Goal: Task Accomplishment & Management: Manage account settings

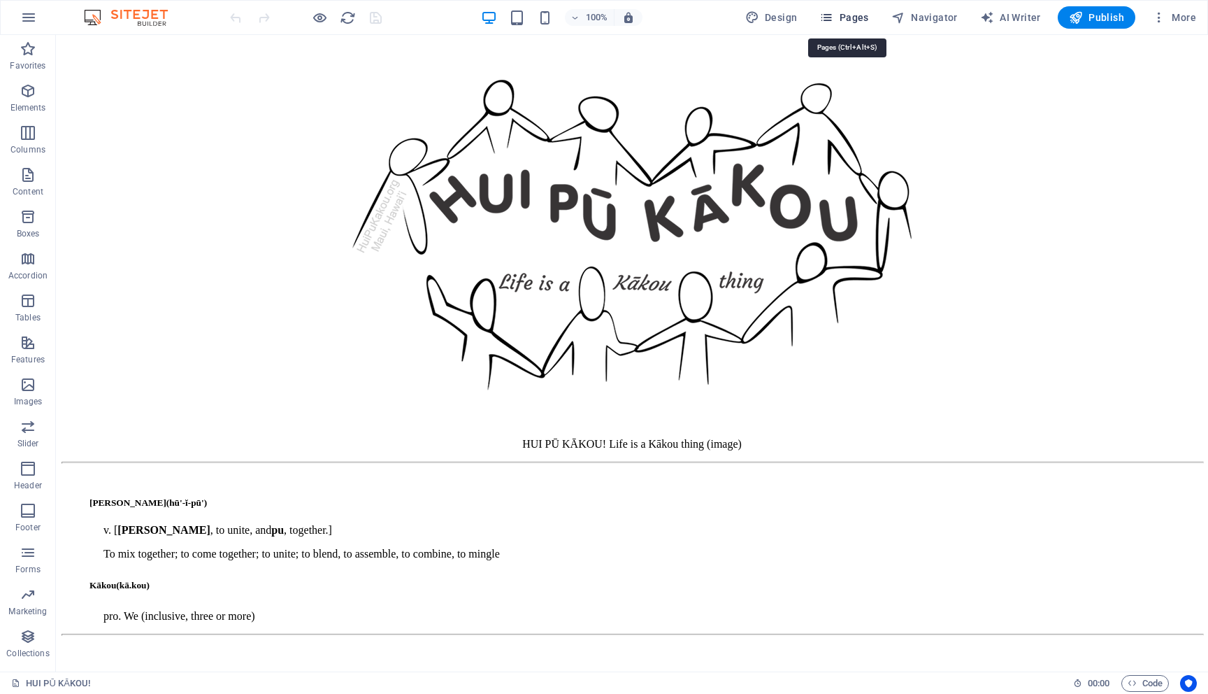
click at [840, 15] on span "Pages" at bounding box center [843, 17] width 49 height 14
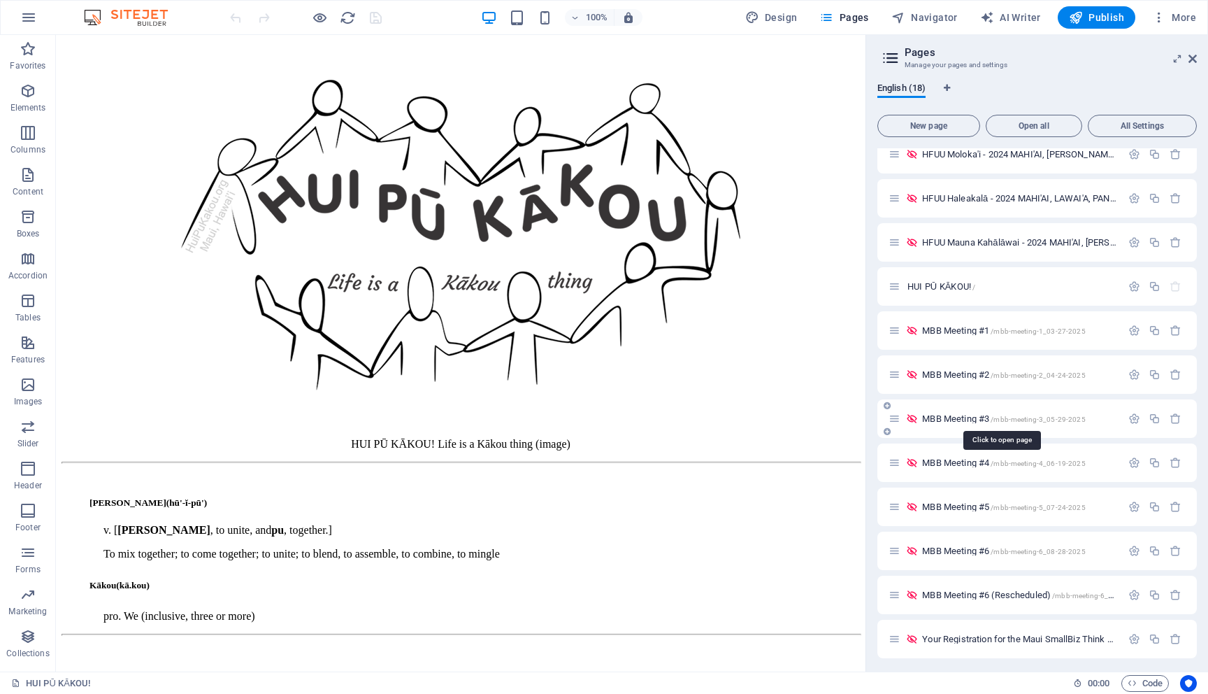
scroll to position [281, 0]
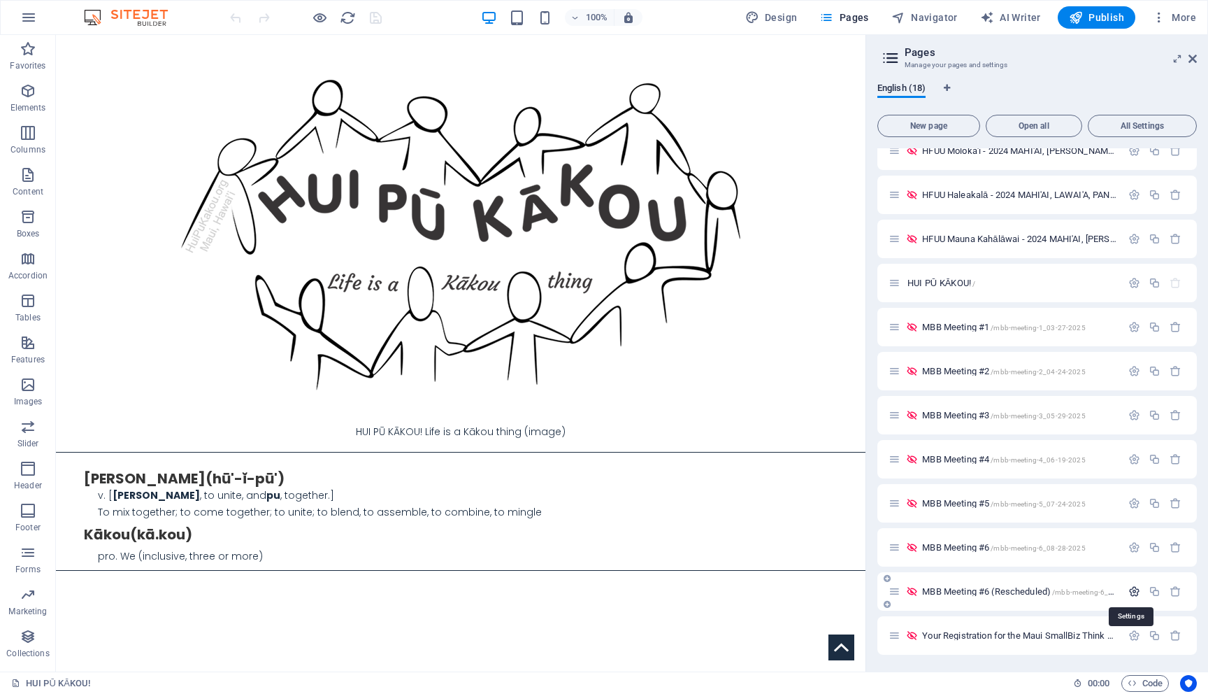
click at [1129, 590] on icon "button" at bounding box center [1135, 591] width 12 height 12
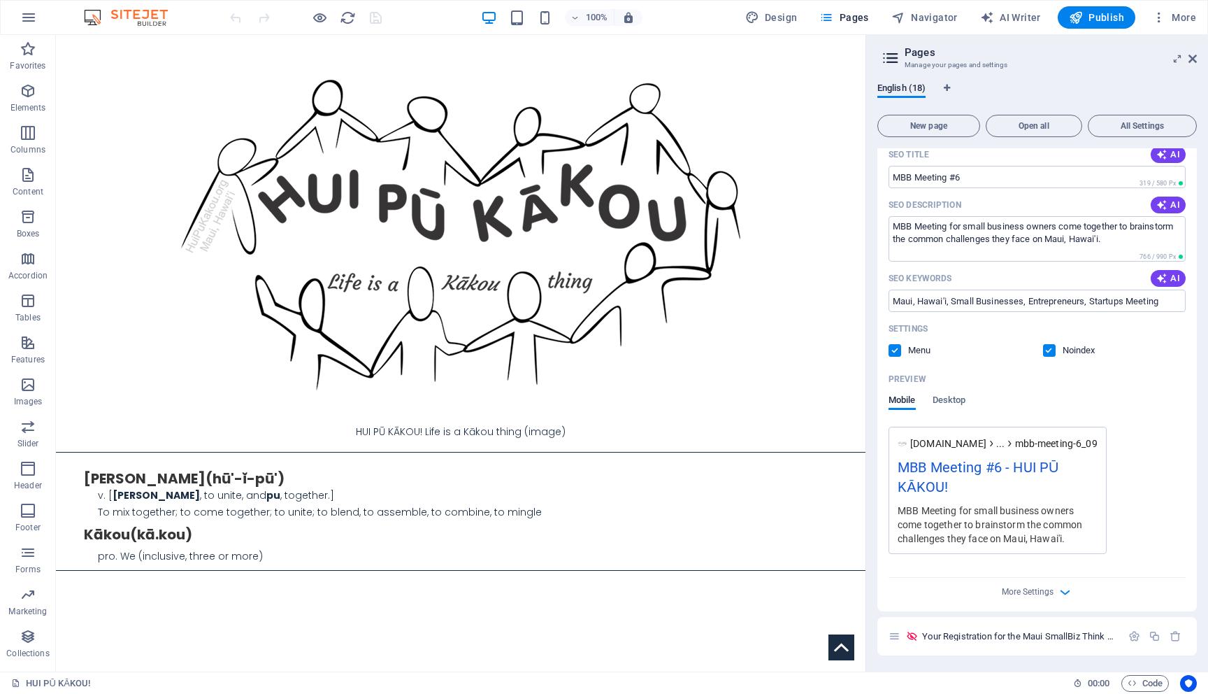
scroll to position [850, 0]
click at [1148, 438] on div "[DOMAIN_NAME] ... mbb-meeting-6_09-25-2025 MBB Meeting #6 - HUI PŪ KĀKOU! MBB M…" at bounding box center [1037, 489] width 297 height 127
click at [838, 10] on button "Pages" at bounding box center [844, 17] width 60 height 22
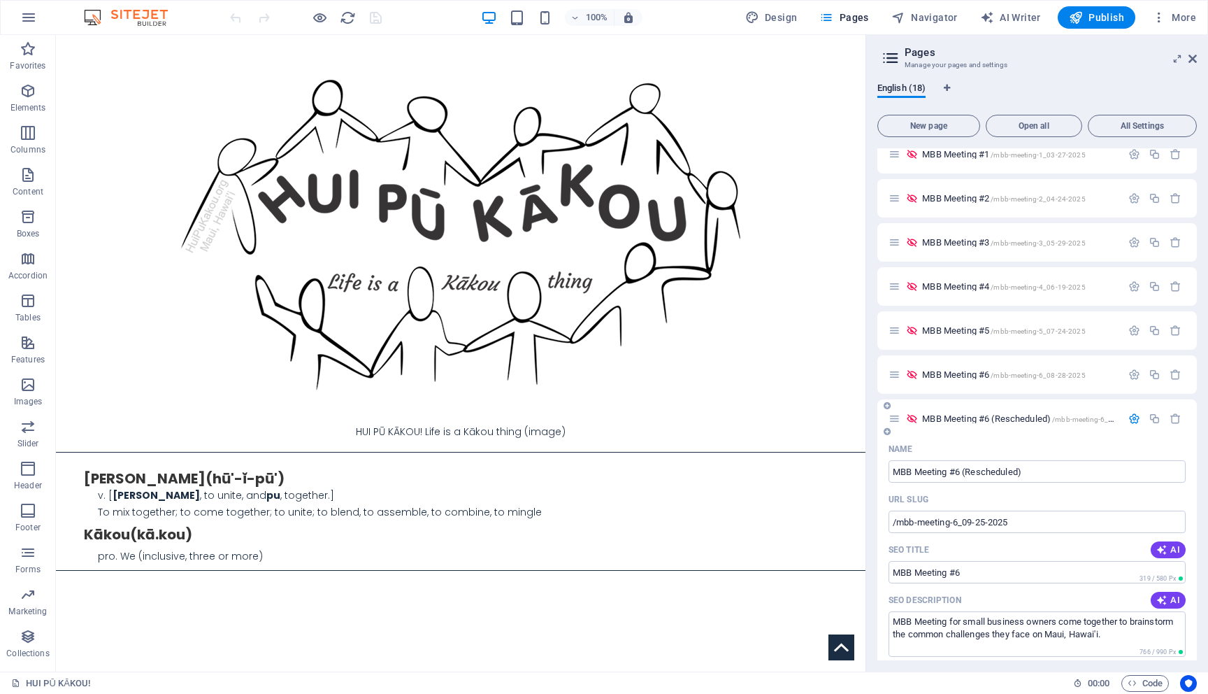
scroll to position [430, 0]
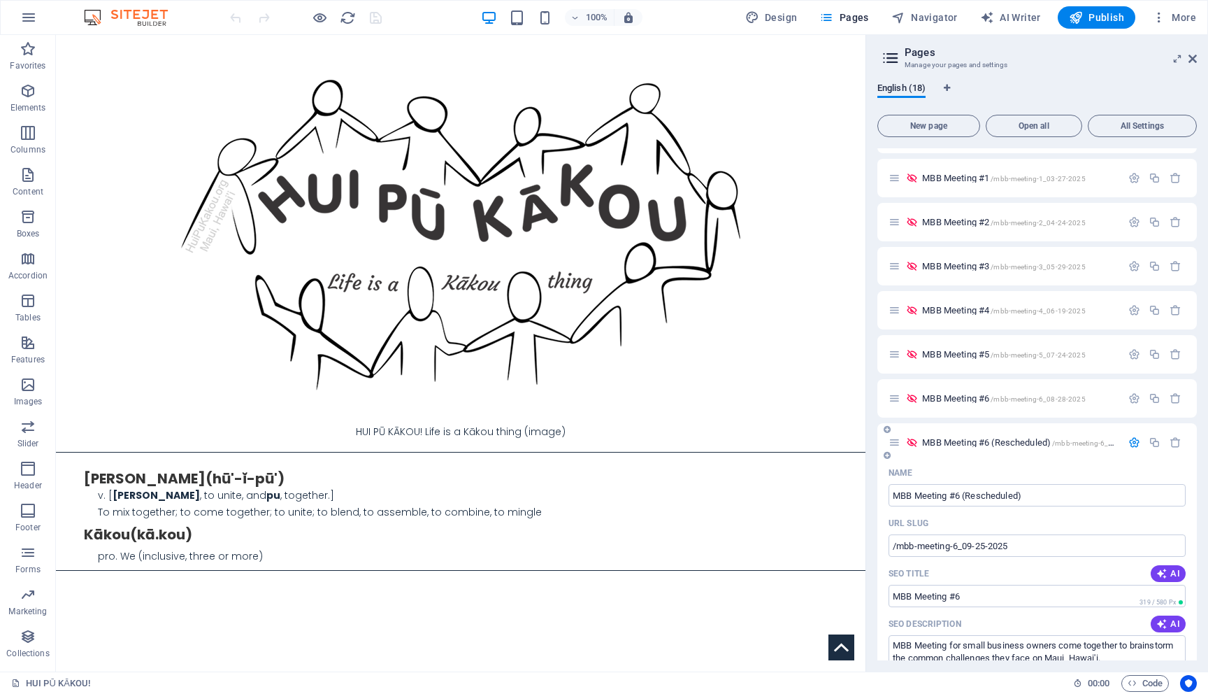
click at [1129, 438] on icon "button" at bounding box center [1135, 442] width 12 height 12
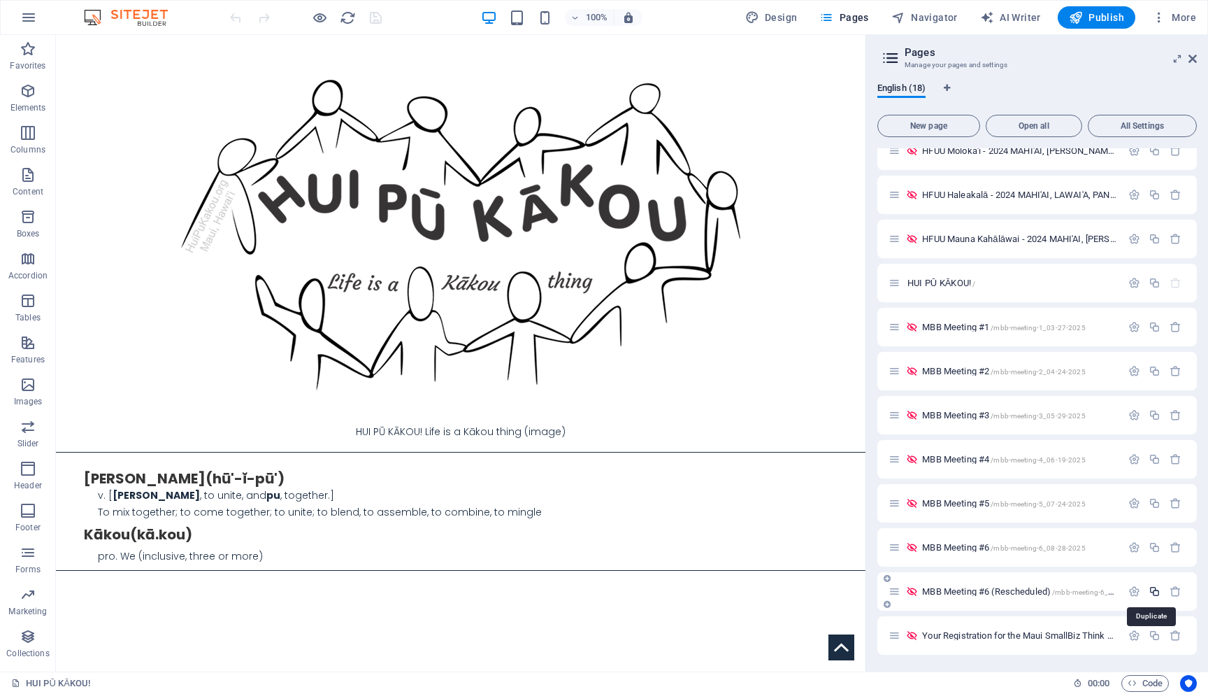
click at [1152, 592] on icon "button" at bounding box center [1155, 591] width 12 height 12
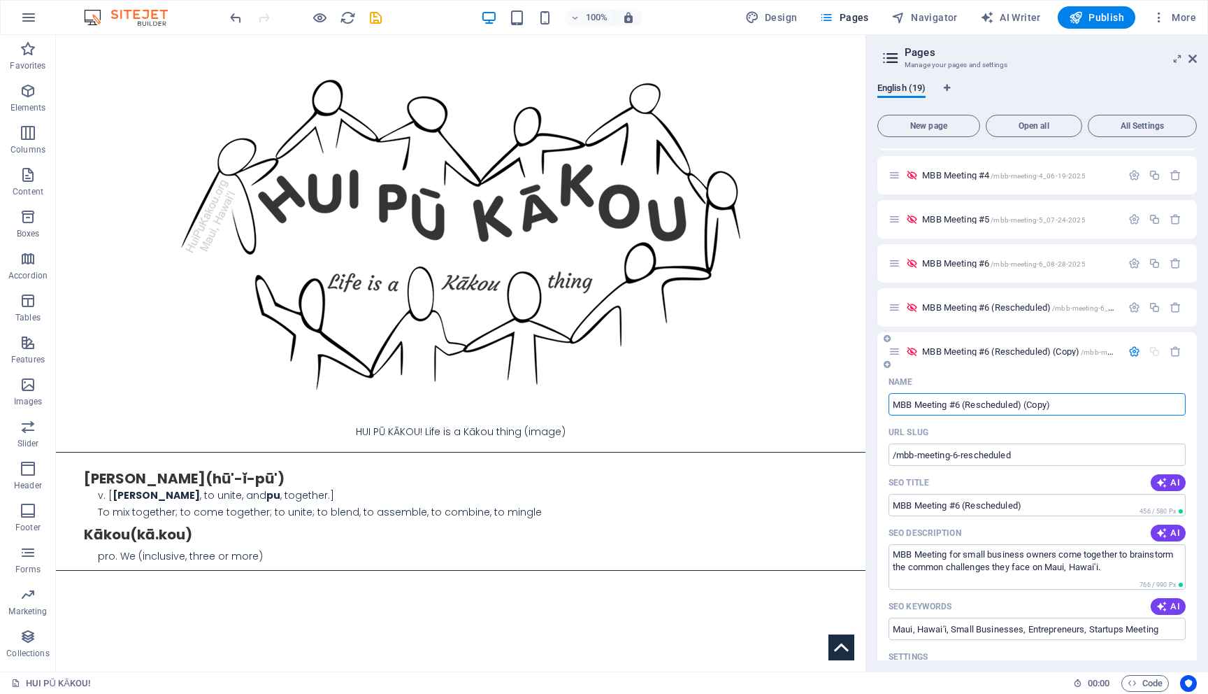
click at [964, 405] on input "MBB Meeting #6 (Rescheduled) (Copy)" at bounding box center [1037, 404] width 297 height 22
click at [1059, 409] on input "MBB Meeting #6 (Rescheduled) (Copy)" at bounding box center [1037, 404] width 297 height 22
click at [966, 406] on input "MBB Meeting #6 (Rescheduled) (Copy)" at bounding box center [1037, 404] width 297 height 22
type input "MBB Meeting #7"
click at [961, 456] on input "/mbb-meeting-6-rescheduled" at bounding box center [1037, 454] width 297 height 22
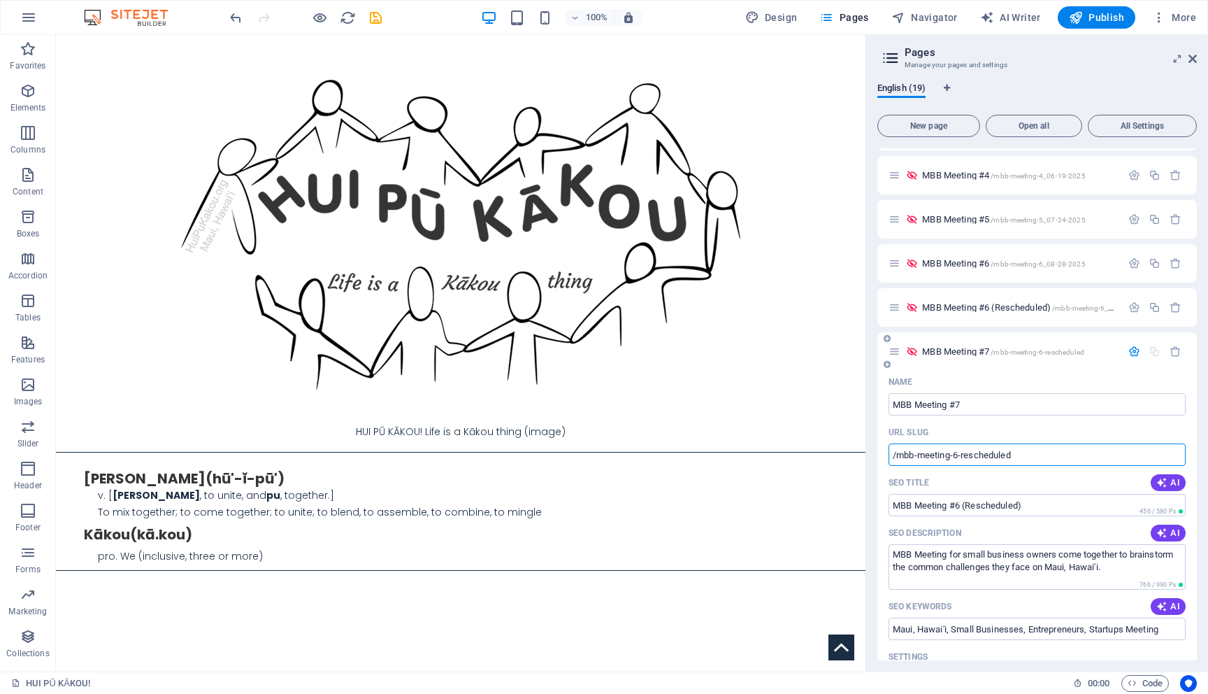
click at [1035, 452] on input "/mbb-meeting-6-rescheduled" at bounding box center [1037, 454] width 297 height 22
click at [1033, 452] on input "/mbb-meeting-6-rescheduled" at bounding box center [1037, 454] width 297 height 22
type input "/mbb-meeting-7-"
click at [964, 505] on input "MBB Meeting #6 (Rescheduled)" at bounding box center [1037, 505] width 297 height 22
click at [1047, 504] on input "MBB Meeting #7 (Rescheduled)" at bounding box center [1037, 505] width 297 height 22
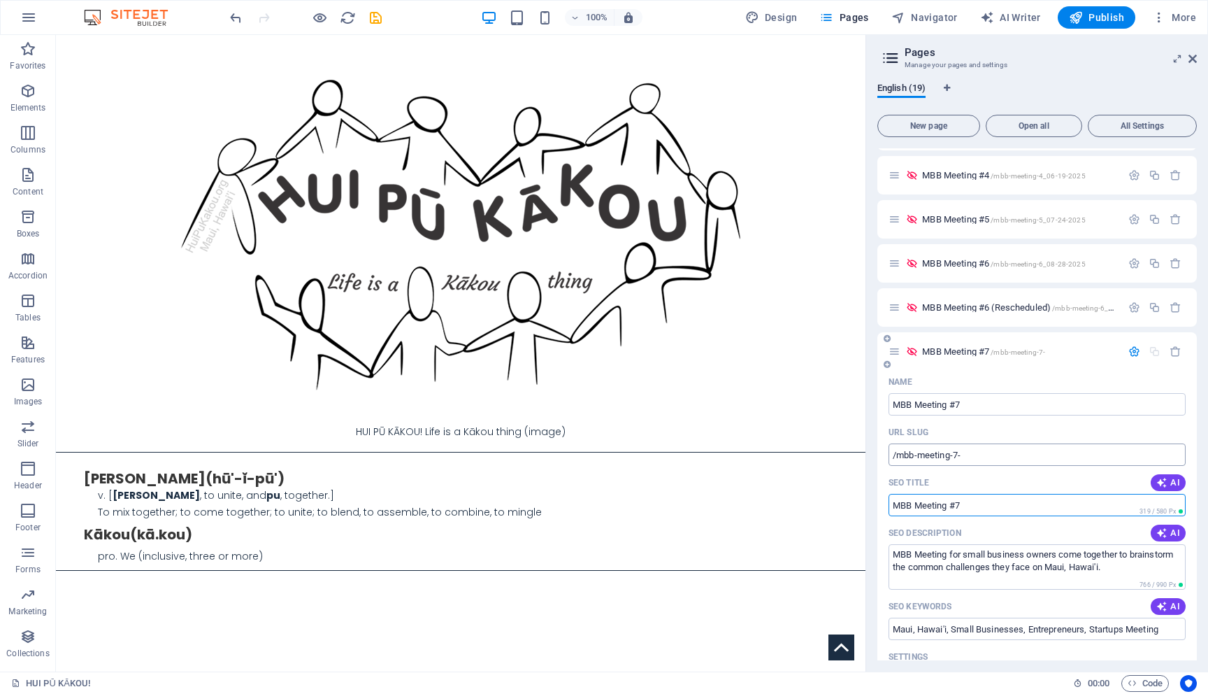
type input "MBB Meeting #7"
click at [1017, 455] on input "/mbb-meeting-7-" at bounding box center [1037, 454] width 297 height 22
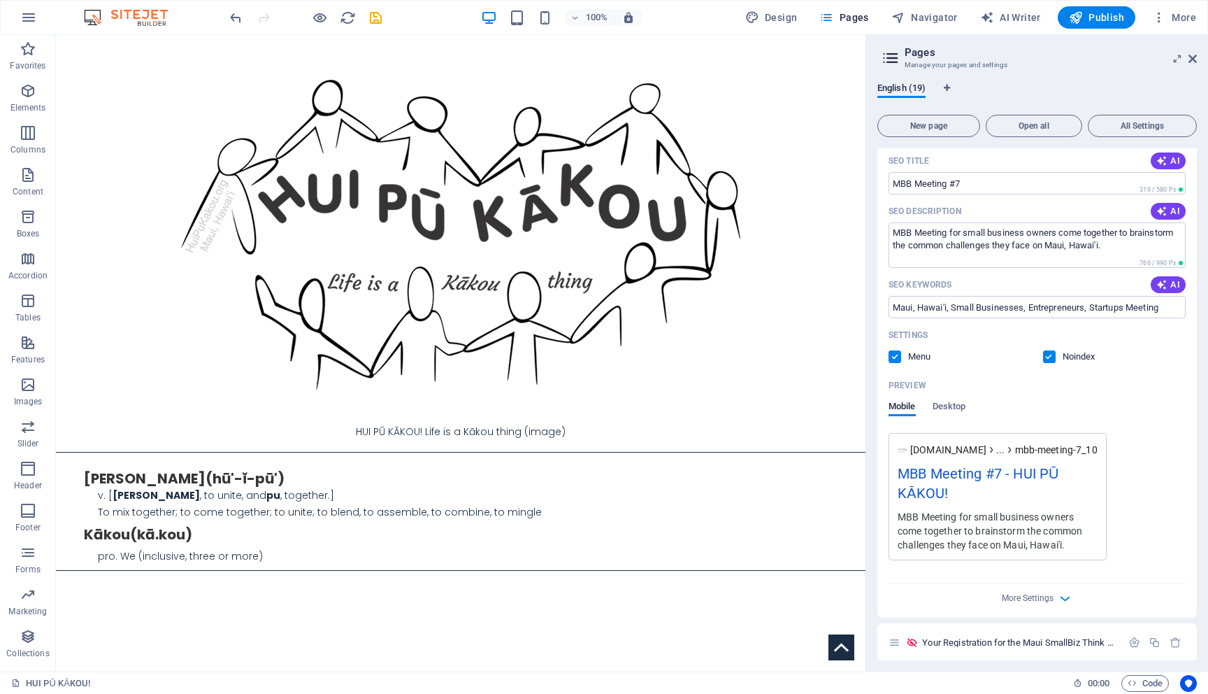
scroll to position [894, 0]
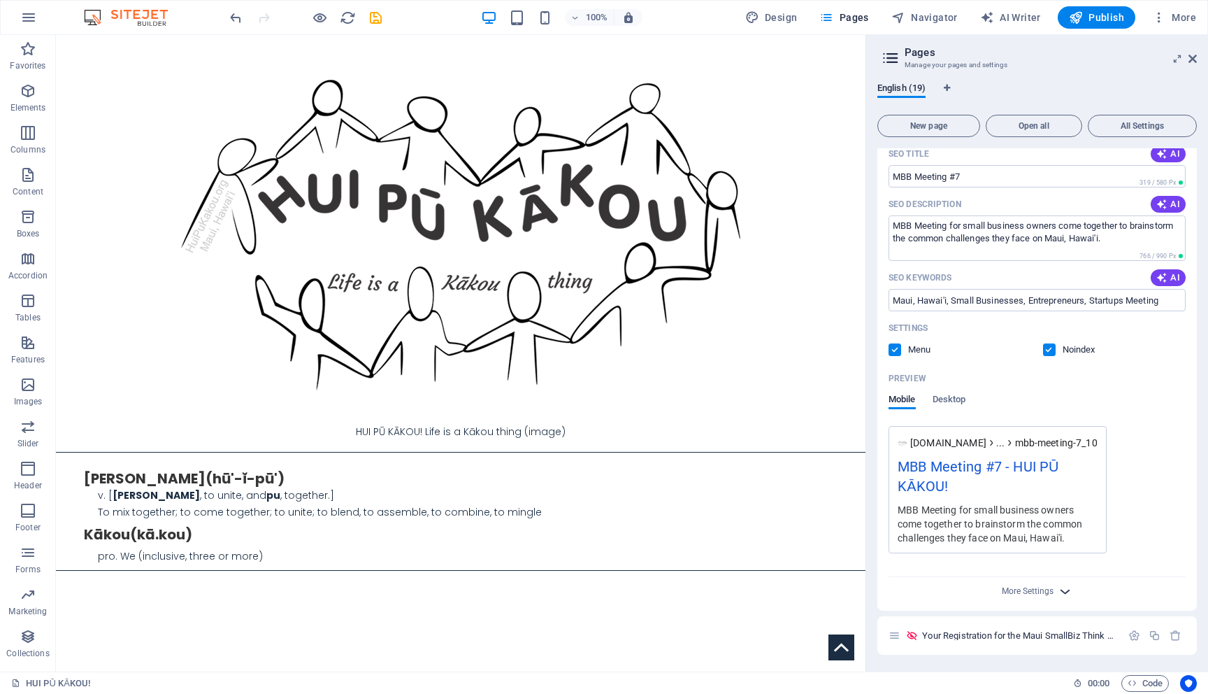
type input "/mbb-meeting-7_10-23-2025"
click at [1062, 587] on icon "button" at bounding box center [1065, 591] width 16 height 16
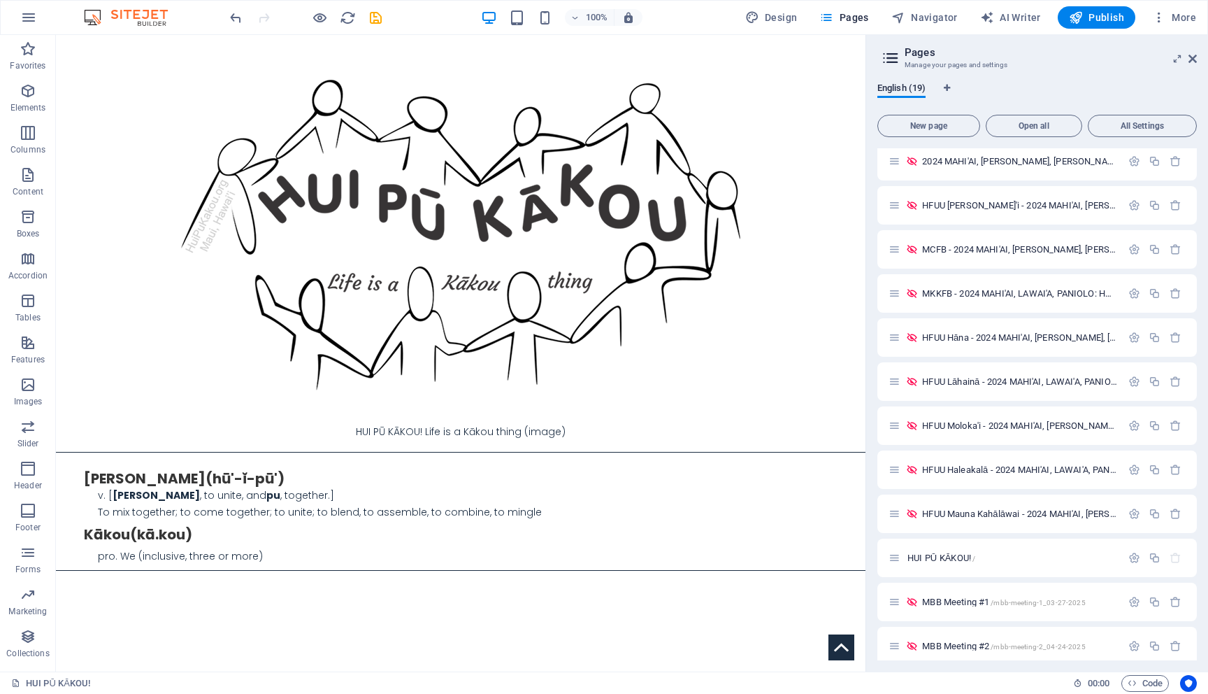
scroll to position [0, 0]
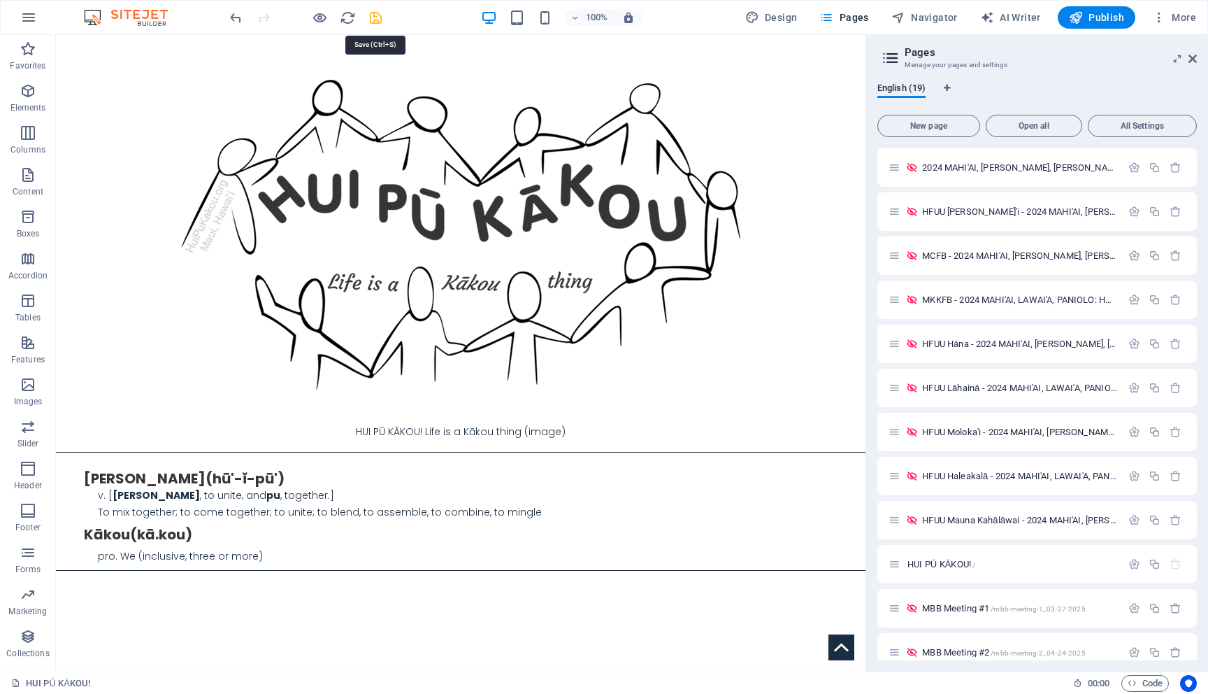
click at [375, 20] on icon "save" at bounding box center [376, 18] width 16 height 16
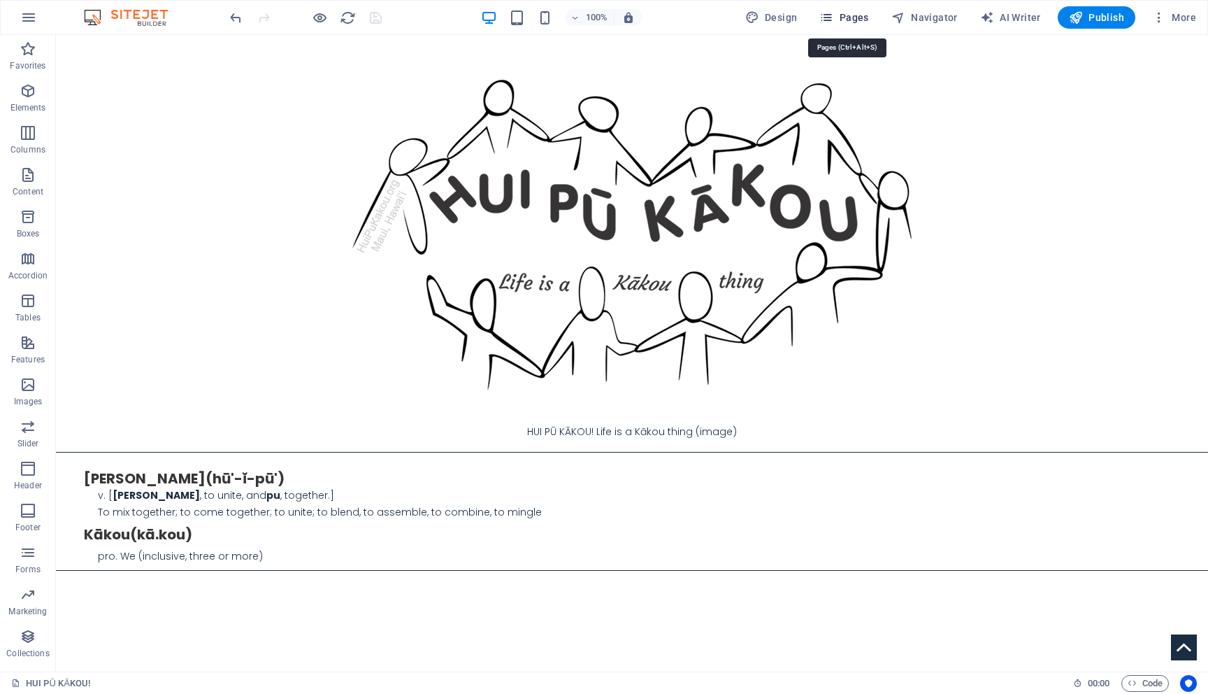
click at [859, 18] on span "Pages" at bounding box center [843, 17] width 49 height 14
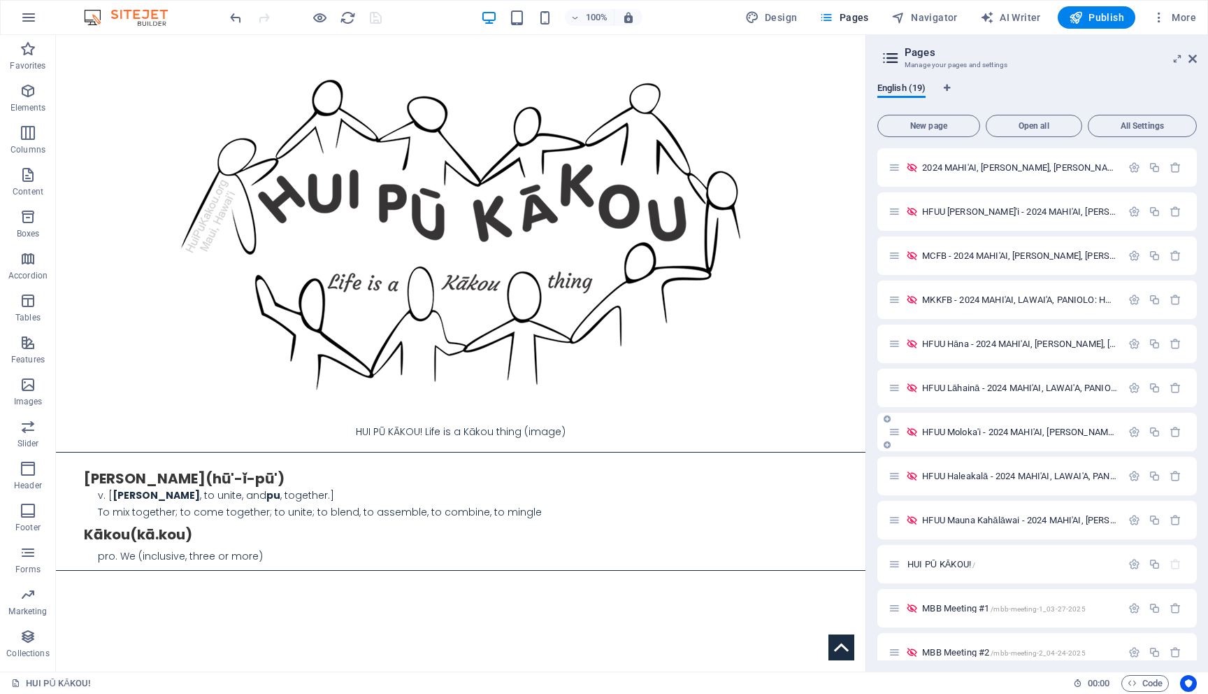
scroll to position [325, 0]
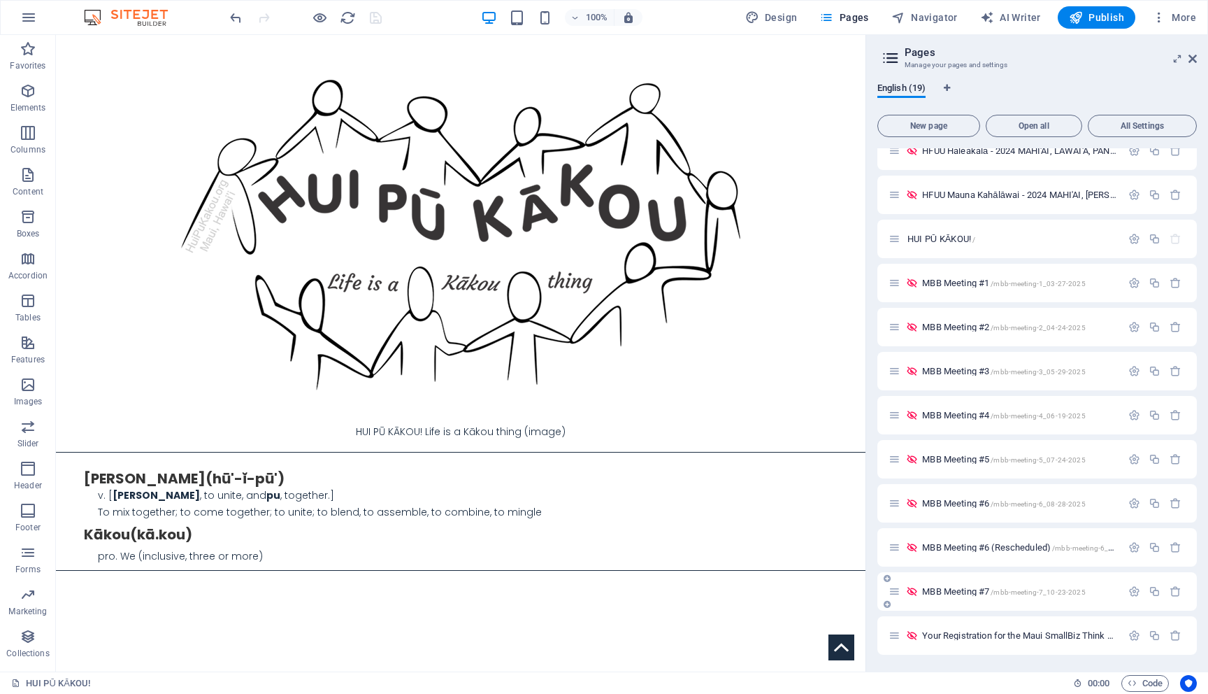
click at [977, 593] on span "MBB Meeting #7 /mbb-meeting-7_10-23-2025" at bounding box center [1003, 591] width 163 height 10
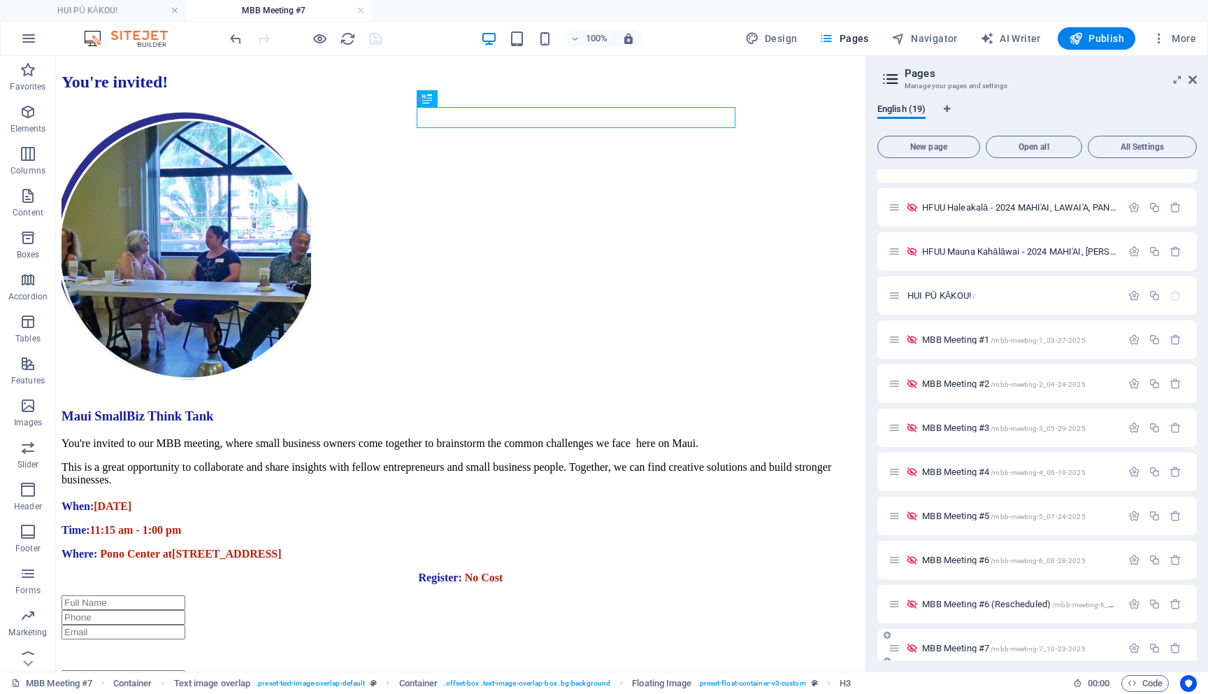
scroll to position [0, 0]
click at [530, 500] on div "When: [DATE] Time: 11:15 am - 1:00 pm Where: [GEOGRAPHIC_DATA] at [STREET_ADDRE…" at bounding box center [461, 530] width 798 height 60
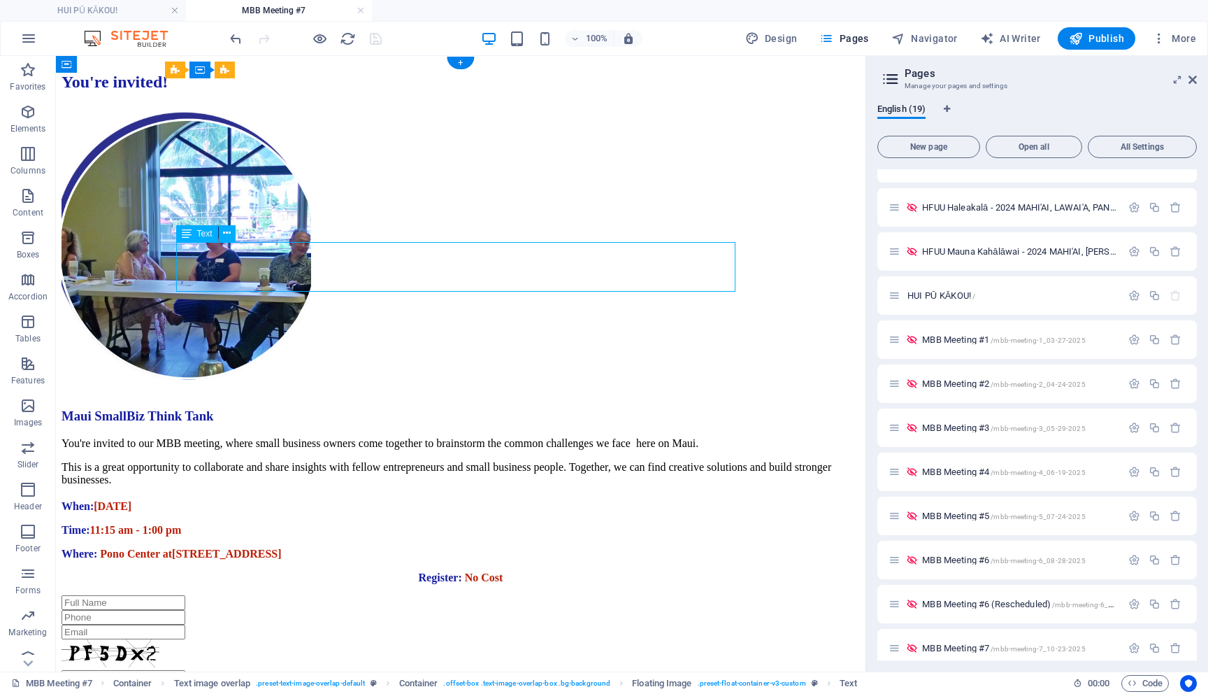
click at [530, 500] on div "When: [DATE] Time: 11:15 am - 1:00 pm Where: [GEOGRAPHIC_DATA] at [STREET_ADDRE…" at bounding box center [461, 530] width 798 height 60
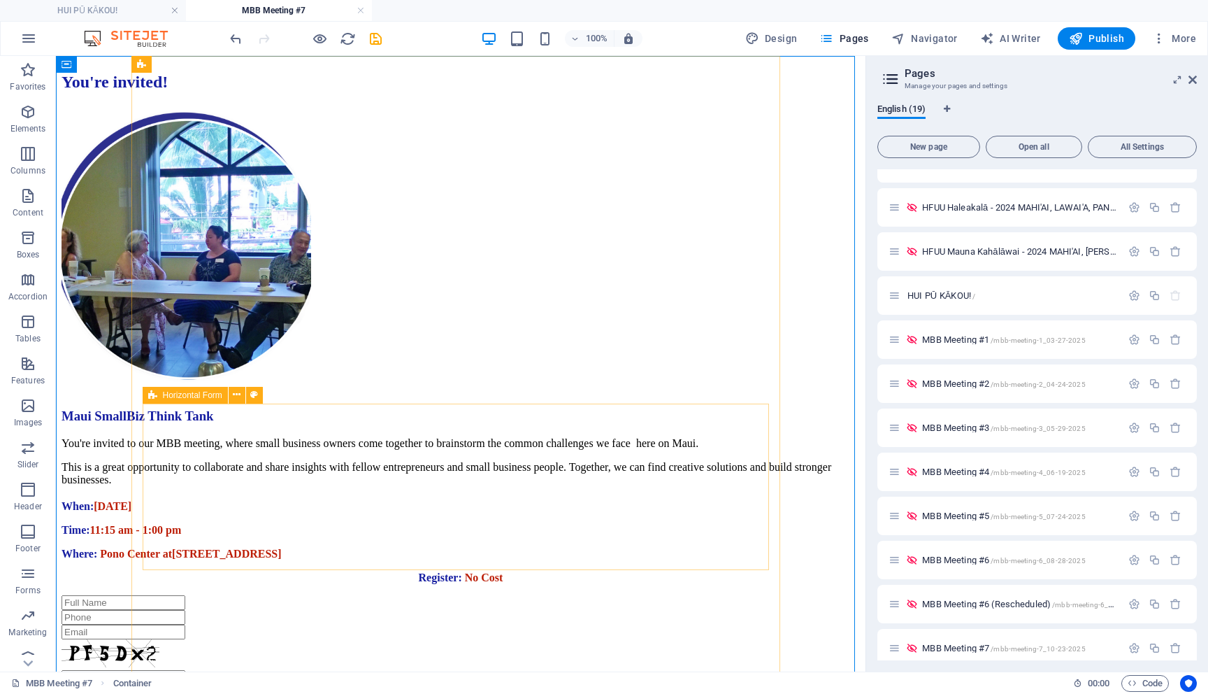
click at [185, 396] on span "Horizontal Form" at bounding box center [192, 395] width 59 height 8
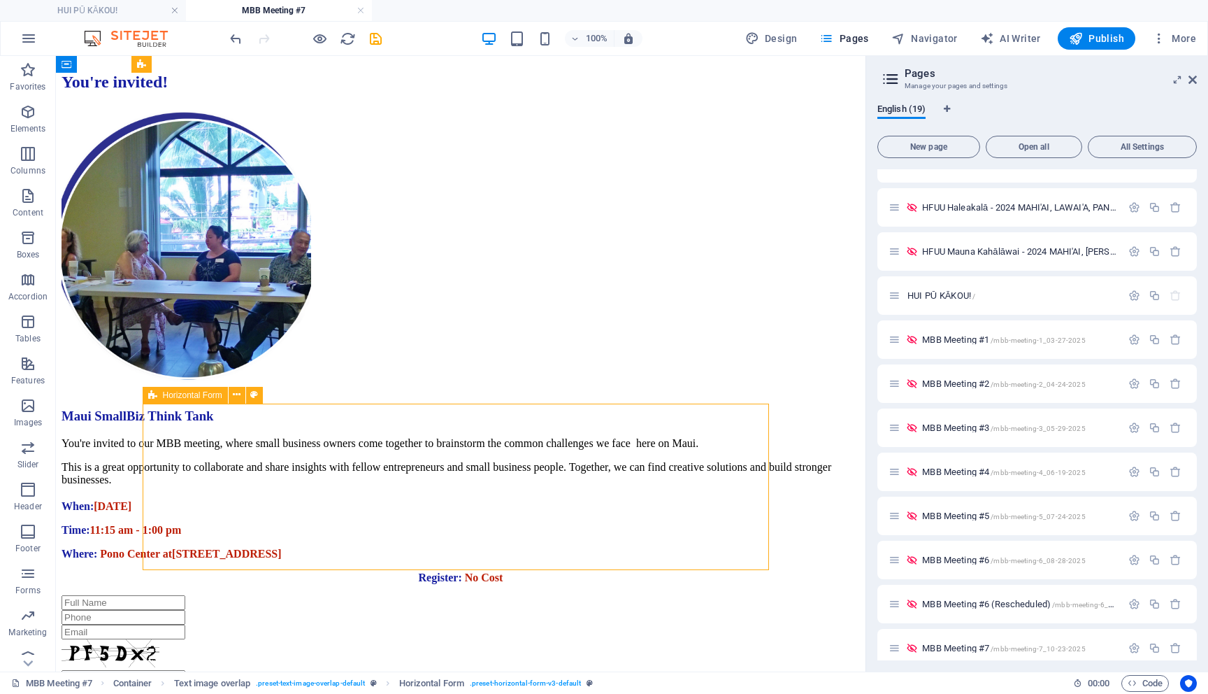
click at [185, 396] on span "Horizontal Form" at bounding box center [192, 395] width 59 height 8
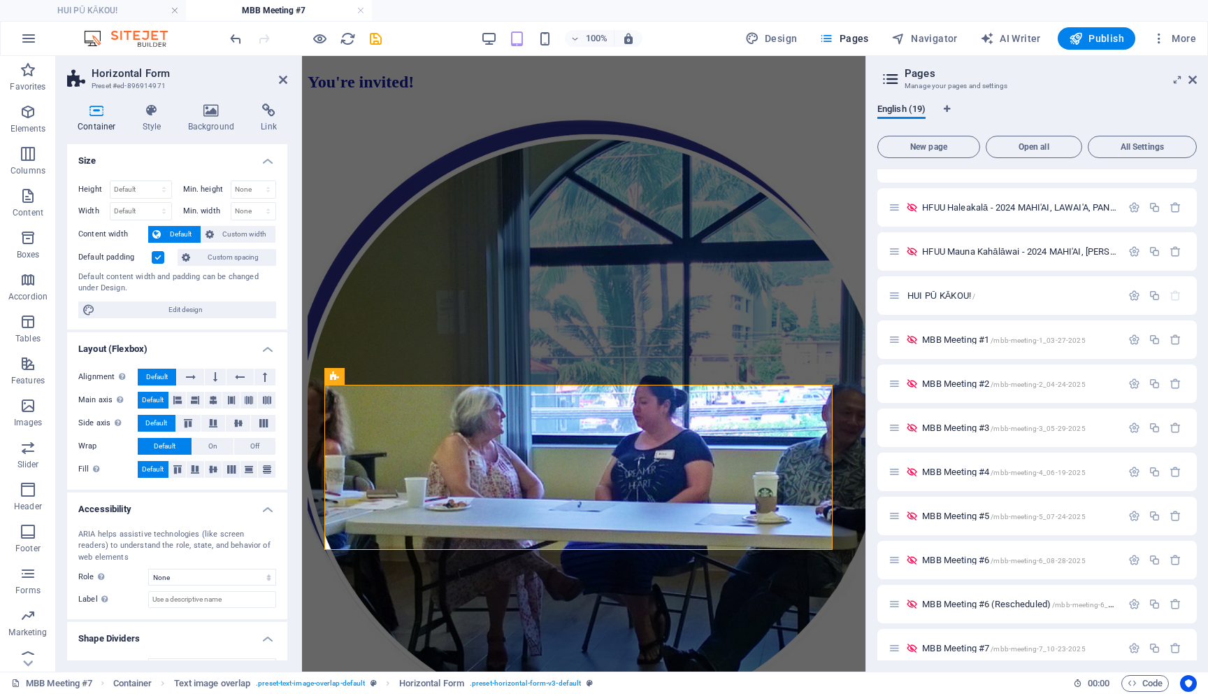
click at [101, 113] on icon at bounding box center [96, 110] width 59 height 14
click at [360, 375] on icon at bounding box center [359, 376] width 10 height 17
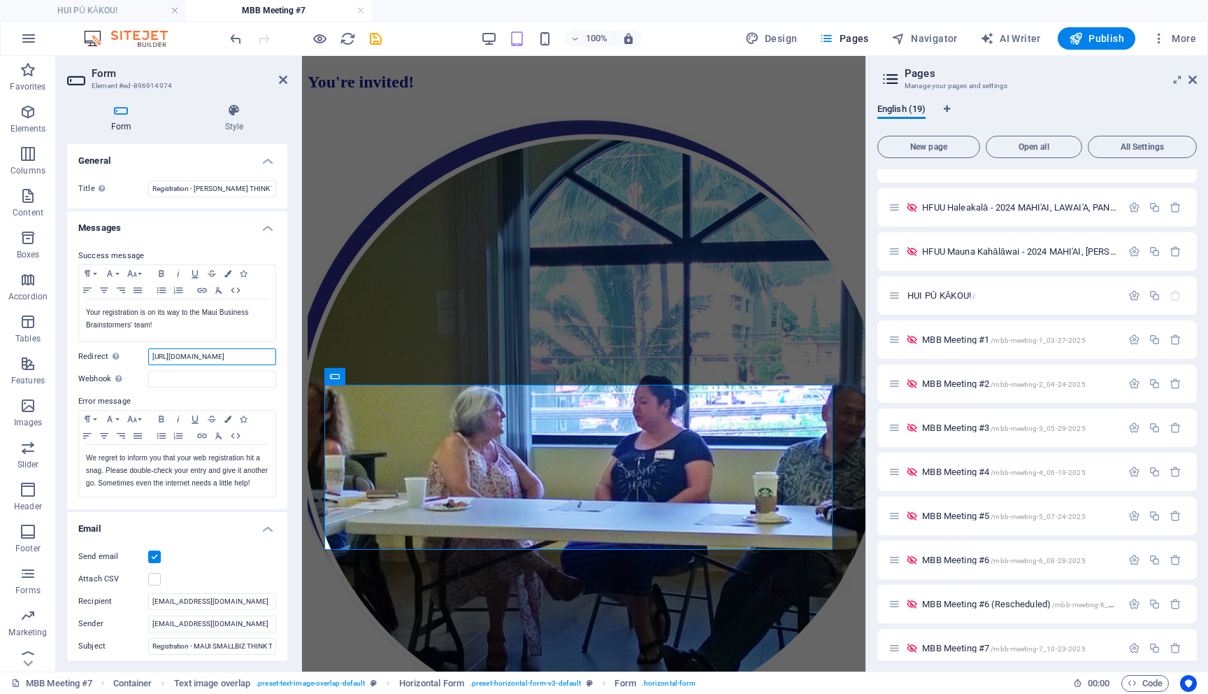
click at [208, 355] on input "[URL][DOMAIN_NAME]" at bounding box center [212, 356] width 128 height 17
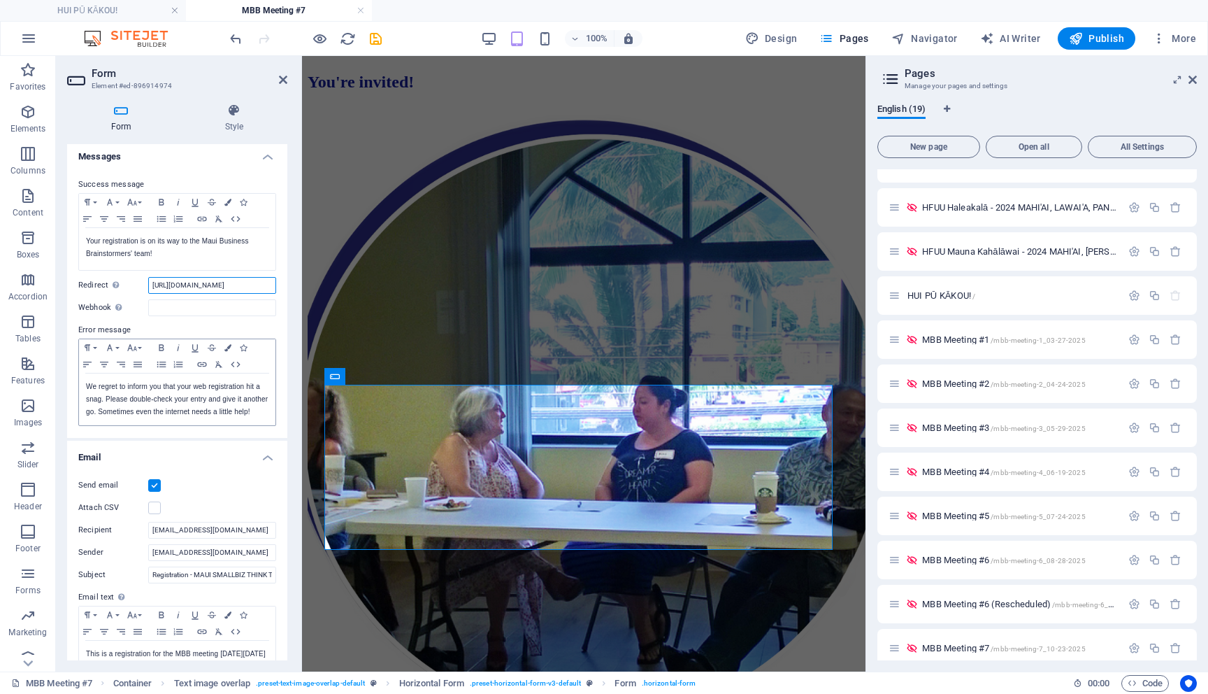
scroll to position [140, 0]
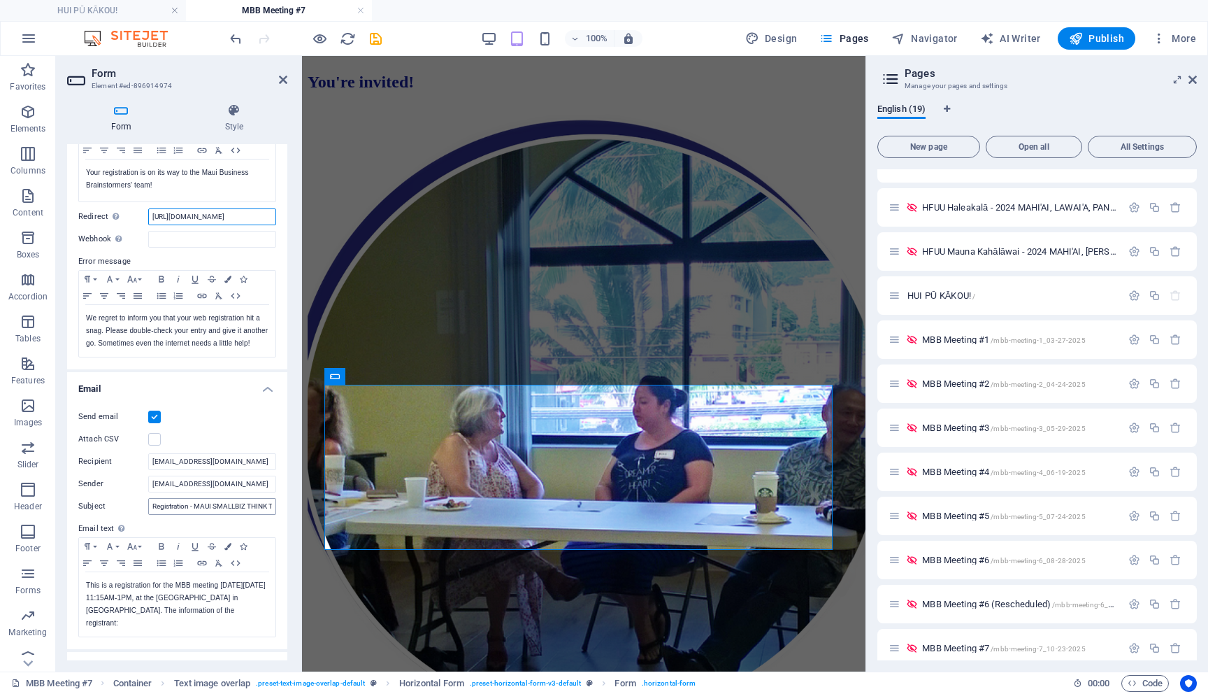
type input "[URL][DOMAIN_NAME]"
click at [180, 513] on input "Registration - MAUI SMALLBIZ THINK TANK [DATE] at [GEOGRAPHIC_DATA]" at bounding box center [212, 506] width 128 height 17
type input "Registration - MAUI SMALLBIZ THINK TANK [DATE] at [GEOGRAPHIC_DATA]"
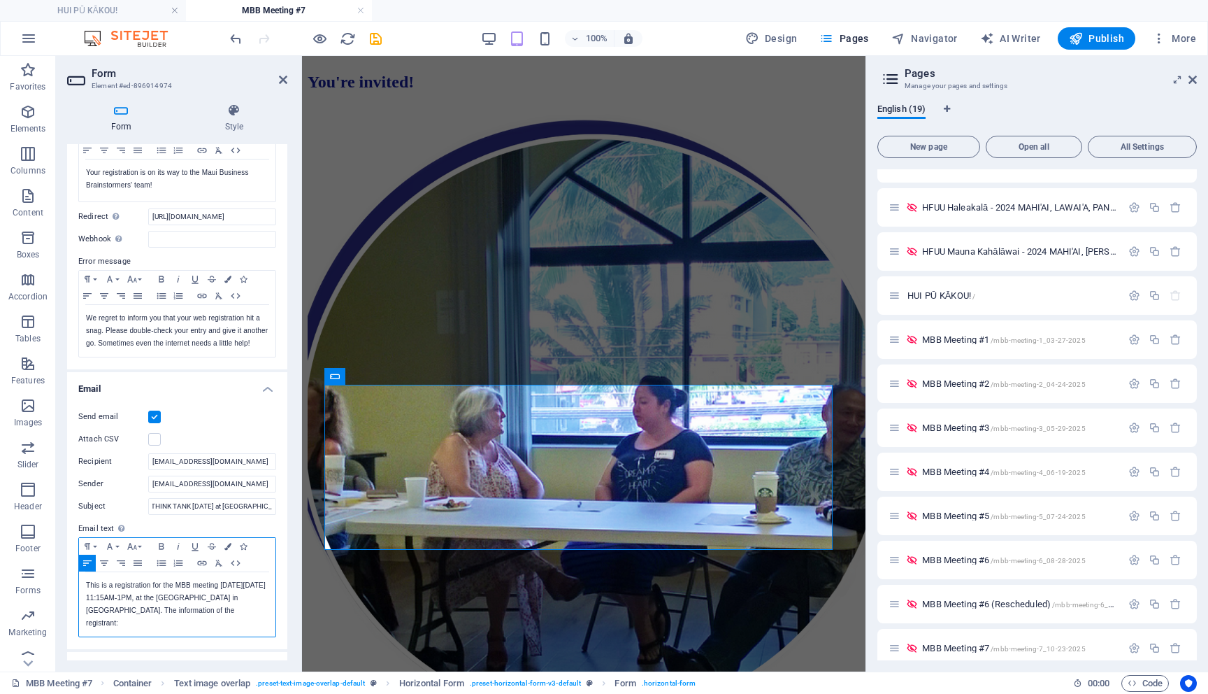
scroll to position [0, 0]
click at [123, 614] on p "This is a registration for the MBB meeting [DATE][DATE] 11:15AM-1PM, at the [GE…" at bounding box center [177, 604] width 182 height 50
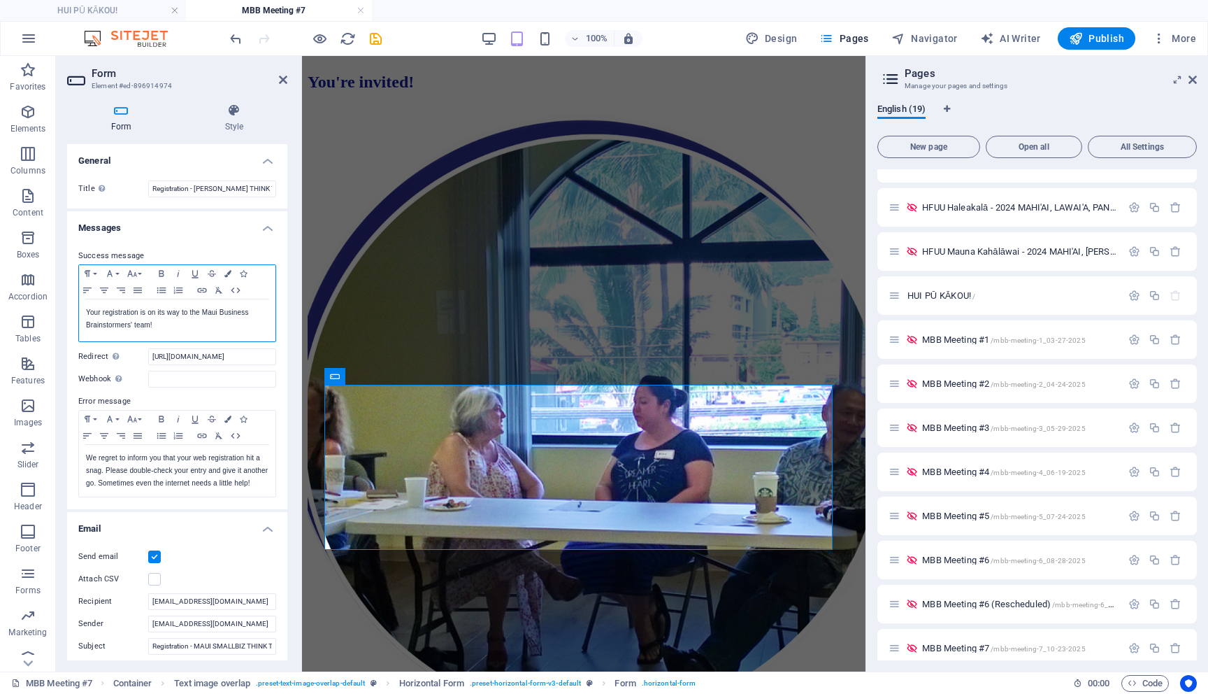
click at [196, 322] on p "Your registration is on its way to the Maui Business Brainstormers' team!" at bounding box center [177, 318] width 182 height 25
click at [182, 188] on input "Registration - [PERSON_NAME] THINK TANK" at bounding box center [212, 188] width 128 height 17
click at [374, 38] on icon "save" at bounding box center [376, 39] width 16 height 16
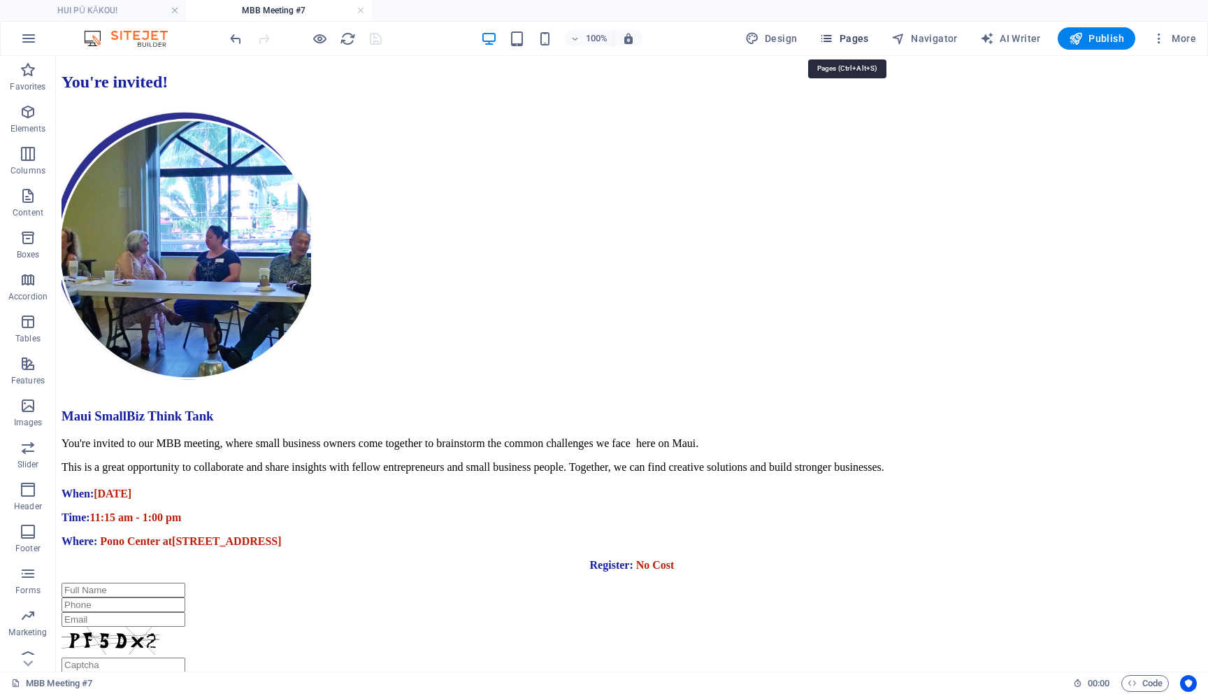
click at [858, 34] on span "Pages" at bounding box center [843, 38] width 49 height 14
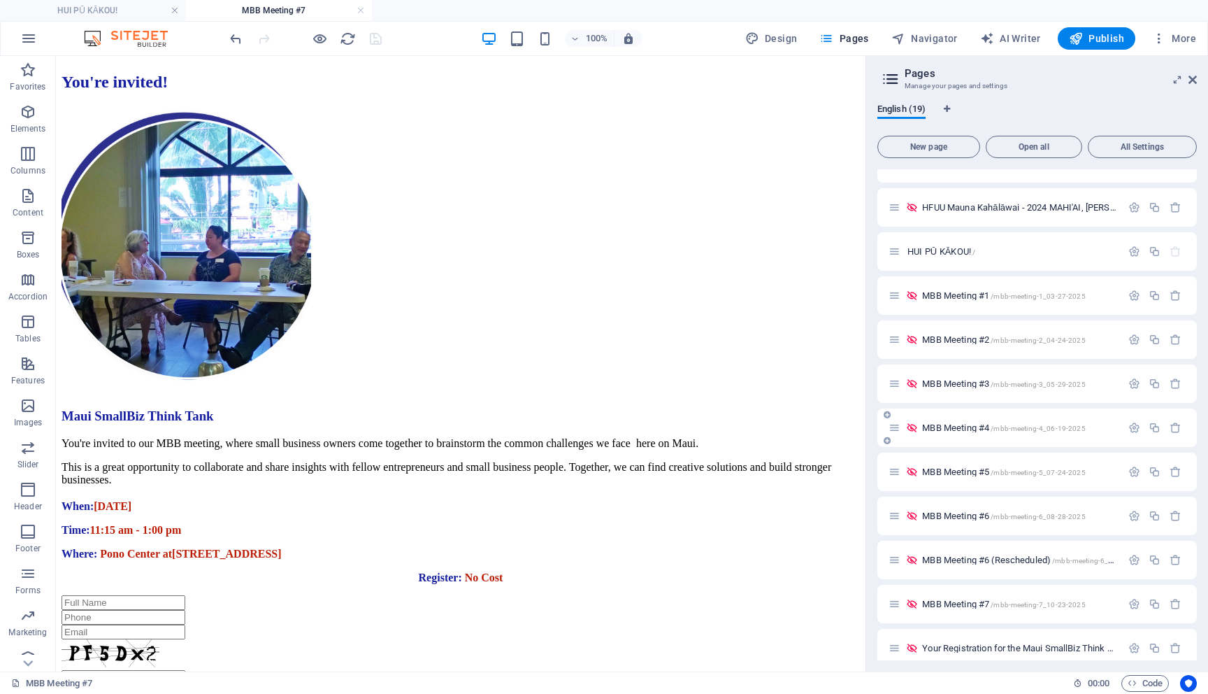
scroll to position [346, 0]
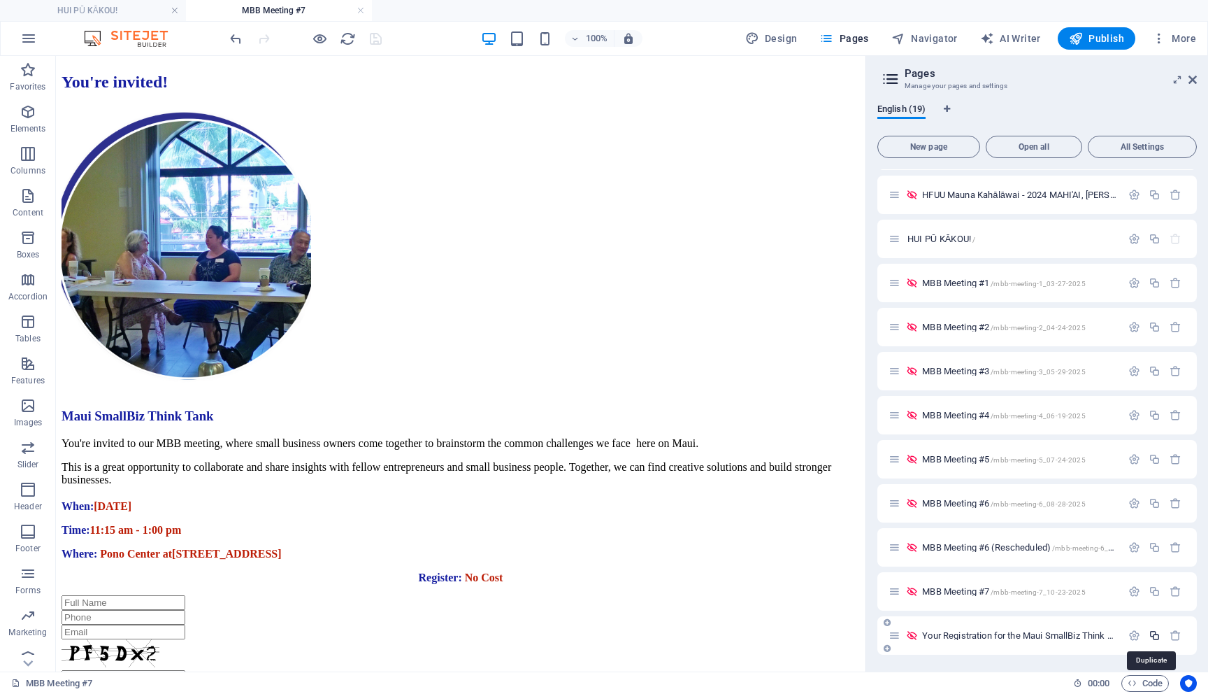
click at [1156, 639] on icon "button" at bounding box center [1155, 635] width 12 height 12
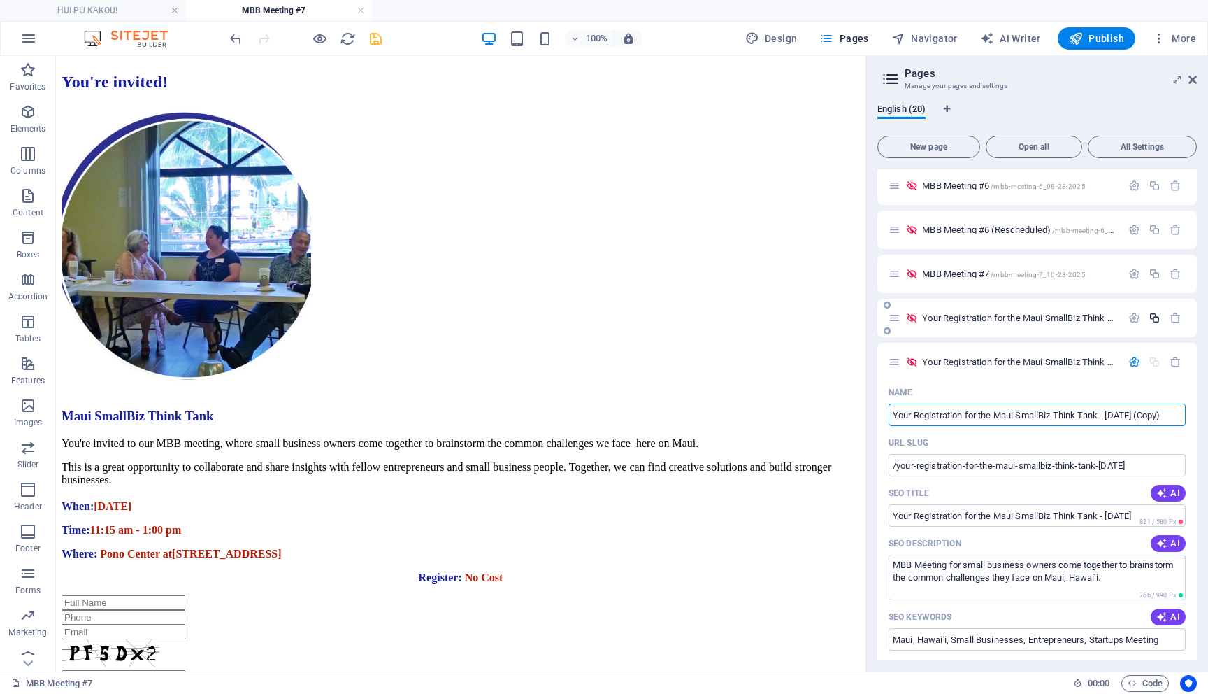
scroll to position [0, 41]
click at [1068, 415] on input "Your Registration for the Maui SmallBiz Think Tank - [DATE] (Copy)" at bounding box center [1037, 414] width 297 height 22
click at [1140, 359] on button "button" at bounding box center [1134, 362] width 20 height 12
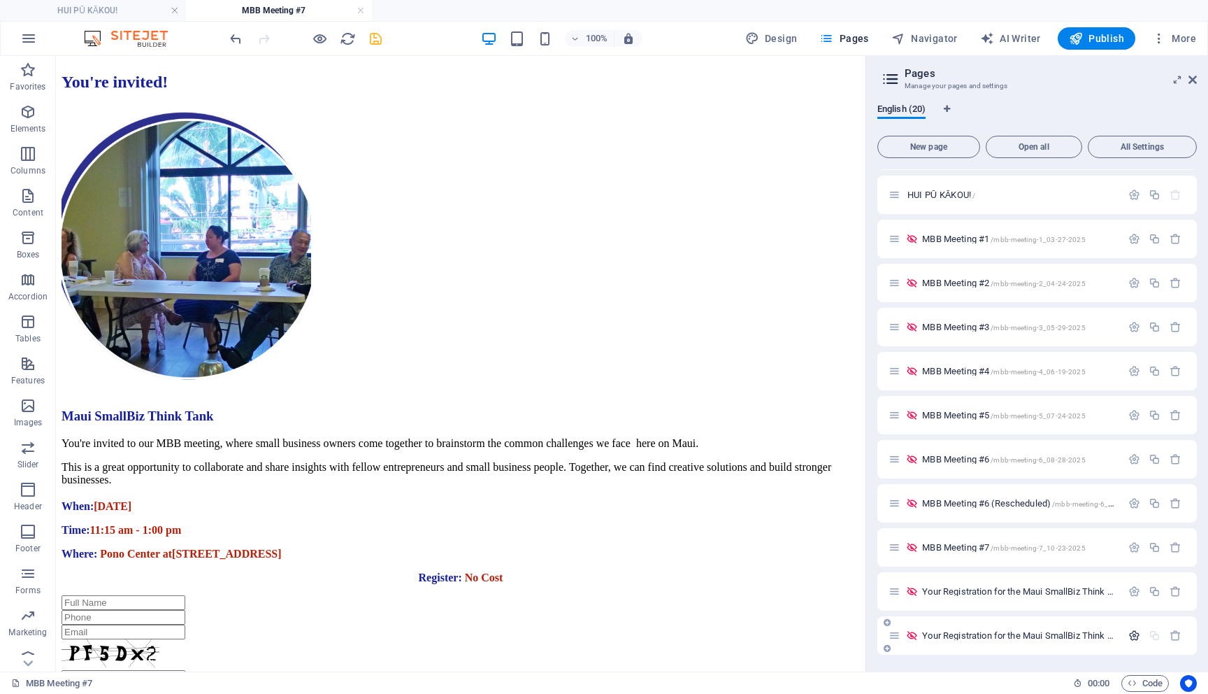
scroll to position [390, 0]
click at [1087, 635] on span "Your Registration for the Maui SmallBiz Think Tank - [DATE] (Copy) /your-regist…" at bounding box center [1147, 635] width 451 height 10
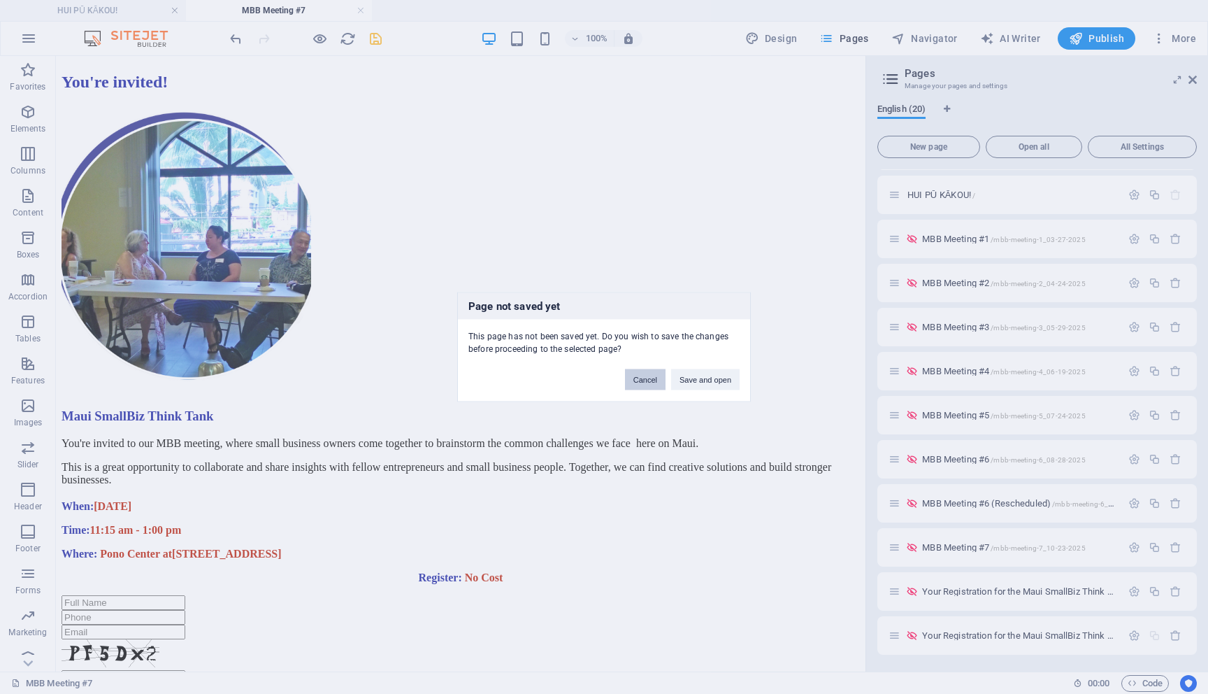
click at [651, 381] on button "Cancel" at bounding box center [645, 379] width 41 height 21
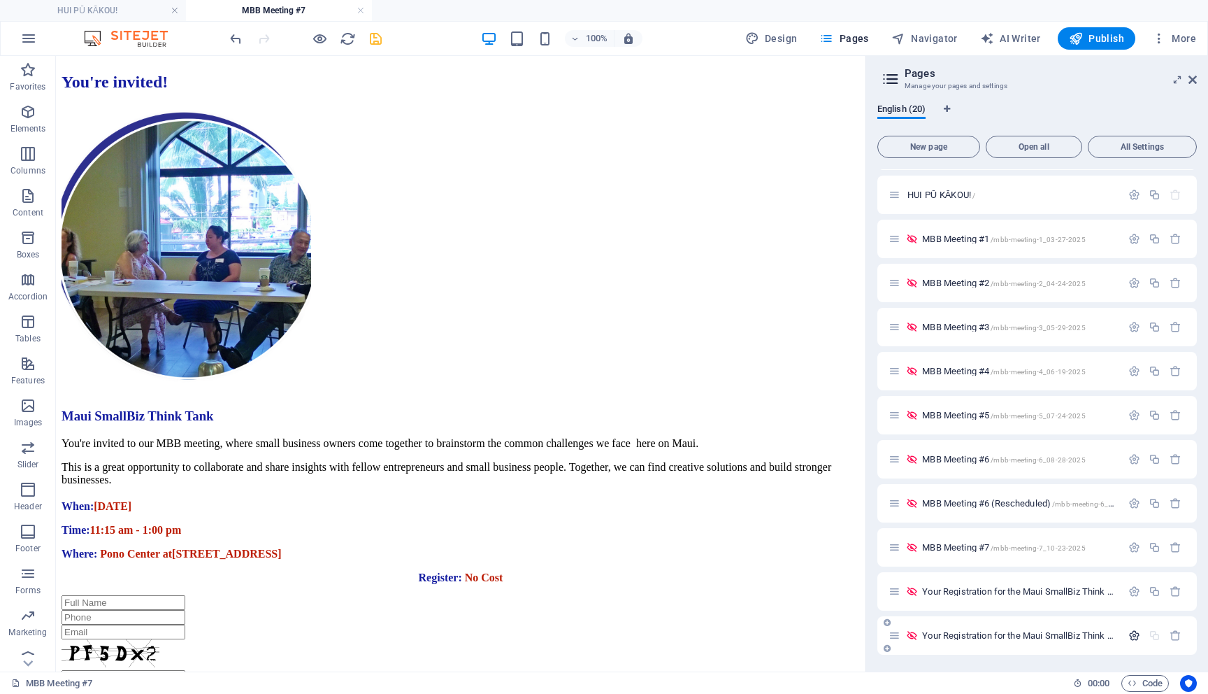
click at [1131, 633] on icon "button" at bounding box center [1135, 635] width 12 height 12
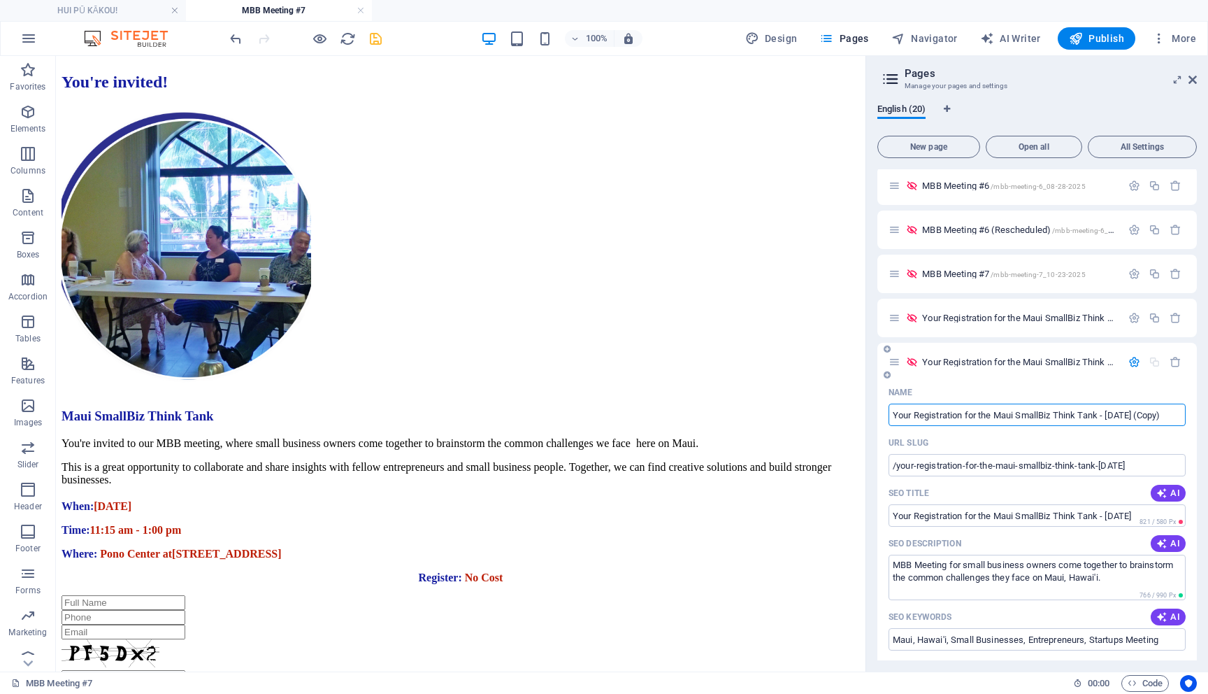
scroll to position [0, 41]
click at [1068, 419] on input "Your Registration for the Maui SmallBiz Think Tank - [DATE] (Copy)" at bounding box center [1037, 414] width 297 height 22
type input "Your Registration for the Maui SmallBiz Think Tank - [DATE] (Copy)"
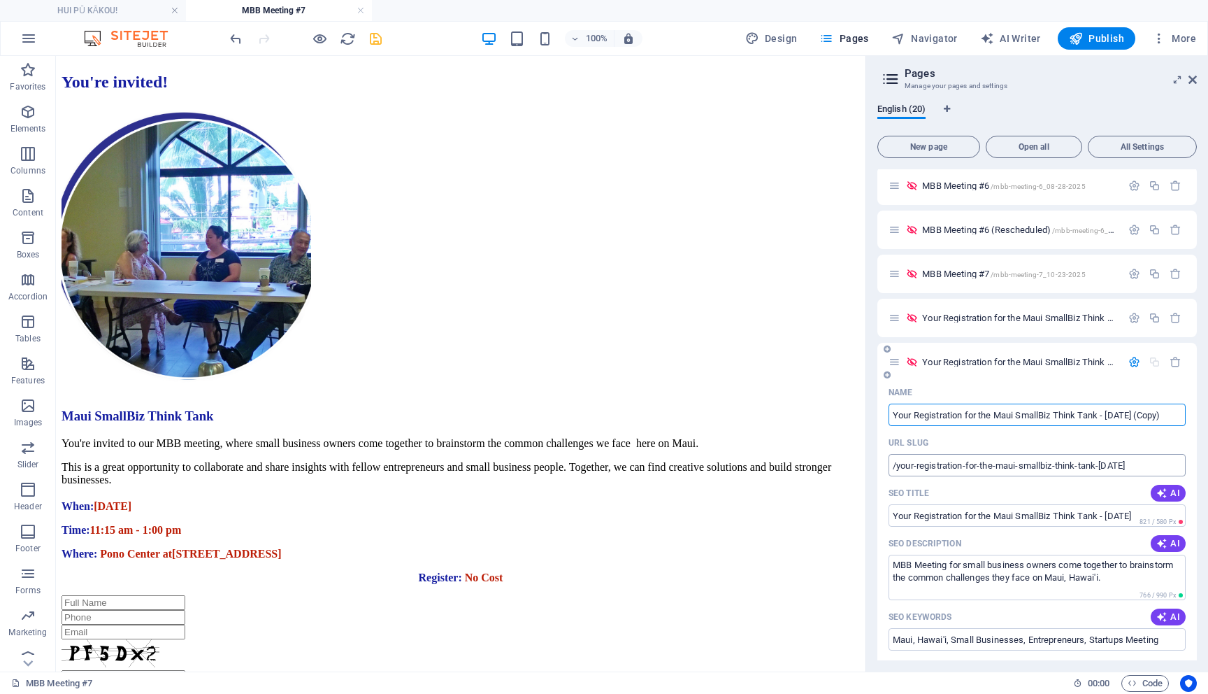
click at [1100, 467] on input "/your-registration-for-the-maui-smallbiz-think-tank-[DATE]" at bounding box center [1037, 465] width 297 height 22
type input "/your-registration-for-the-maui-smallbiz-think-tank-[DATE]"
click at [1111, 518] on input "Your Registration for the Maui SmallBiz Think Tank - [DATE]" at bounding box center [1037, 515] width 297 height 22
type input "Your Registration for the Maui SmallBiz Think Tank - [DATE]"
click at [991, 585] on textarea "MBB Meeting for small business owners come together to brainstorm the common ch…" at bounding box center [1037, 576] width 297 height 45
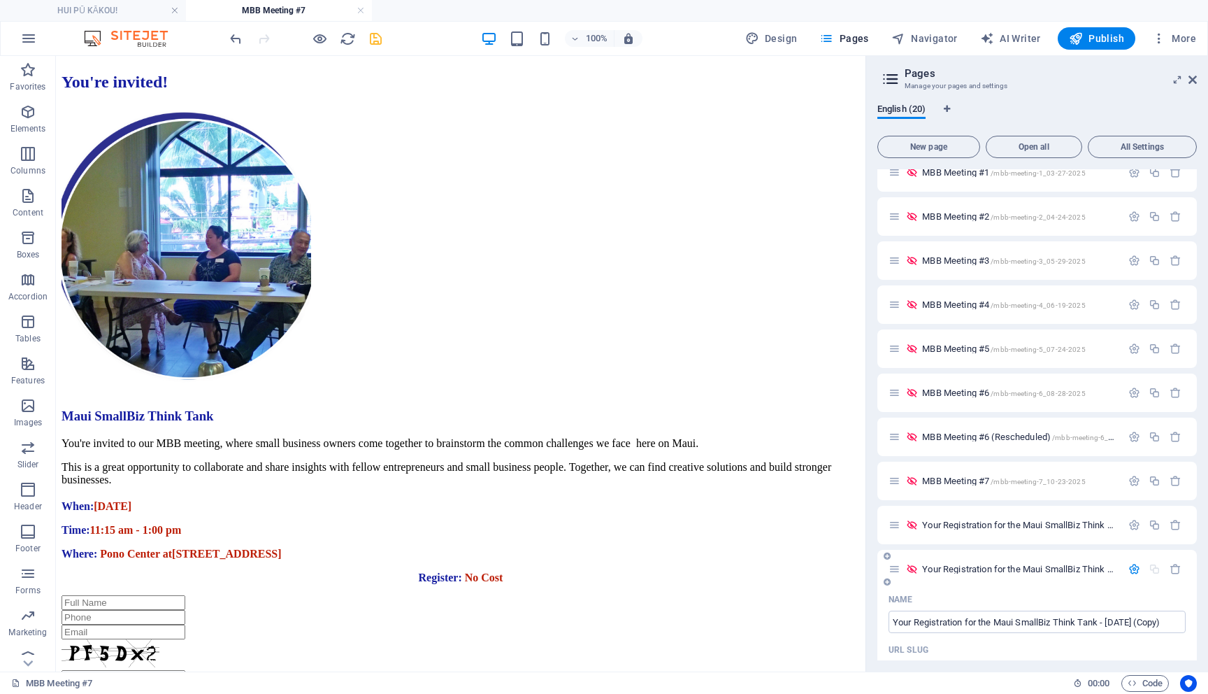
scroll to position [419, 0]
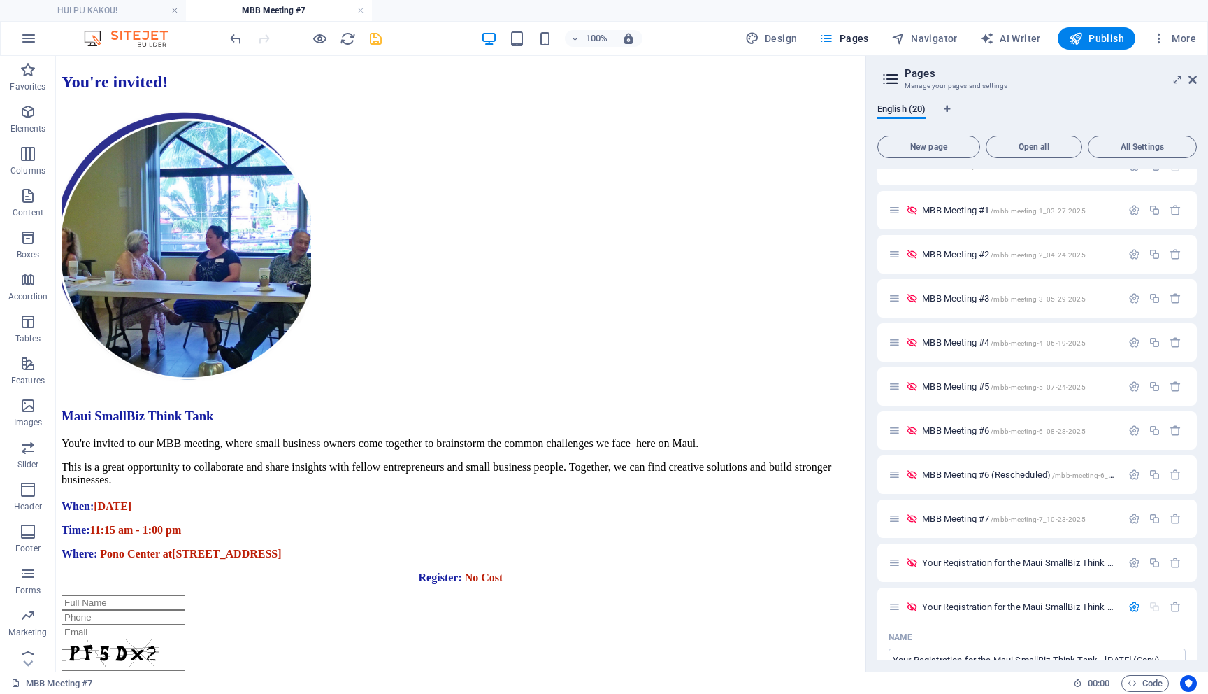
click at [364, 36] on div at bounding box center [305, 38] width 157 height 22
click at [377, 37] on icon "save" at bounding box center [376, 39] width 16 height 16
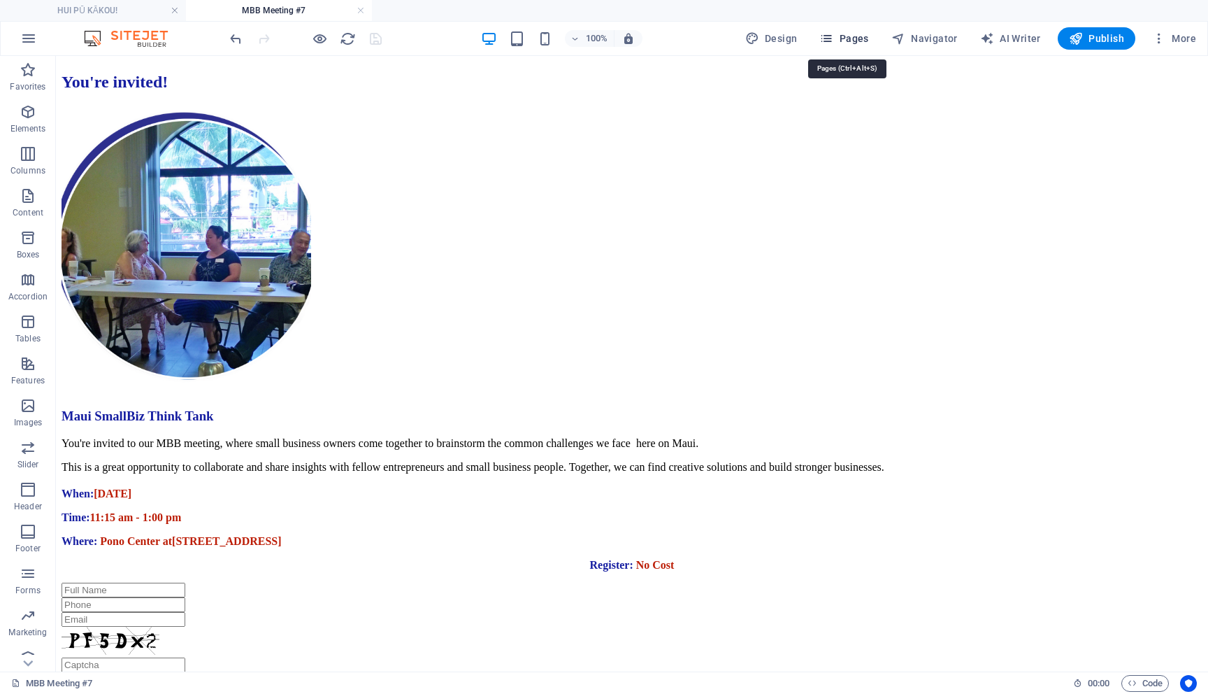
click at [858, 43] on span "Pages" at bounding box center [843, 38] width 49 height 14
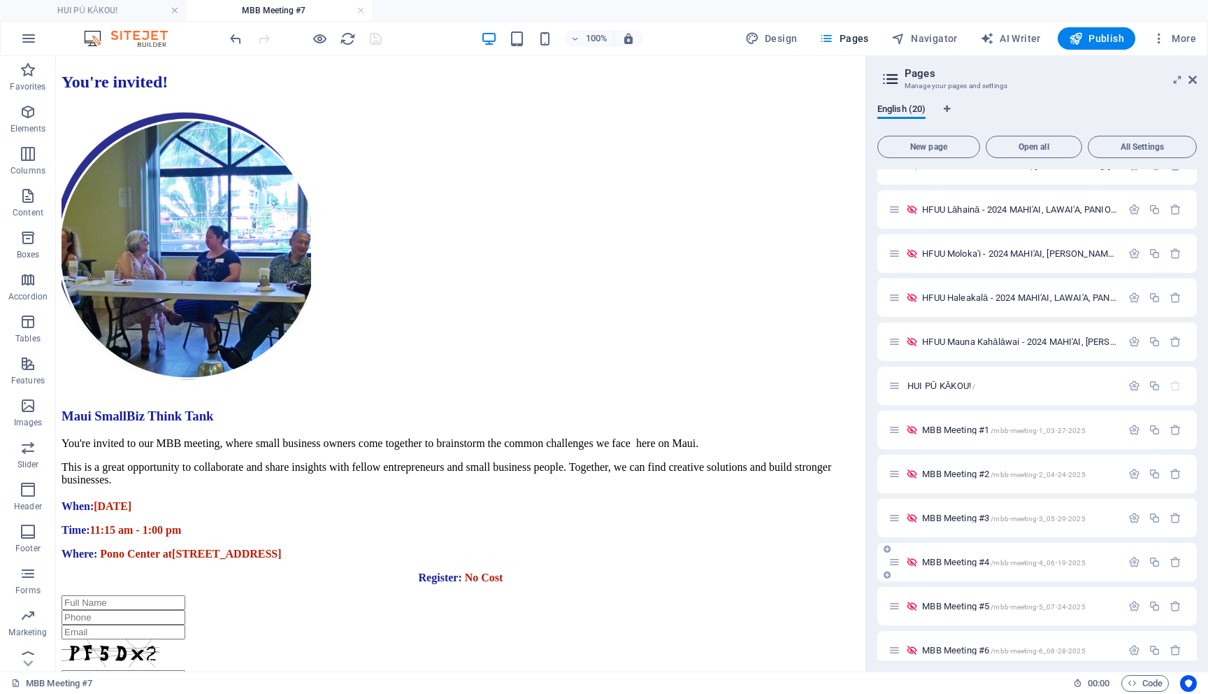
scroll to position [390, 0]
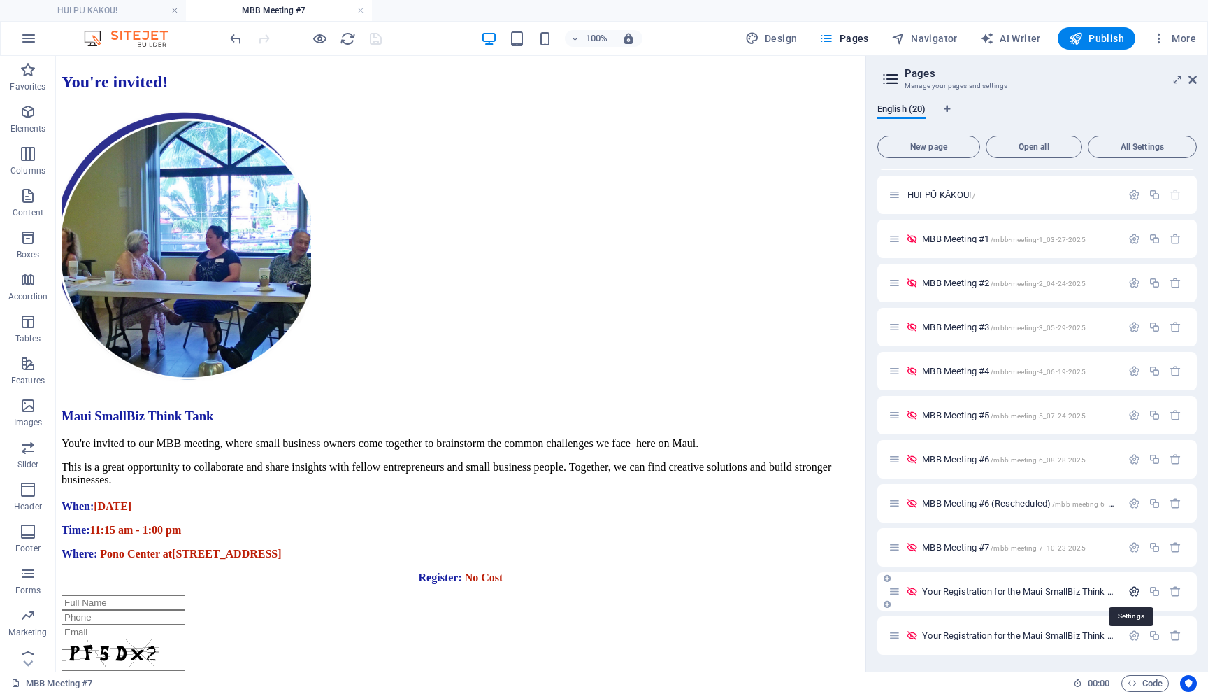
click at [1129, 592] on icon "button" at bounding box center [1135, 591] width 12 height 12
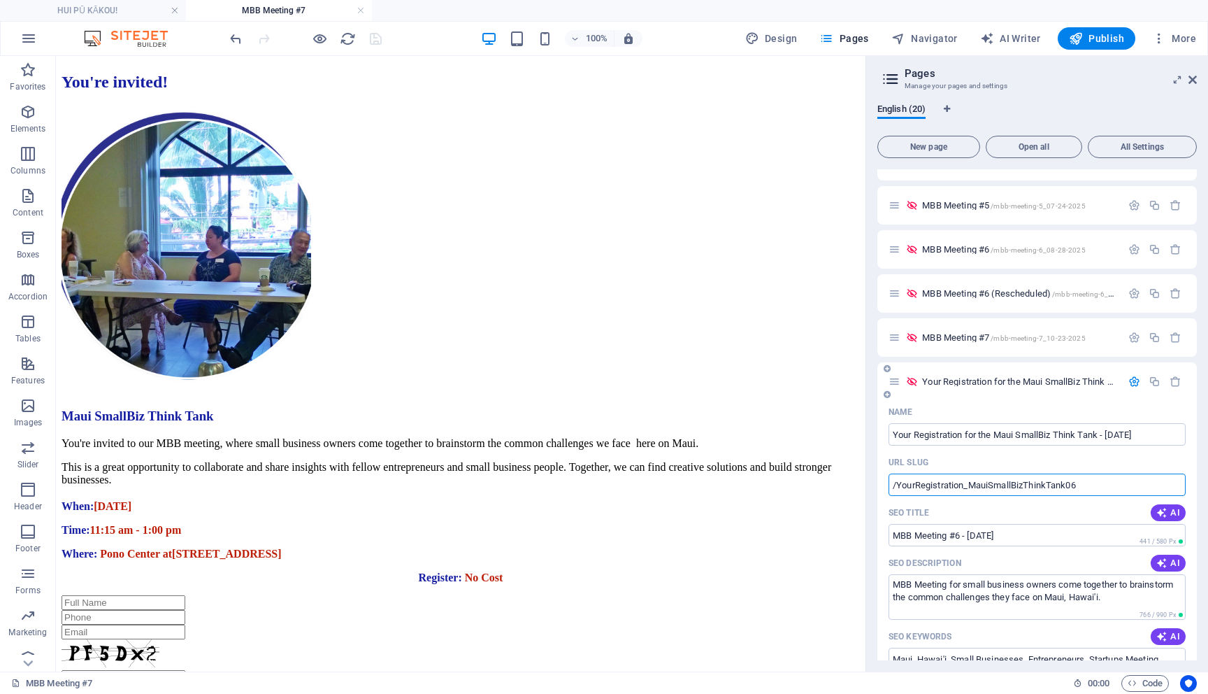
scroll to position [0, 0]
drag, startPoint x: 1100, startPoint y: 484, endPoint x: 900, endPoint y: 487, distance: 200.0
click at [898, 487] on input "/YourRegistration_MauiSmallBizThinkTank06" at bounding box center [1037, 484] width 297 height 22
click at [1134, 381] on icon "button" at bounding box center [1135, 381] width 12 height 12
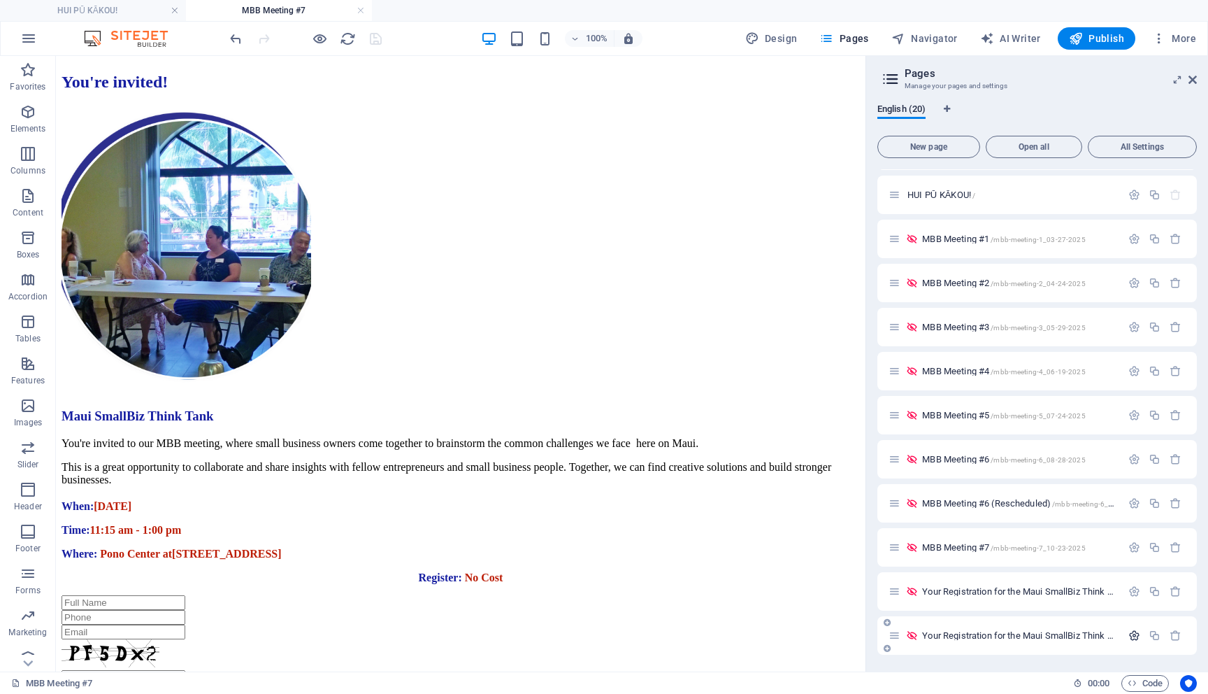
click at [1131, 632] on icon "button" at bounding box center [1135, 635] width 12 height 12
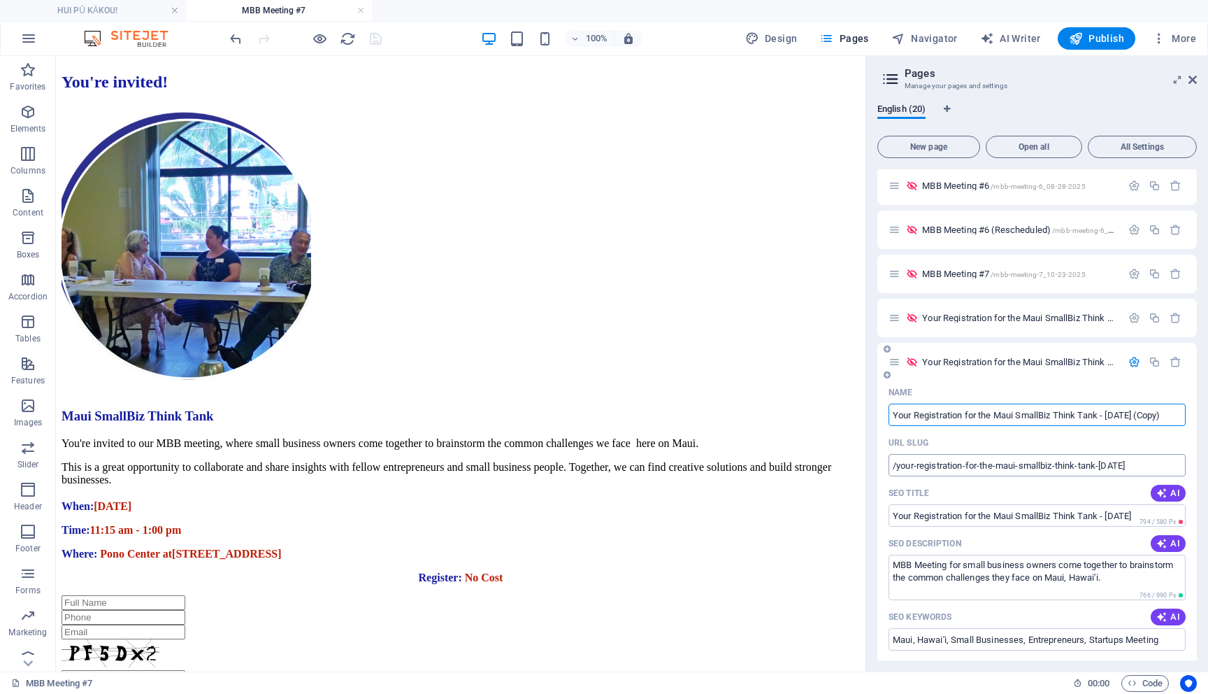
scroll to position [0, 0]
drag, startPoint x: 894, startPoint y: 468, endPoint x: 1206, endPoint y: 465, distance: 312.6
click at [1208, 465] on div "English (20) New page Open all All Settings 2024 MAHI'AI, LAWAI'A, PANIOLO: HUI…" at bounding box center [1037, 381] width 342 height 579
click at [920, 468] on input "/your-registration-for-the-maui-smallbiz-think-tank-[DATE]" at bounding box center [1037, 465] width 297 height 22
drag, startPoint x: 898, startPoint y: 469, endPoint x: 1180, endPoint y: 459, distance: 282.7
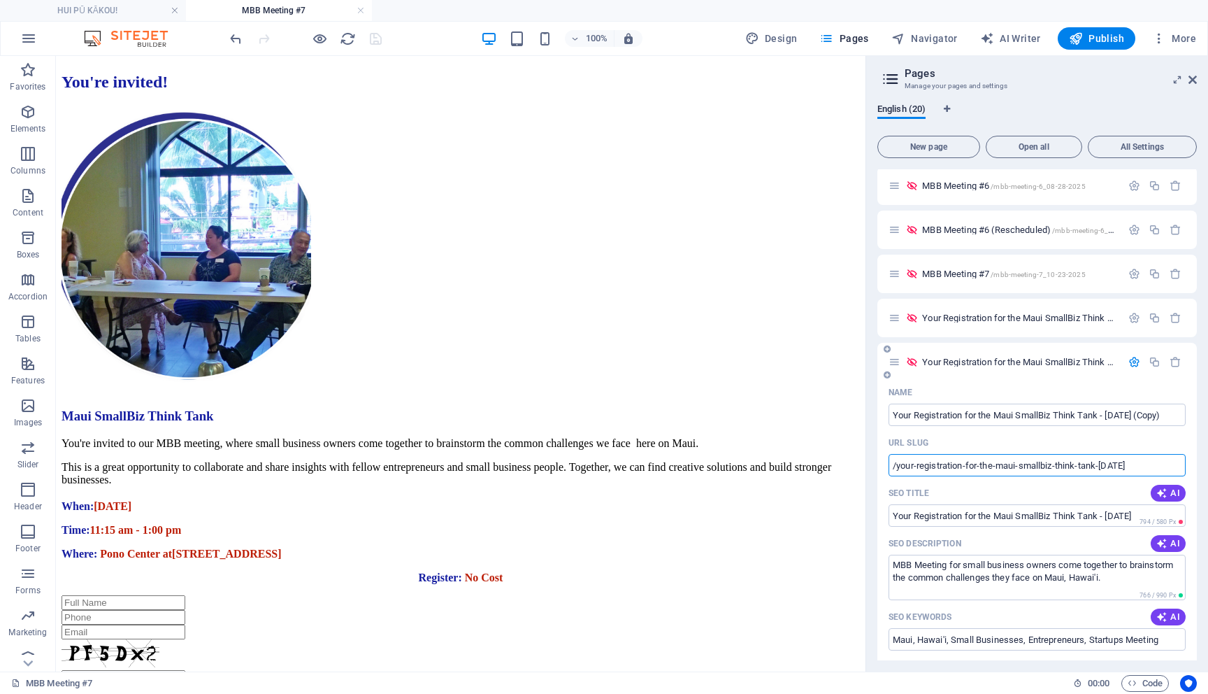
click at [1180, 459] on input "/your-registration-for-the-maui-smallbiz-think-tank-[DATE]" at bounding box center [1037, 465] width 297 height 22
paste input "YourRegistration_MauiSmallBizThinkTank06"
type input "/YourRegistration_MauiSmallBizThinkTank07"
click at [372, 36] on icon "save" at bounding box center [376, 39] width 16 height 16
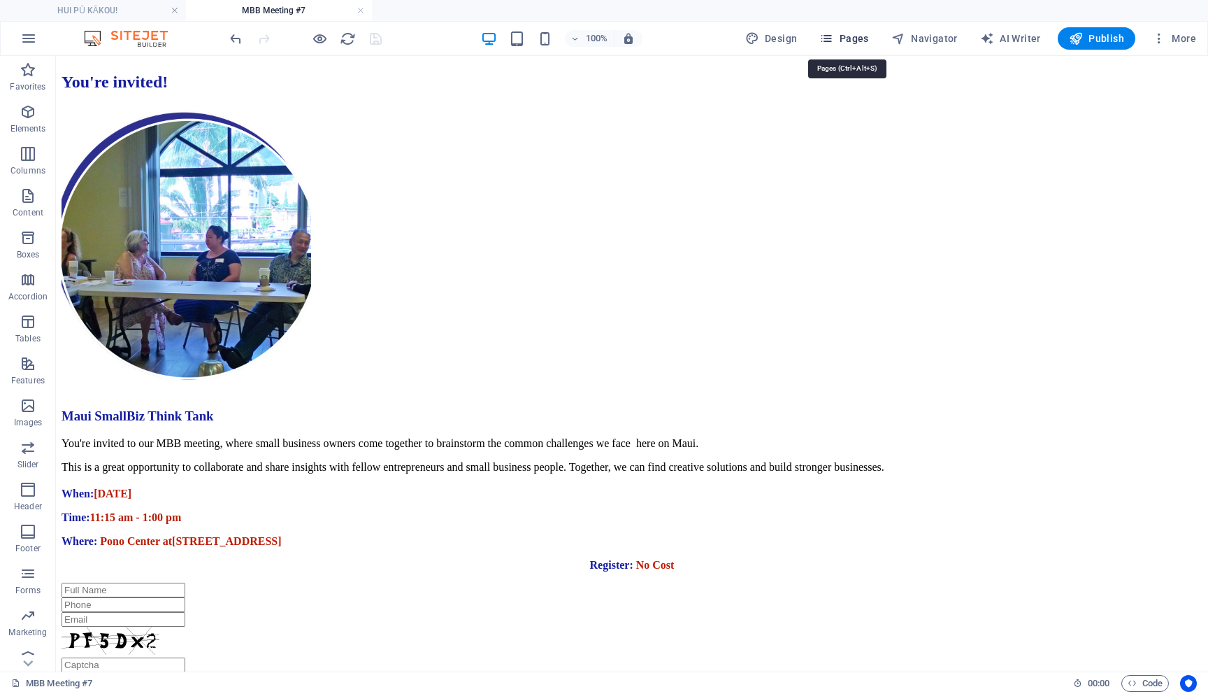
click at [856, 41] on span "Pages" at bounding box center [843, 38] width 49 height 14
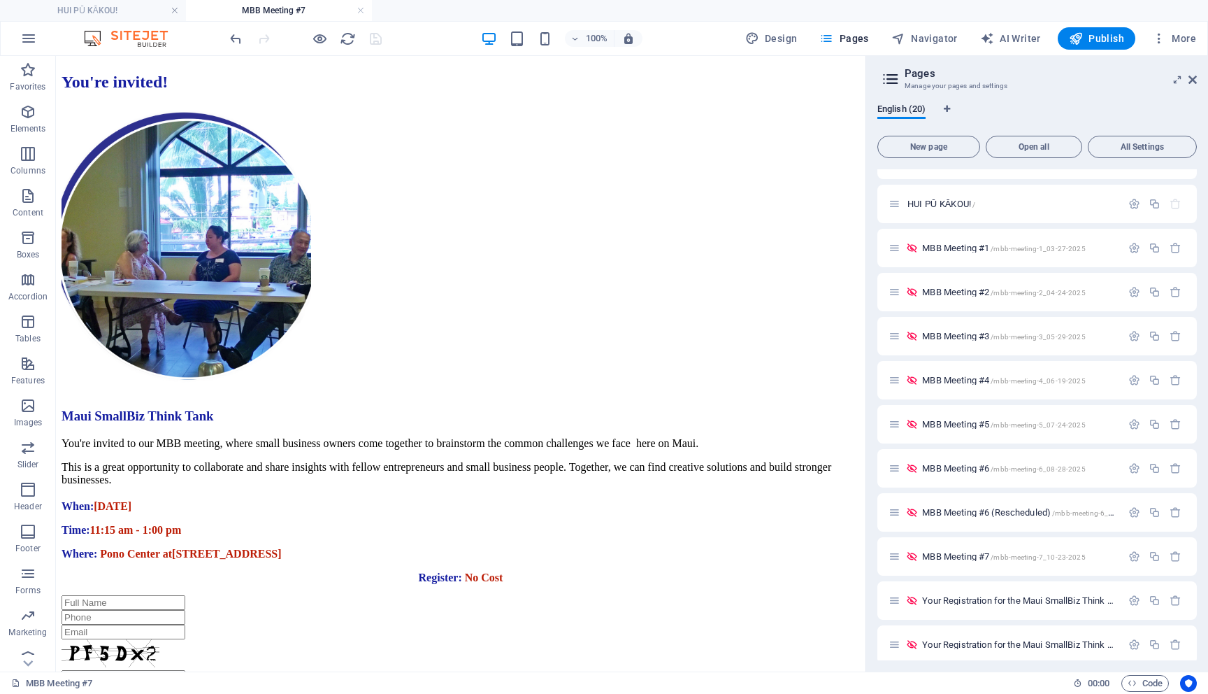
scroll to position [390, 0]
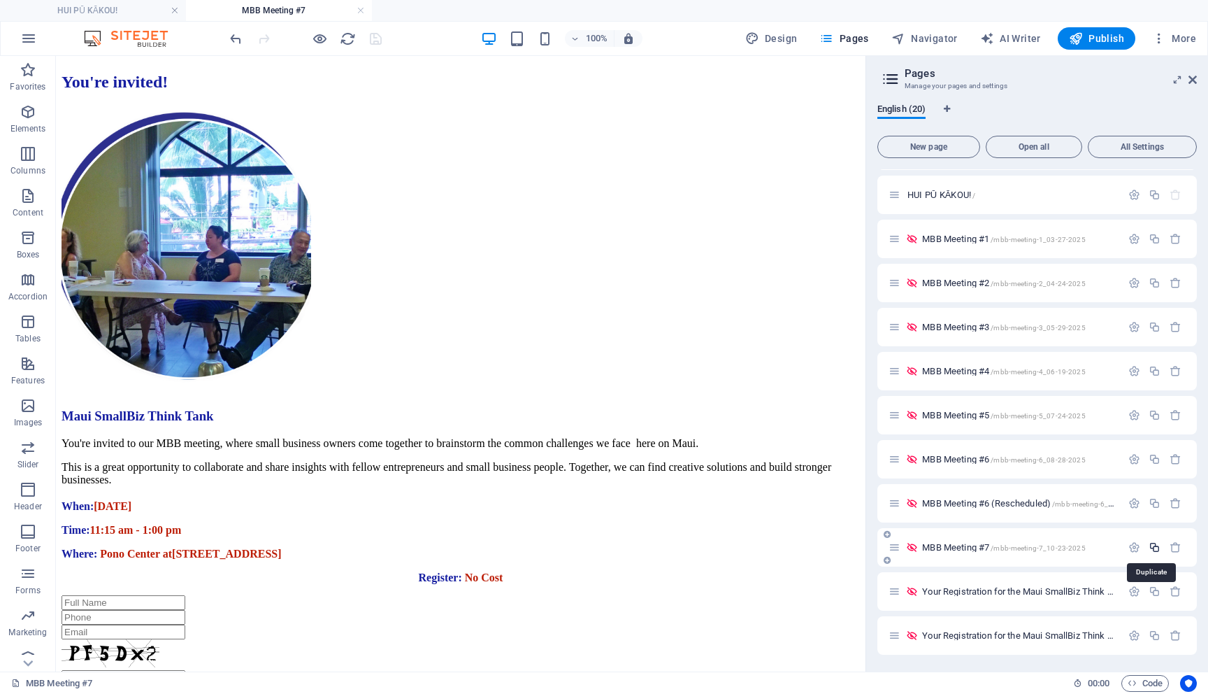
click at [1152, 550] on icon "button" at bounding box center [1155, 547] width 12 height 12
click at [1001, 640] on input "MBB Meeting #7 (Copy)" at bounding box center [1037, 644] width 297 height 22
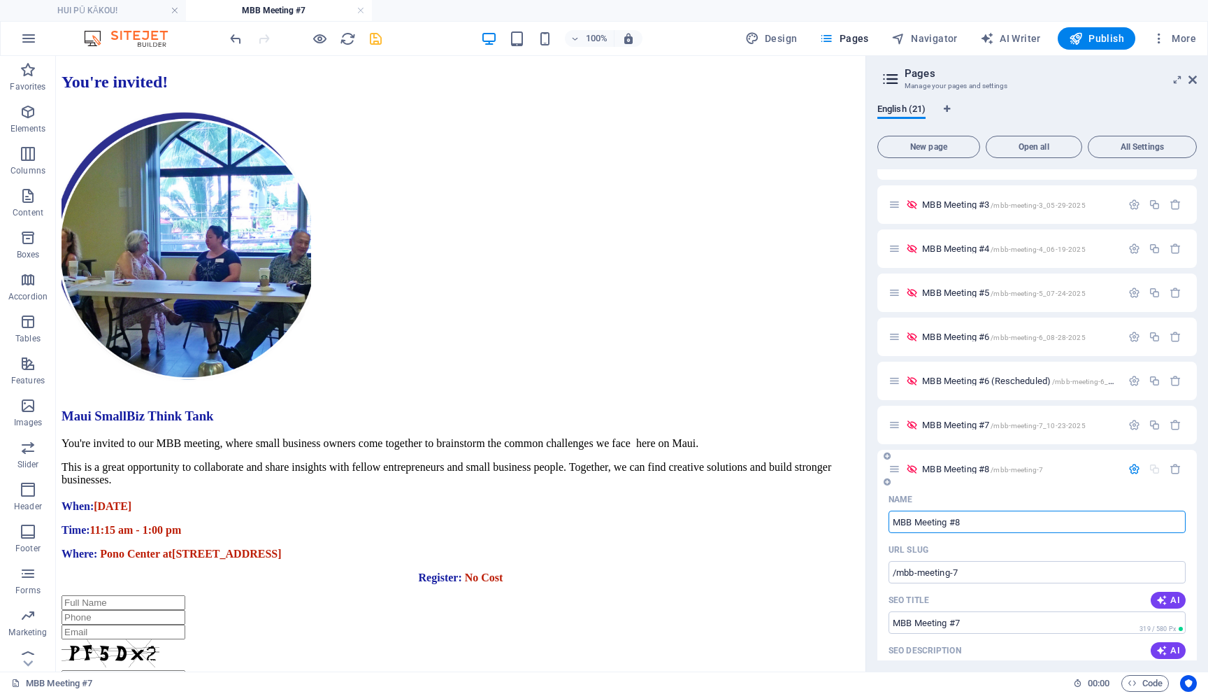
scroll to position [530, 0]
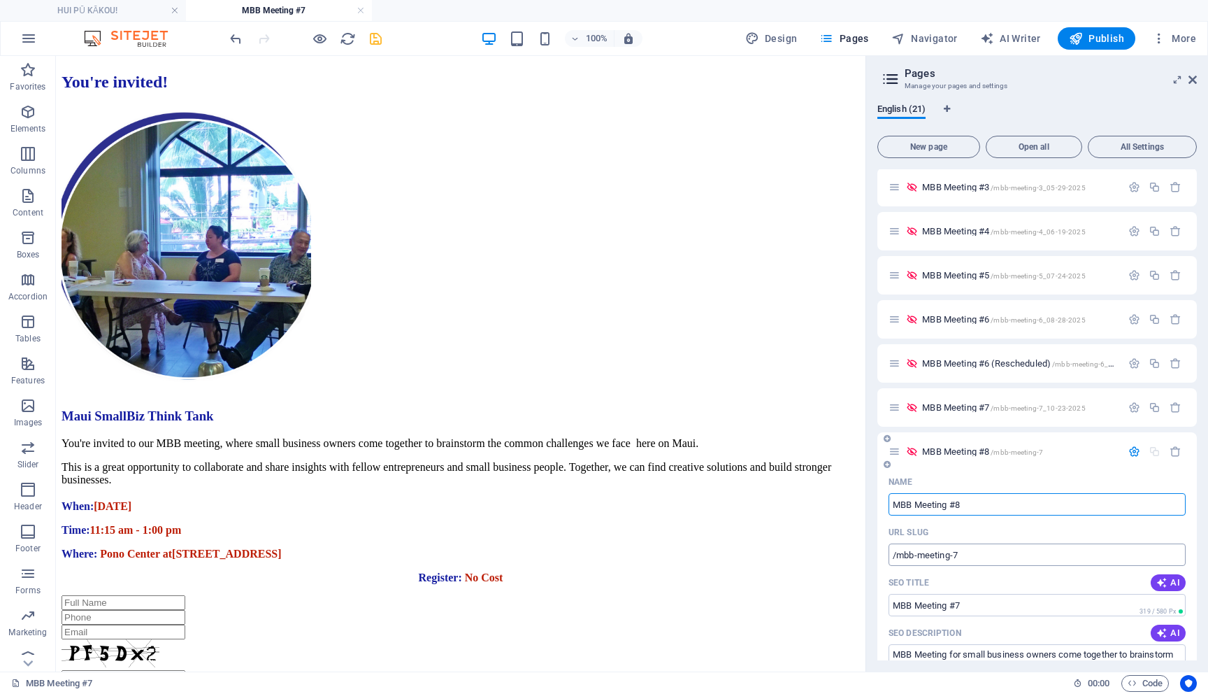
type input "MBB Meeting #8"
click at [977, 556] on input "/mbb-meeting-7" at bounding box center [1037, 554] width 297 height 22
type input "/mbb-meeting-8"
click at [973, 606] on input "MBB Meeting #7" at bounding box center [1037, 605] width 297 height 22
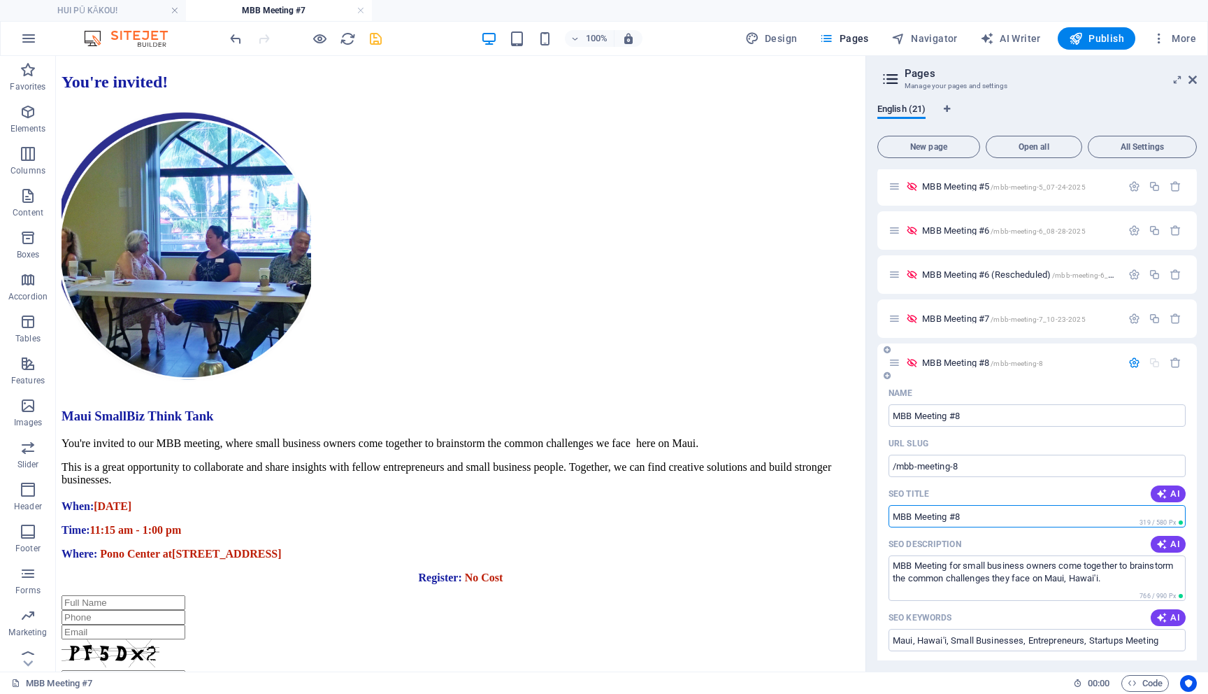
scroll to position [583, 0]
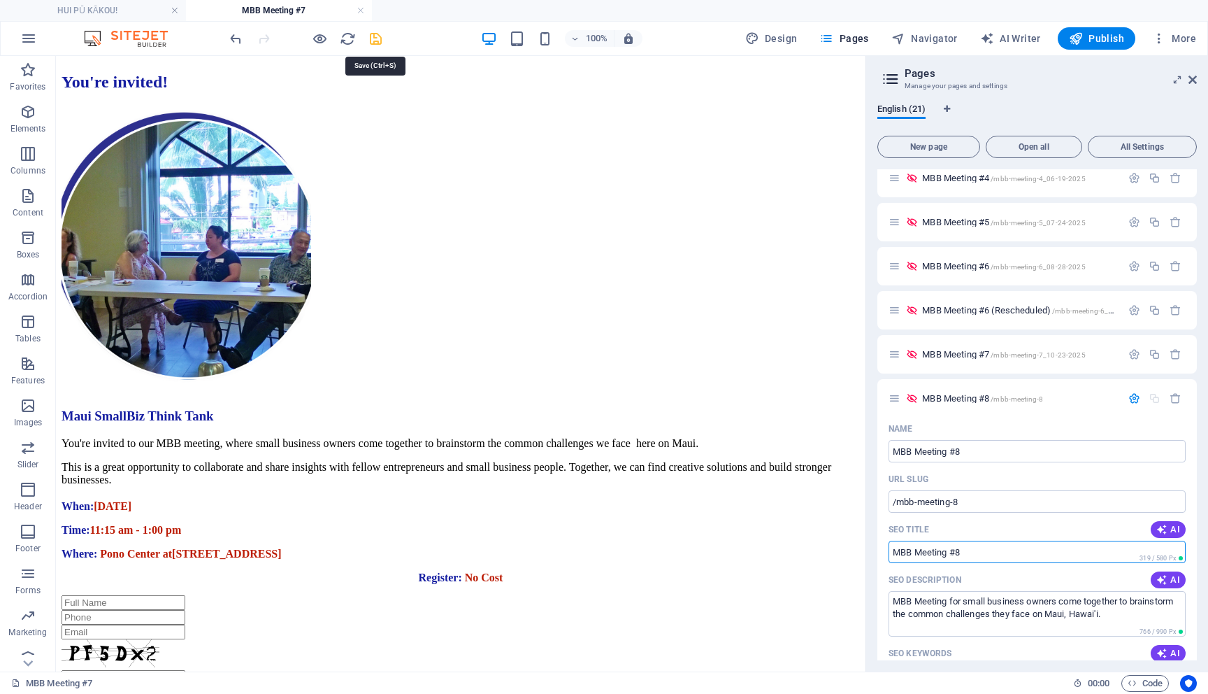
type input "MBB Meeting #8"
click at [375, 42] on icon "save" at bounding box center [376, 39] width 16 height 16
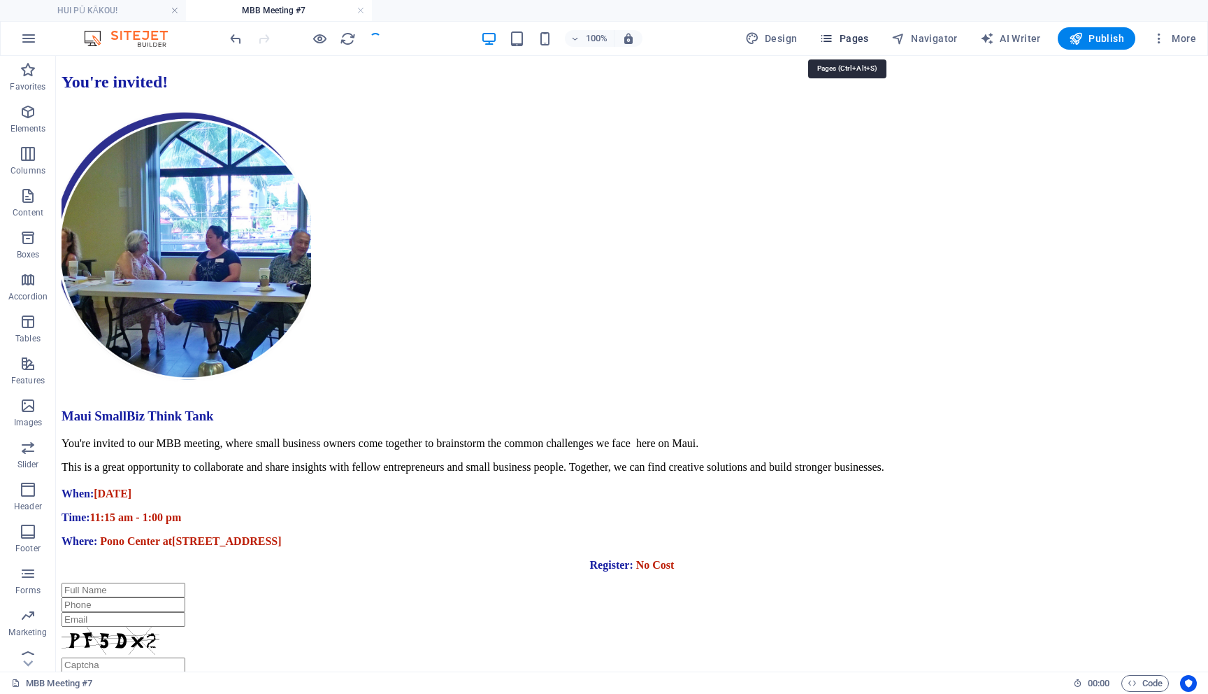
click at [852, 38] on span "Pages" at bounding box center [843, 38] width 49 height 14
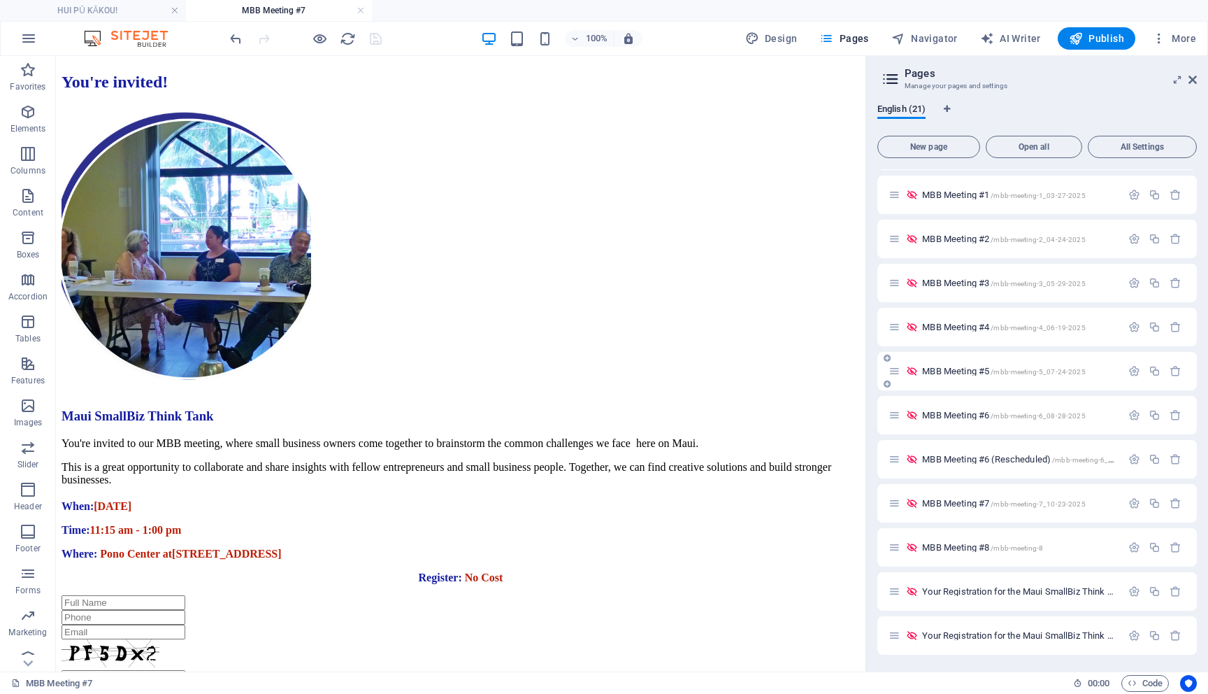
scroll to position [434, 0]
click at [1131, 550] on icon "button" at bounding box center [1135, 547] width 12 height 12
click at [1011, 652] on input "/mbb-meeting-8" at bounding box center [1037, 650] width 297 height 22
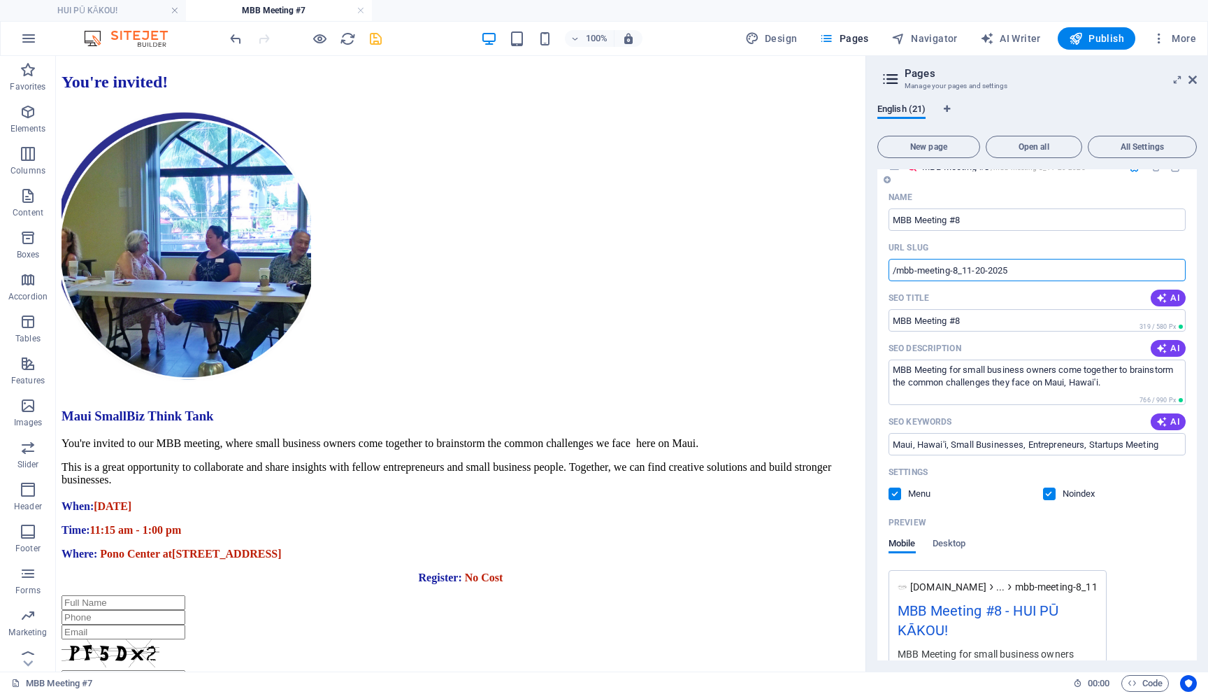
scroll to position [793, 0]
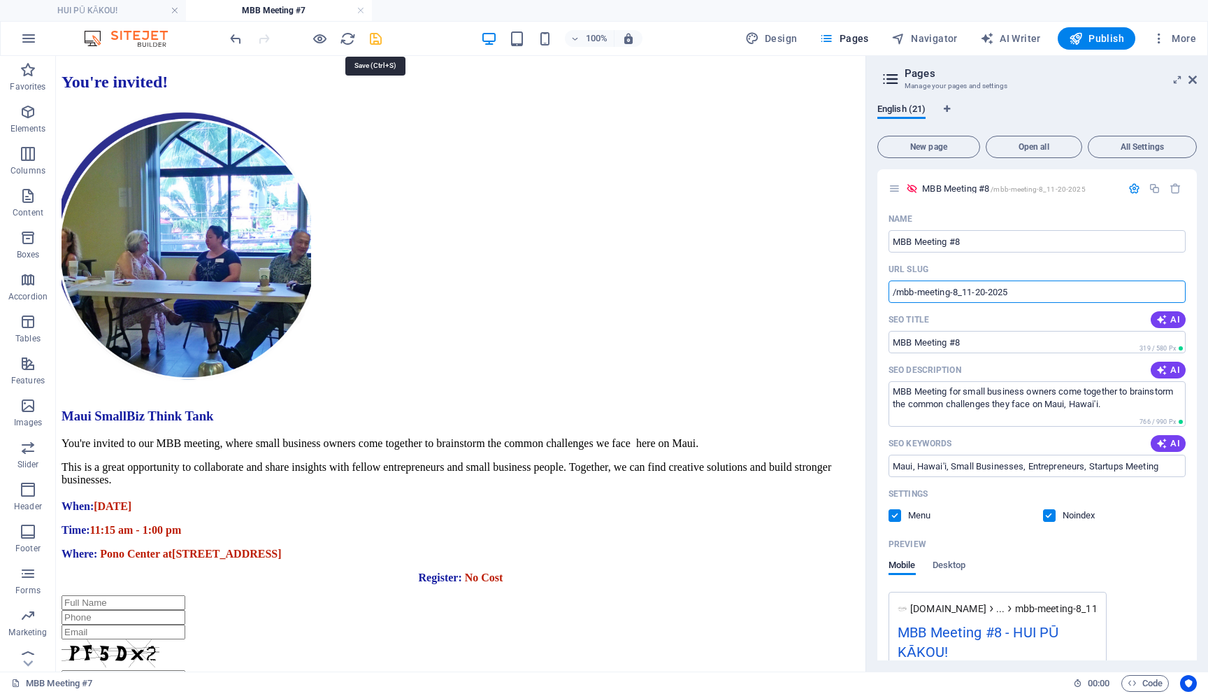
type input "/mbb-meeting-8_11-20-2025"
click at [375, 41] on icon "save" at bounding box center [376, 39] width 16 height 16
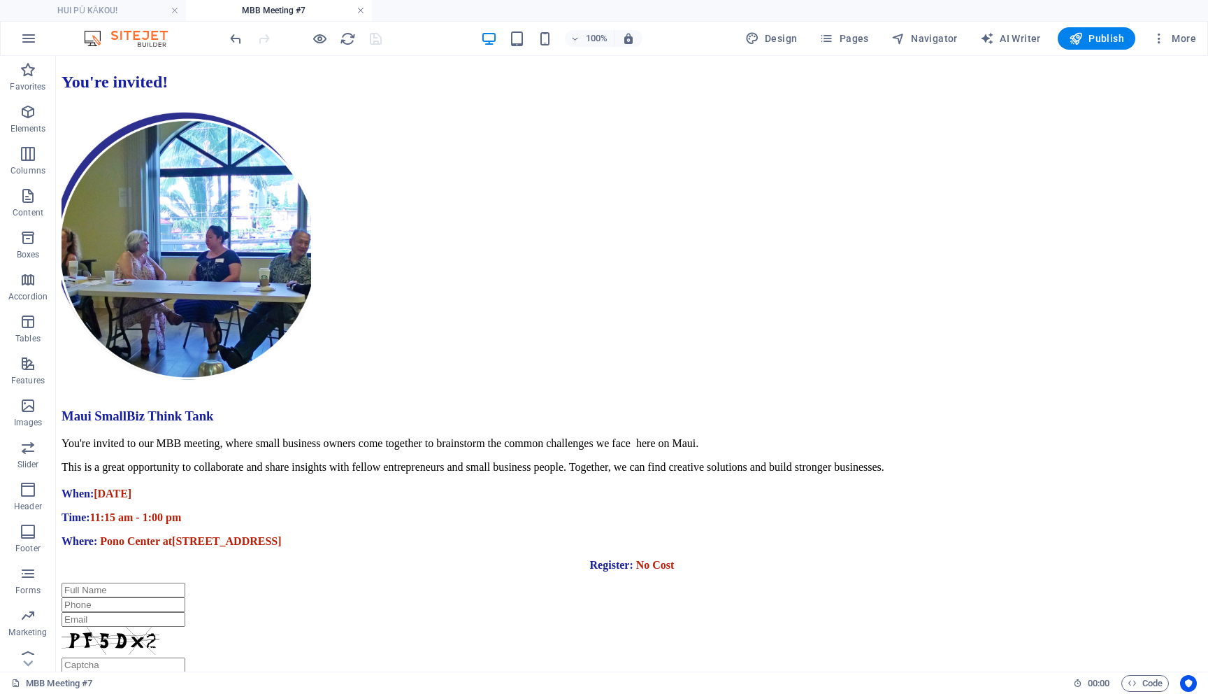
click at [359, 15] on link at bounding box center [361, 10] width 8 height 13
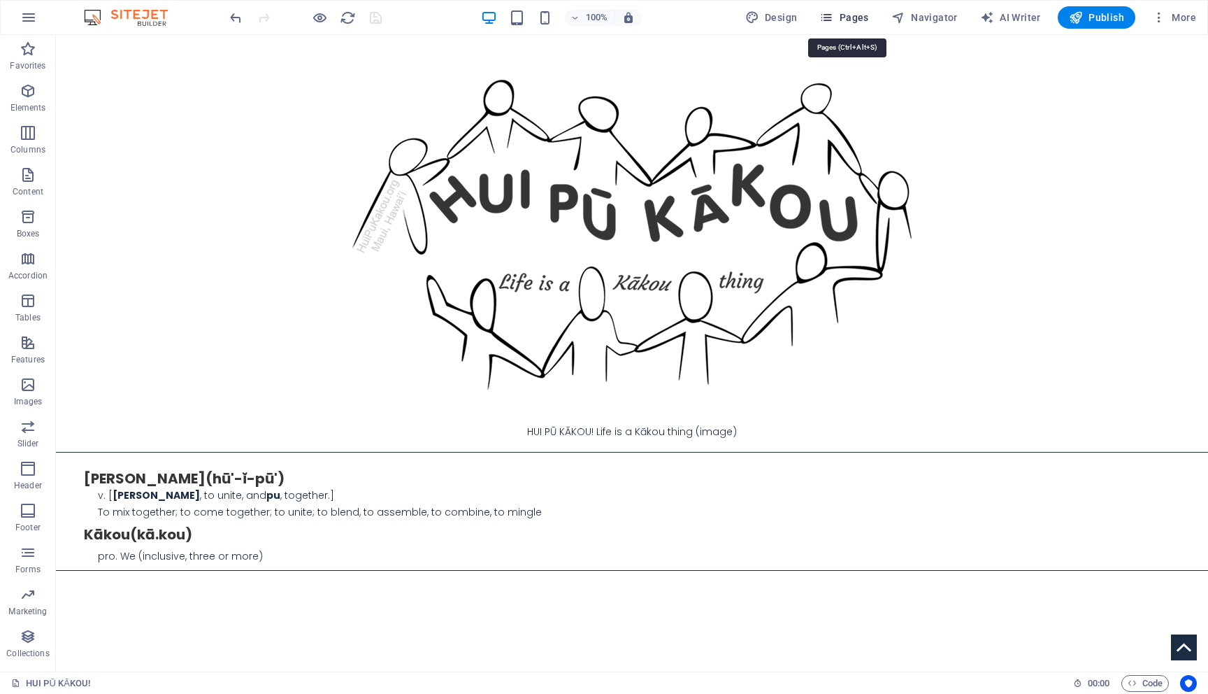
click at [868, 16] on span "Pages" at bounding box center [843, 17] width 49 height 14
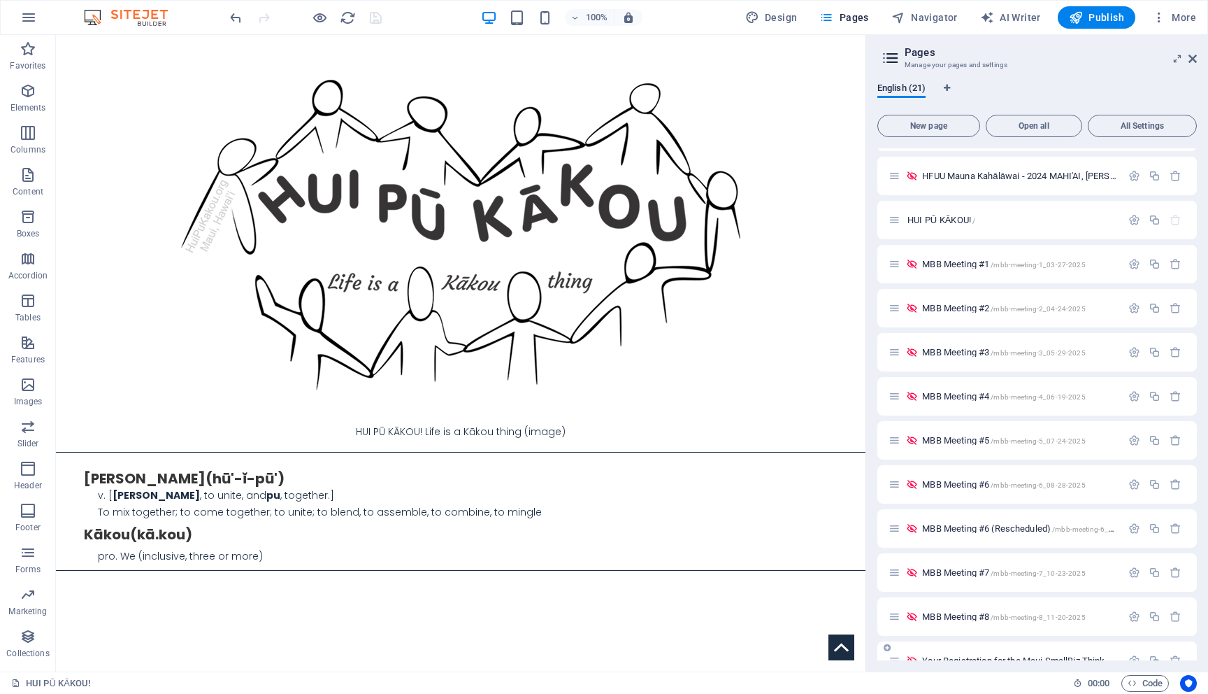
scroll to position [413, 0]
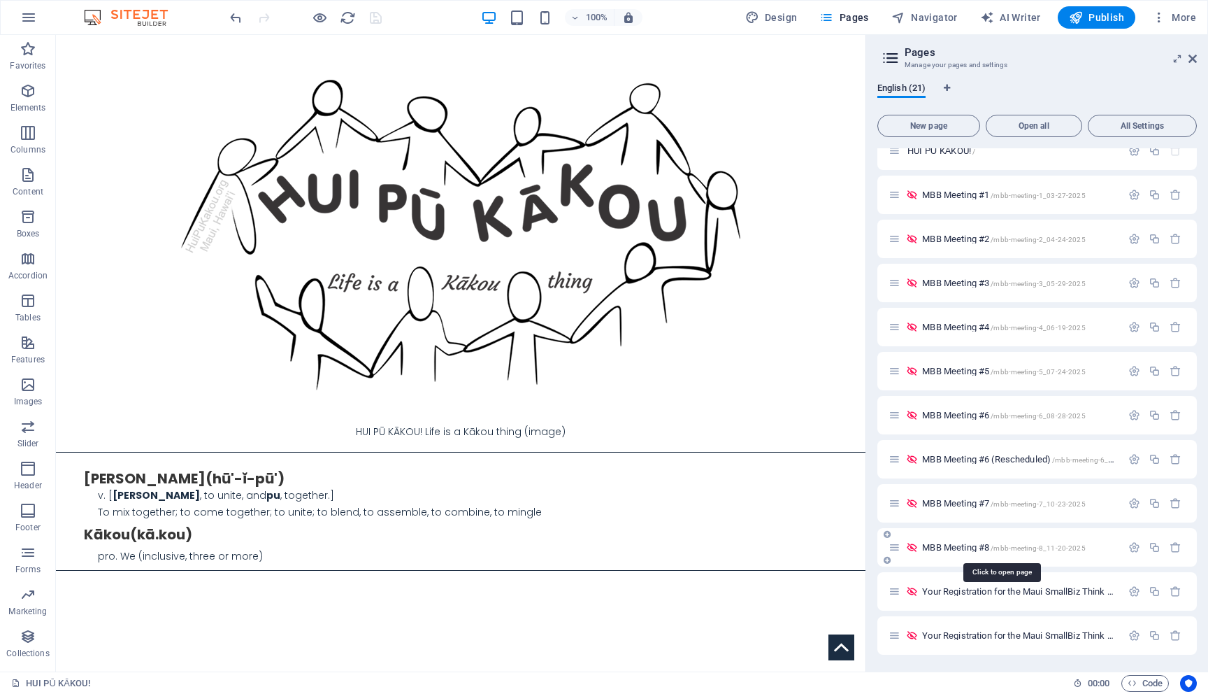
click at [984, 549] on span "MBB Meeting #8 /mbb-meeting-8_11-20-2025" at bounding box center [1003, 547] width 163 height 10
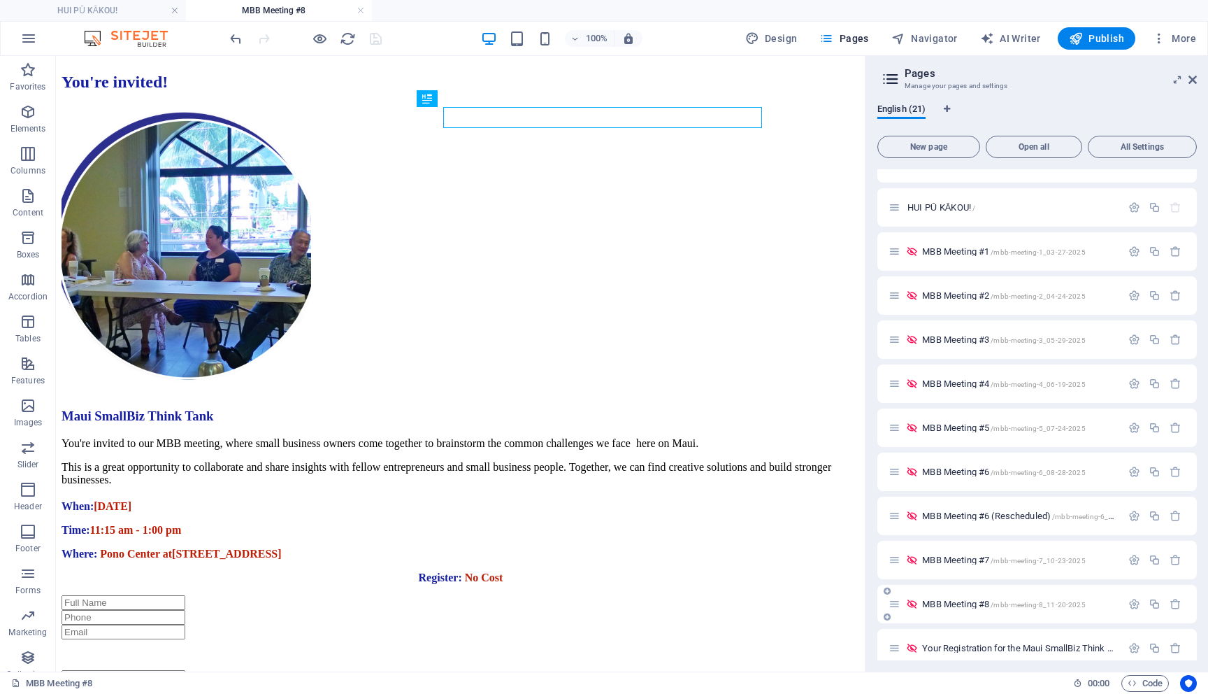
scroll to position [0, 0]
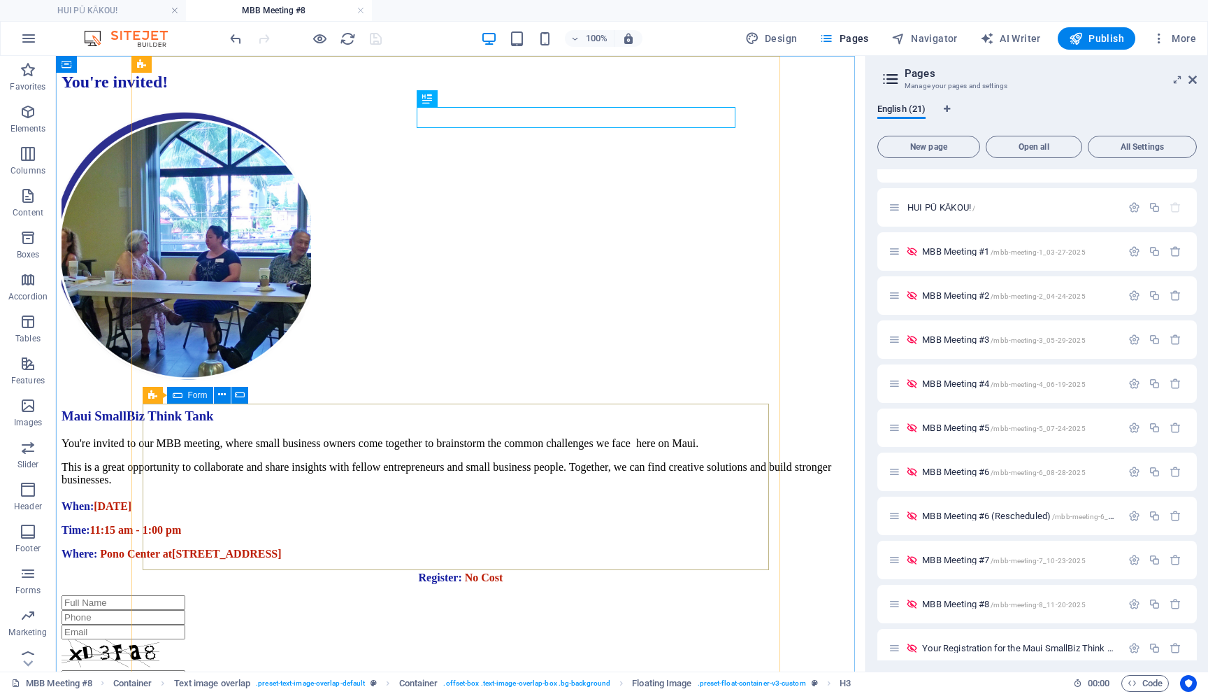
click at [187, 397] on div "Form" at bounding box center [190, 395] width 46 height 17
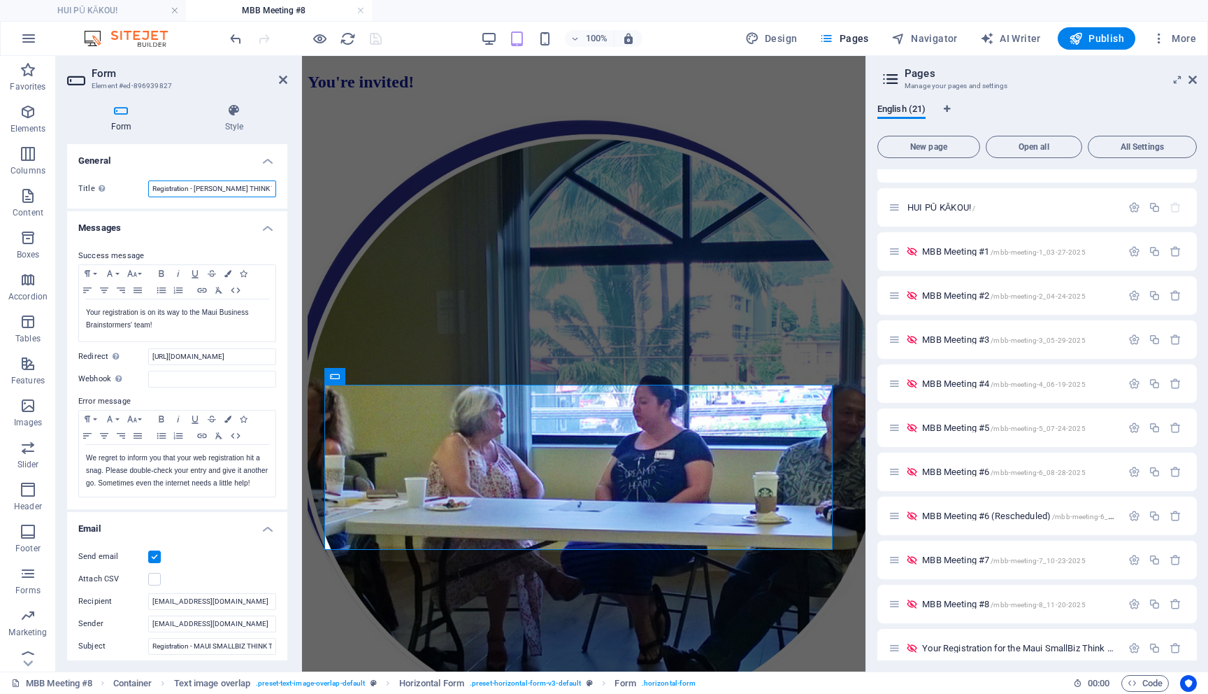
click at [195, 185] on input "Registration - [PERSON_NAME] THINK TANK" at bounding box center [212, 188] width 128 height 17
click at [229, 359] on input "[URL][DOMAIN_NAME]" at bounding box center [212, 356] width 128 height 17
type input "[URL][DOMAIN_NAME]"
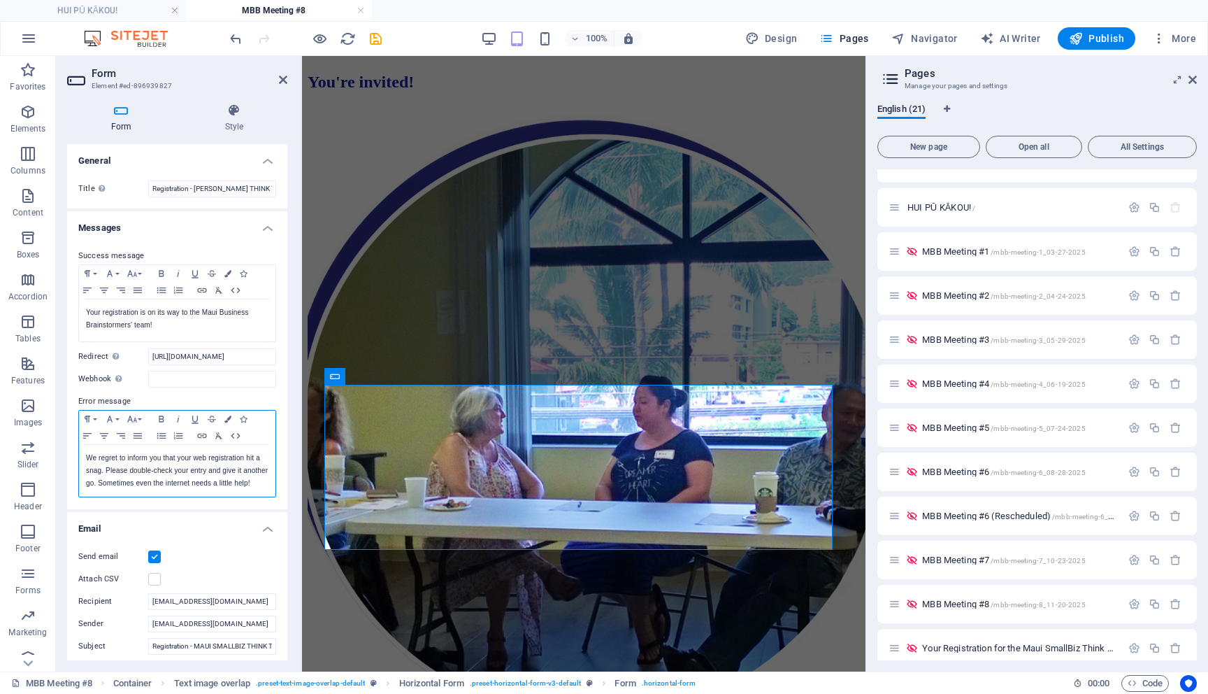
click at [216, 465] on p "We regret to inform you that your web registration hit a snag. Please double-ch…" at bounding box center [177, 471] width 182 height 38
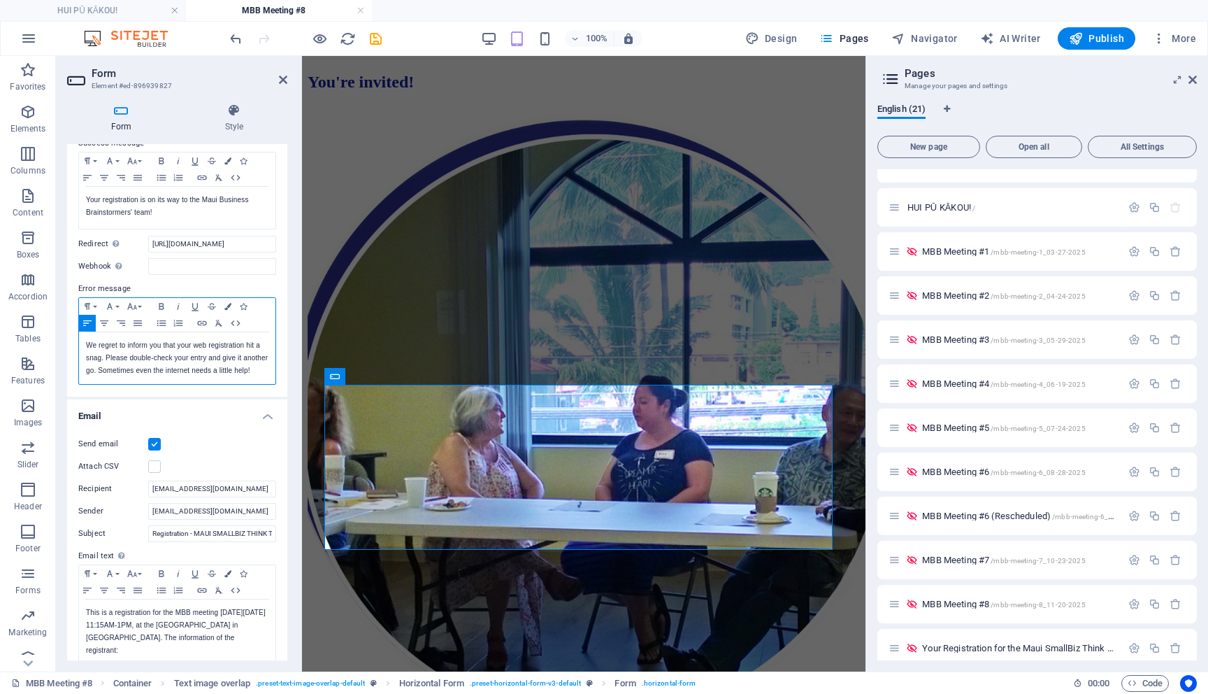
scroll to position [140, 0]
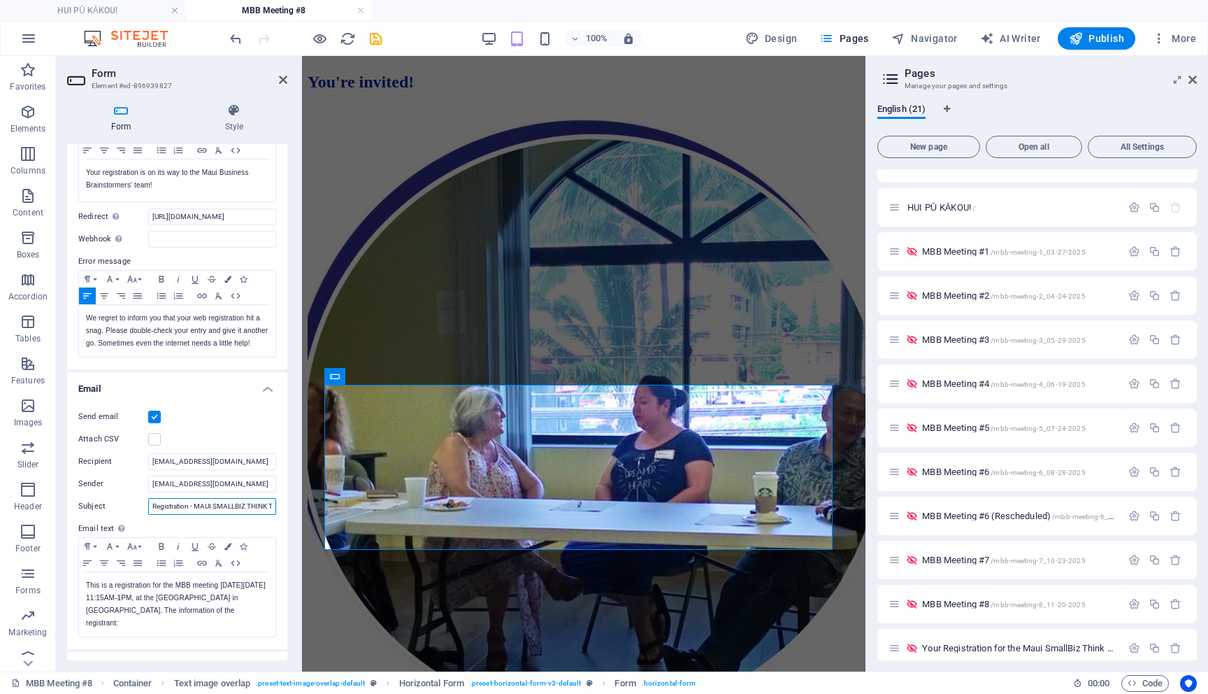
click at [235, 515] on input "Registration - MAUI SMALLBIZ THINK TANK [DATE] at [GEOGRAPHIC_DATA]" at bounding box center [212, 506] width 128 height 17
type input "Registration - MAUI SMALLBIZ THINK TANK [DATE] at [GEOGRAPHIC_DATA]"
click at [141, 609] on p "This is a registration for the MBB meeting [DATE][DATE] 11:15AM-1PM, at the [GE…" at bounding box center [177, 604] width 182 height 50
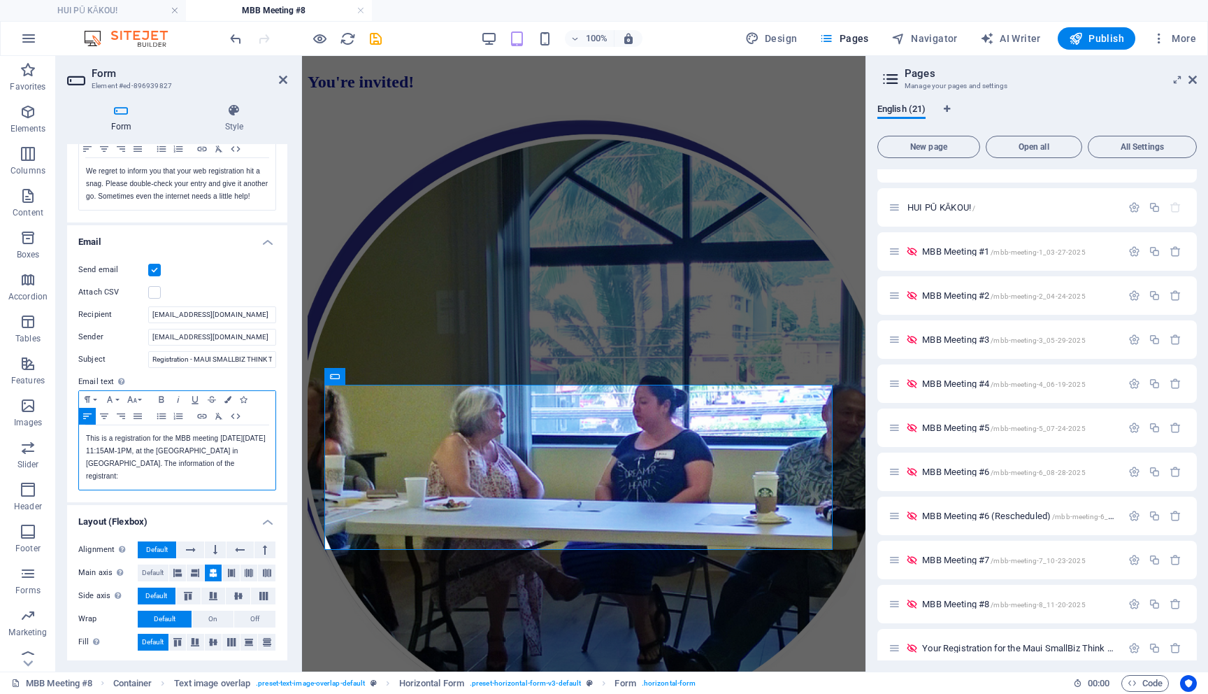
scroll to position [288, 0]
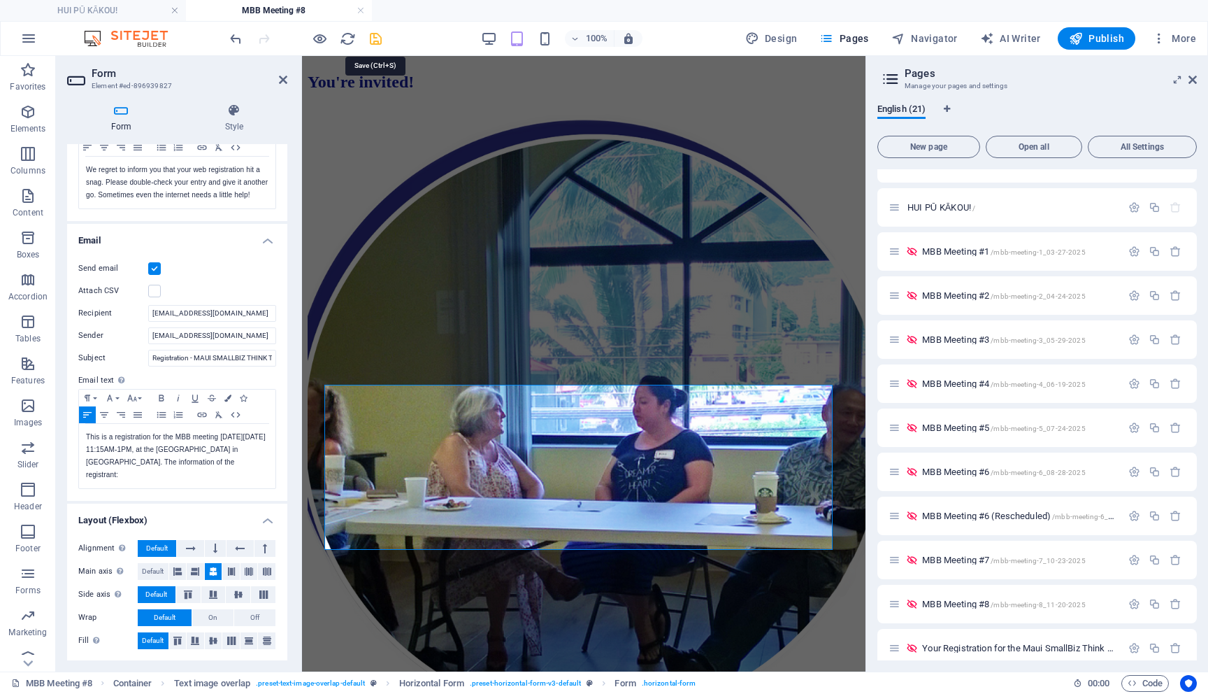
click at [375, 38] on icon "save" at bounding box center [376, 39] width 16 height 16
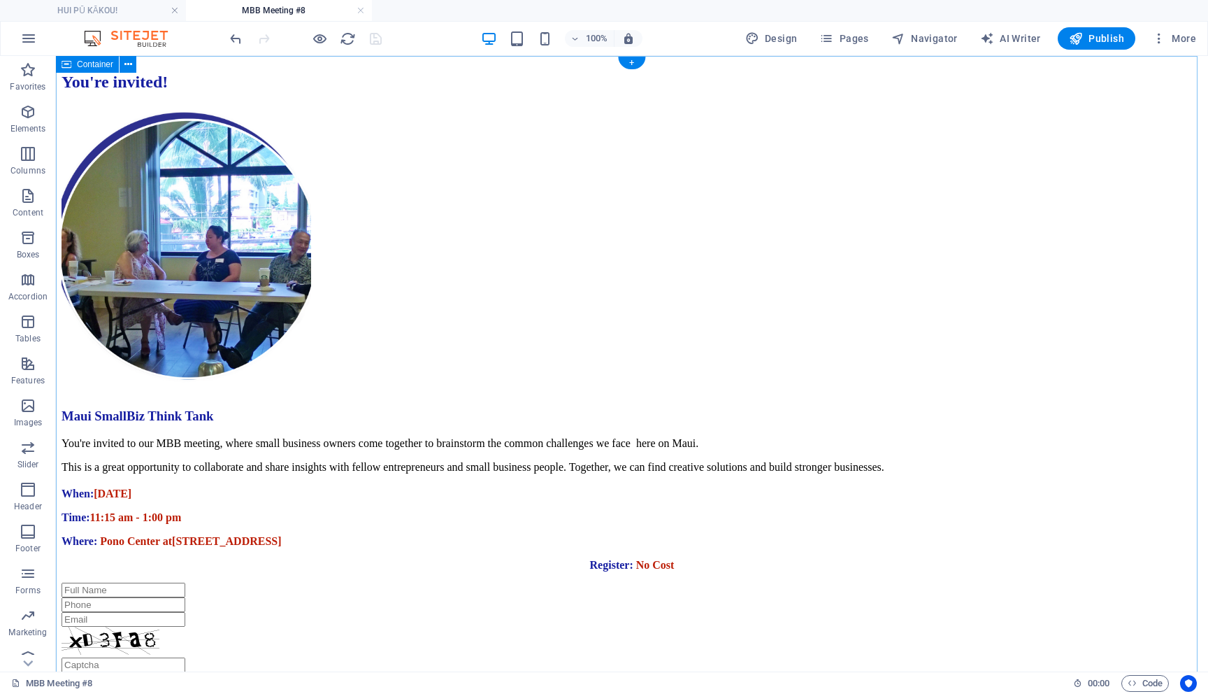
click at [356, 394] on div "Form" at bounding box center [361, 395] width 46 height 17
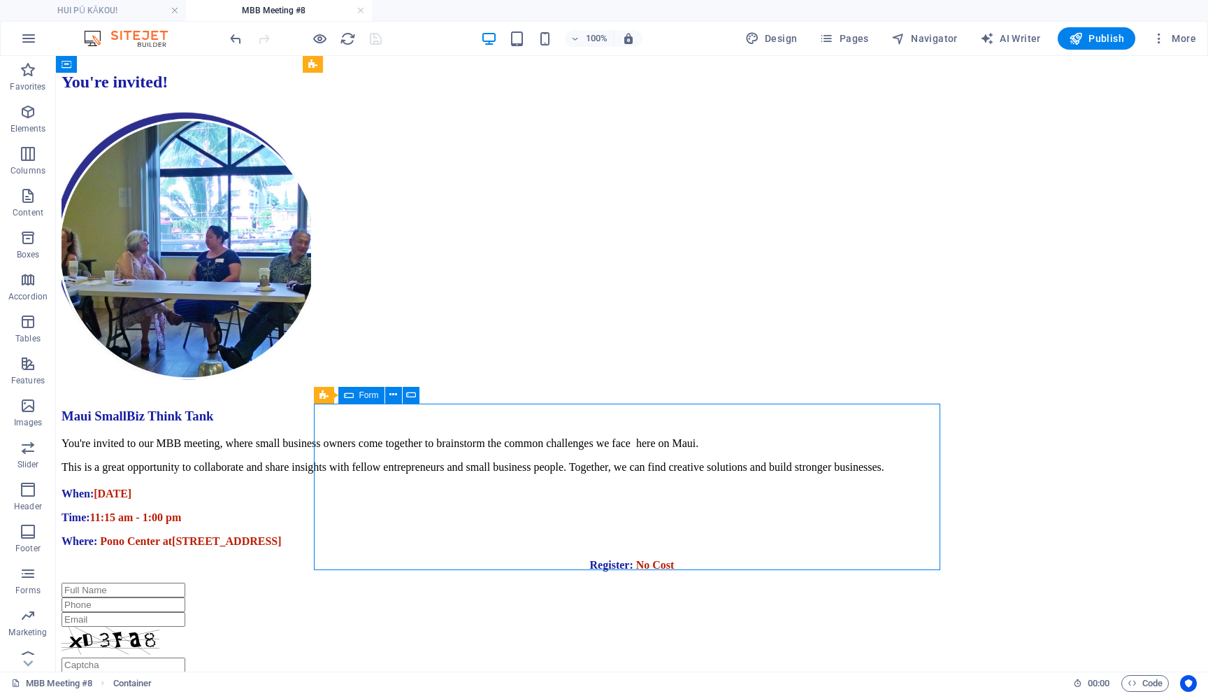
click at [356, 394] on div "Form" at bounding box center [361, 395] width 46 height 17
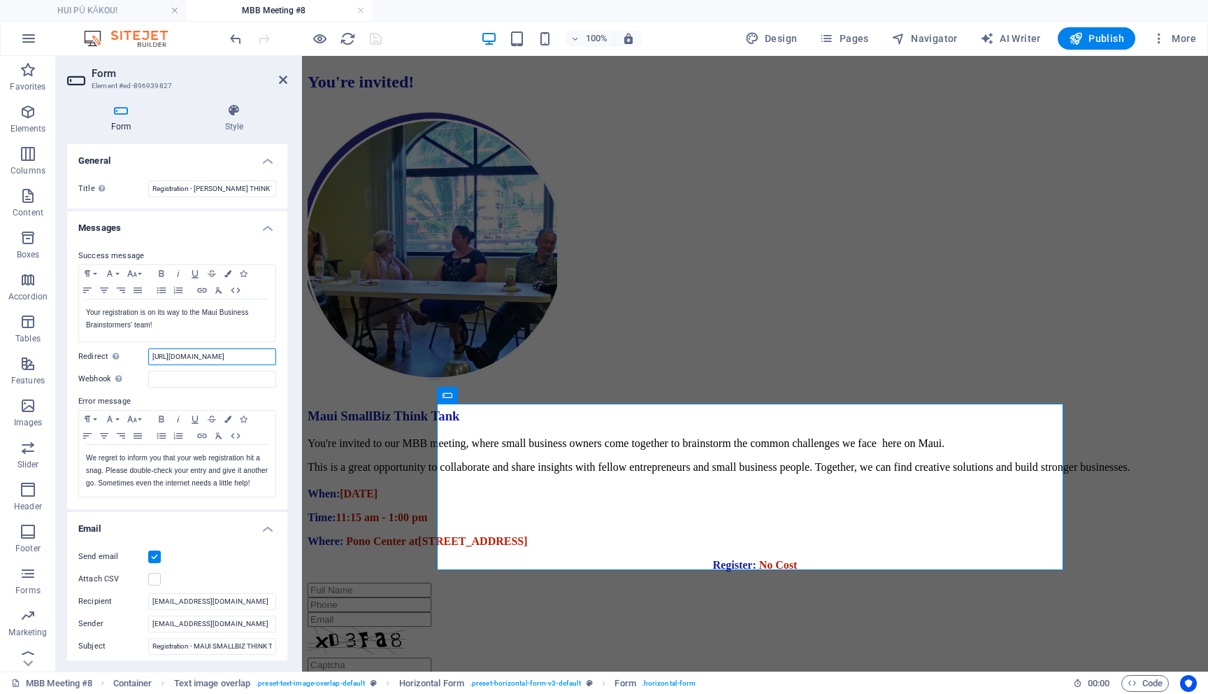
click at [215, 358] on input "[URL][DOMAIN_NAME]" at bounding box center [212, 356] width 128 height 17
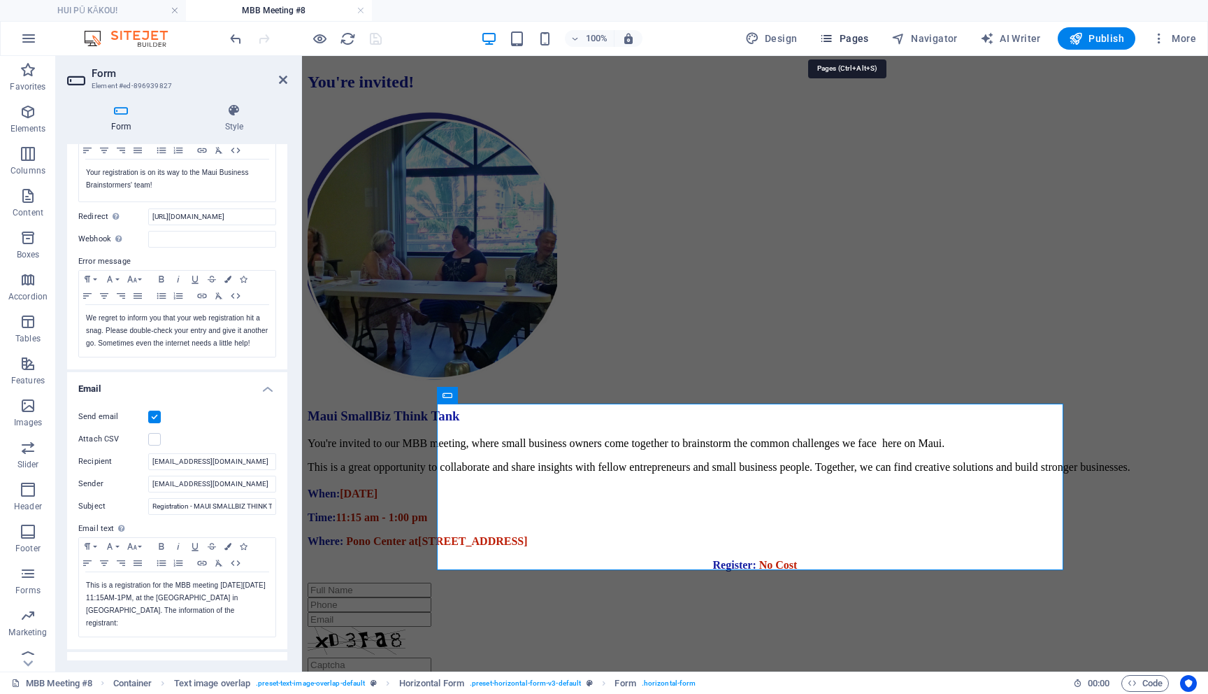
scroll to position [0, 0]
click at [857, 41] on span "Pages" at bounding box center [843, 38] width 49 height 14
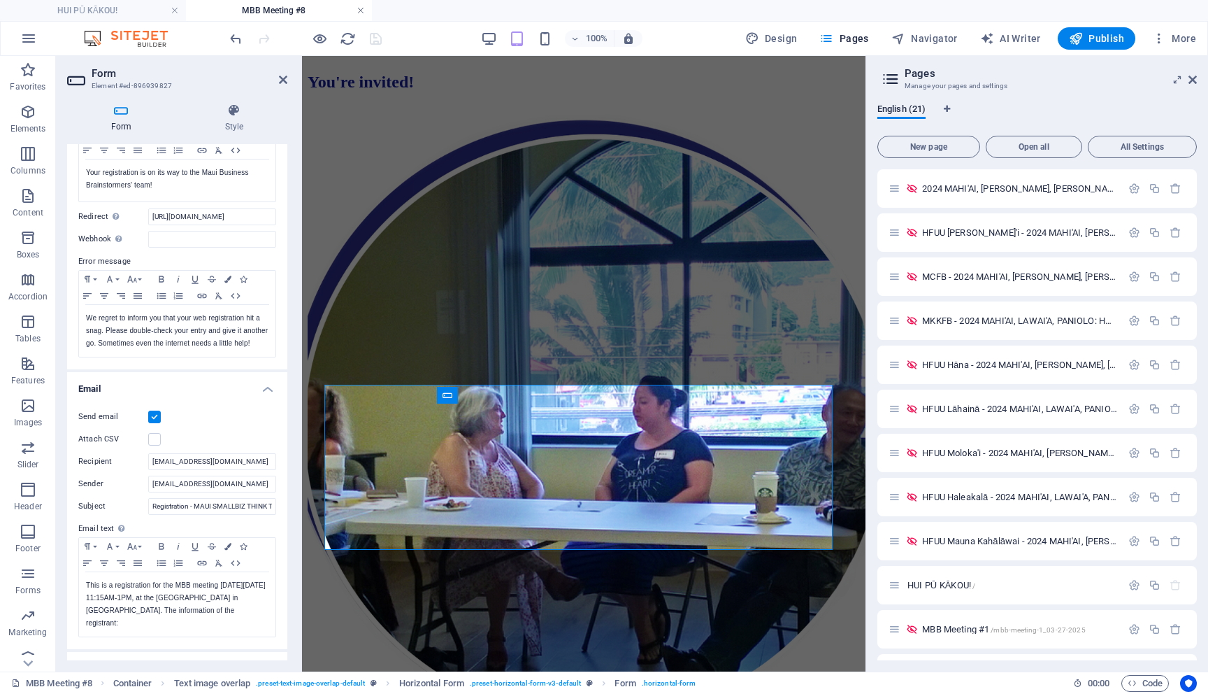
click at [364, 13] on link at bounding box center [361, 10] width 8 height 13
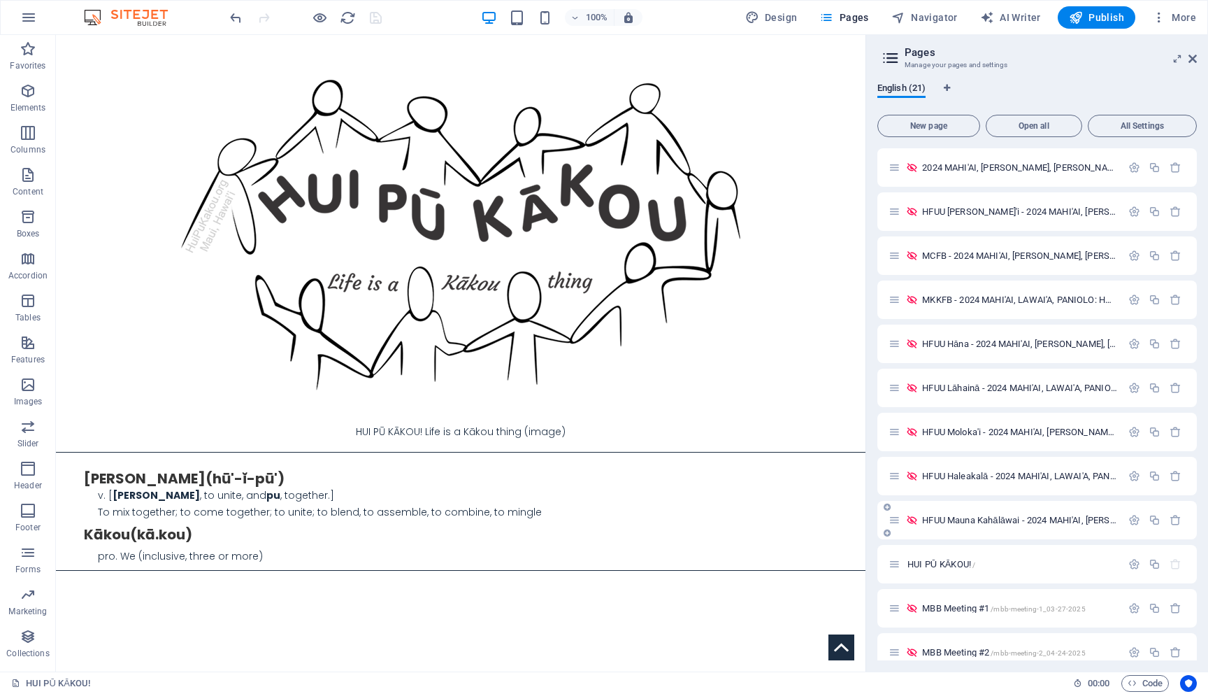
scroll to position [413, 0]
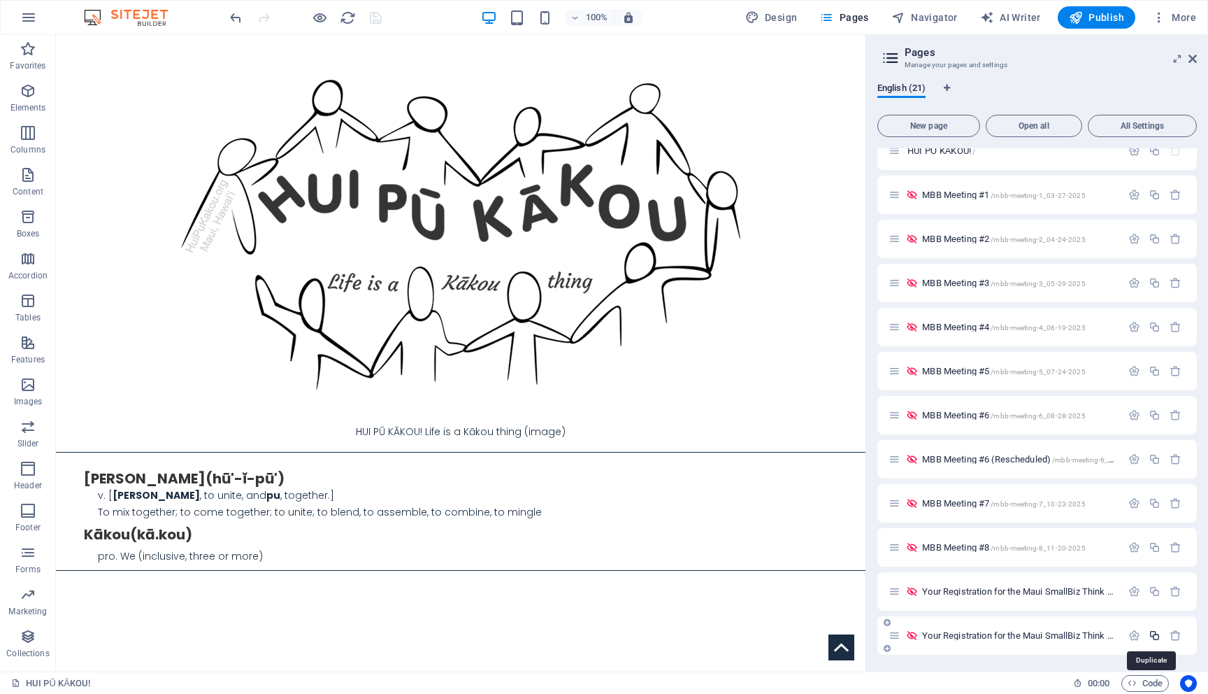
click at [1149, 640] on icon "button" at bounding box center [1155, 635] width 12 height 12
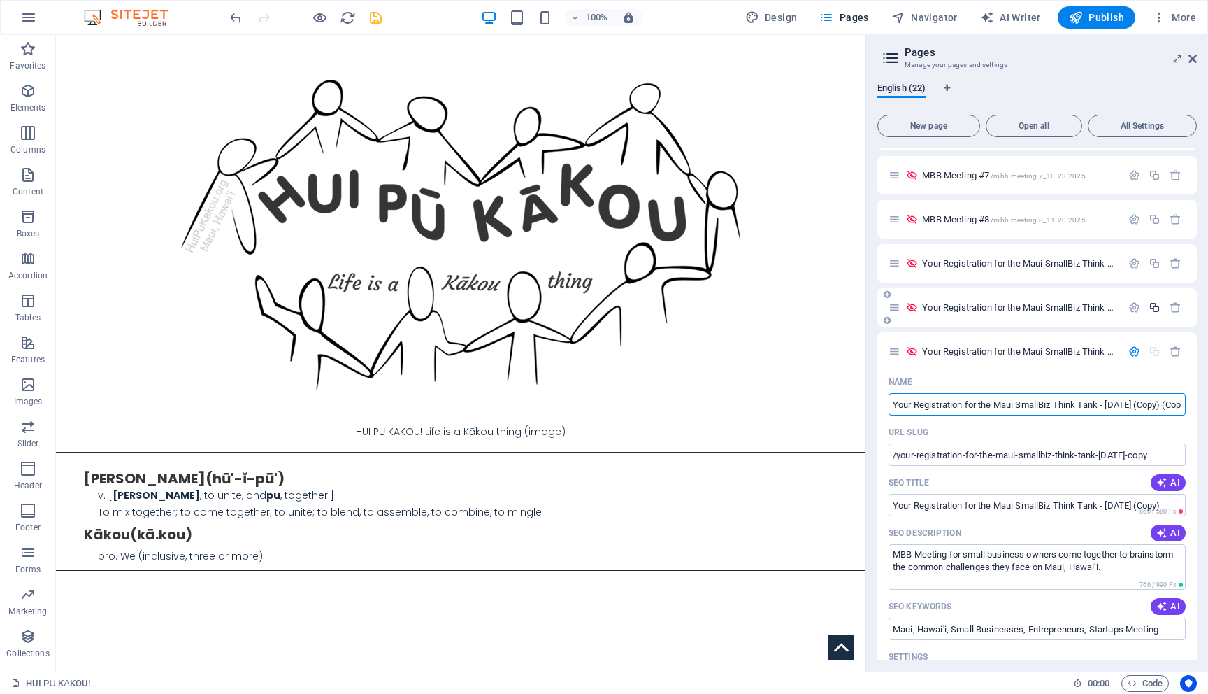
scroll to position [0, 58]
click at [1122, 408] on input "Your Registration for the Maui SmallBiz Think Tank - [DATE] (Copy) (Copy)" at bounding box center [1037, 404] width 297 height 22
type input "Your Registration for the Maui SmallBiz Think Tank - [DATE]"
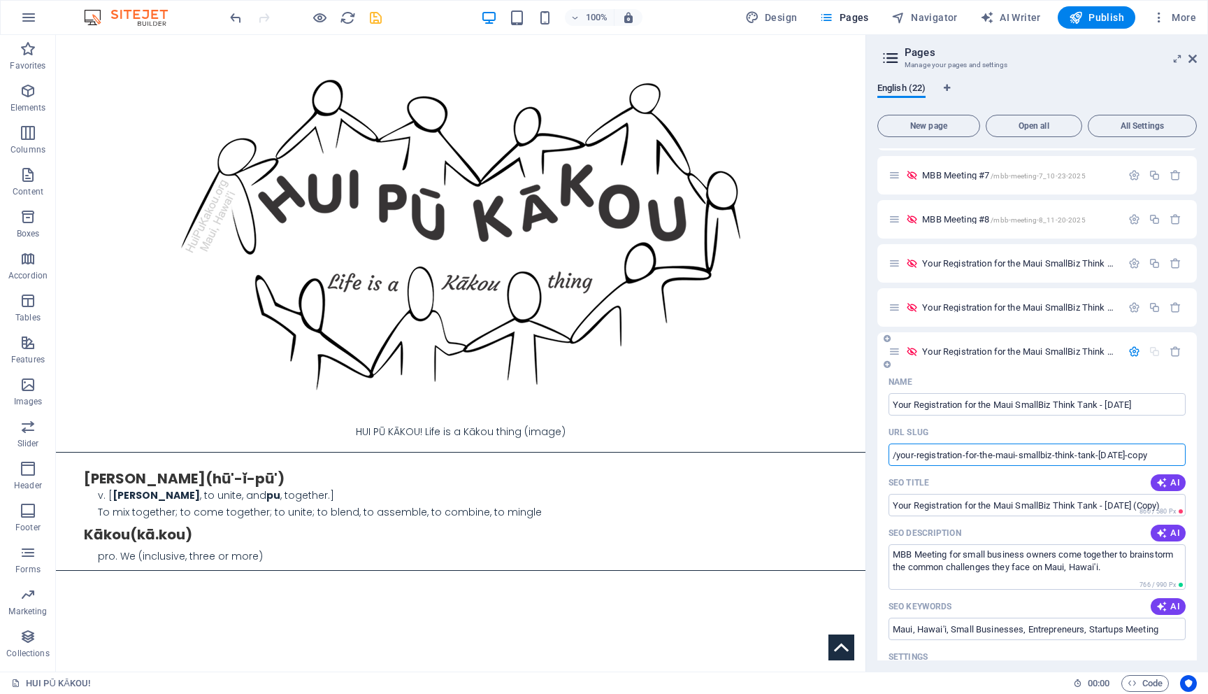
click at [1091, 459] on input "/your-registration-for-the-maui-smallbiz-think-tank-[DATE]-copy" at bounding box center [1037, 454] width 297 height 22
type input "/your-registration-for-the-maui-smallbiz-think-tank-[DATE]-copy"
click at [1094, 506] on input "Your Registration for the Maui SmallBiz Think Tank - [DATE] (Copy)" at bounding box center [1037, 505] width 297 height 22
type input "Your Registration for the Maui SmallBiz Think Tank - [DATE] (Copy)"
click at [1031, 562] on textarea "MBB Meeting for small business owners come together to brainstorm the common ch…" at bounding box center [1037, 566] width 297 height 45
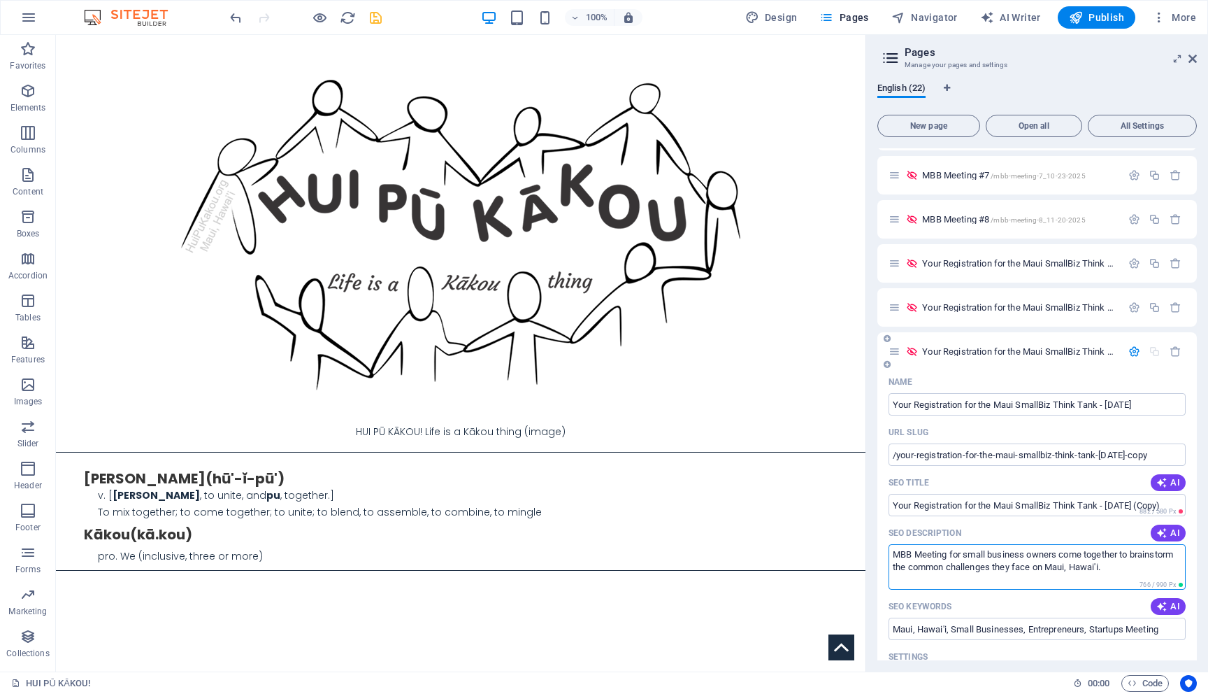
scroll to position [811, 0]
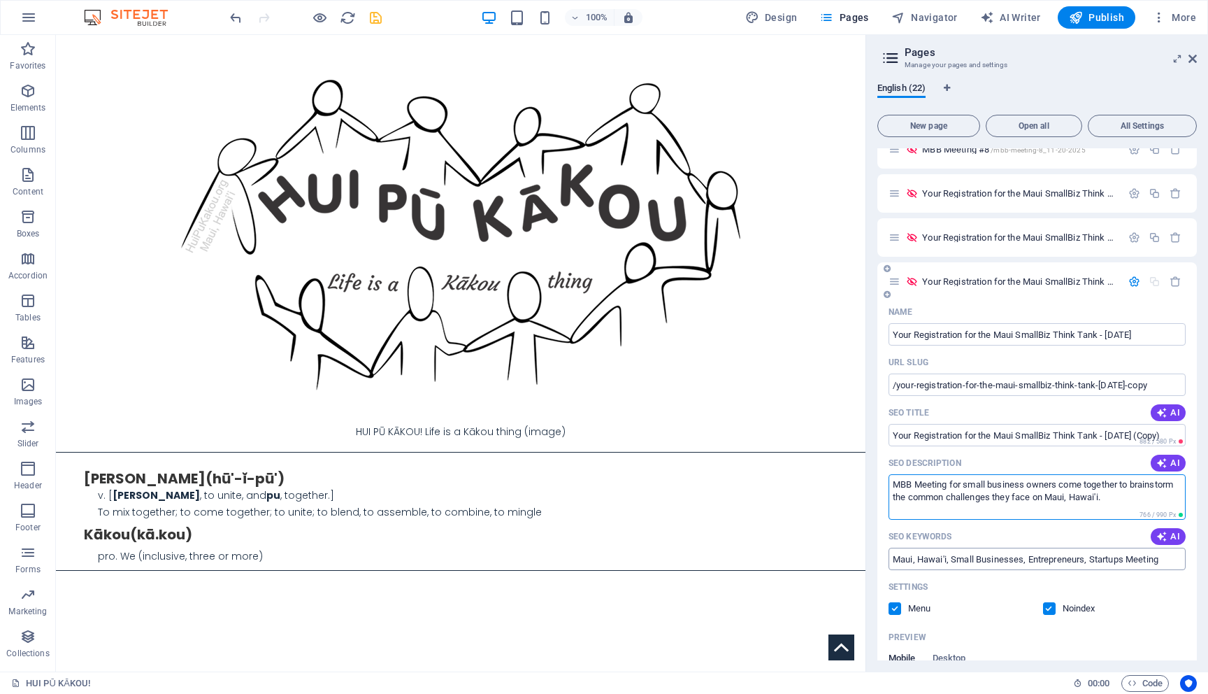
click at [1030, 568] on input "Maui, Hawai'i, Small Businesses, Entrepreneurs, Startups Meeting" at bounding box center [1037, 558] width 297 height 22
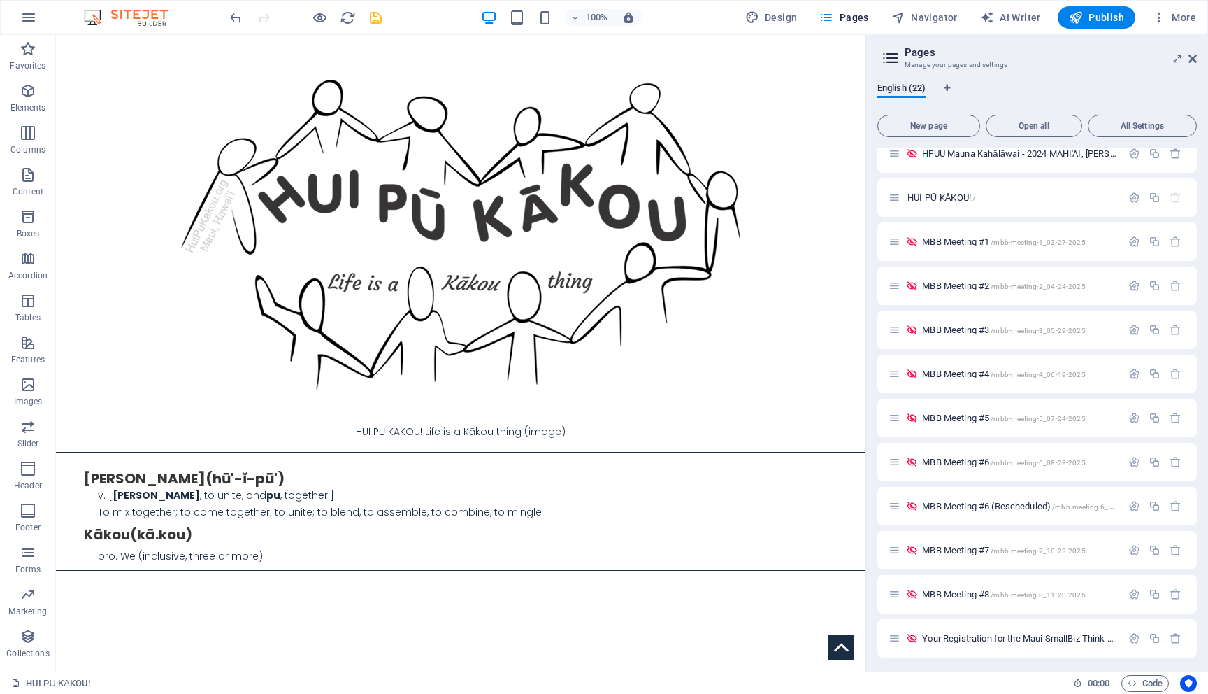
scroll to position [0, 0]
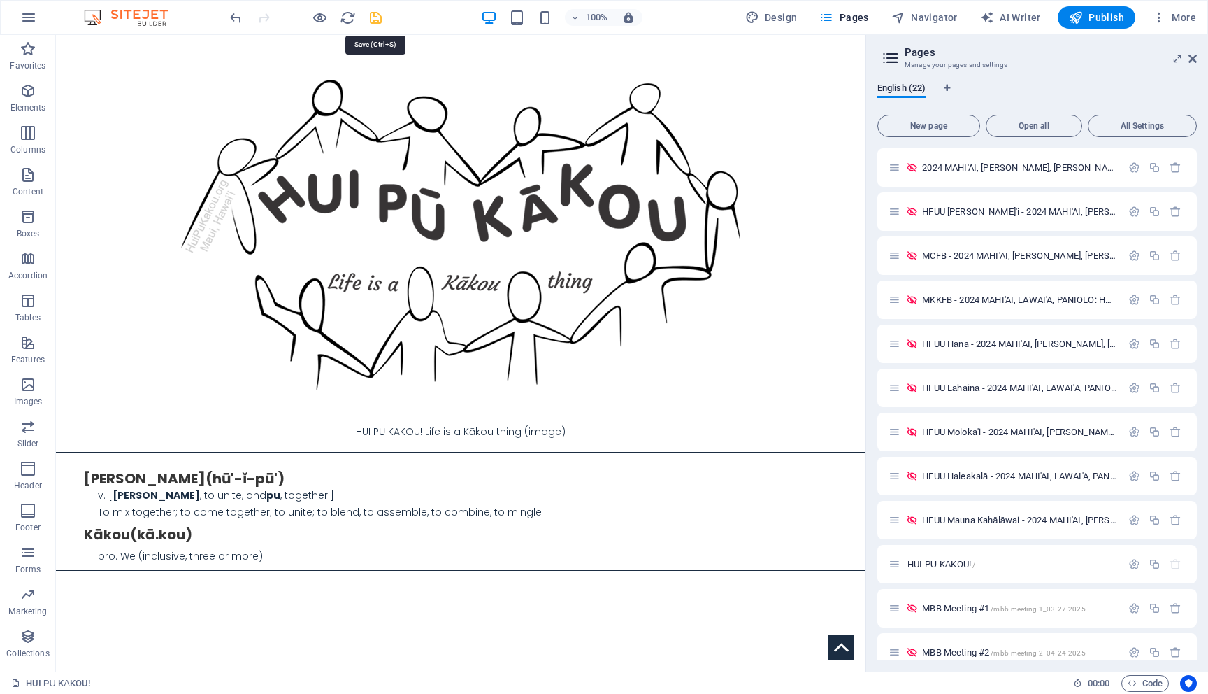
click at [379, 15] on icon "save" at bounding box center [376, 18] width 16 height 16
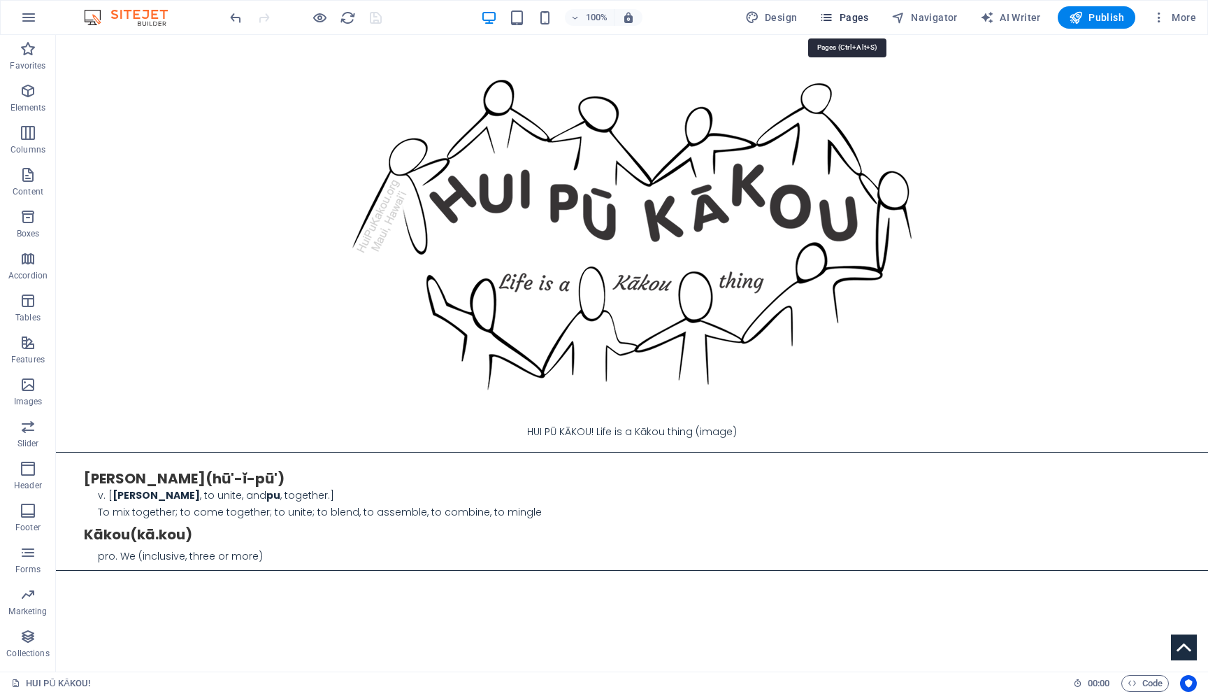
click at [850, 21] on span "Pages" at bounding box center [843, 17] width 49 height 14
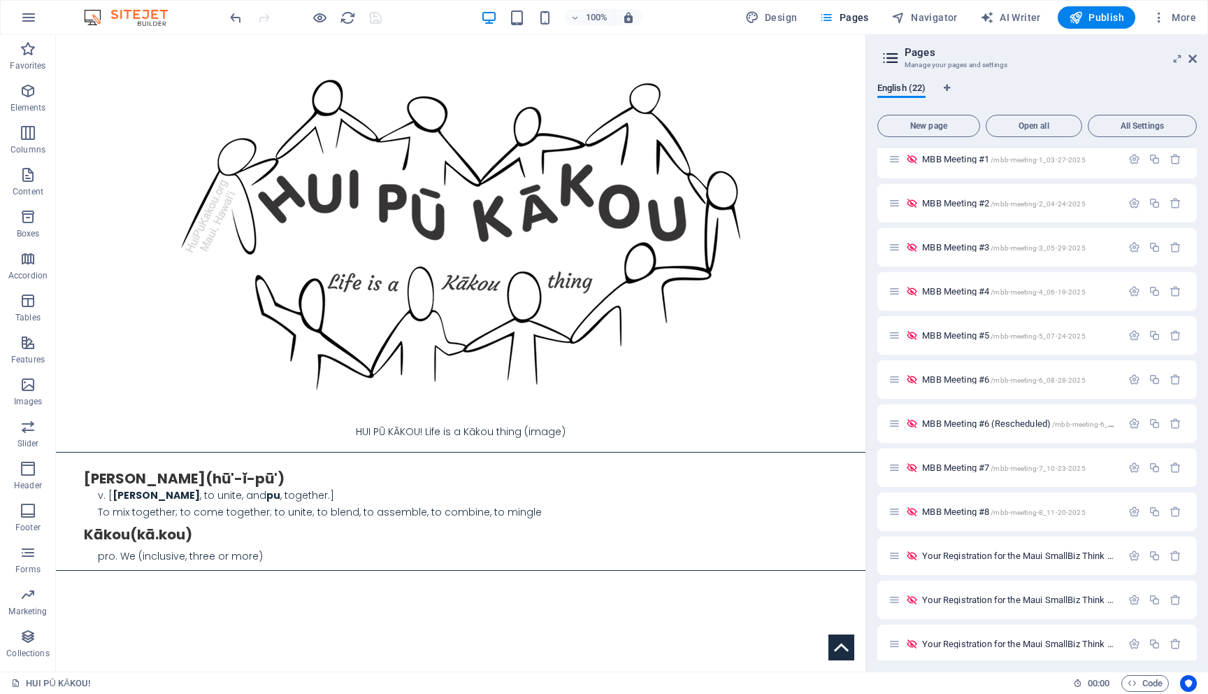
scroll to position [457, 0]
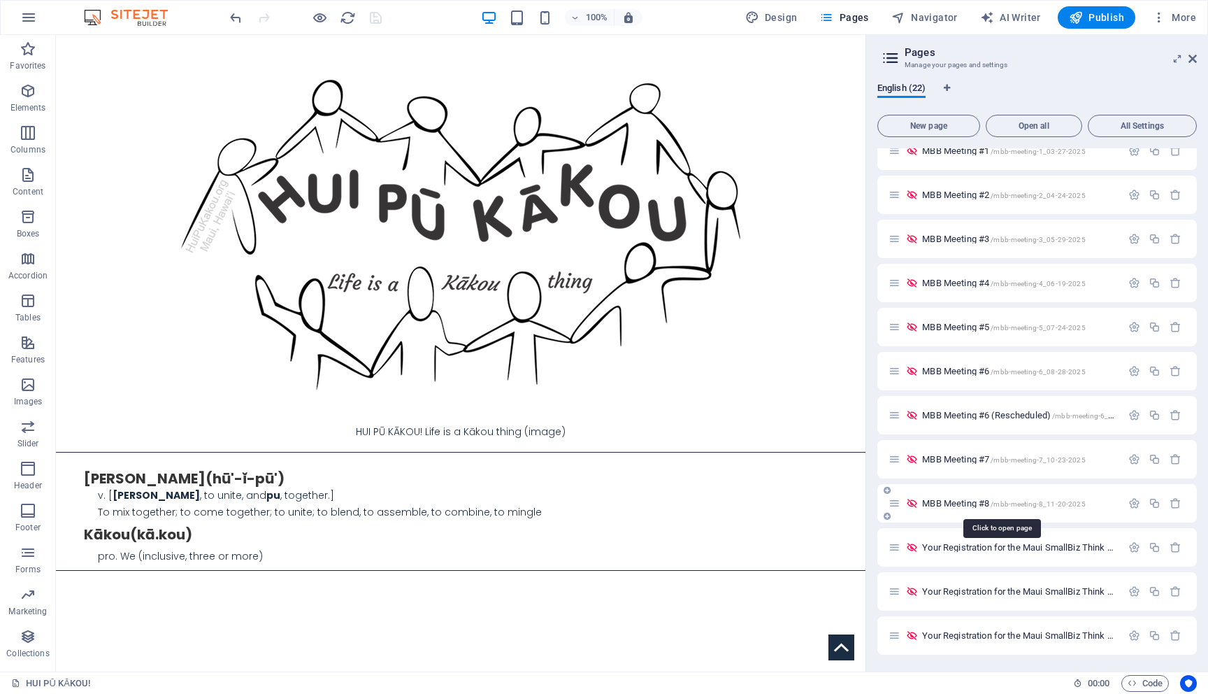
click at [977, 504] on span "MBB Meeting #8 /mbb-meeting-8_11-20-2025" at bounding box center [1003, 503] width 163 height 10
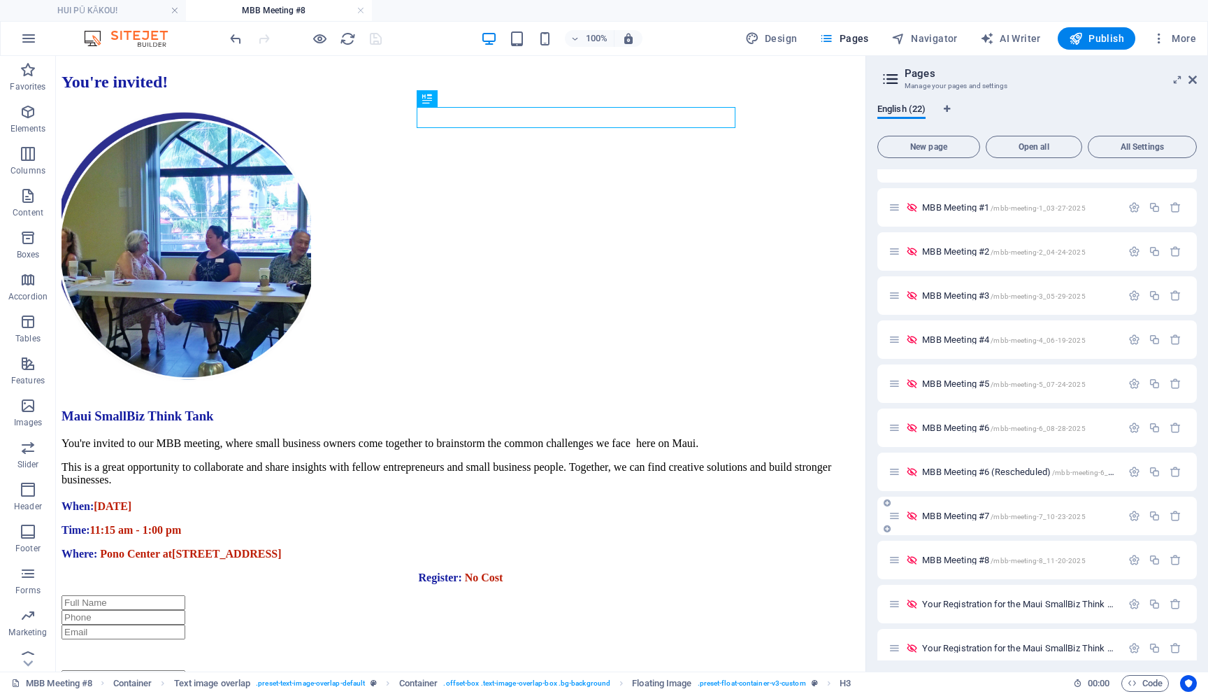
scroll to position [0, 0]
click at [524, 500] on div "When: [DATE] Time: 11:15 am - 1:00 pm Where: [GEOGRAPHIC_DATA] at [STREET_ADDRE…" at bounding box center [461, 530] width 798 height 60
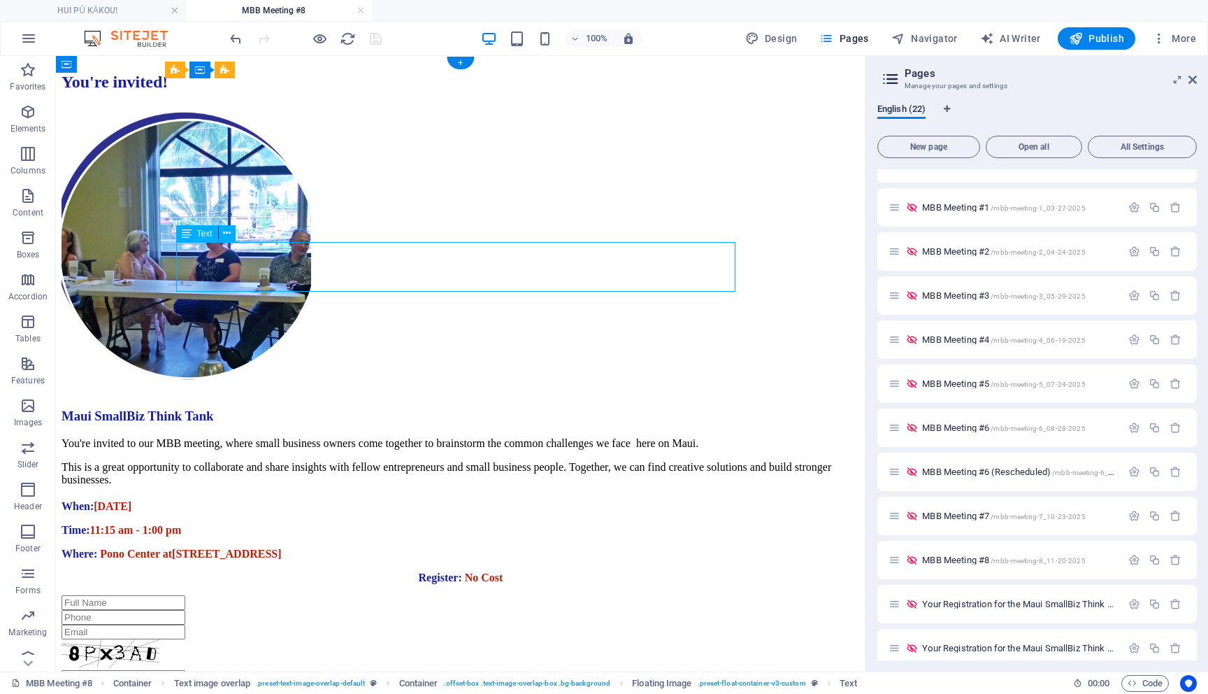
click at [524, 500] on div "When: [DATE] Time: 11:15 am - 1:00 pm Where: [GEOGRAPHIC_DATA] at [STREET_ADDRE…" at bounding box center [461, 530] width 798 height 60
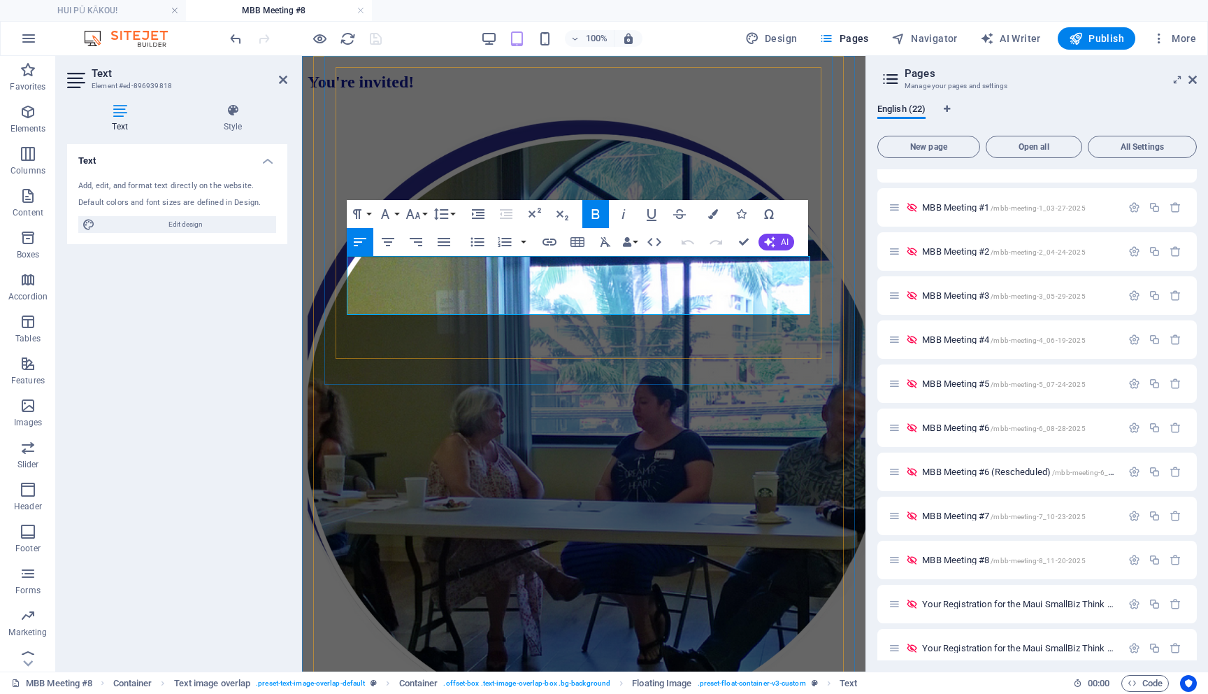
click at [222, 401] on div "Text Add, edit, and format text directly on the website. Default colors and fon…" at bounding box center [177, 402] width 220 height 516
click at [235, 117] on icon at bounding box center [232, 110] width 109 height 14
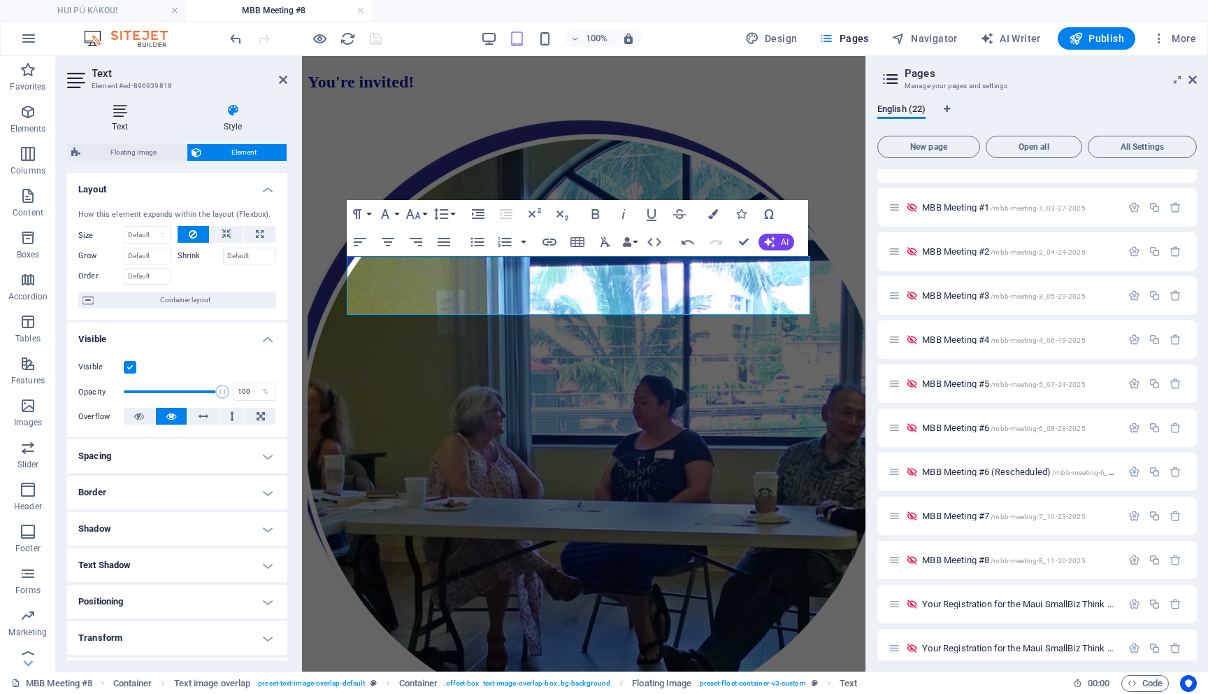
click at [122, 119] on h4 "Text" at bounding box center [122, 117] width 111 height 29
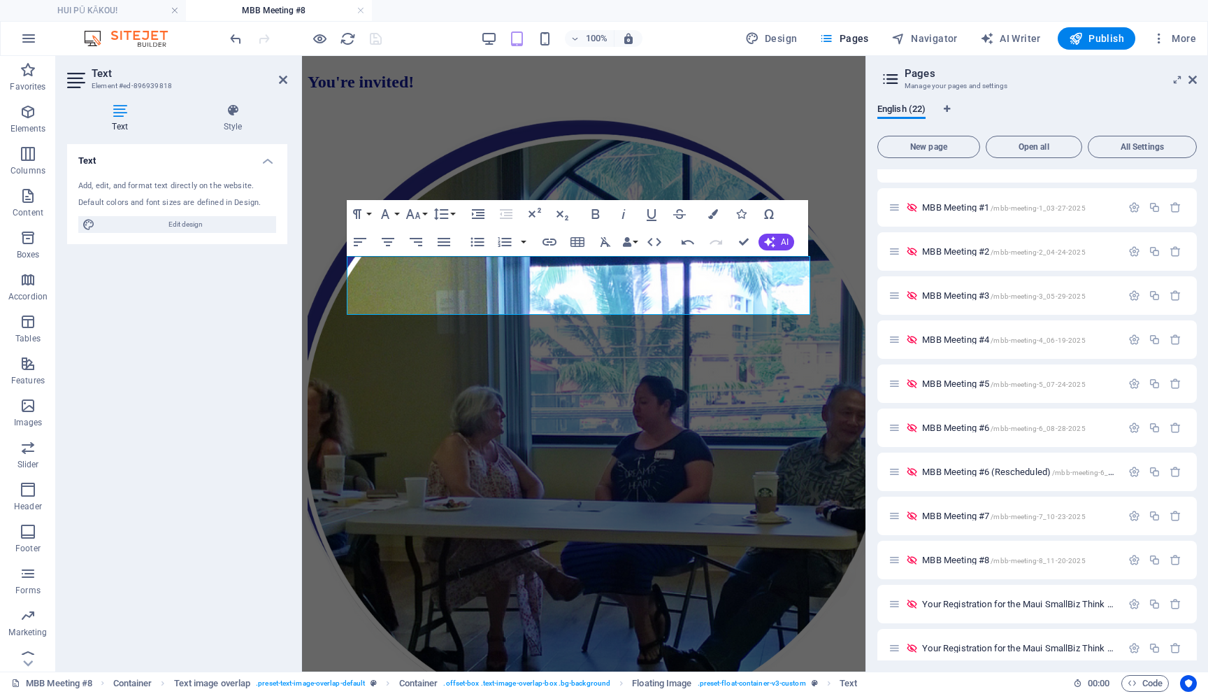
click at [192, 434] on div "Text Add, edit, and format text directly on the website. Default colors and fon…" at bounding box center [177, 402] width 220 height 516
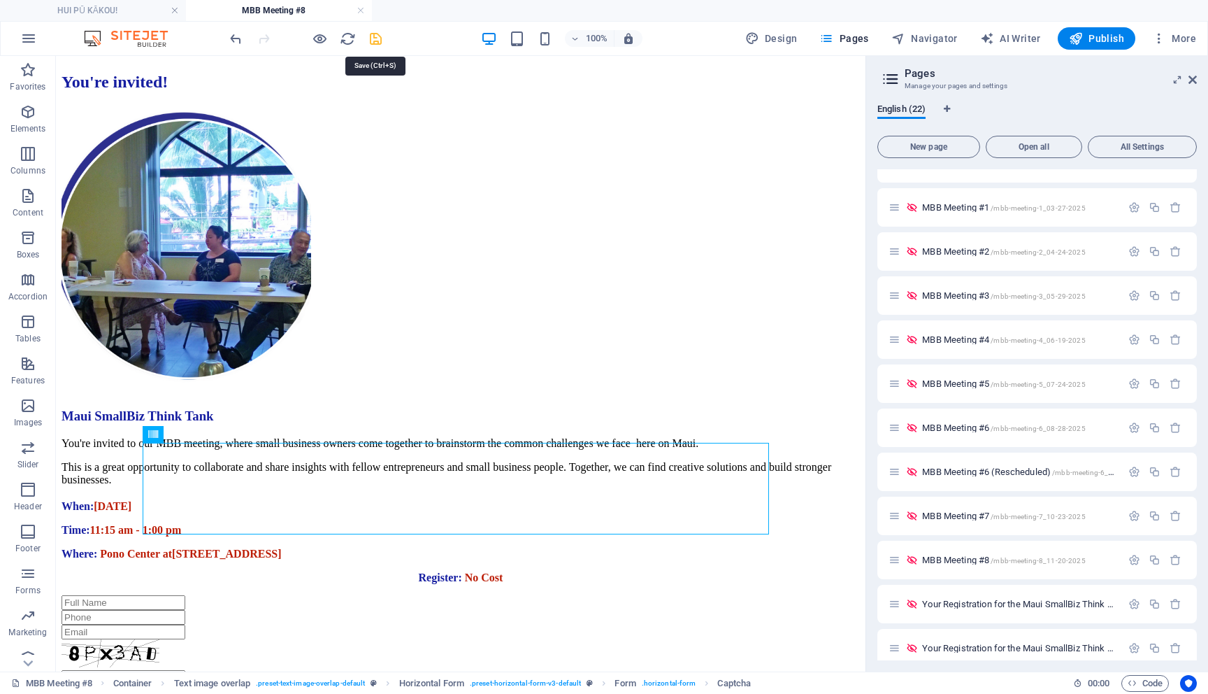
click at [372, 37] on icon "save" at bounding box center [376, 39] width 16 height 16
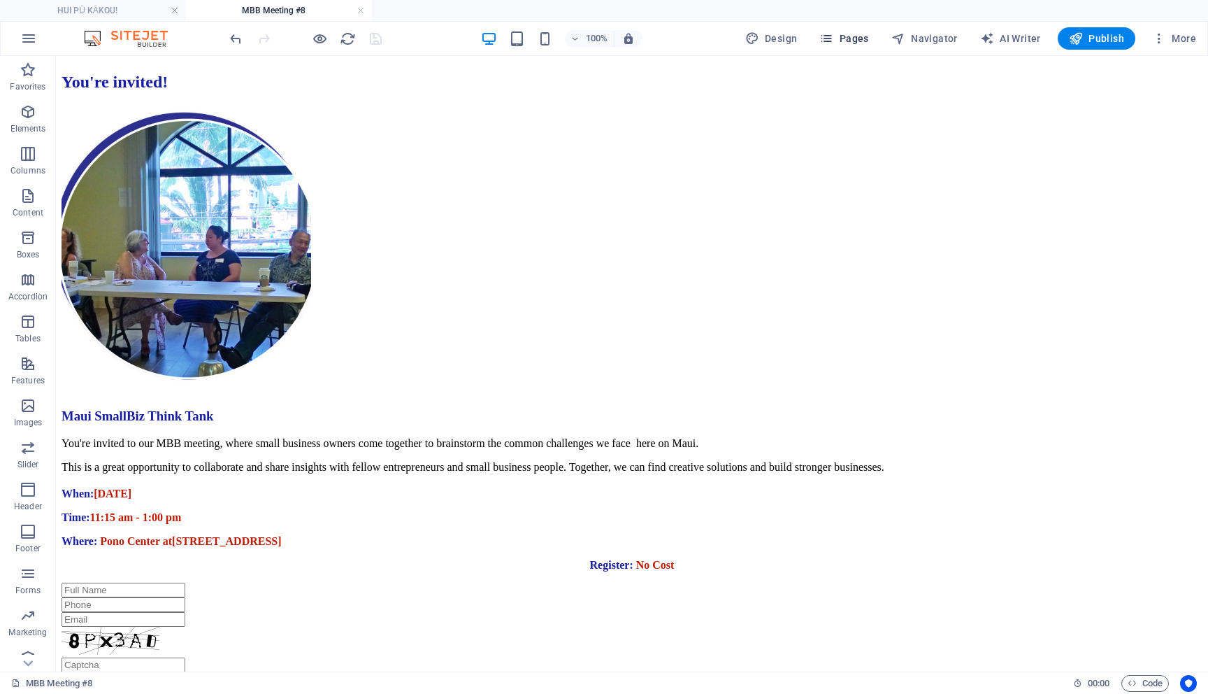
click at [856, 43] on span "Pages" at bounding box center [843, 38] width 49 height 14
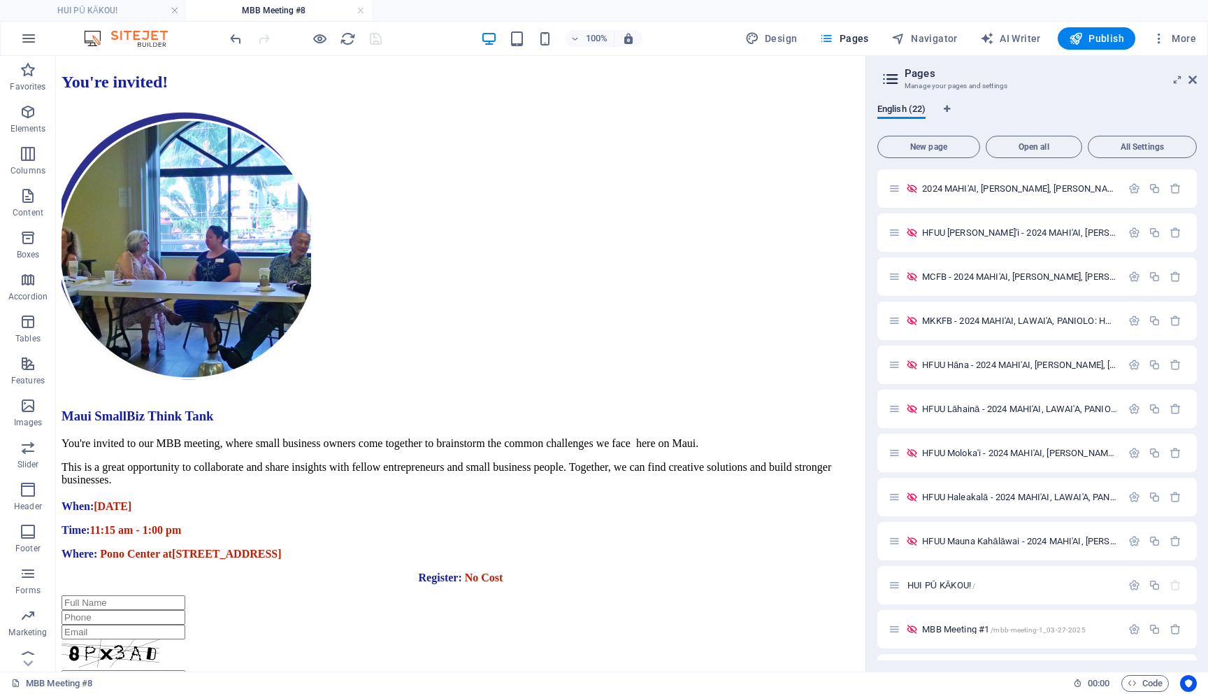
scroll to position [478, 0]
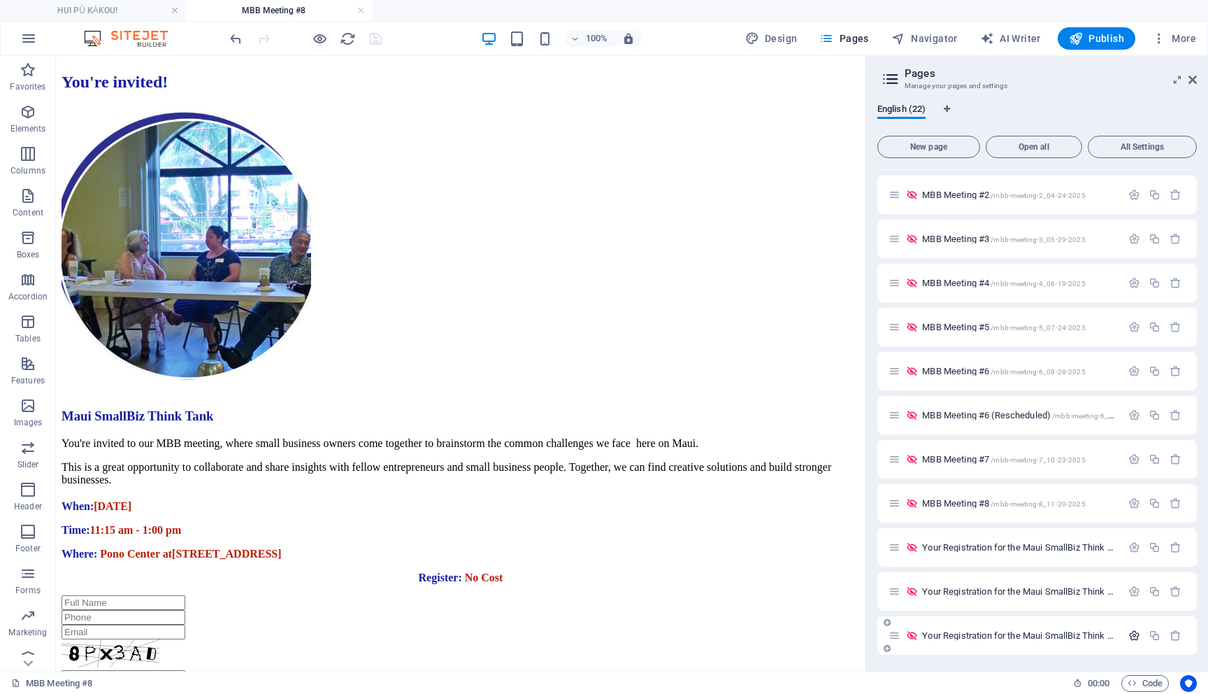
click at [1129, 636] on icon "button" at bounding box center [1135, 635] width 12 height 12
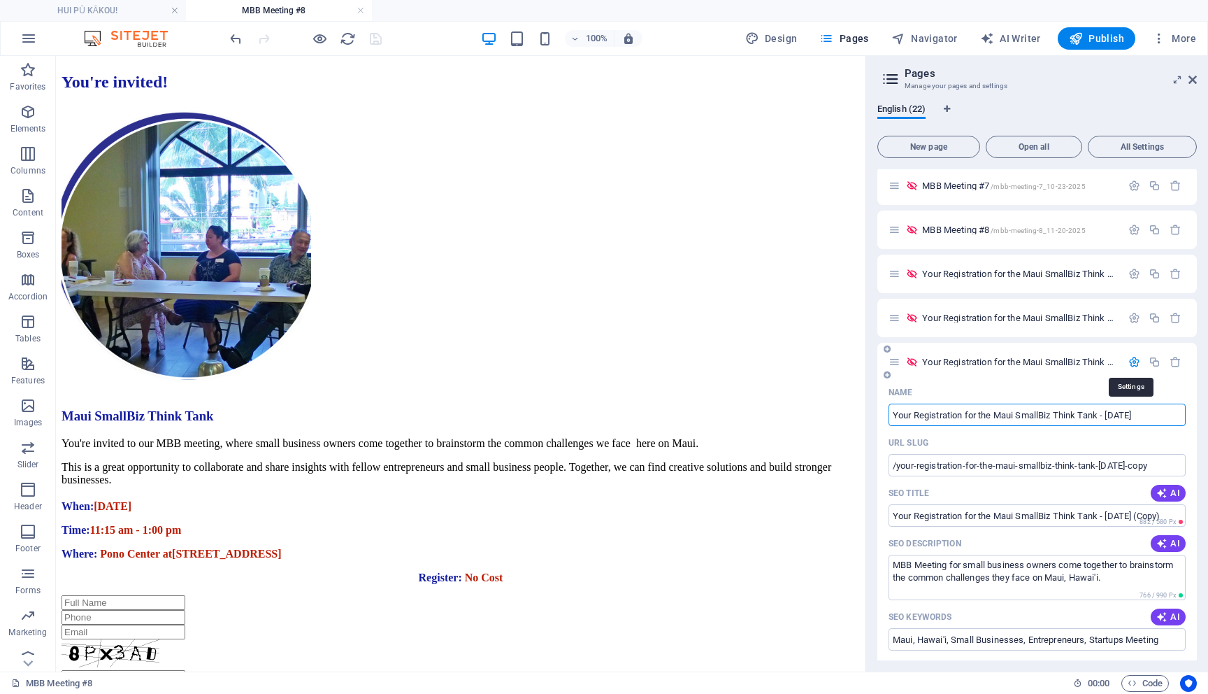
scroll to position [0, 0]
click at [1132, 363] on icon "button" at bounding box center [1135, 362] width 12 height 12
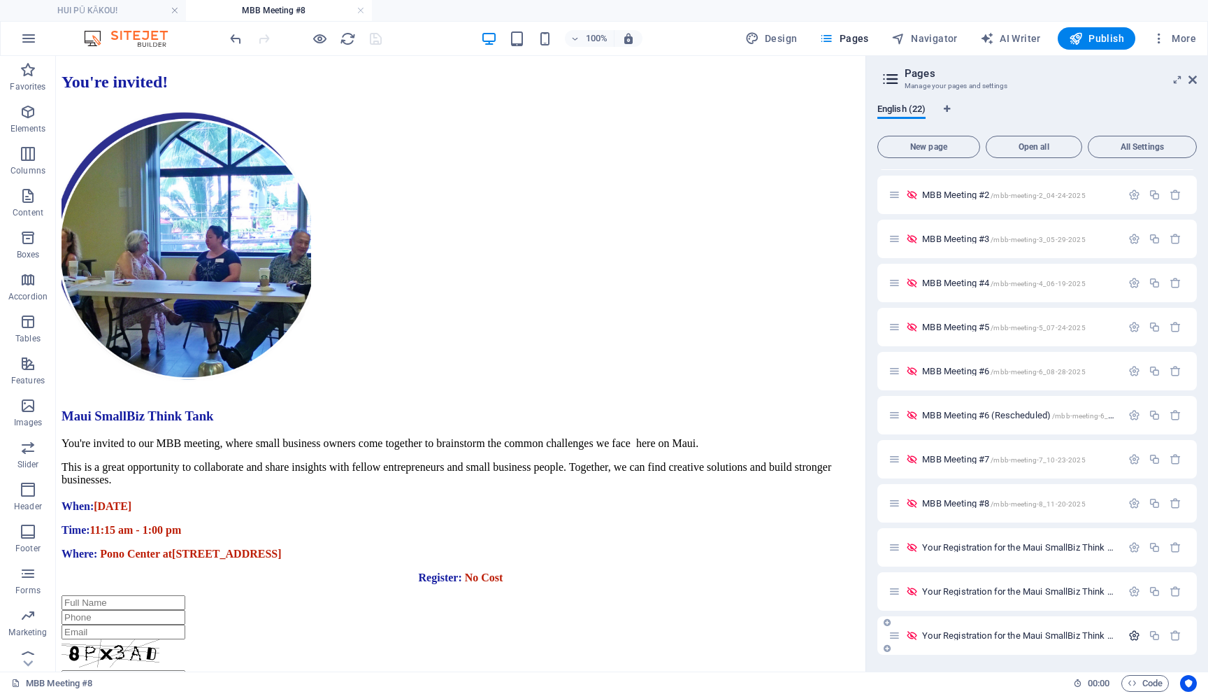
scroll to position [478, 0]
click at [1131, 593] on icon "button" at bounding box center [1135, 591] width 12 height 12
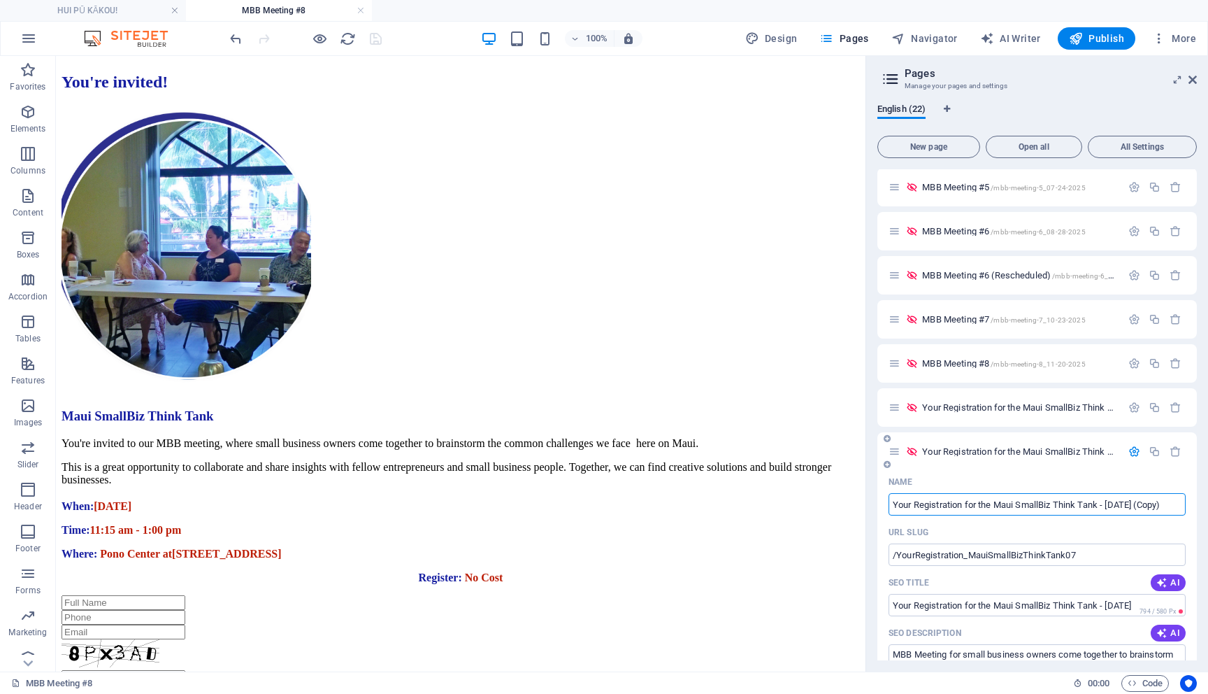
scroll to position [688, 0]
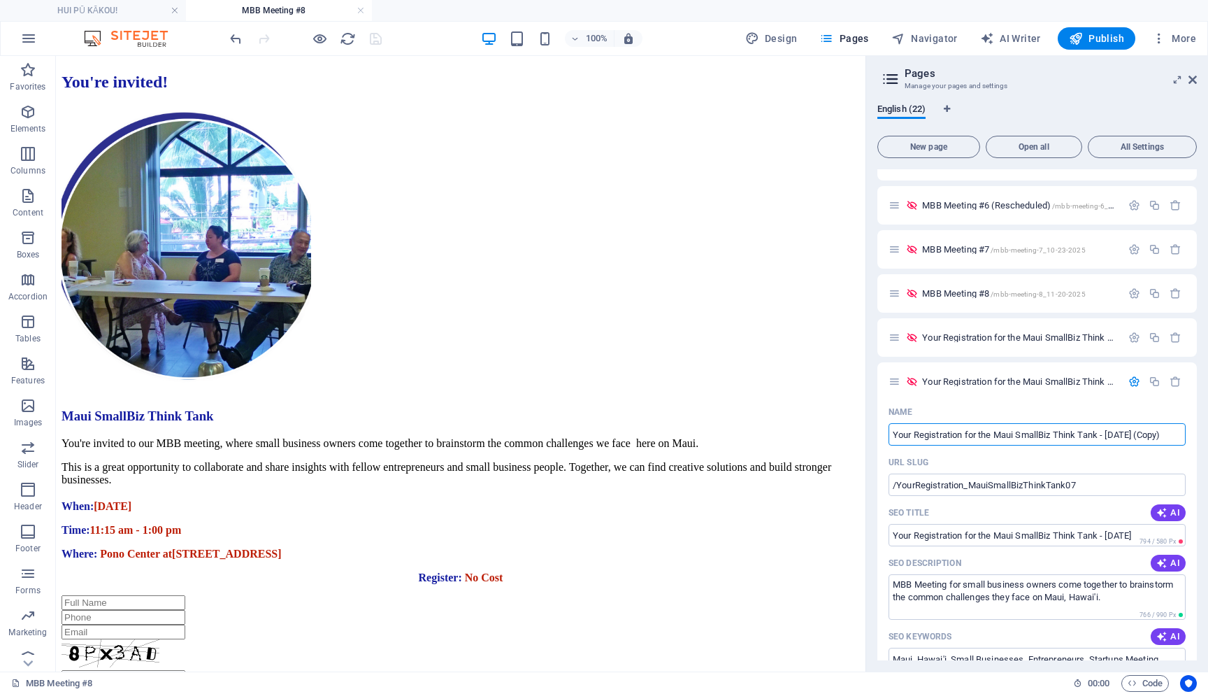
drag, startPoint x: 1154, startPoint y: 438, endPoint x: 1195, endPoint y: 438, distance: 41.3
click at [1195, 438] on div "2024 MAHI'AI, LAWAI'A, [PERSON_NAME]: HUI PŪ KĀKOU! /HUI-PU-KAKOU/2024-National…" at bounding box center [1038, 414] width 320 height 491
type input "Your Registration for the Maui SmallBiz Think Tank - [DATE]"
click at [372, 37] on icon "save" at bounding box center [376, 39] width 16 height 16
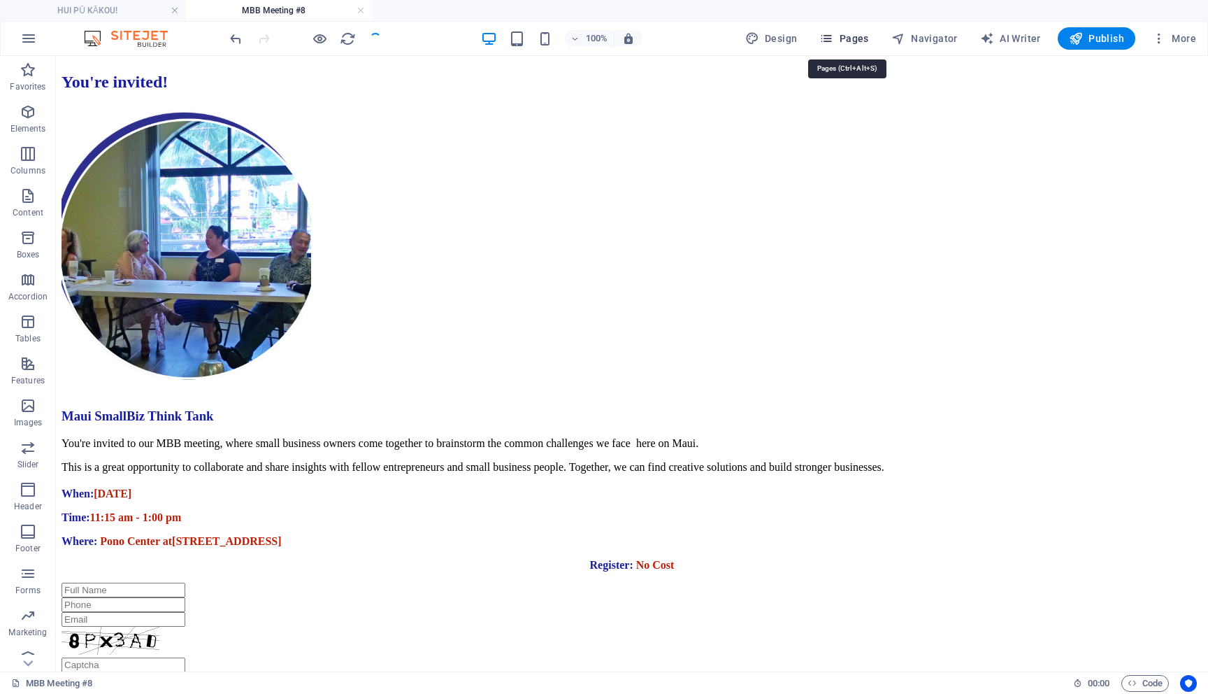
click at [851, 35] on span "Pages" at bounding box center [843, 38] width 49 height 14
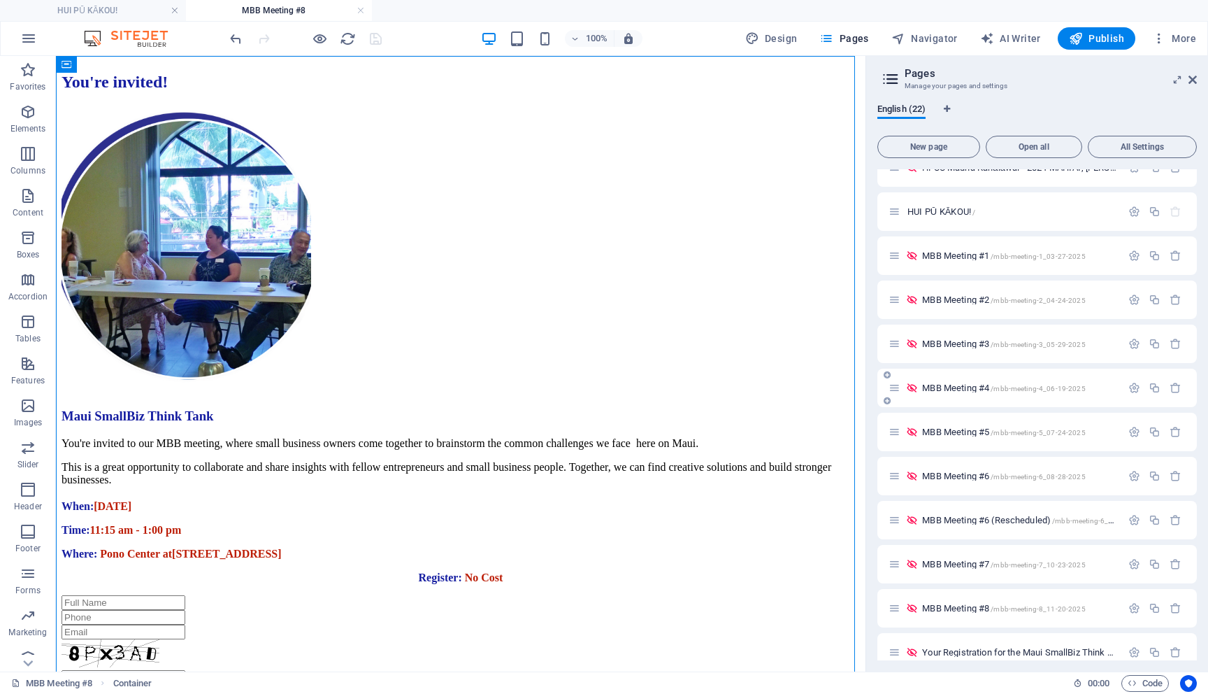
scroll to position [478, 0]
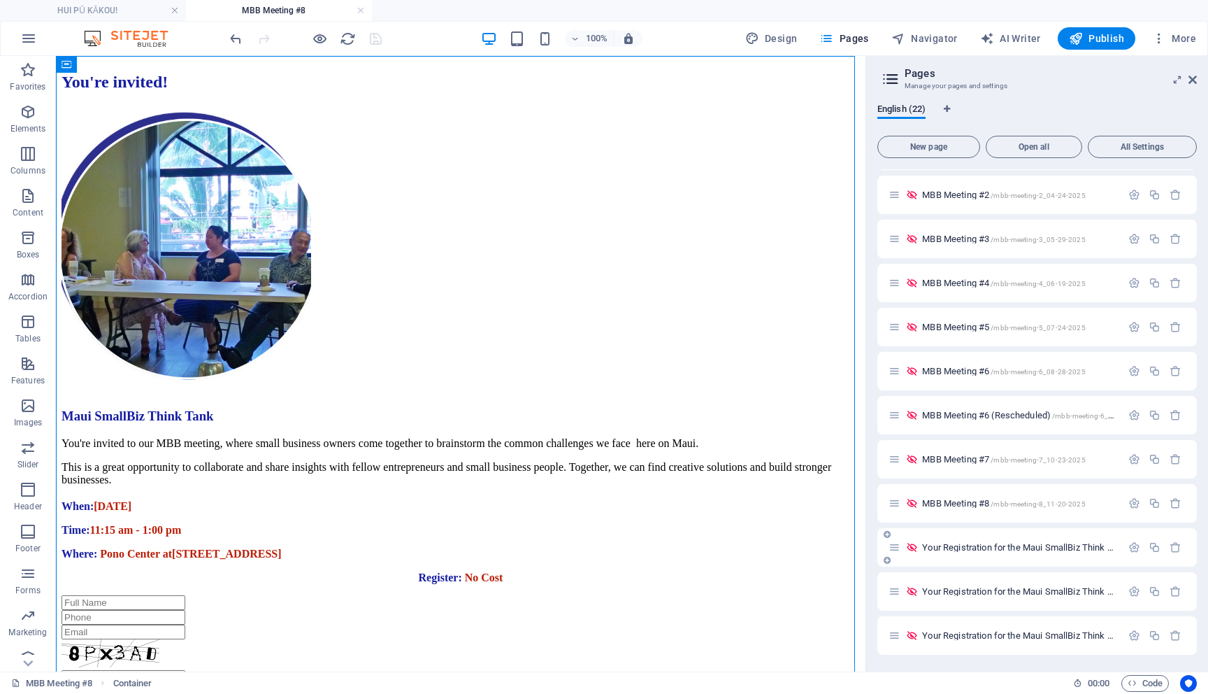
click at [1062, 545] on span "Your Registration for the Maui SmallBiz Think Tank - [DATE] /YourRegistration_M…" at bounding box center [1113, 547] width 383 height 10
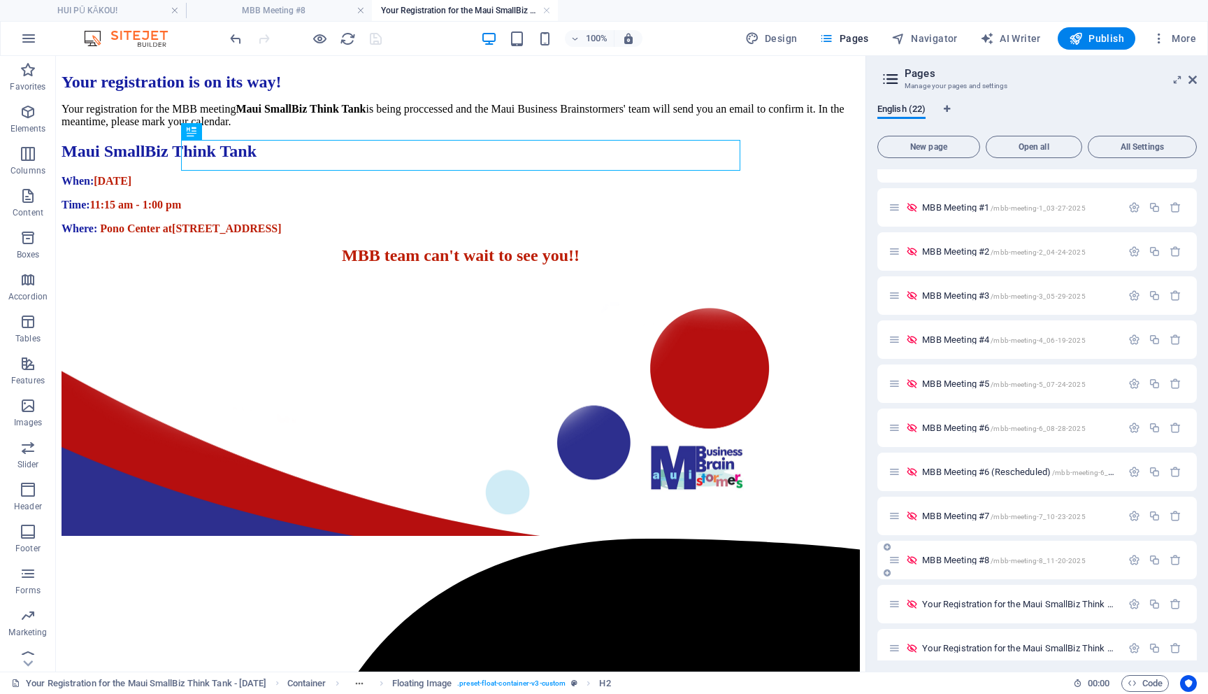
scroll to position [0, 0]
click at [1132, 605] on icon "button" at bounding box center [1135, 604] width 12 height 12
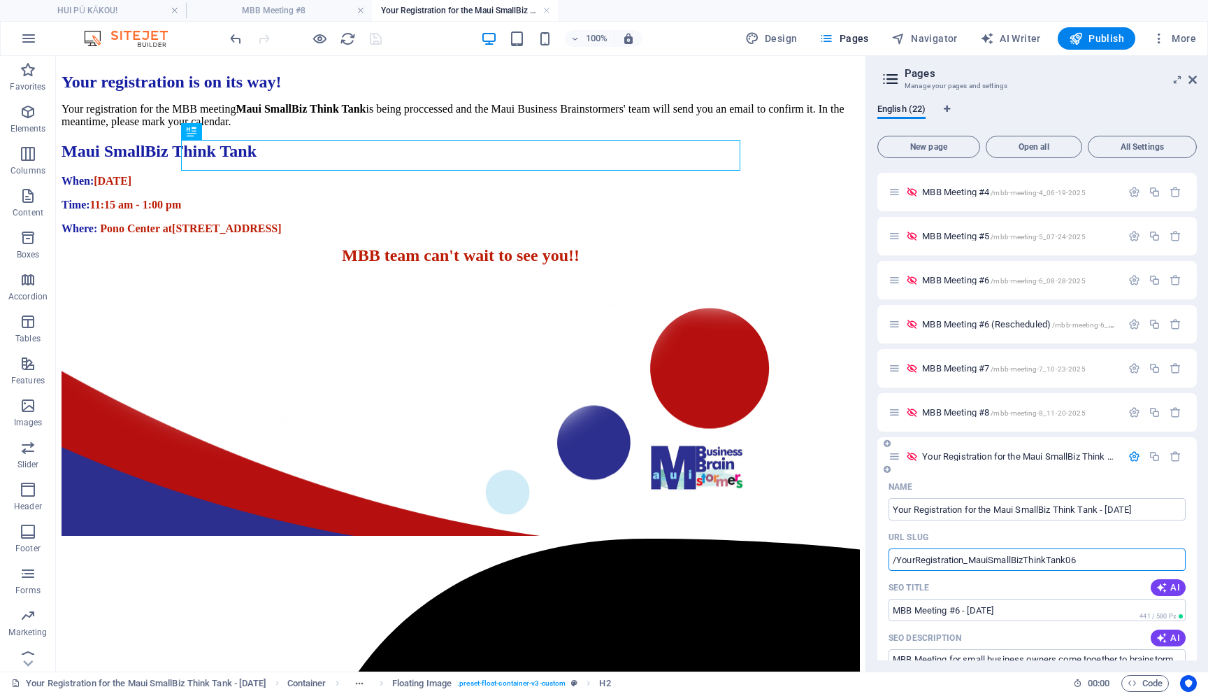
drag, startPoint x: 1098, startPoint y: 562, endPoint x: 896, endPoint y: 564, distance: 201.4
click at [896, 564] on input "/YourRegistration_MauiSmallBizThinkTank06" at bounding box center [1037, 559] width 297 height 22
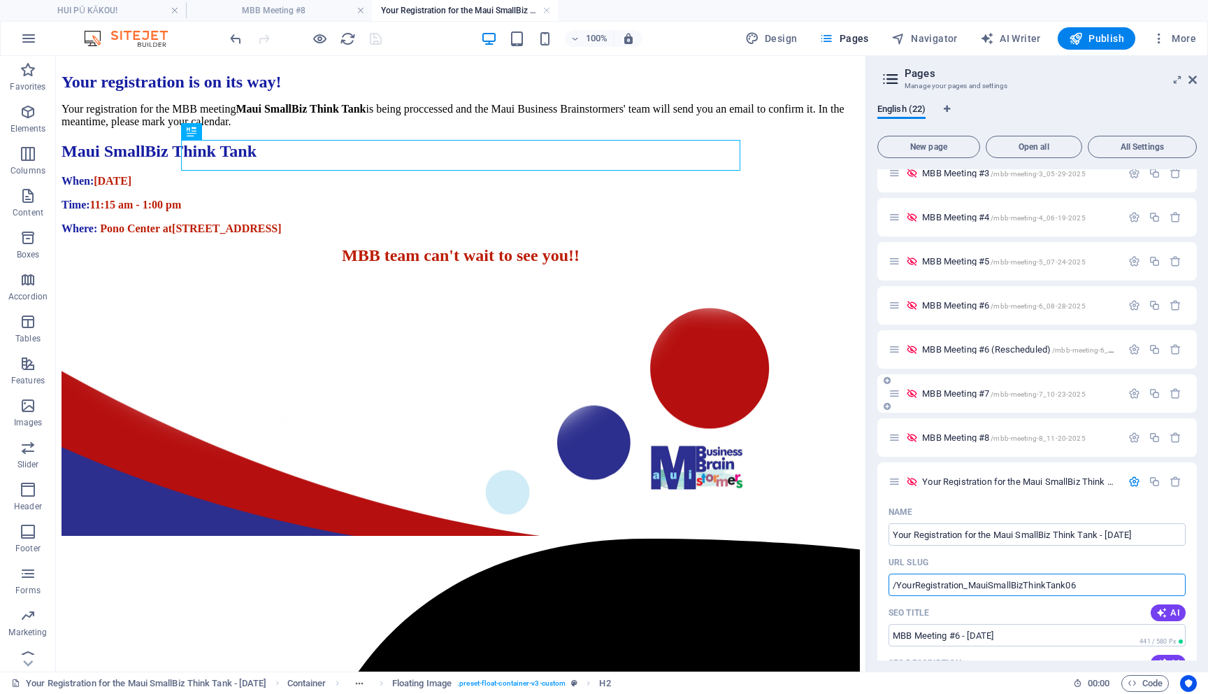
scroll to position [569, 0]
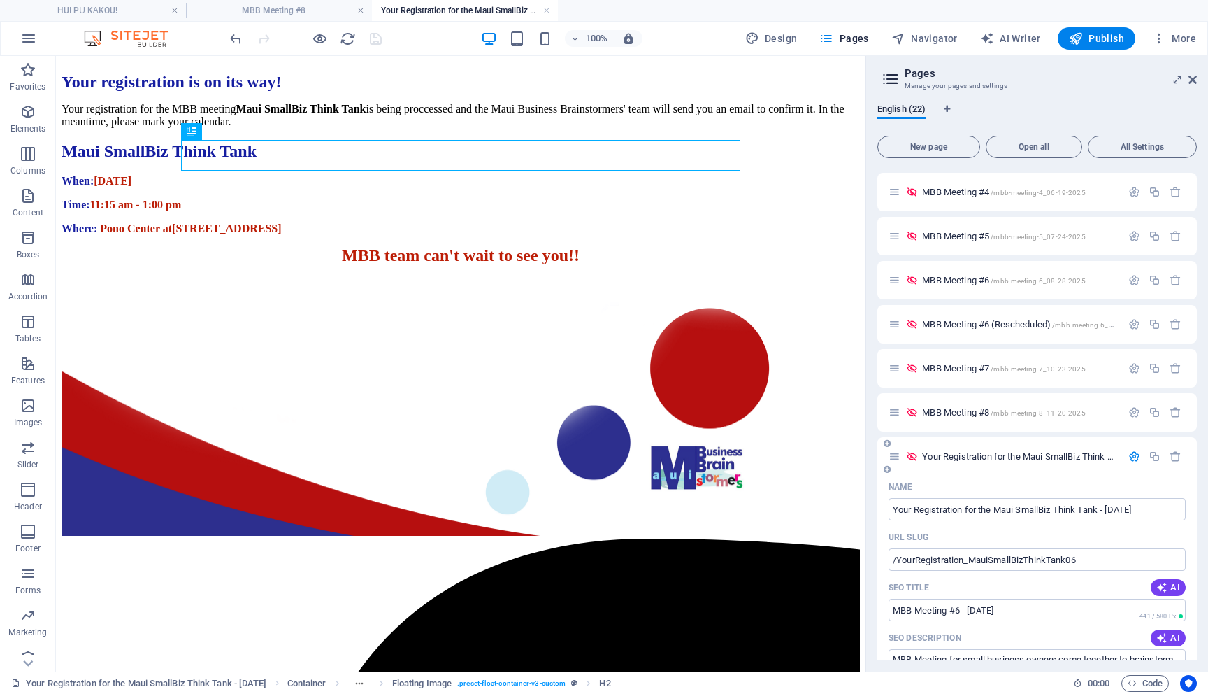
click at [1134, 452] on icon "button" at bounding box center [1135, 456] width 12 height 12
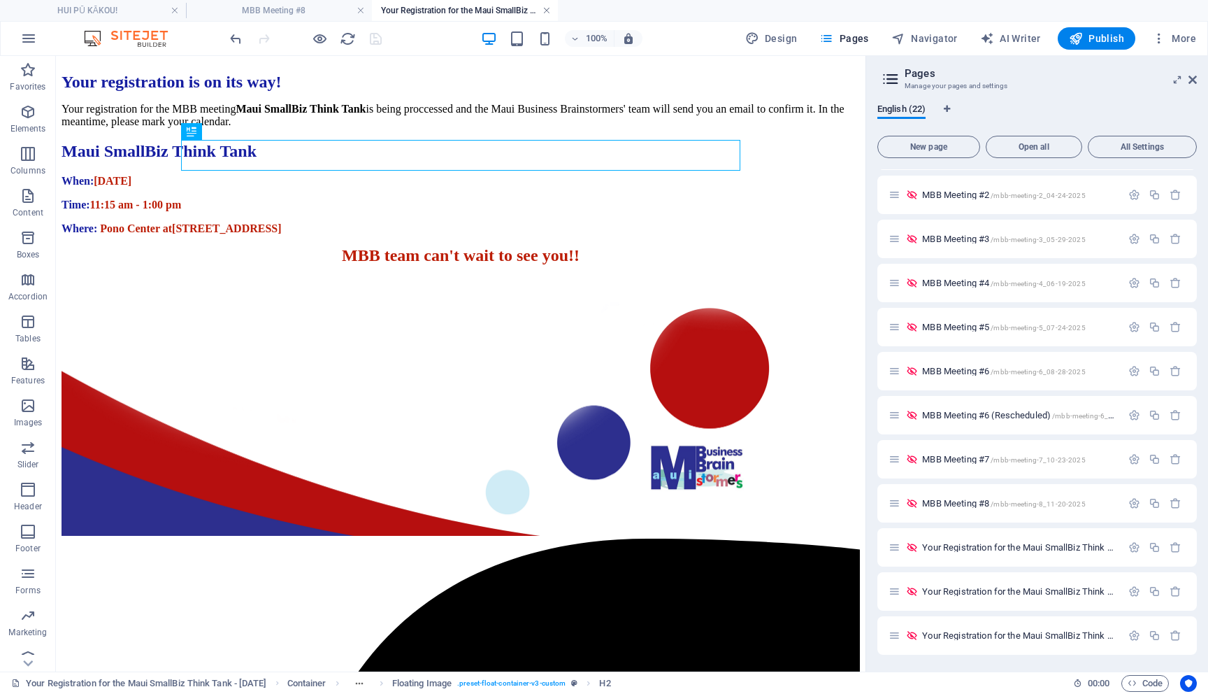
click at [547, 8] on link at bounding box center [547, 10] width 8 height 13
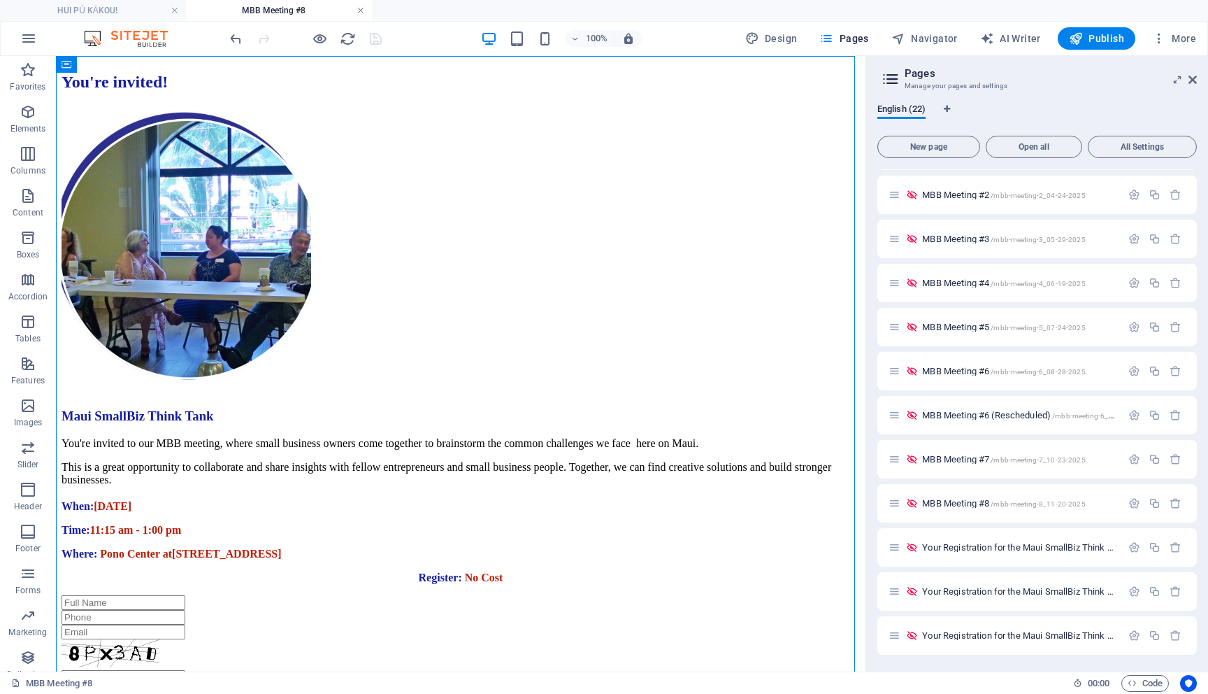
click at [359, 11] on link at bounding box center [361, 10] width 8 height 13
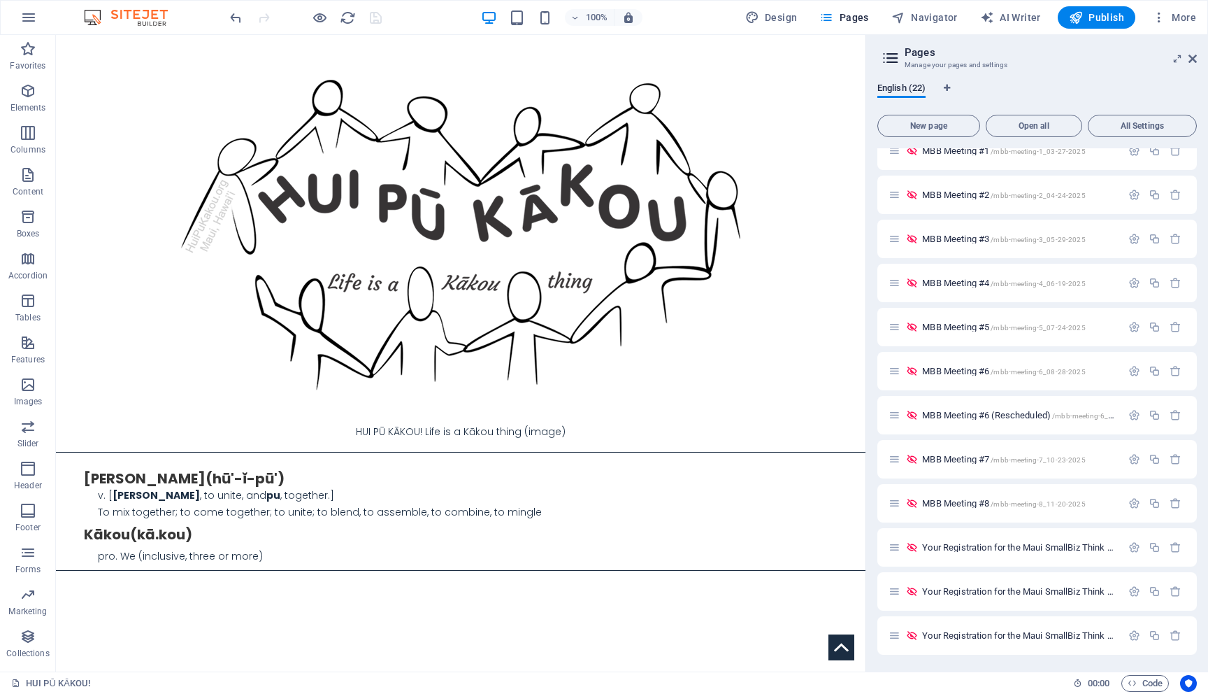
scroll to position [457, 0]
click at [856, 20] on span "Pages" at bounding box center [843, 17] width 49 height 14
click at [1131, 637] on icon "button" at bounding box center [1135, 635] width 12 height 12
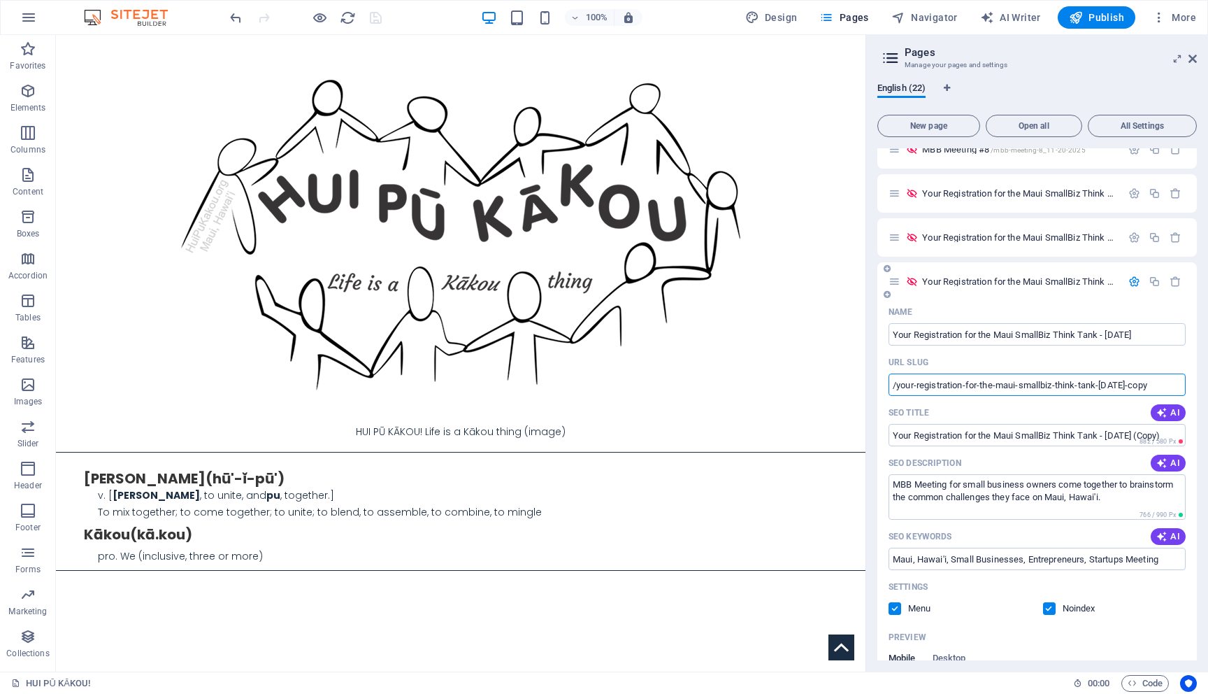
scroll to position [0, 0]
click at [900, 385] on input "/your-registration-for-the-maui-smallbiz-think-tank-[DATE]-copy" at bounding box center [1037, 384] width 297 height 22
drag, startPoint x: 896, startPoint y: 388, endPoint x: 1208, endPoint y: 372, distance: 311.6
click at [1208, 372] on div "English (22) New page Open all All Settings 2024 MAHI'AI, LAWAI'A, PANIOLO: HUI…" at bounding box center [1037, 371] width 342 height 600
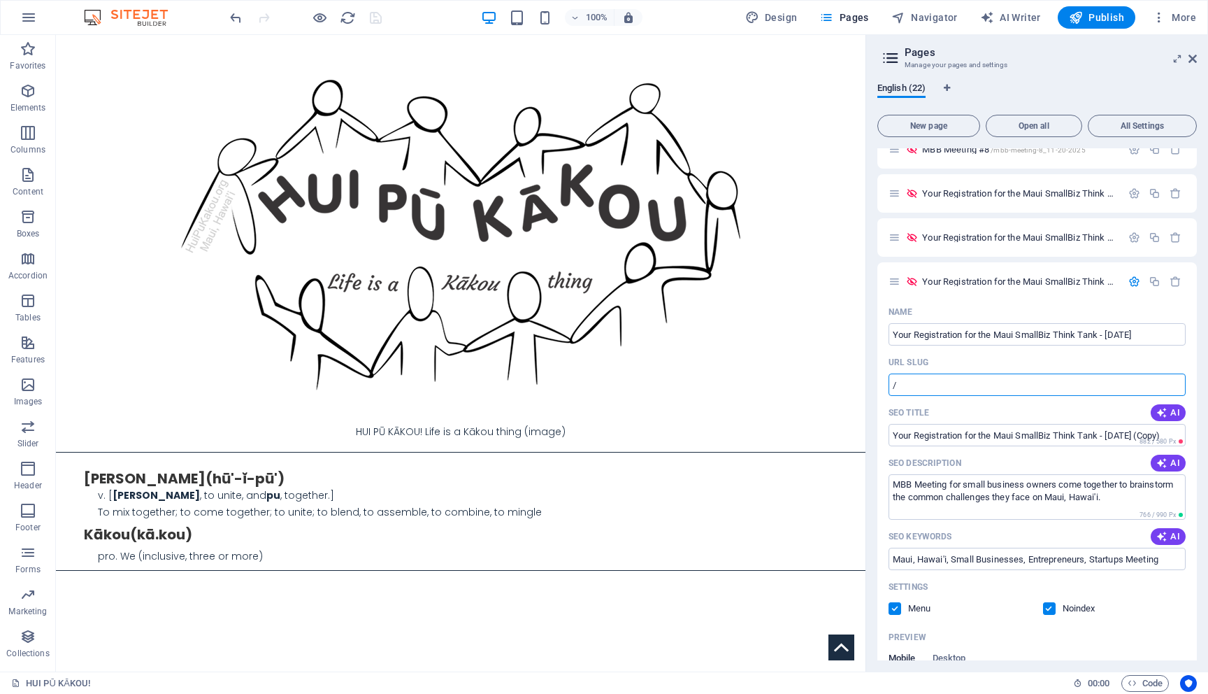
scroll to position [0, 0]
paste input "YourRegistration_MauiSmallBizThinkTank06"
type input "/YourRegistration_MauiSmallBizThinkTank08"
click at [1127, 327] on input "Your Registration for the Maui SmallBiz Think Tank - [DATE]" at bounding box center [1037, 334] width 297 height 22
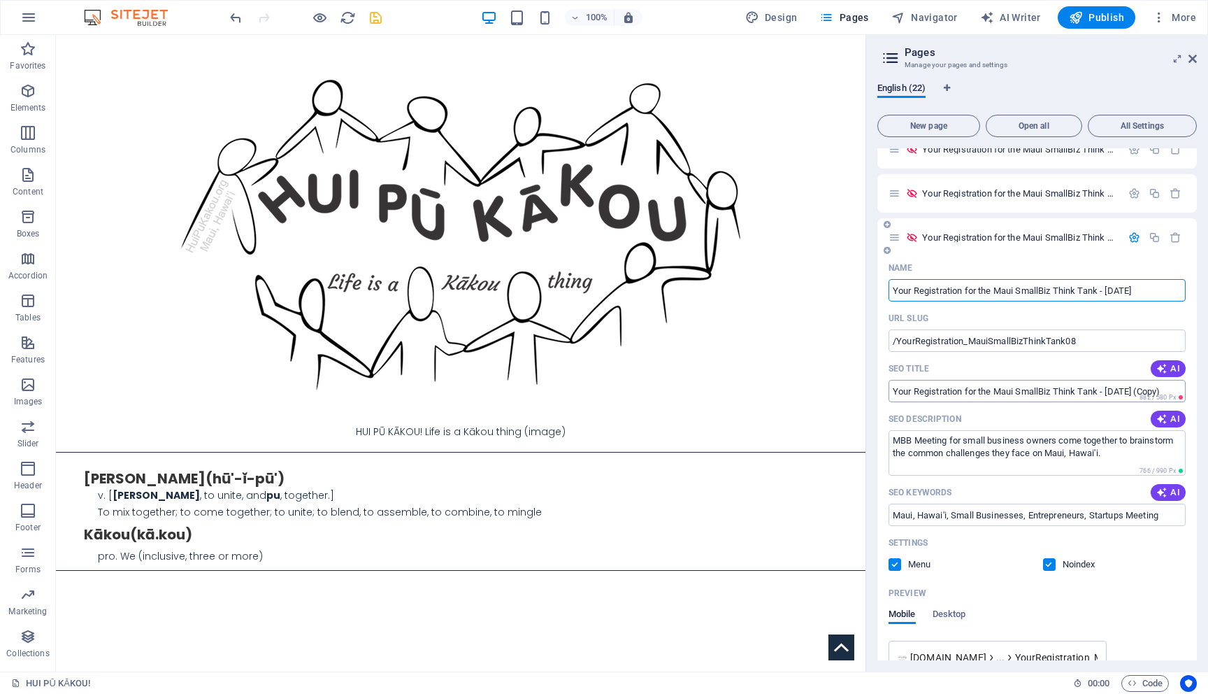
click at [1092, 385] on input "Your Registration for the Maui SmallBiz Think Tank - [DATE] (Copy)" at bounding box center [1037, 391] width 297 height 22
type input "Your Registration for the Maui SmallBiz Think Tank - [DATE]"
click at [378, 16] on icon "save" at bounding box center [376, 18] width 16 height 16
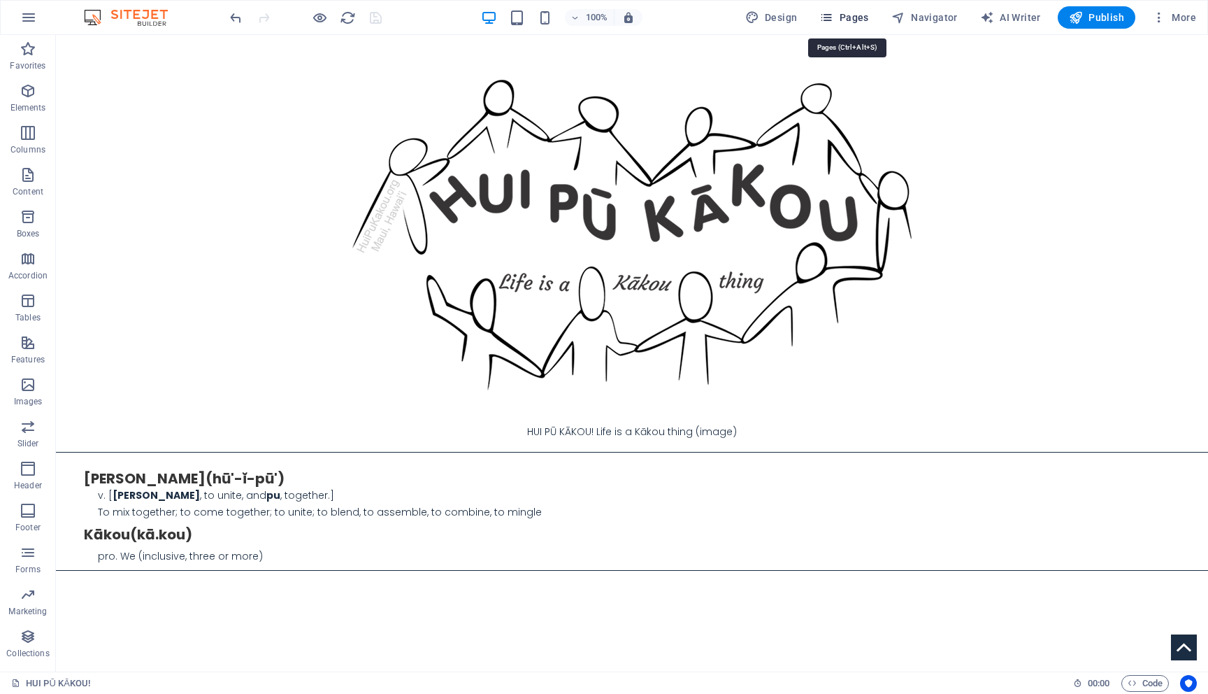
click at [851, 17] on span "Pages" at bounding box center [843, 17] width 49 height 14
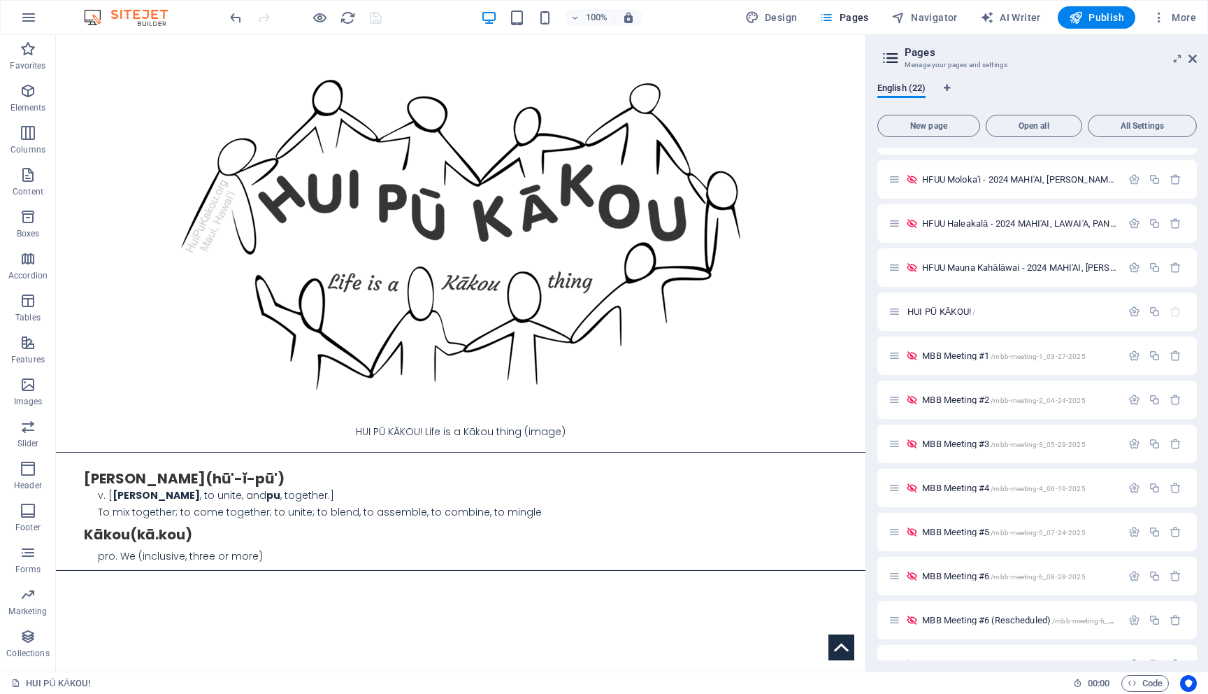
scroll to position [457, 0]
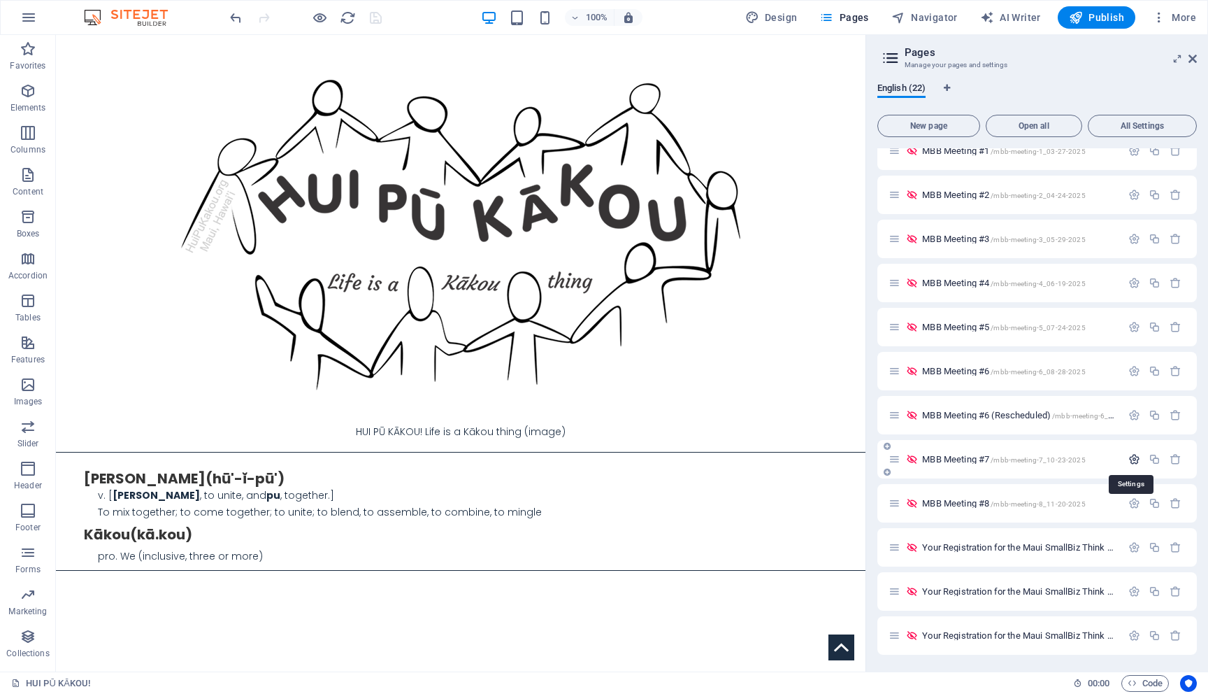
click at [1135, 461] on icon "button" at bounding box center [1135, 459] width 12 height 12
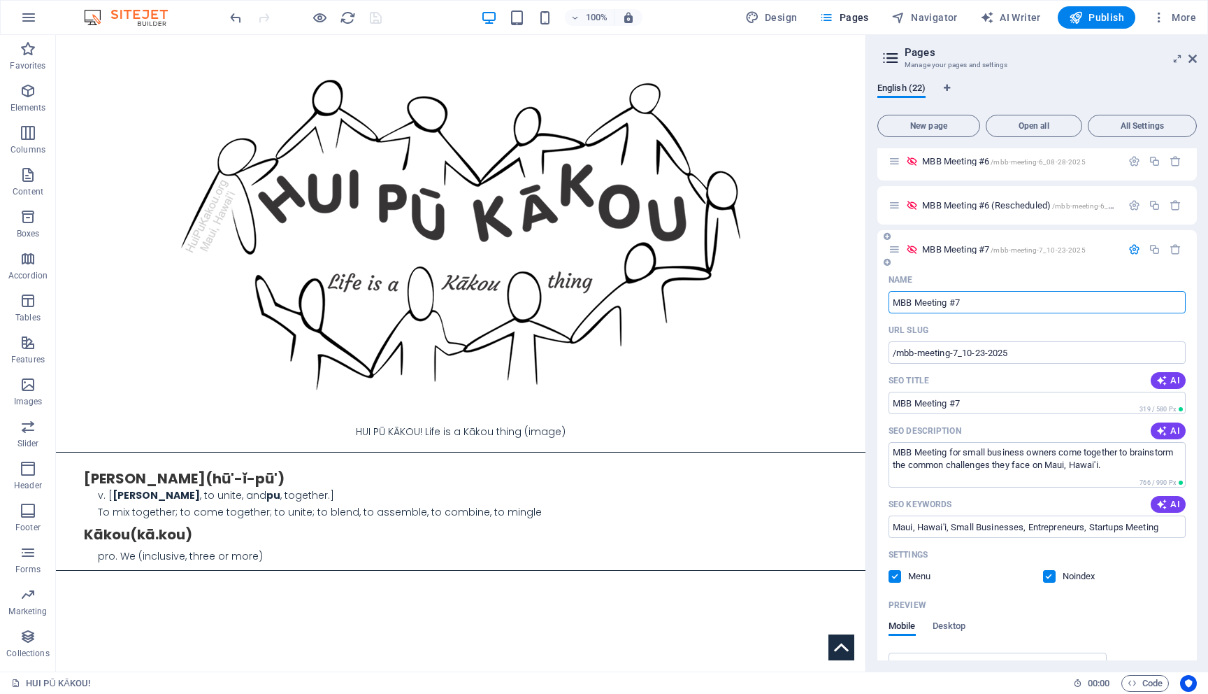
scroll to position [597, 0]
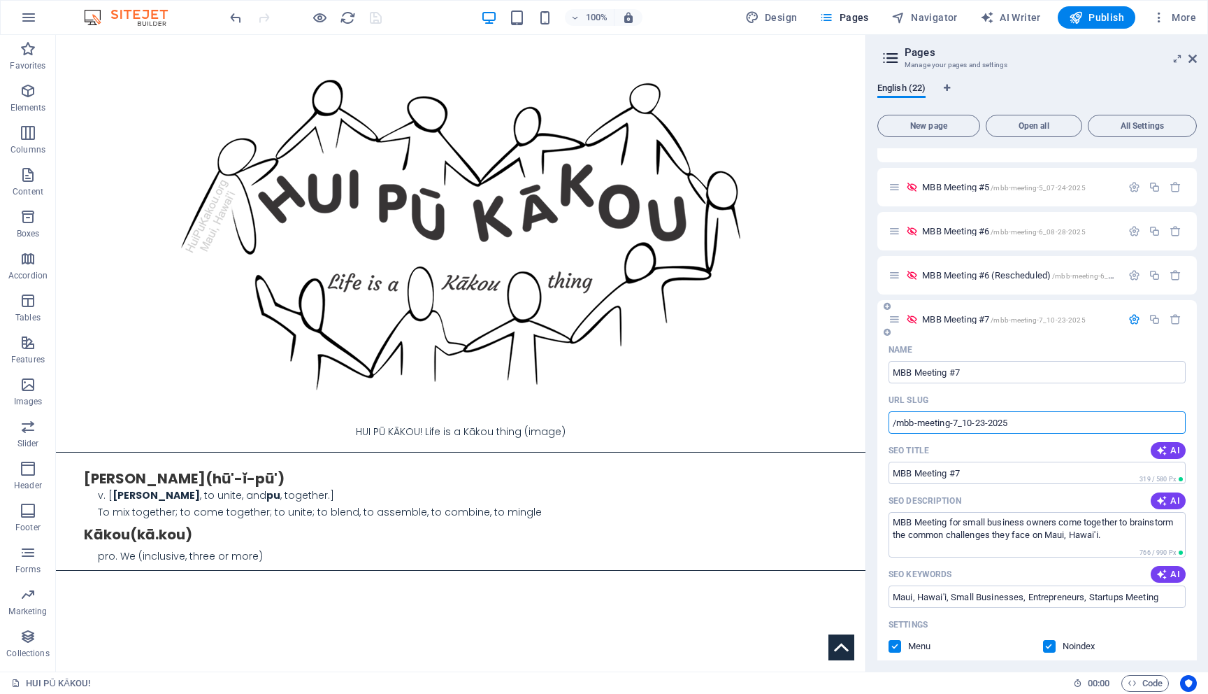
drag, startPoint x: 1066, startPoint y: 424, endPoint x: 898, endPoint y: 420, distance: 168.6
click at [898, 420] on input "/mbb-meeting-7_10-23-2025" at bounding box center [1037, 422] width 297 height 22
click at [1129, 319] on icon "button" at bounding box center [1135, 319] width 12 height 12
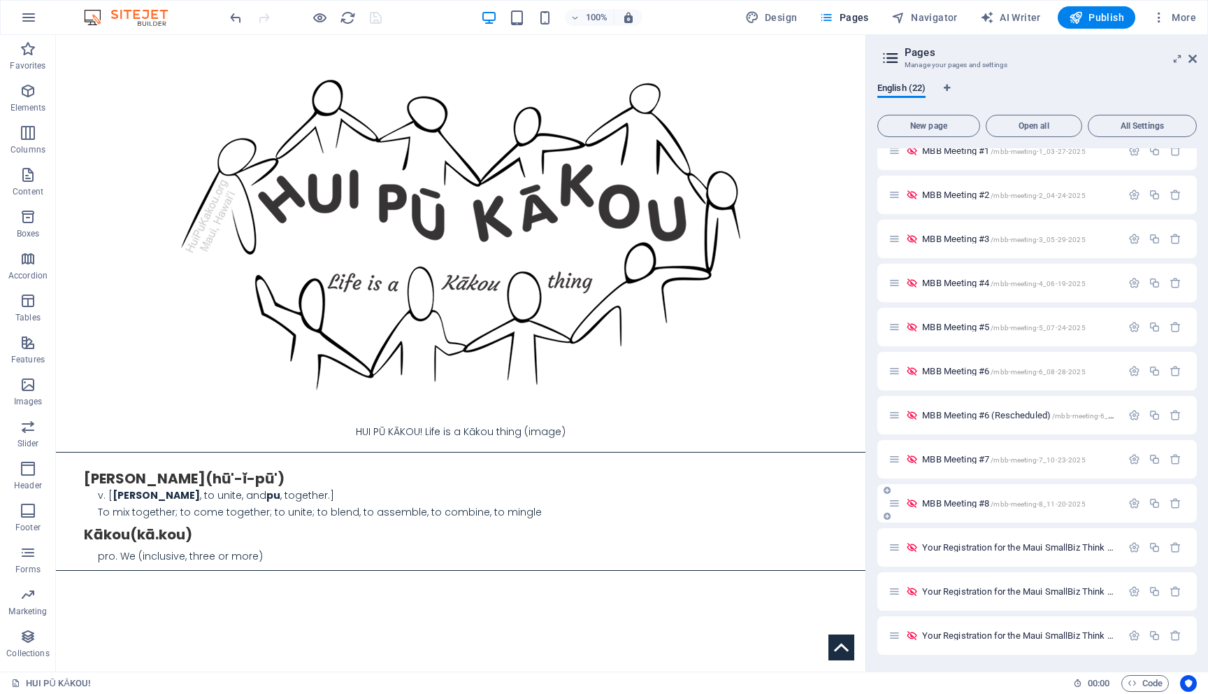
click at [1029, 502] on span "/mbb-meeting-8_11-20-2025" at bounding box center [1038, 504] width 94 height 8
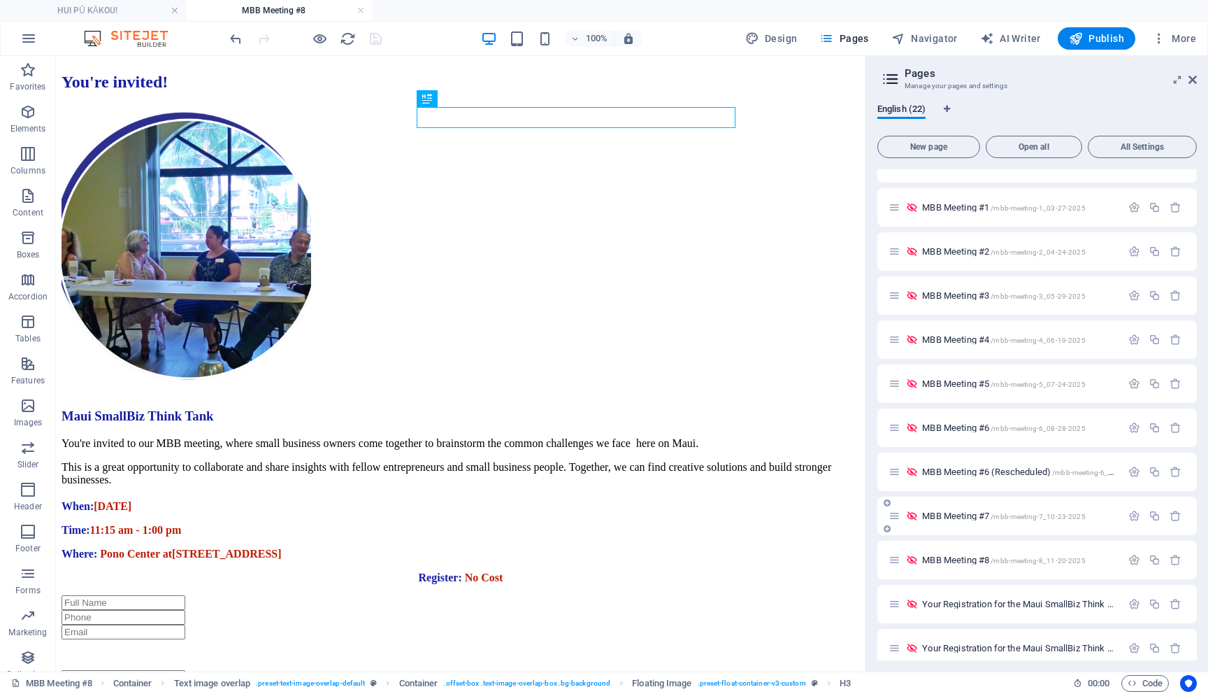
scroll to position [0, 0]
click at [1129, 560] on icon "button" at bounding box center [1135, 560] width 12 height 12
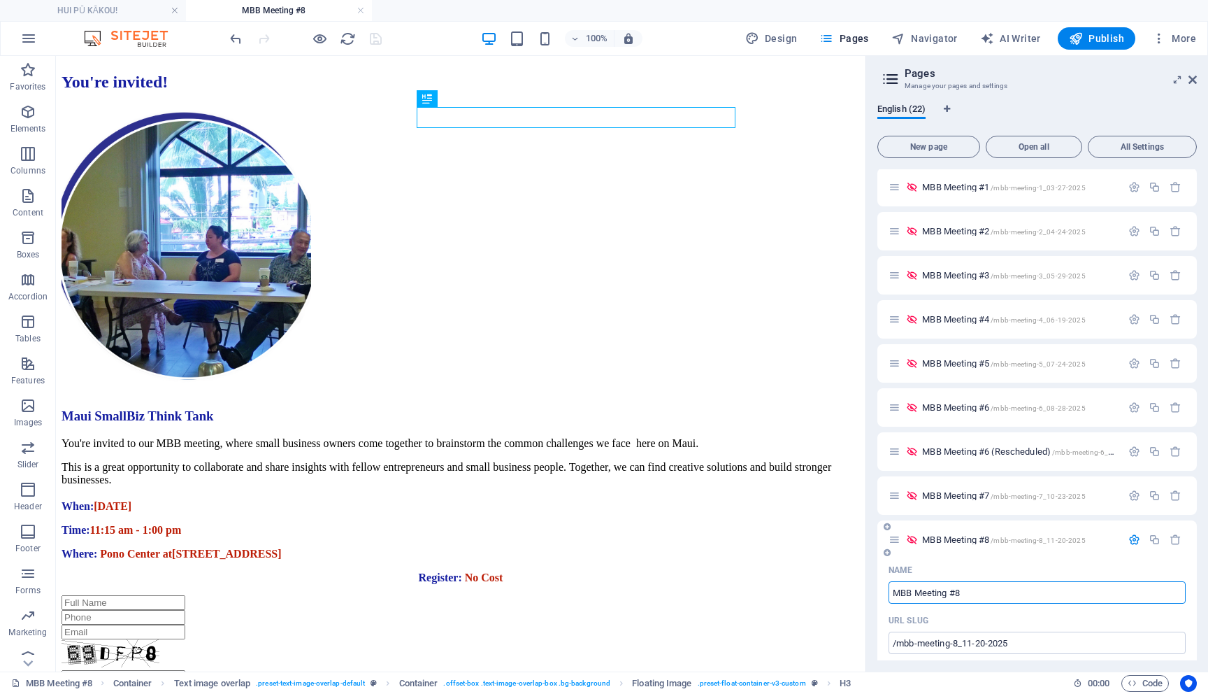
scroll to position [417, 0]
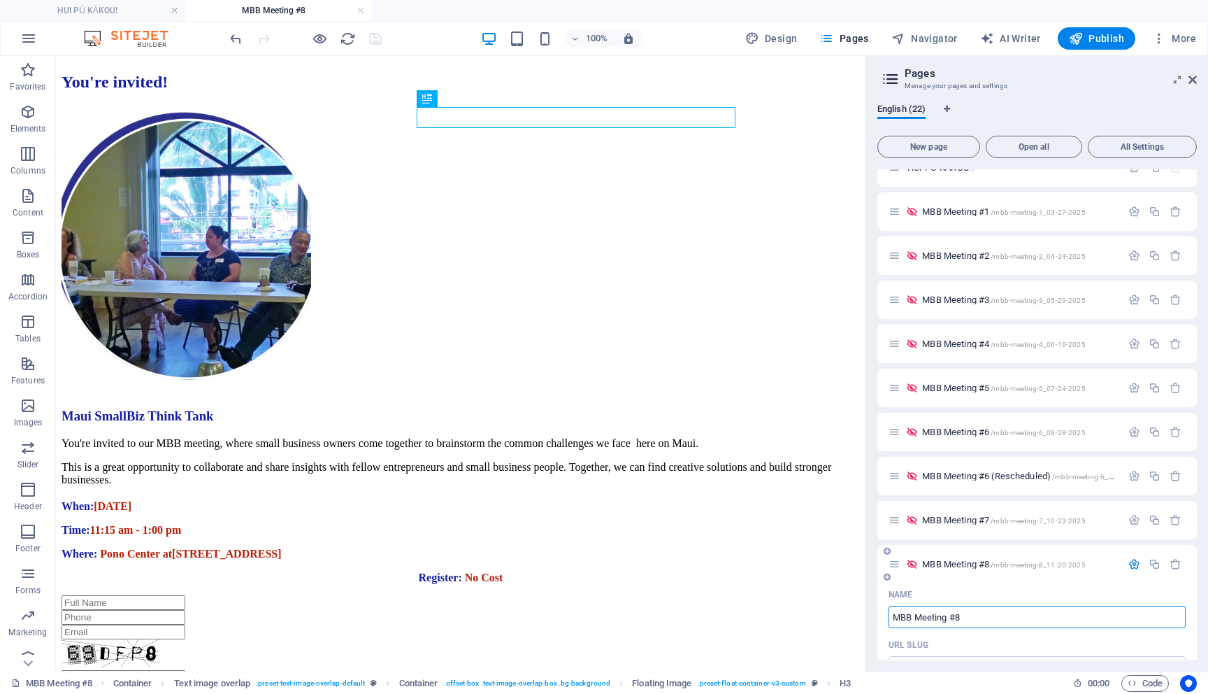
click at [1136, 561] on icon "button" at bounding box center [1135, 564] width 12 height 12
click at [358, 10] on link at bounding box center [361, 10] width 8 height 13
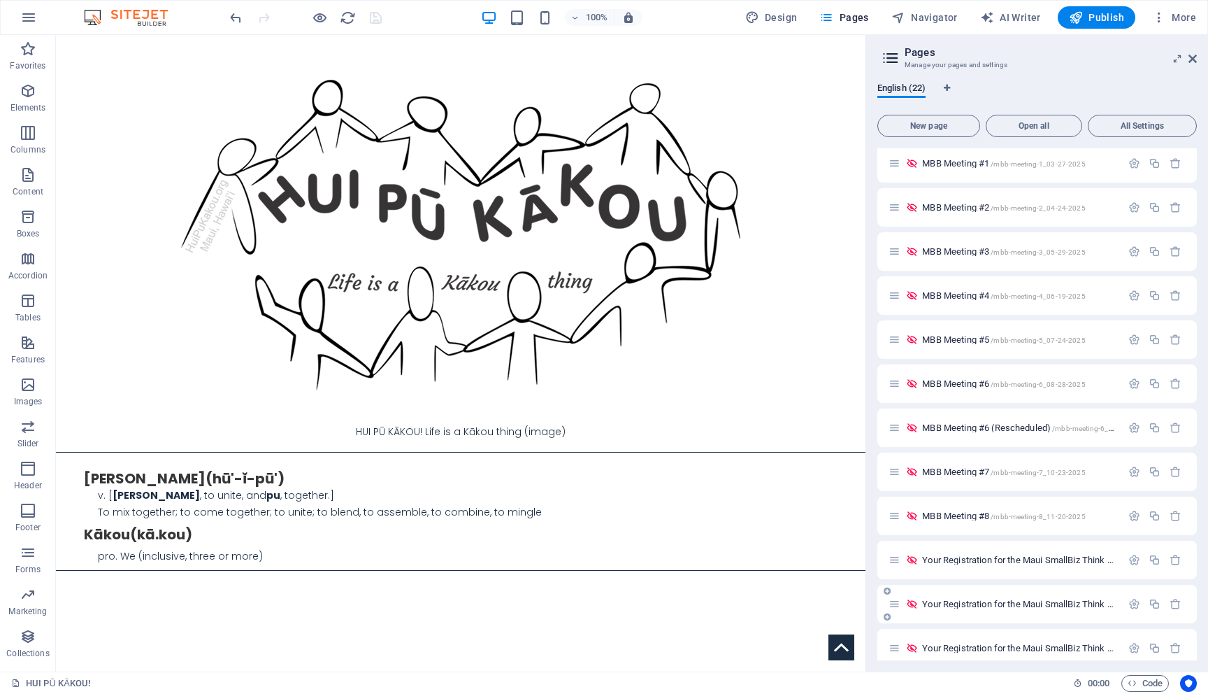
scroll to position [457, 0]
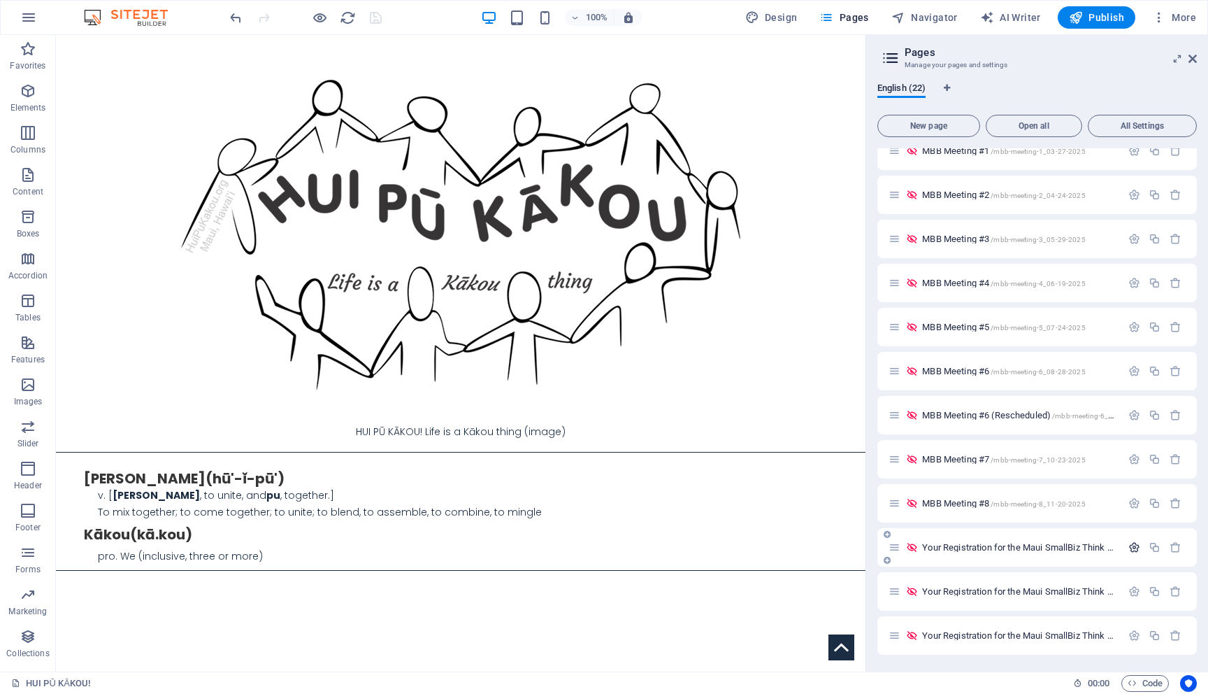
click at [1131, 549] on icon "button" at bounding box center [1135, 547] width 12 height 12
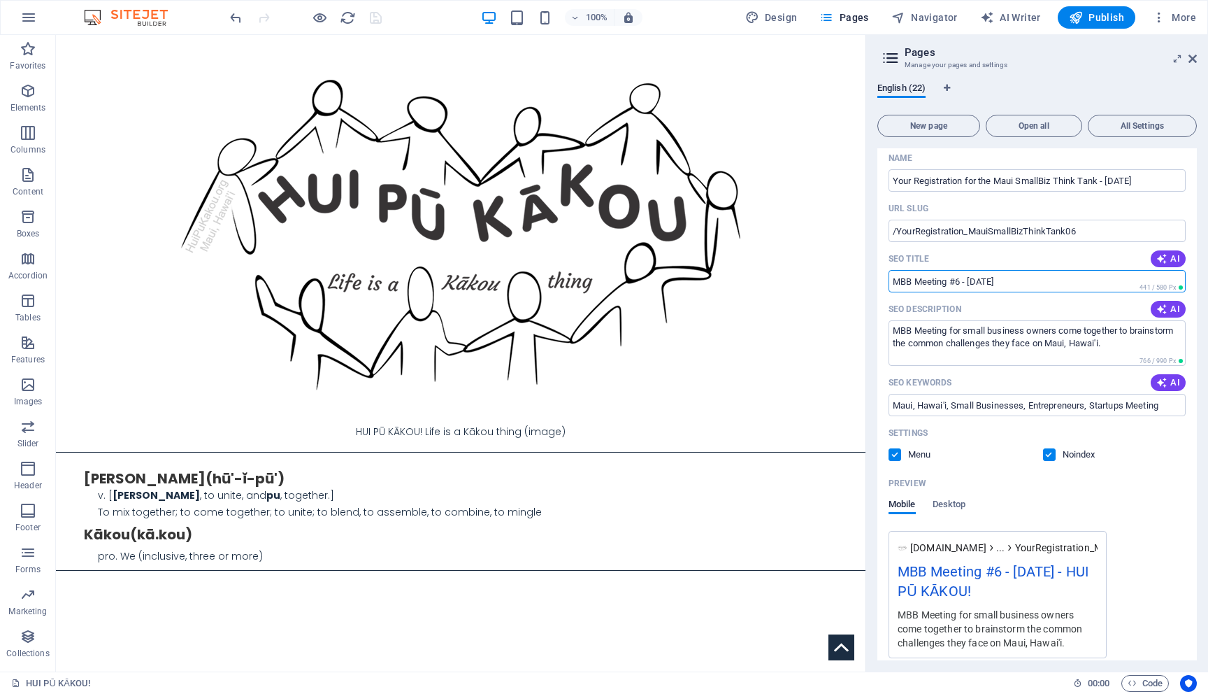
scroll to position [0, 0]
drag, startPoint x: 1101, startPoint y: 309, endPoint x: 862, endPoint y: 267, distance: 242.8
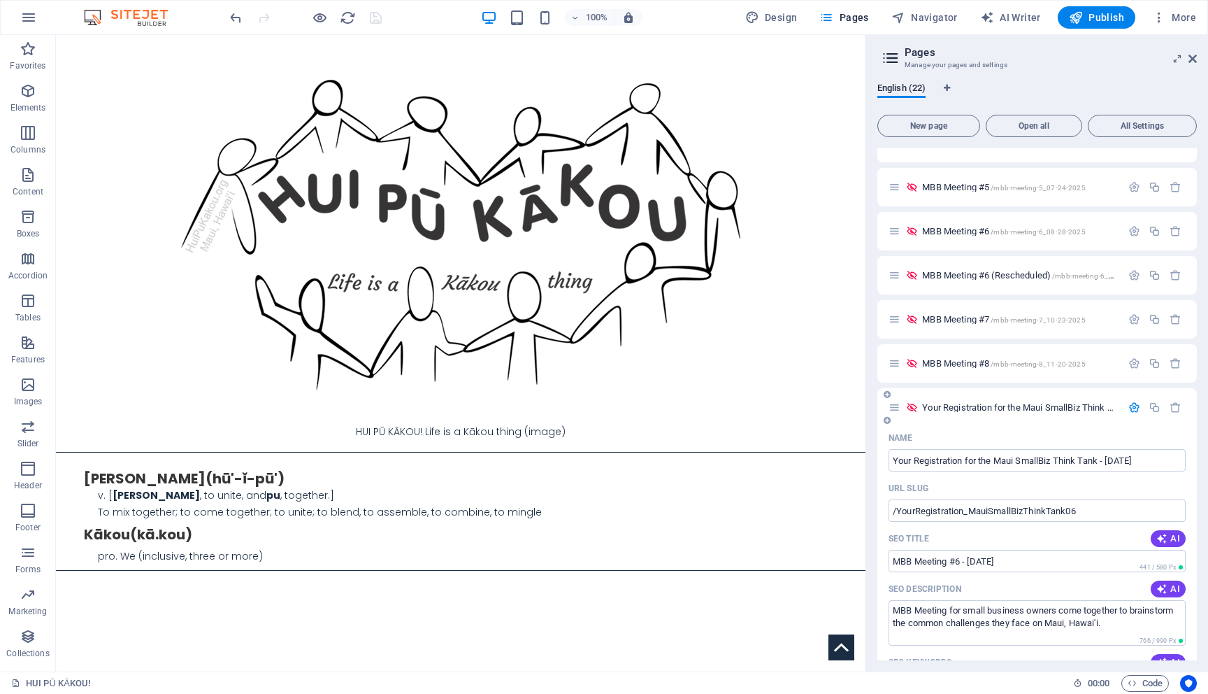
click at [1131, 401] on icon "button" at bounding box center [1135, 407] width 12 height 12
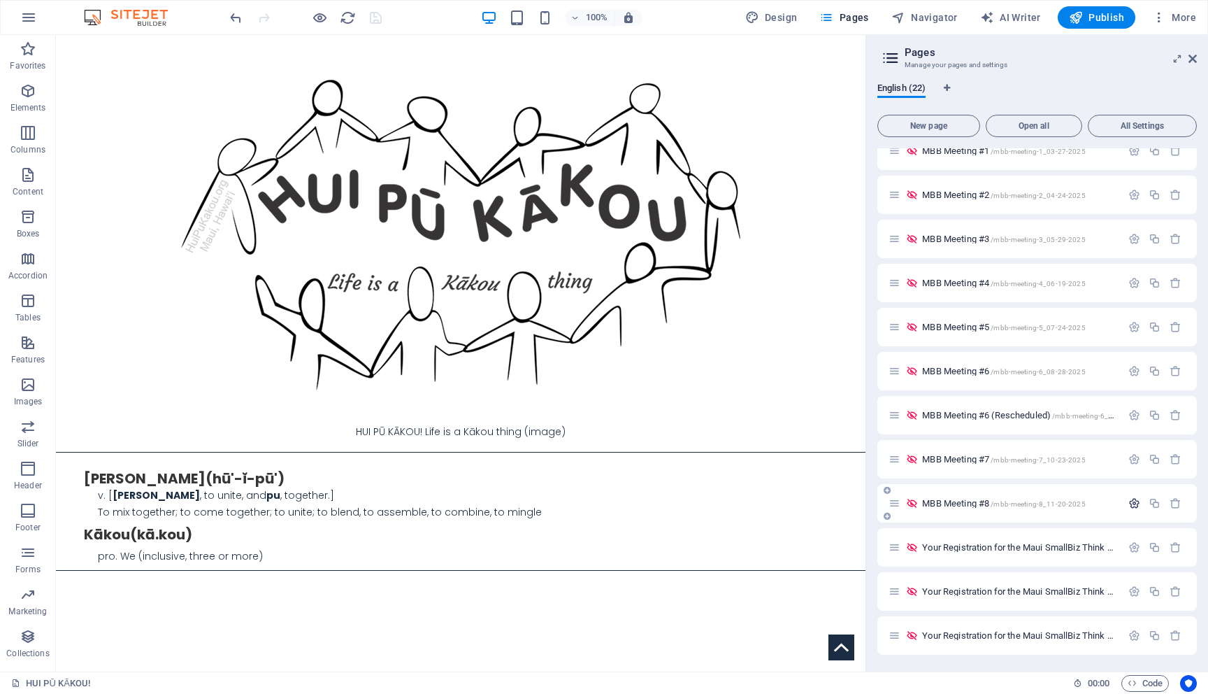
click at [1133, 501] on icon "button" at bounding box center [1135, 503] width 12 height 12
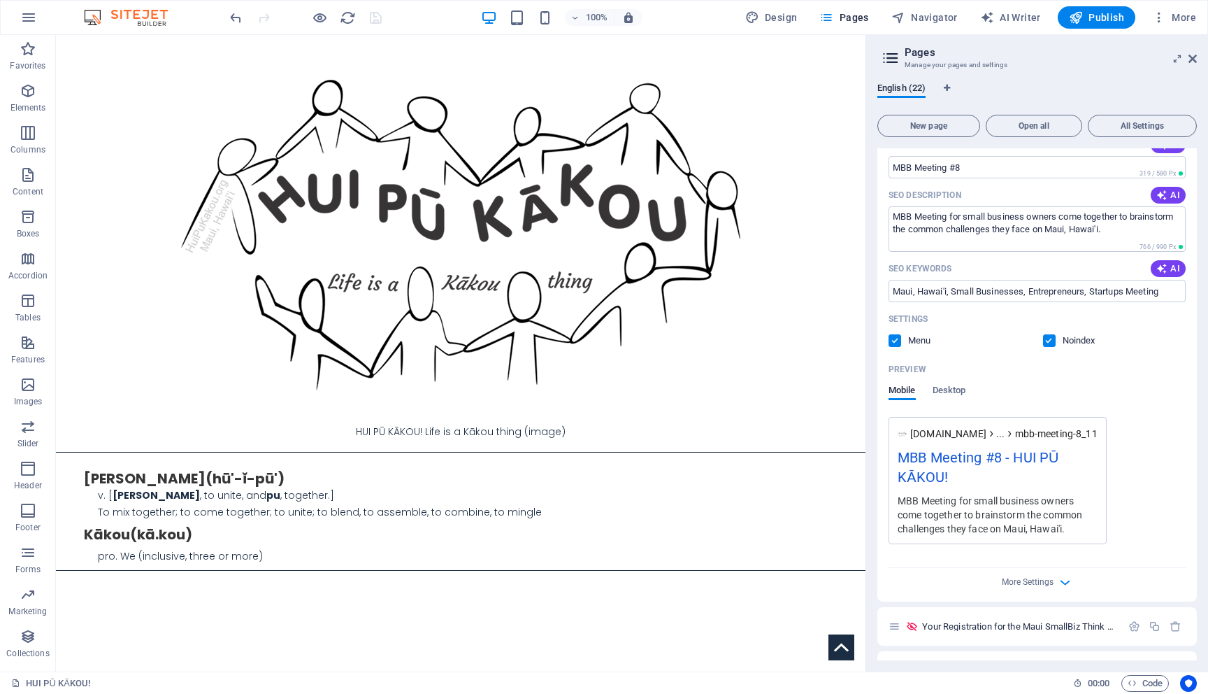
scroll to position [807, 0]
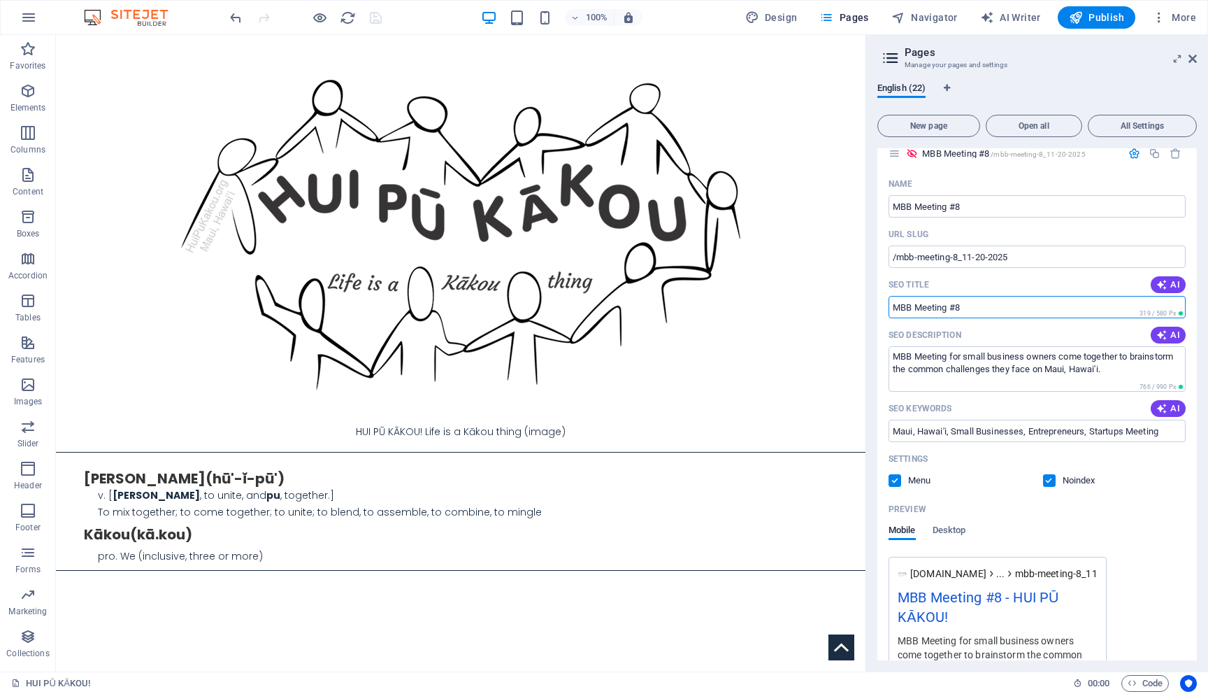
drag, startPoint x: 989, startPoint y: 306, endPoint x: 868, endPoint y: 292, distance: 122.5
click at [868, 292] on aside "Pages Manage your pages and settings English (22) New page Open all All Setting…" at bounding box center [1037, 353] width 343 height 636
paste input "6 - [DATE]"
click at [959, 308] on input "MBB Meeting #6 - [DATE]" at bounding box center [1037, 307] width 297 height 22
type input "MBB Meeting #8 - [DATE]"
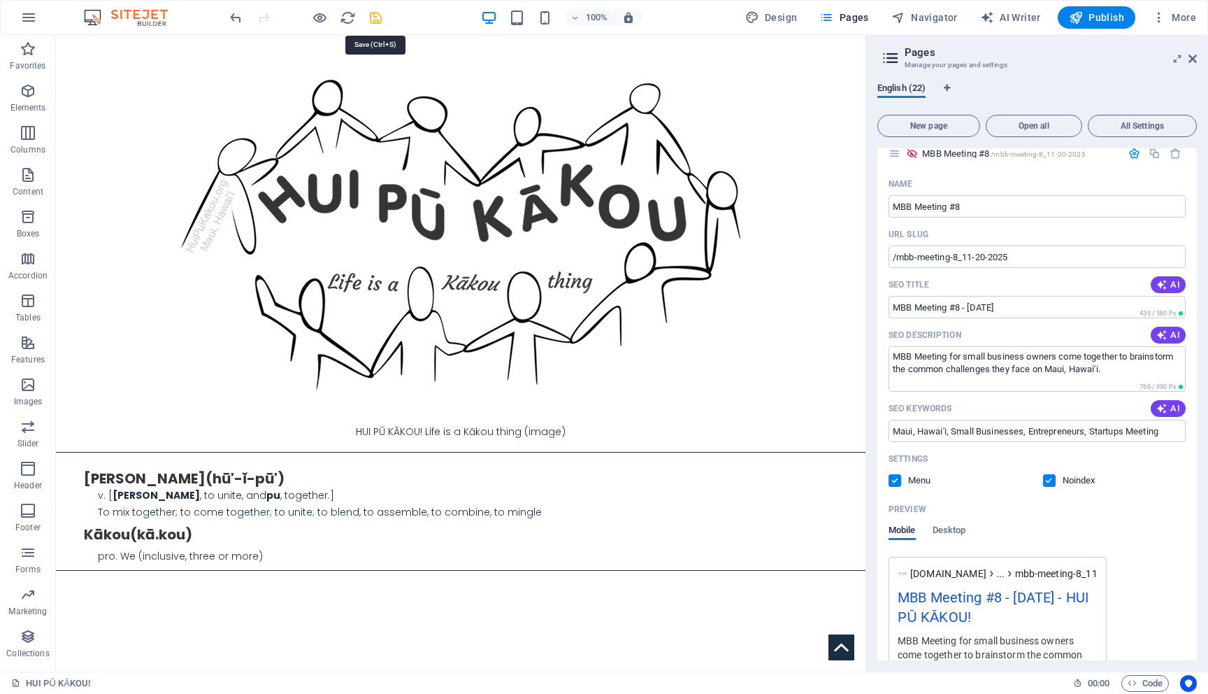
click at [379, 15] on icon "save" at bounding box center [376, 18] width 16 height 16
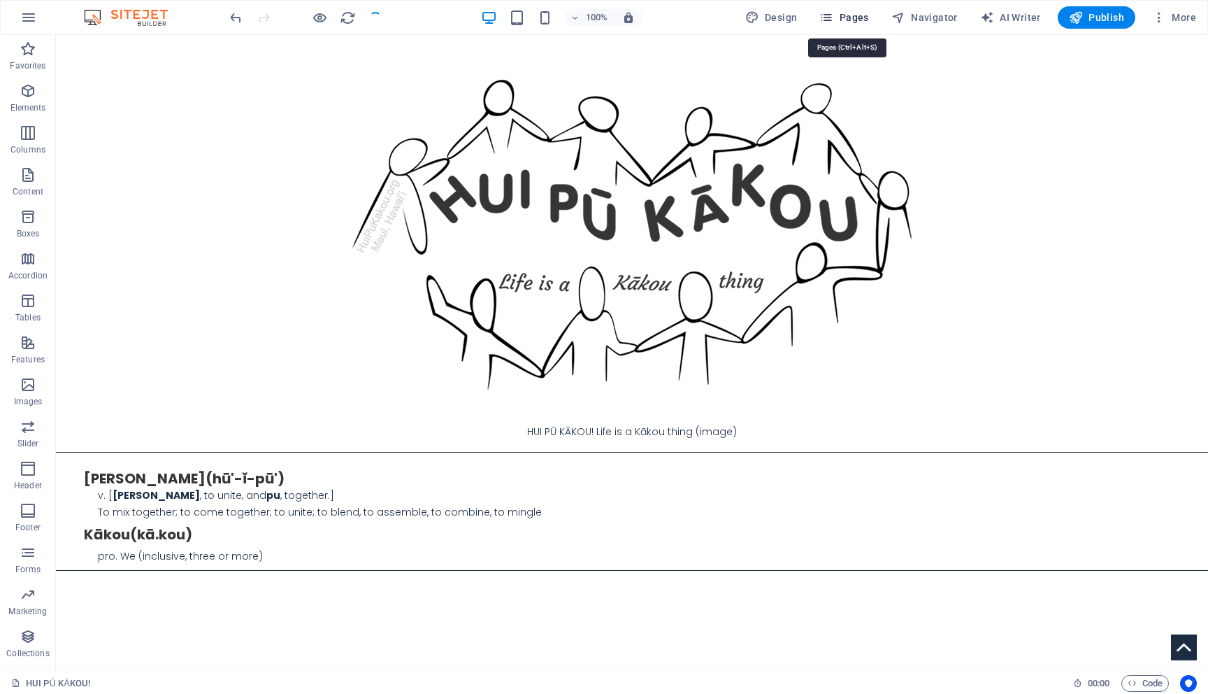
click at [868, 20] on span "Pages" at bounding box center [843, 17] width 49 height 14
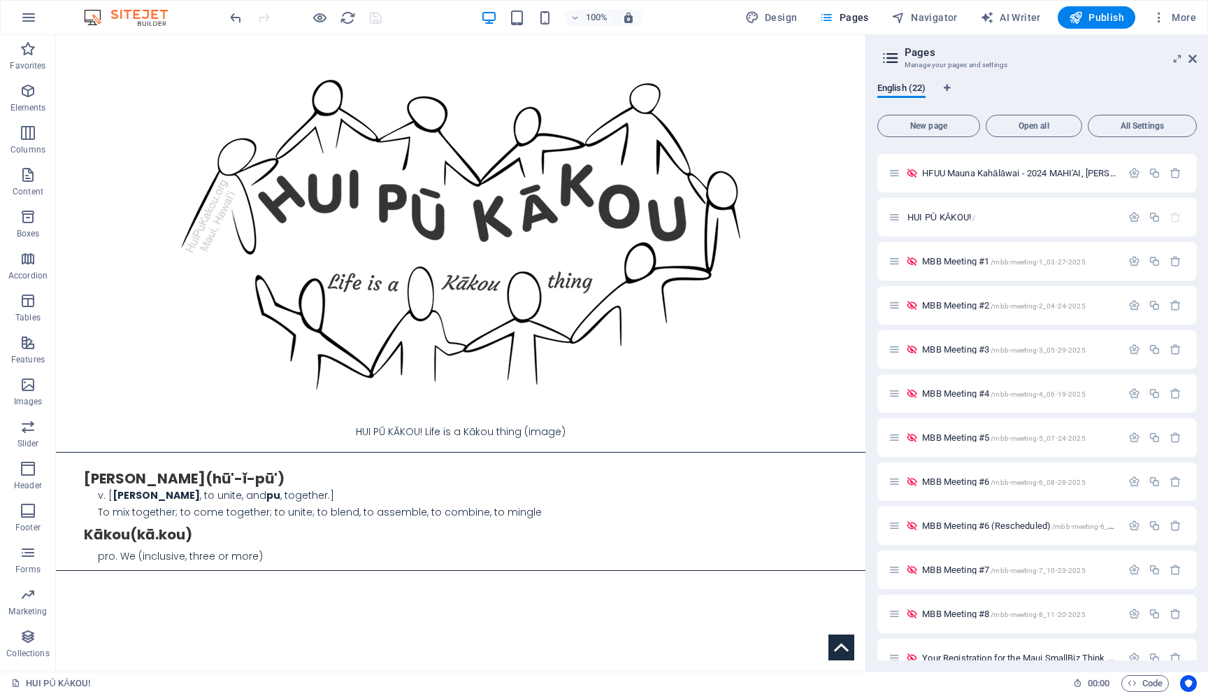
scroll to position [457, 0]
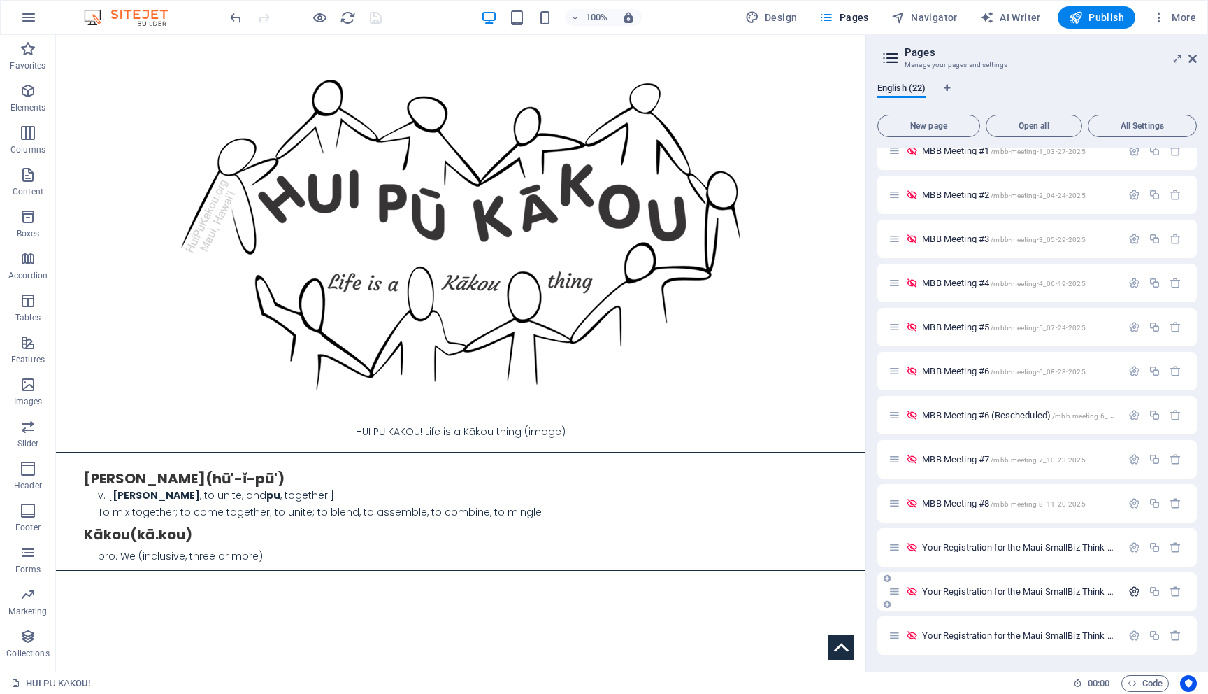
click at [1129, 595] on icon "button" at bounding box center [1135, 591] width 12 height 12
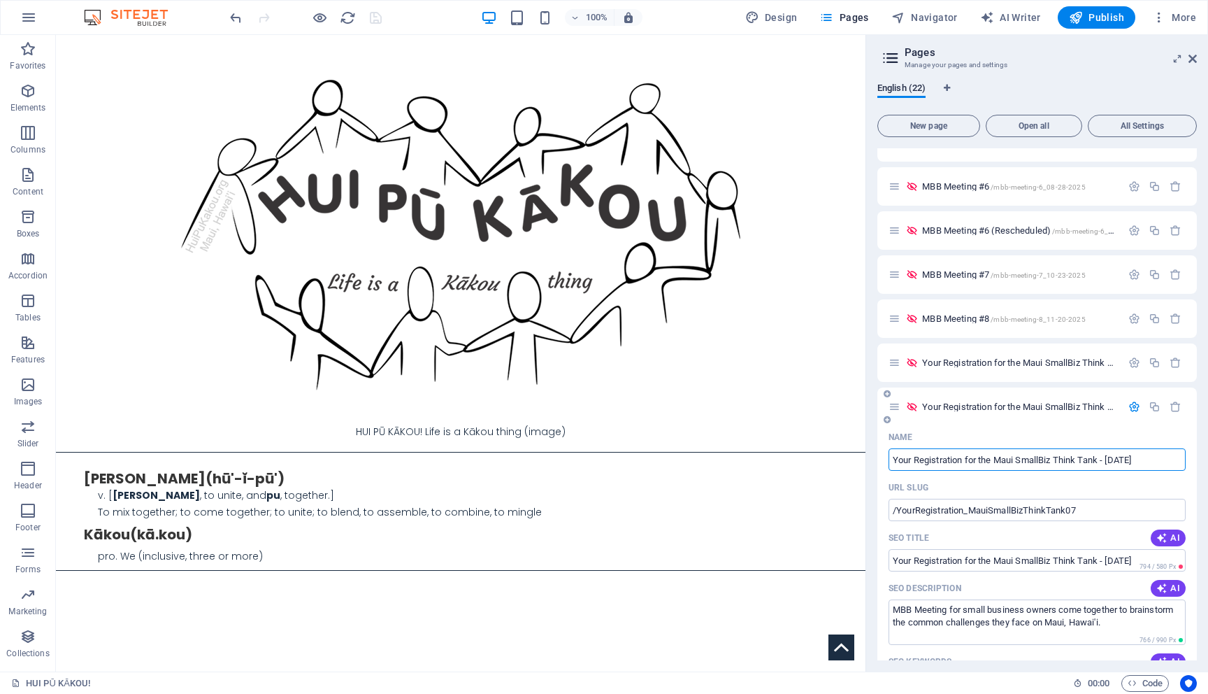
scroll to position [737, 0]
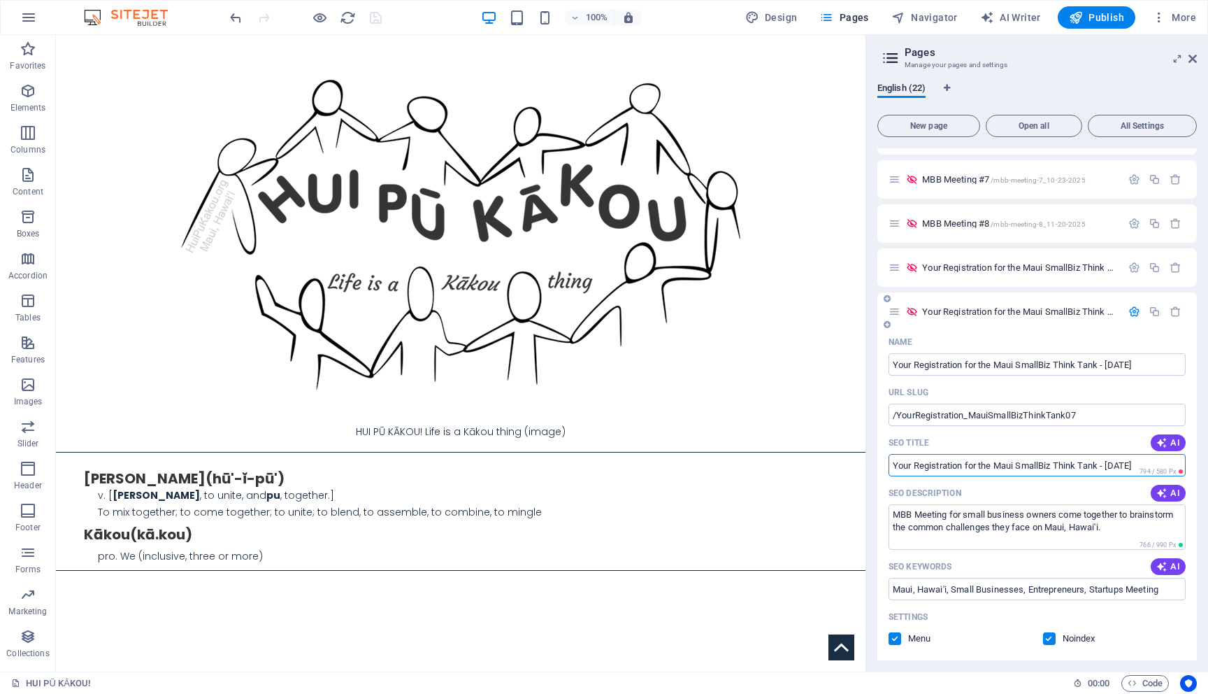
drag, startPoint x: 894, startPoint y: 466, endPoint x: 1194, endPoint y: 492, distance: 300.3
click at [1194, 492] on div "Name Your Registration for the Maui SmallBiz Think Tank - [DATE] ​ URL SLUG /Yo…" at bounding box center [1038, 625] width 320 height 588
paste input "MBB Meeting #6 - 09-25-"
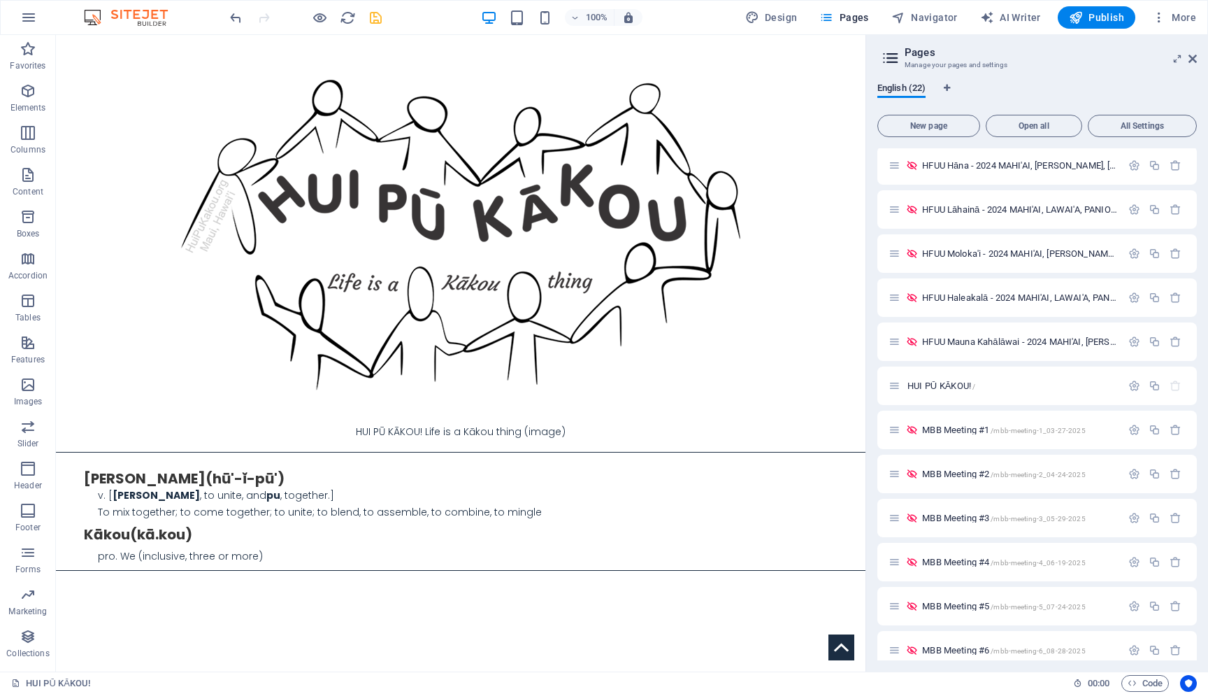
scroll to position [0, 0]
type input "MBB Meeting #7 - [DATE]"
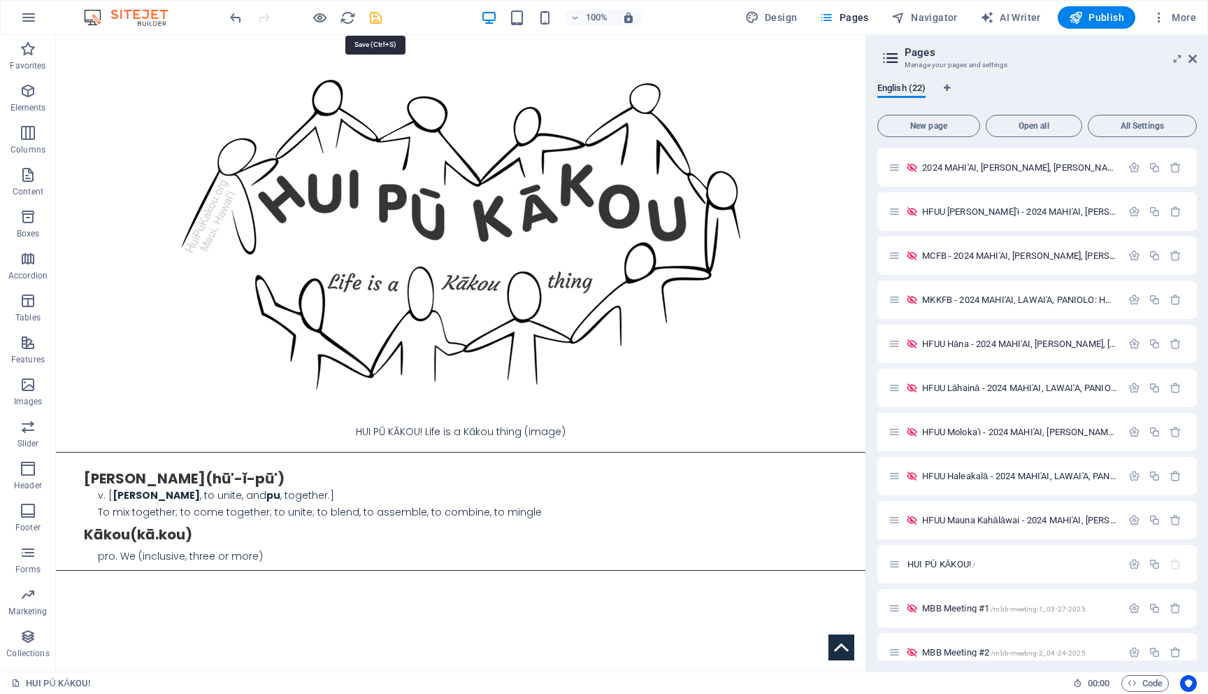
click at [378, 18] on icon "save" at bounding box center [376, 18] width 16 height 16
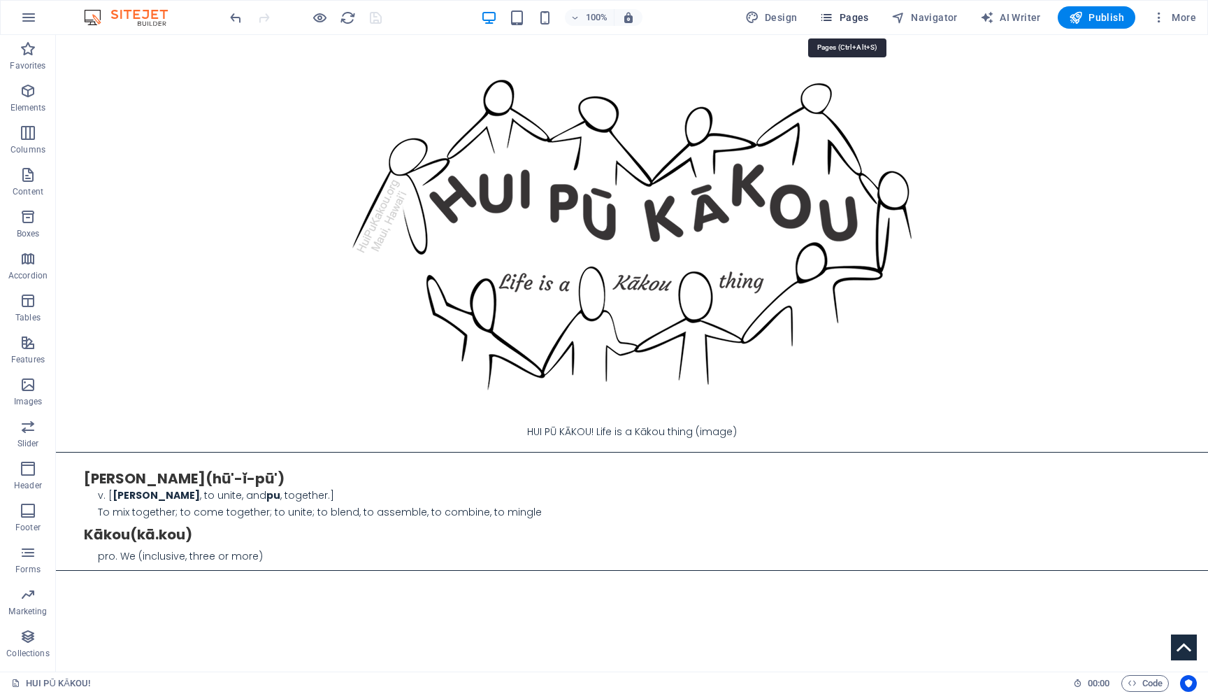
click at [866, 13] on span "Pages" at bounding box center [843, 17] width 49 height 14
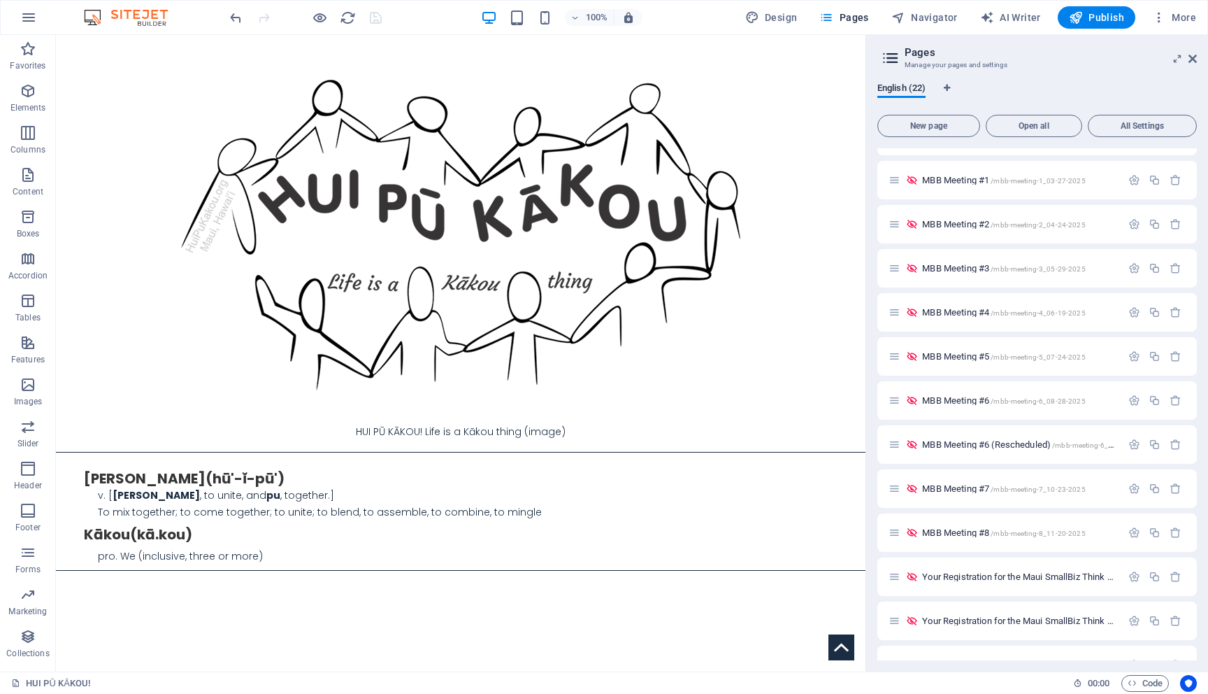
scroll to position [457, 0]
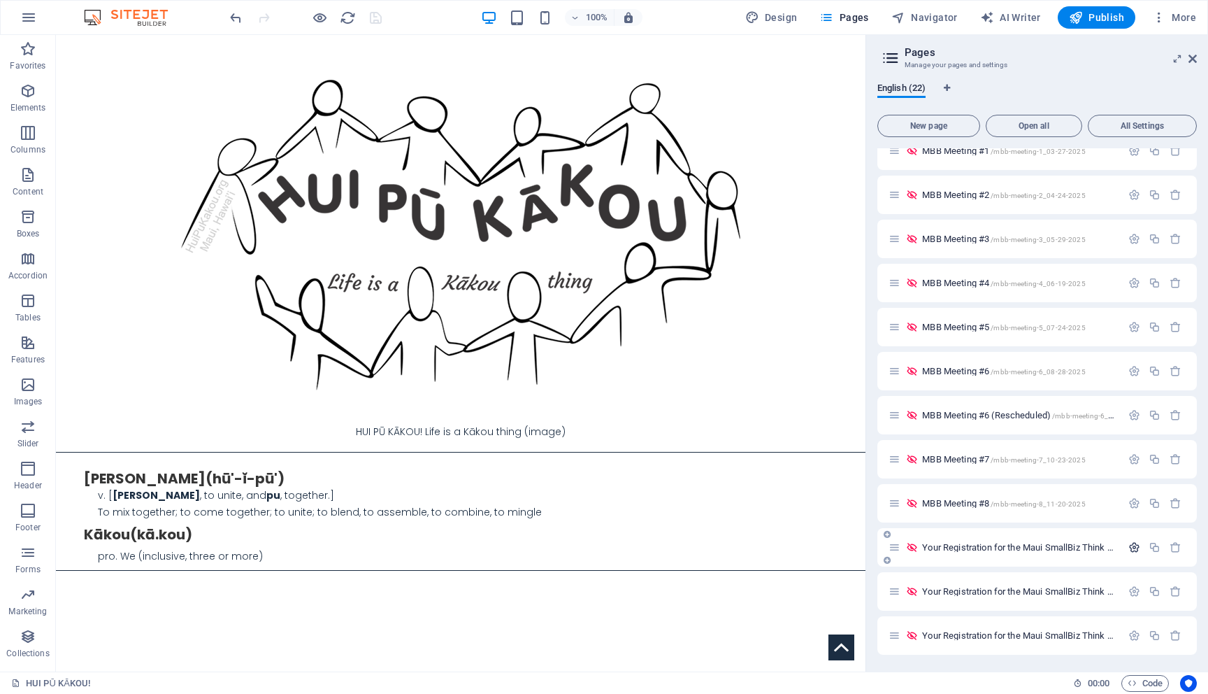
click at [1134, 551] on icon "button" at bounding box center [1135, 547] width 12 height 12
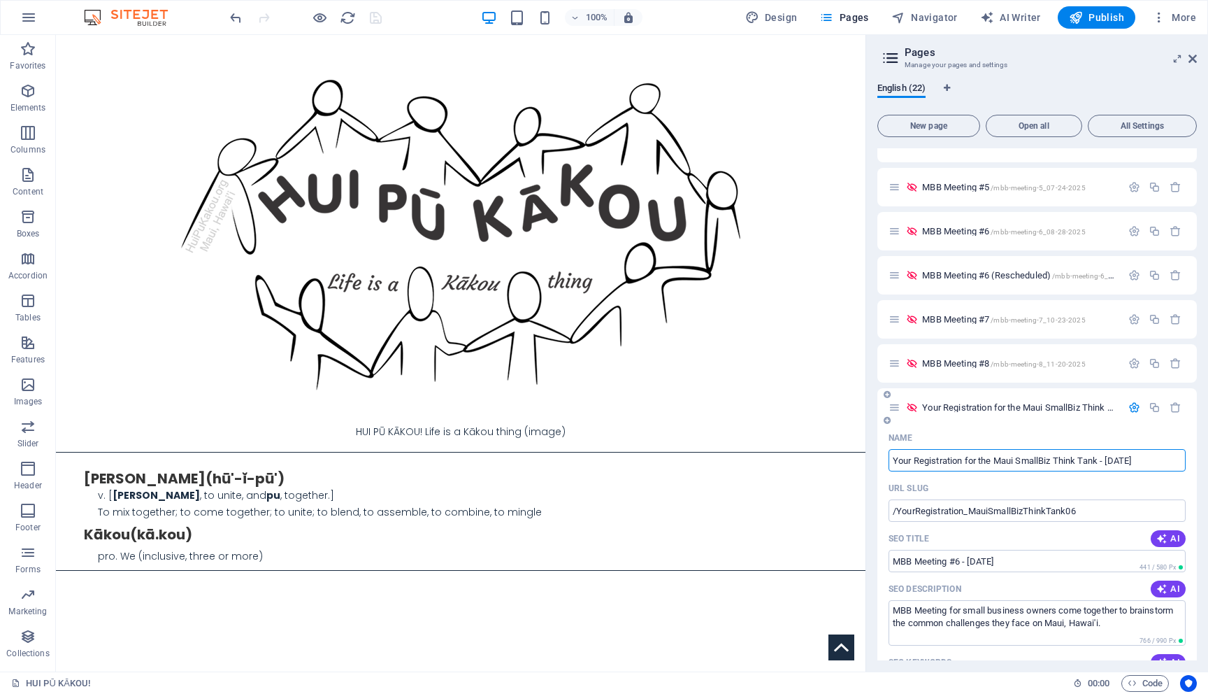
scroll to position [0, 0]
click at [1129, 407] on icon "button" at bounding box center [1135, 407] width 12 height 12
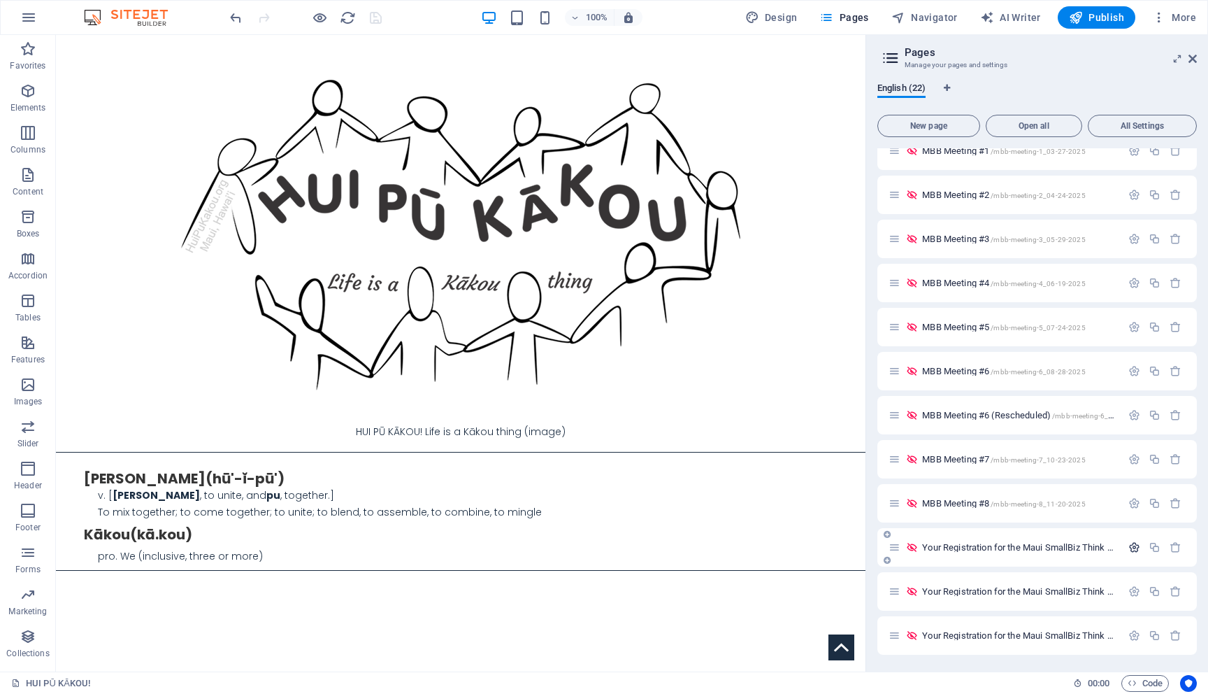
scroll to position [457, 0]
click at [1132, 592] on icon "button" at bounding box center [1135, 591] width 12 height 12
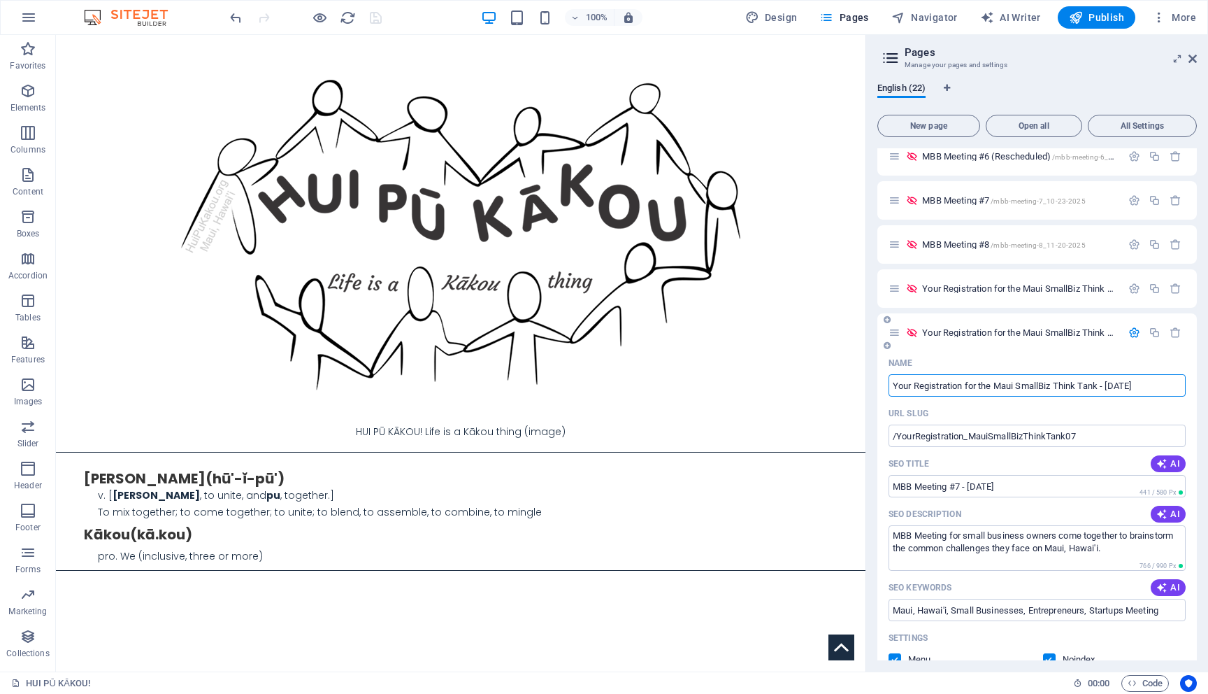
scroll to position [667, 0]
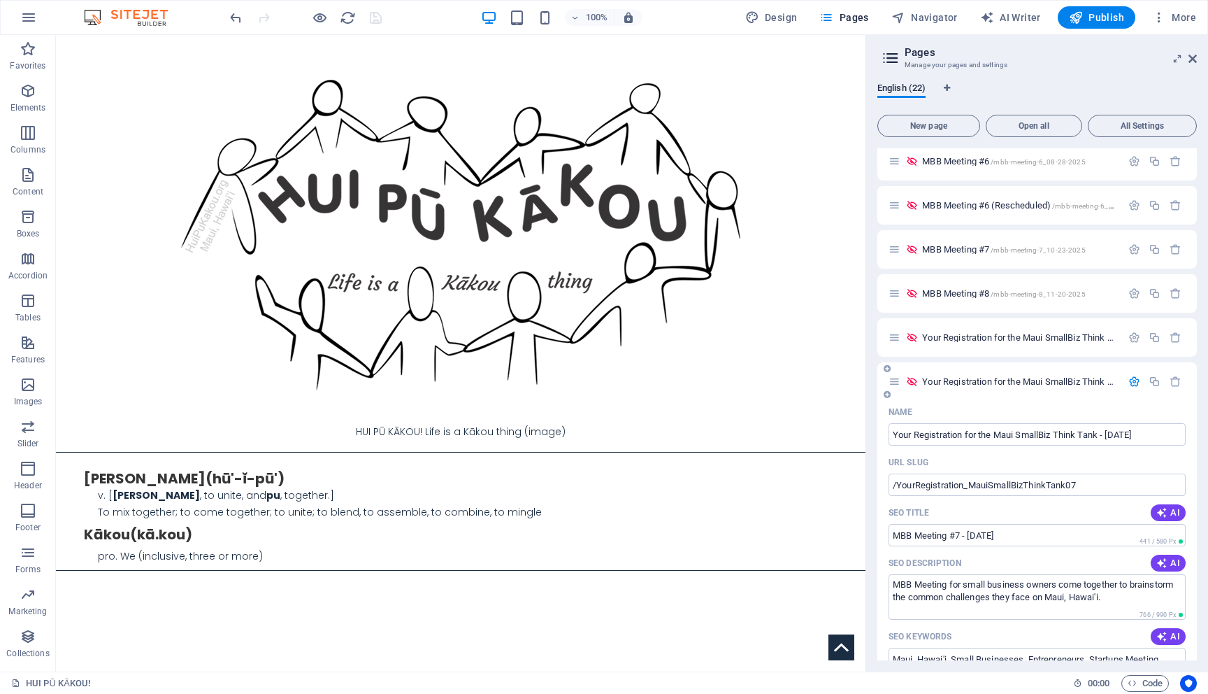
click at [1132, 385] on icon "button" at bounding box center [1135, 381] width 12 height 12
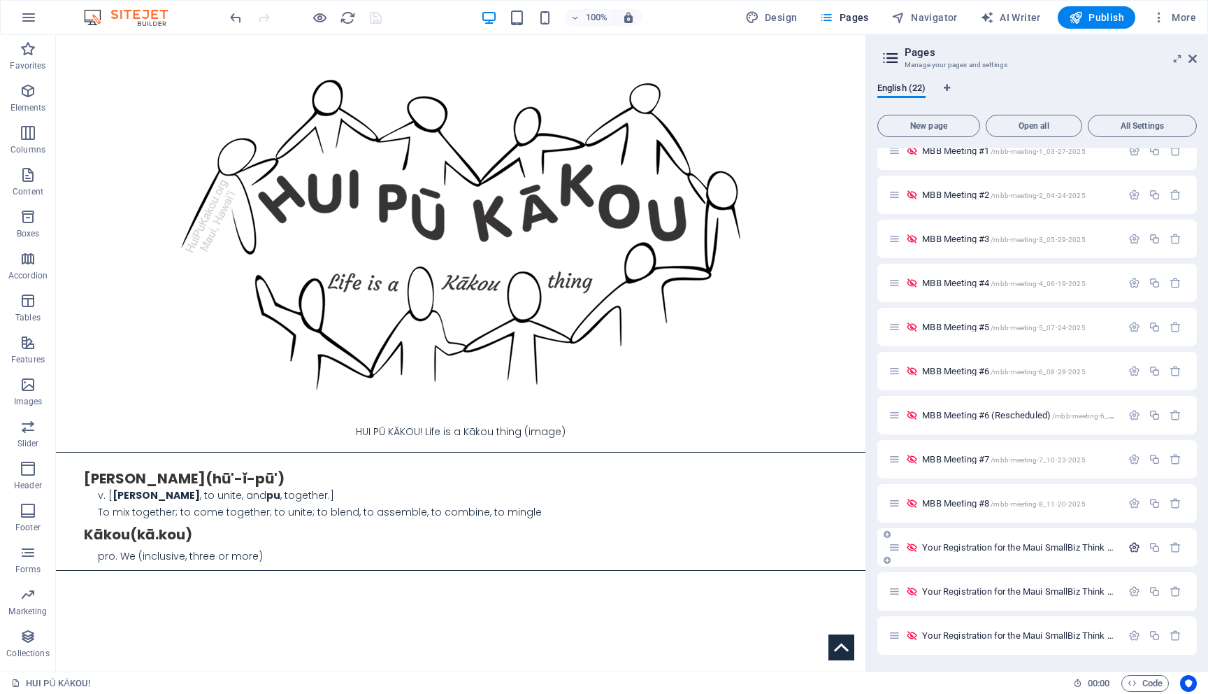
click at [1131, 549] on icon "button" at bounding box center [1135, 547] width 12 height 12
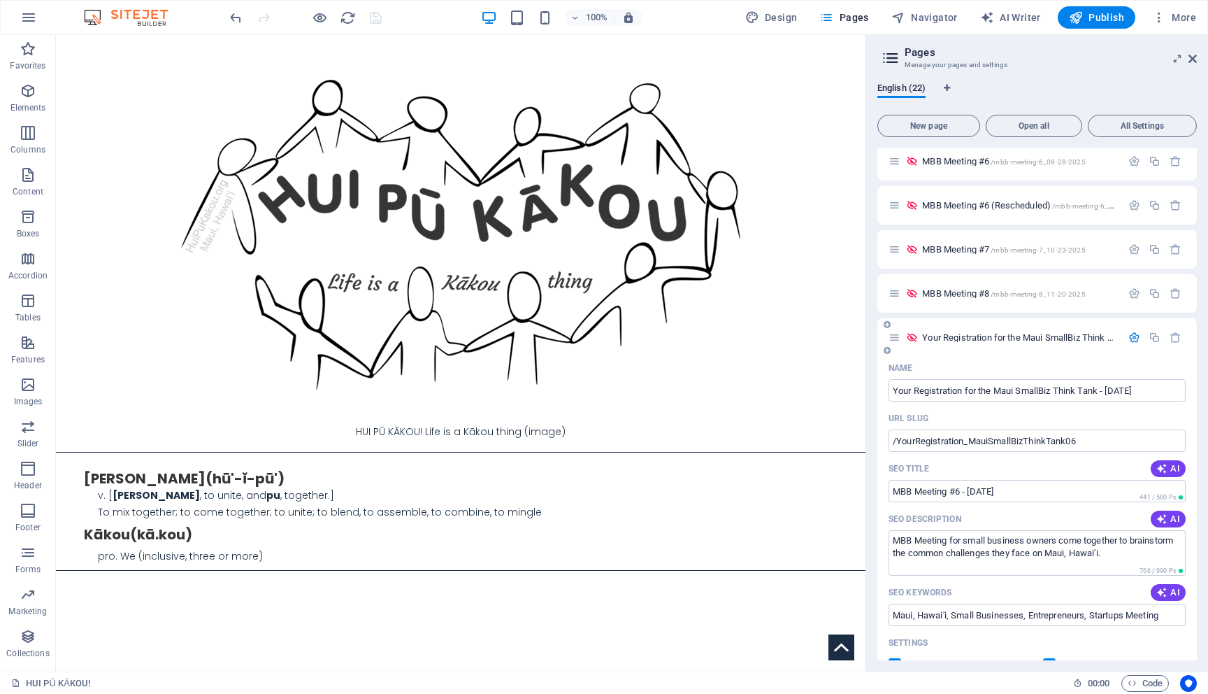
scroll to position [0, 0]
click at [1129, 338] on icon "button" at bounding box center [1135, 337] width 12 height 12
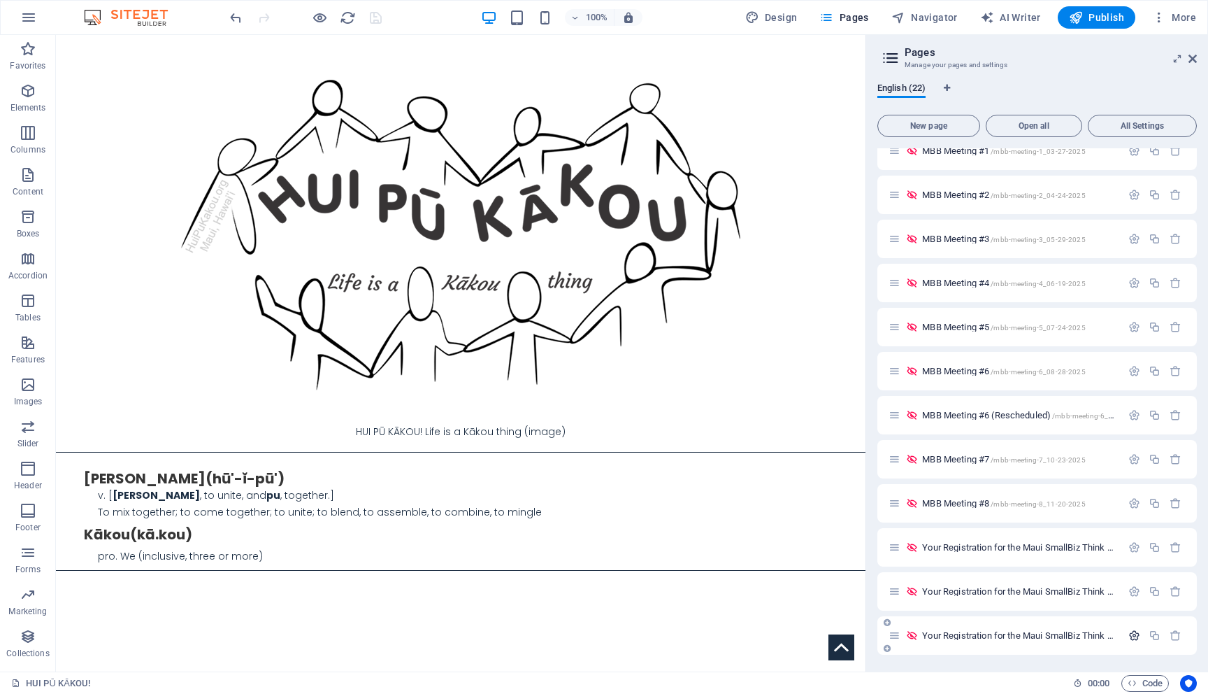
click at [1133, 634] on icon "button" at bounding box center [1135, 635] width 12 height 12
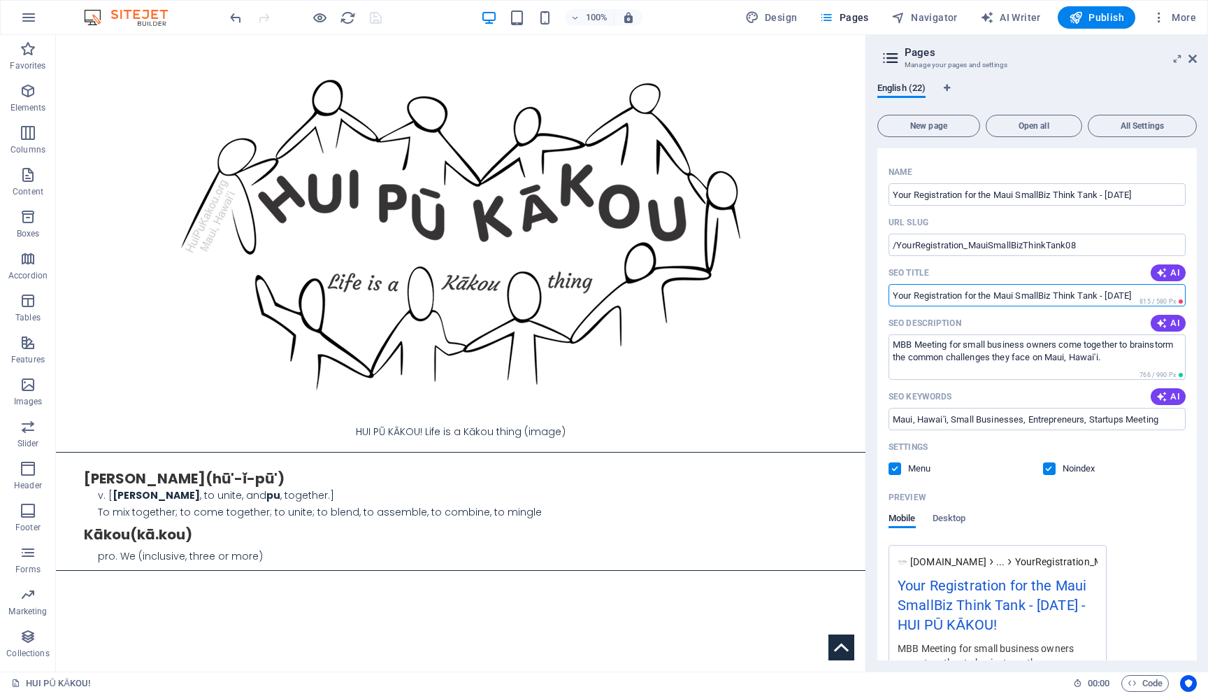
scroll to position [0, 8]
drag, startPoint x: 894, startPoint y: 294, endPoint x: 1208, endPoint y: 308, distance: 314.2
click at [1208, 308] on div "English (22) New page Open all All Settings 2024 MAHI'AI, LAWAI'A, PANIOLO: HUI…" at bounding box center [1037, 371] width 342 height 600
paste input "MBB Meeting #6 - 09-25-"
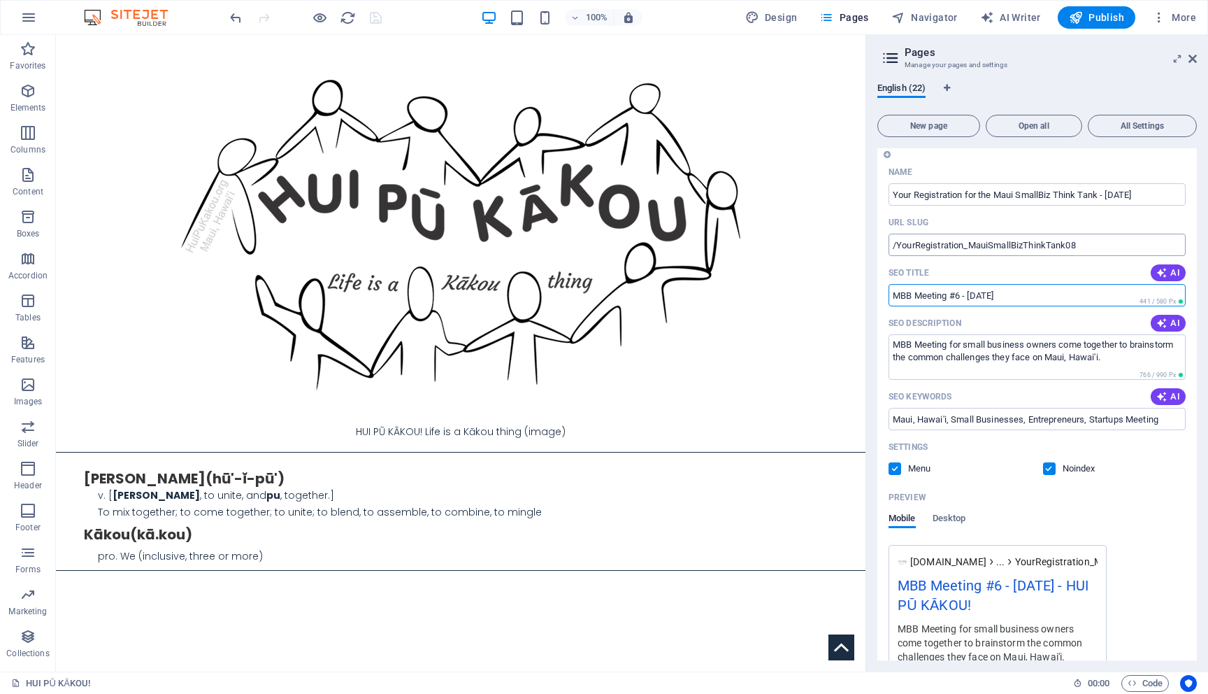
scroll to position [0, 0]
click at [1029, 168] on div "Name" at bounding box center [1037, 172] width 297 height 22
click at [961, 294] on input "MBB Meeting #6 - [DATE]" at bounding box center [1037, 295] width 297 height 22
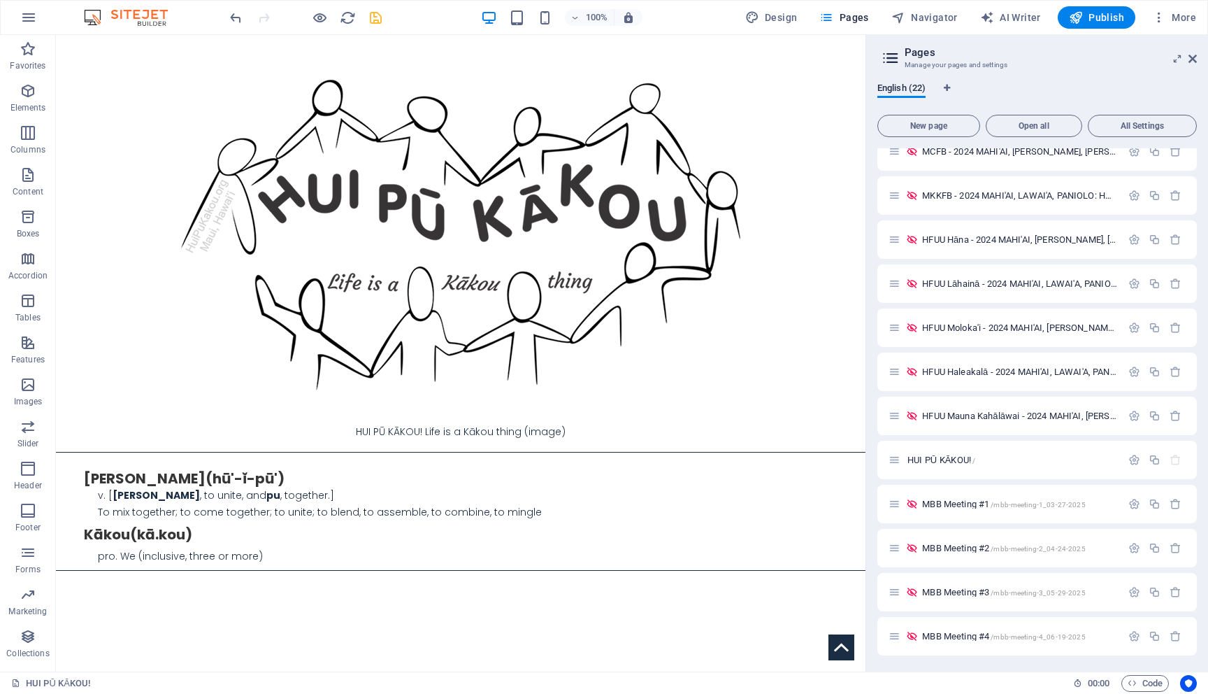
scroll to position [1026, 0]
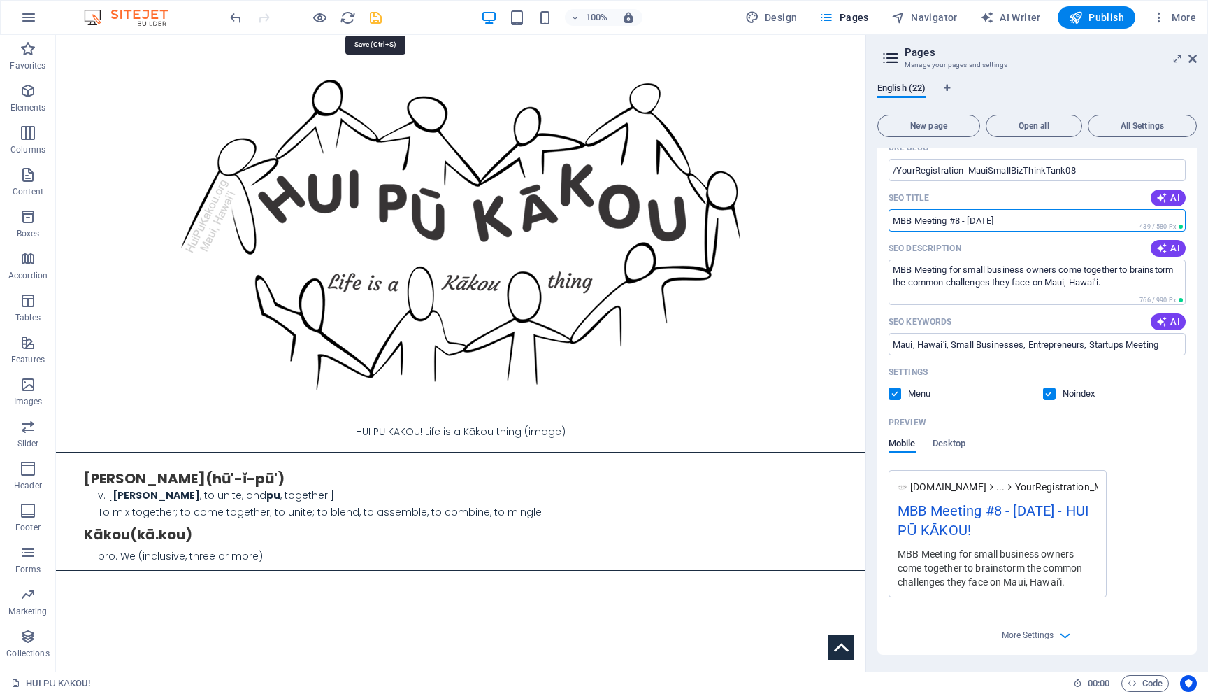
type input "MBB Meeting #8 - [DATE]"
click at [380, 16] on icon "save" at bounding box center [376, 18] width 16 height 16
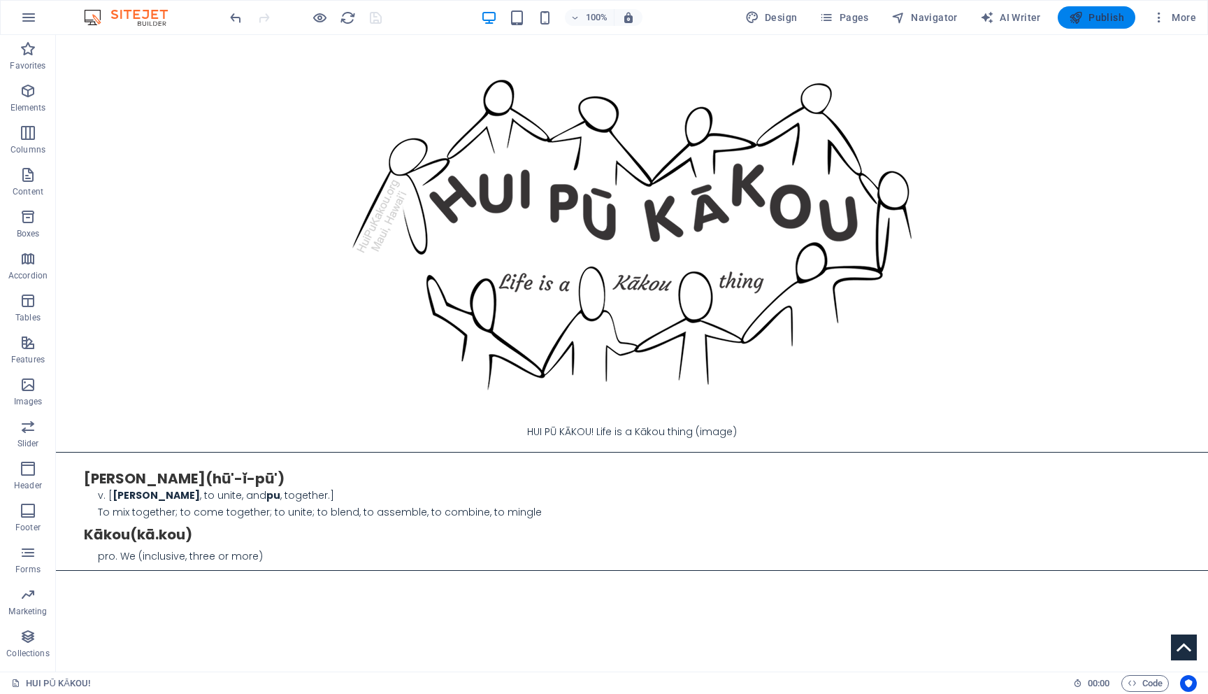
click at [1101, 23] on span "Publish" at bounding box center [1096, 17] width 55 height 14
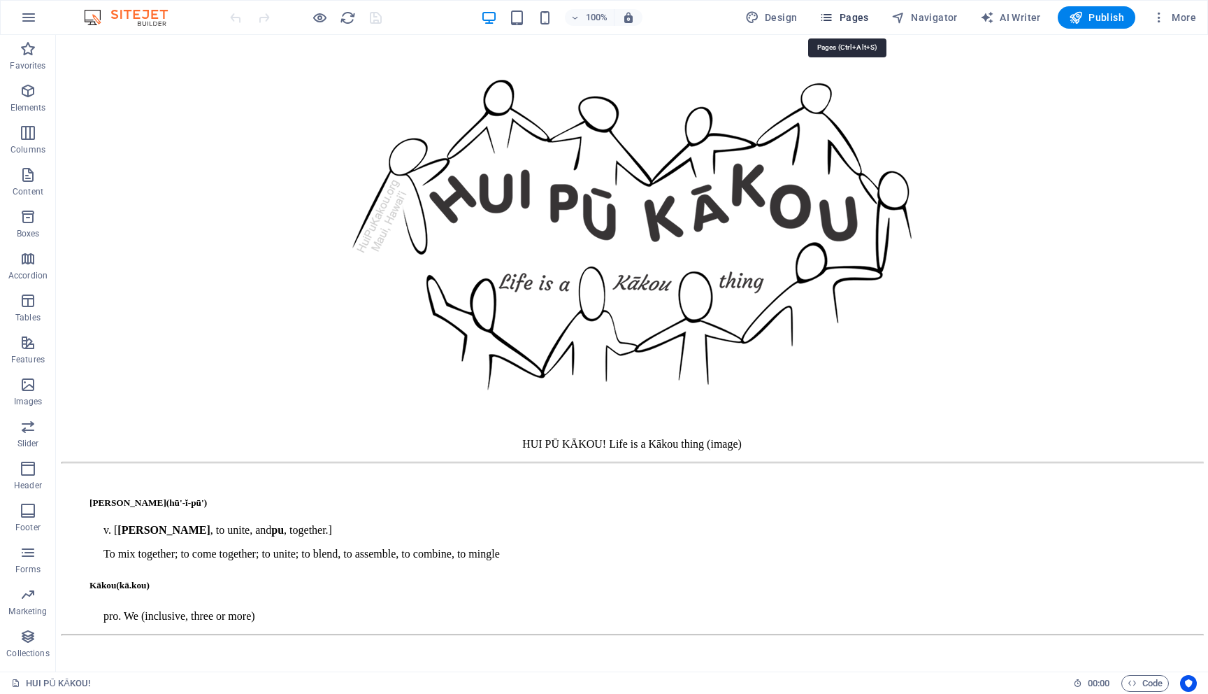
click at [857, 15] on span "Pages" at bounding box center [843, 17] width 49 height 14
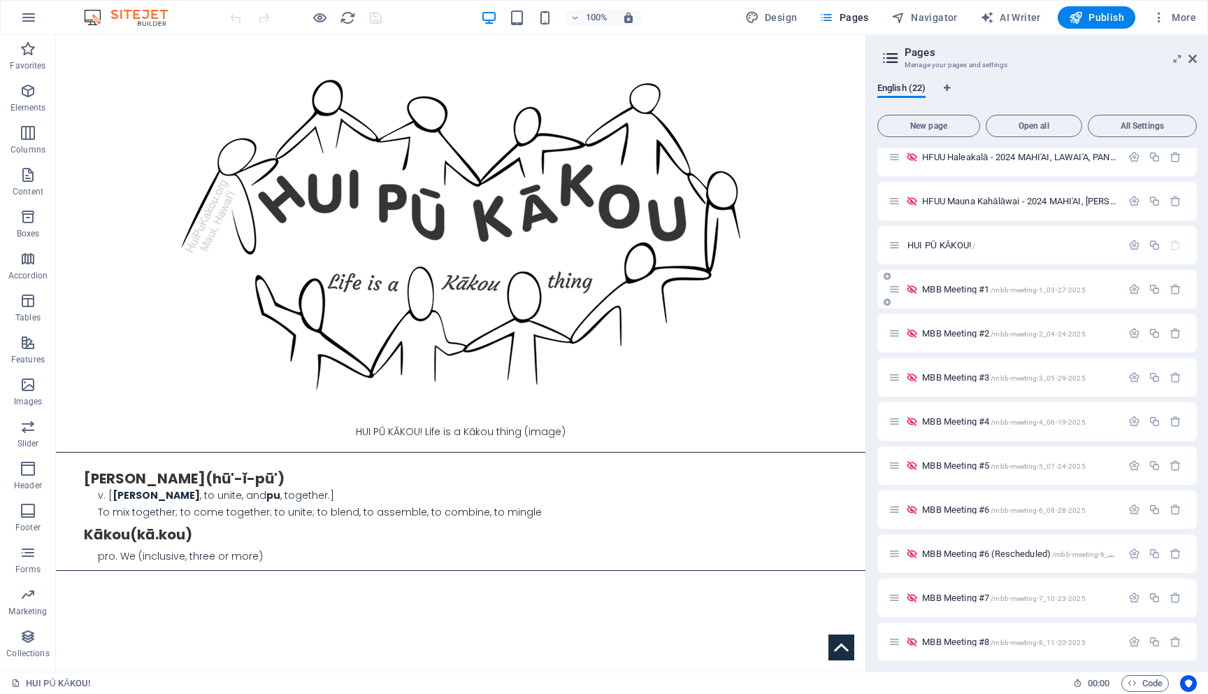
scroll to position [350, 0]
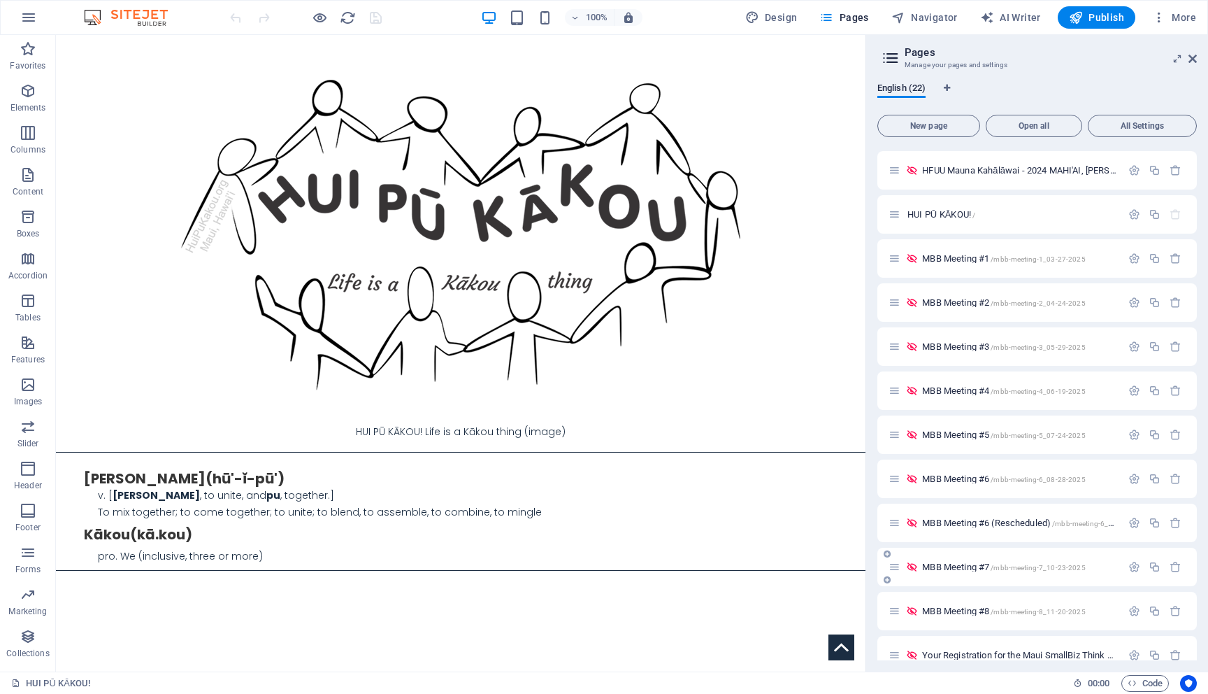
click at [954, 568] on span "MBB Meeting #7 /mbb-meeting-7_10-23-2025" at bounding box center [1003, 566] width 163 height 10
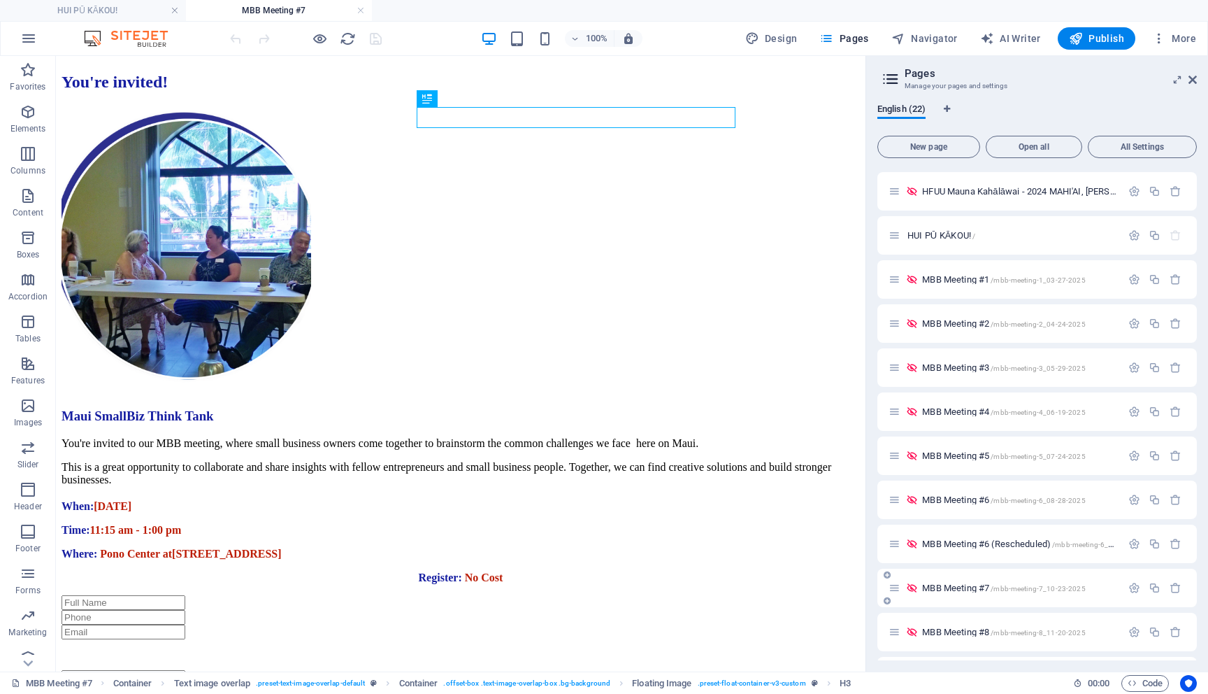
scroll to position [0, 0]
click at [190, 395] on span "Form" at bounding box center [198, 395] width 20 height 8
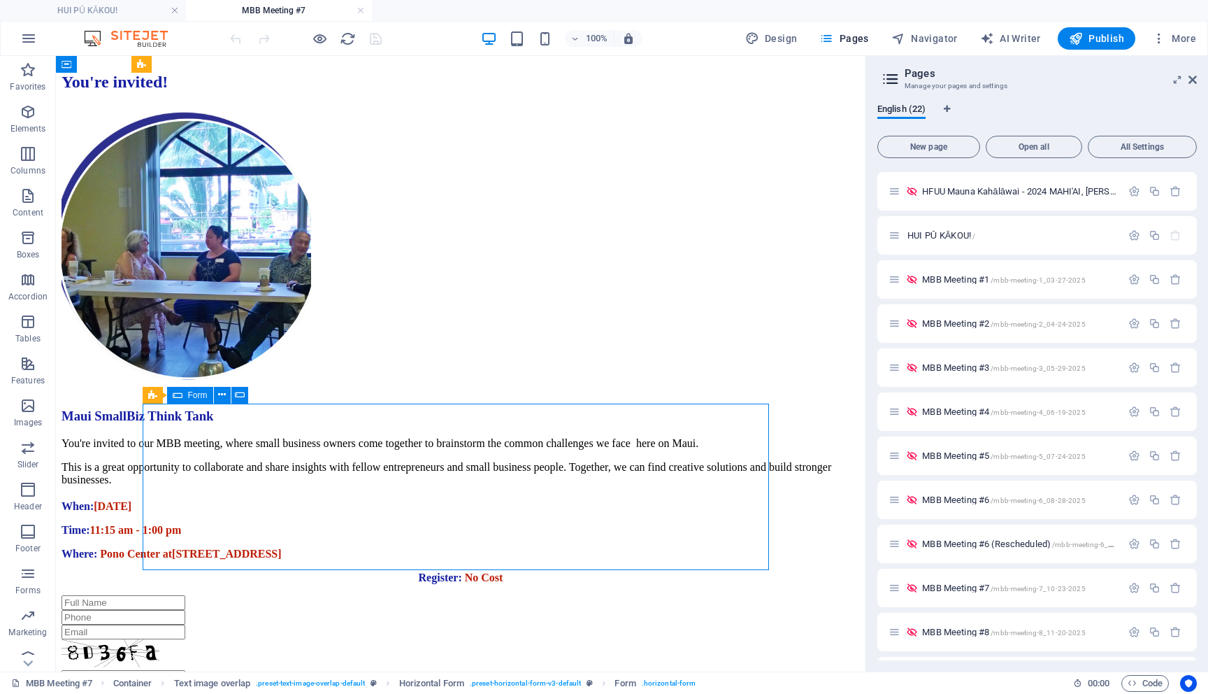
click at [190, 395] on span "Form" at bounding box center [198, 395] width 20 height 8
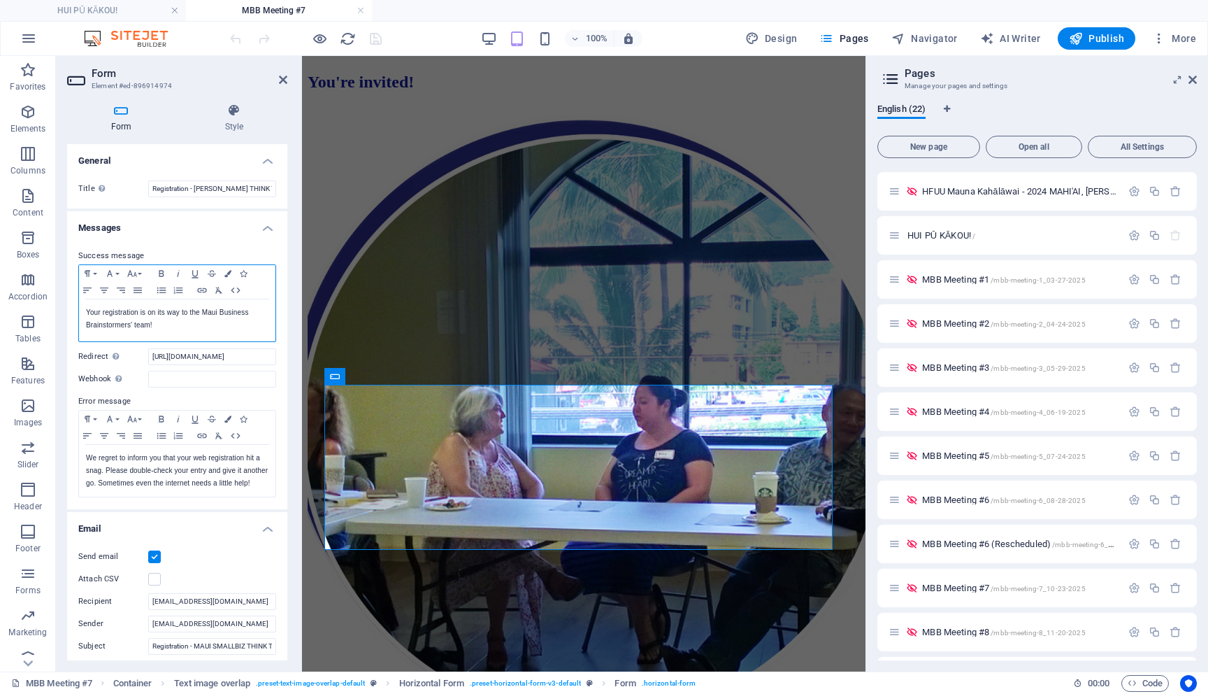
click at [187, 322] on p "Your registration is on its way to the Maui Business Brainstormers' team!" at bounding box center [177, 318] width 182 height 25
click at [1129, 587] on icon "button" at bounding box center [1135, 588] width 12 height 12
click at [357, 14] on link at bounding box center [361, 10] width 8 height 13
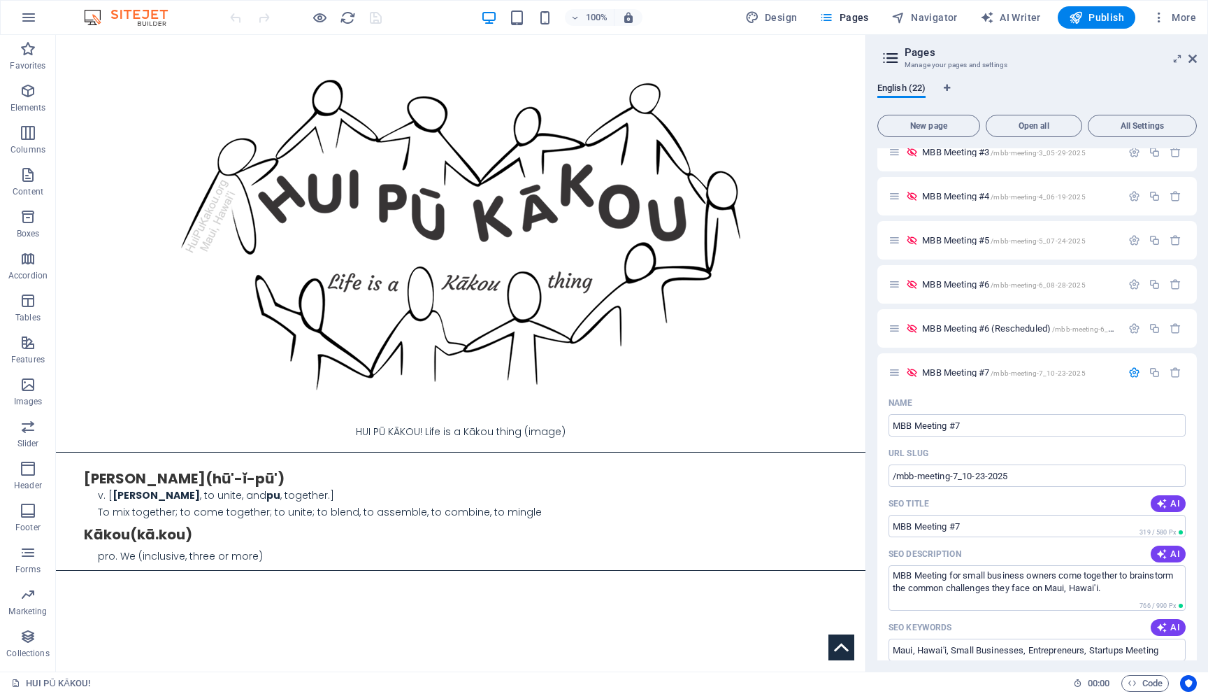
scroll to position [1026, 0]
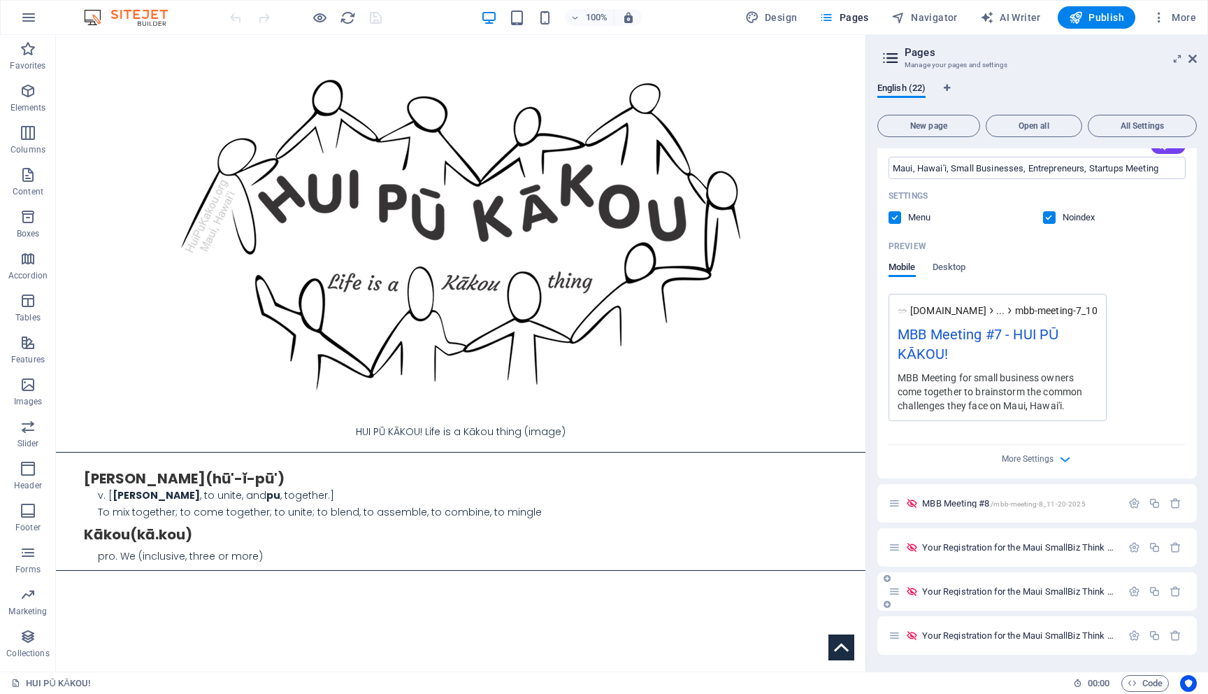
click at [1082, 592] on span "Your Registration for the Maui SmallBiz Think Tank - October 23 2025 /YourRegis…" at bounding box center [1113, 591] width 383 height 10
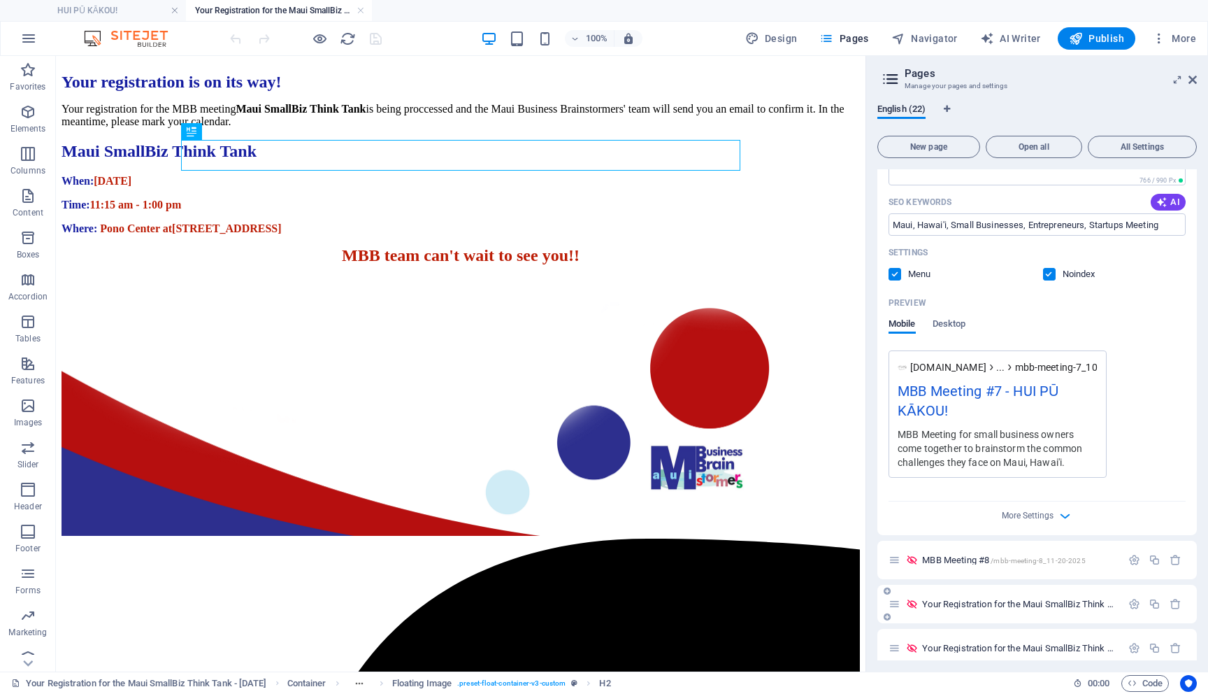
scroll to position [0, 0]
click at [287, 193] on div "When: Thursday, September 25, 2025 Time: 11:15 am - 1:00 pm Where: Pono Center …" at bounding box center [461, 205] width 798 height 60
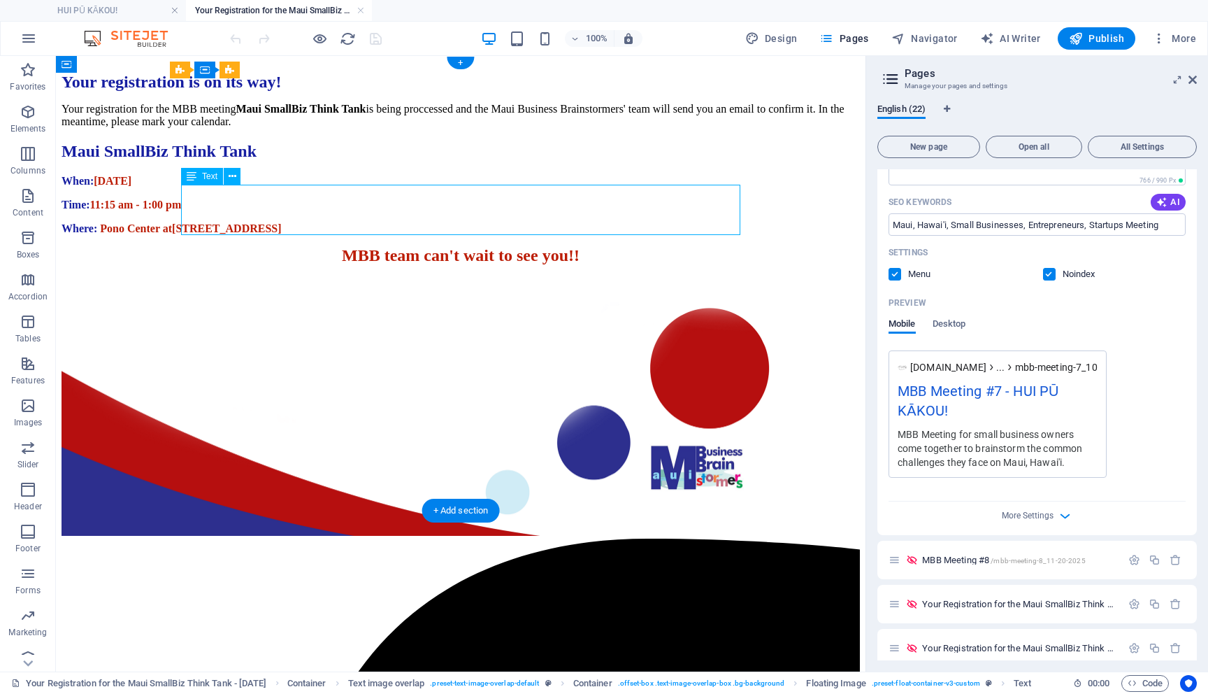
click at [286, 193] on div "When: Thursday, September 25, 2025 Time: 11:15 am - 1:00 pm Where: Pono Center …" at bounding box center [461, 205] width 798 height 60
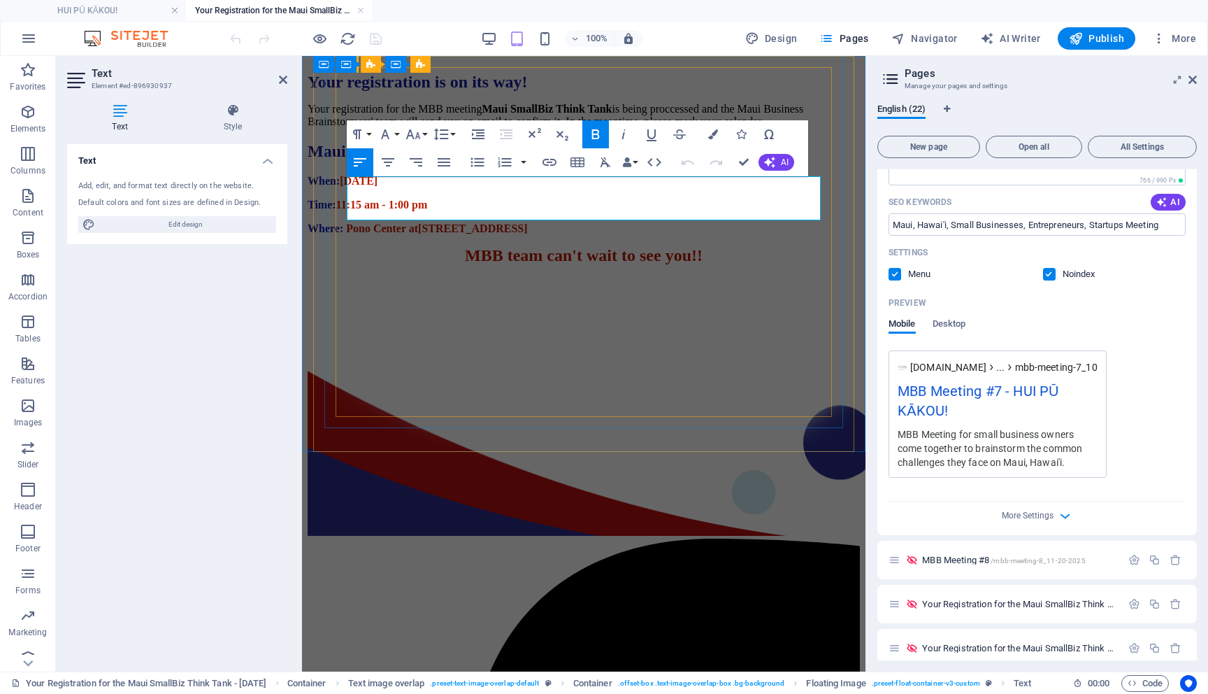
click at [378, 180] on span "[DATE]" at bounding box center [359, 181] width 38 height 12
click at [211, 400] on div "Text Add, edit, and format text directly on the website. Default colors and fon…" at bounding box center [177, 402] width 220 height 516
click at [994, 606] on span "Your Registration for the Maui SmallBiz Think Tank - [DATE] /YourRegistration_M…" at bounding box center [1113, 604] width 383 height 10
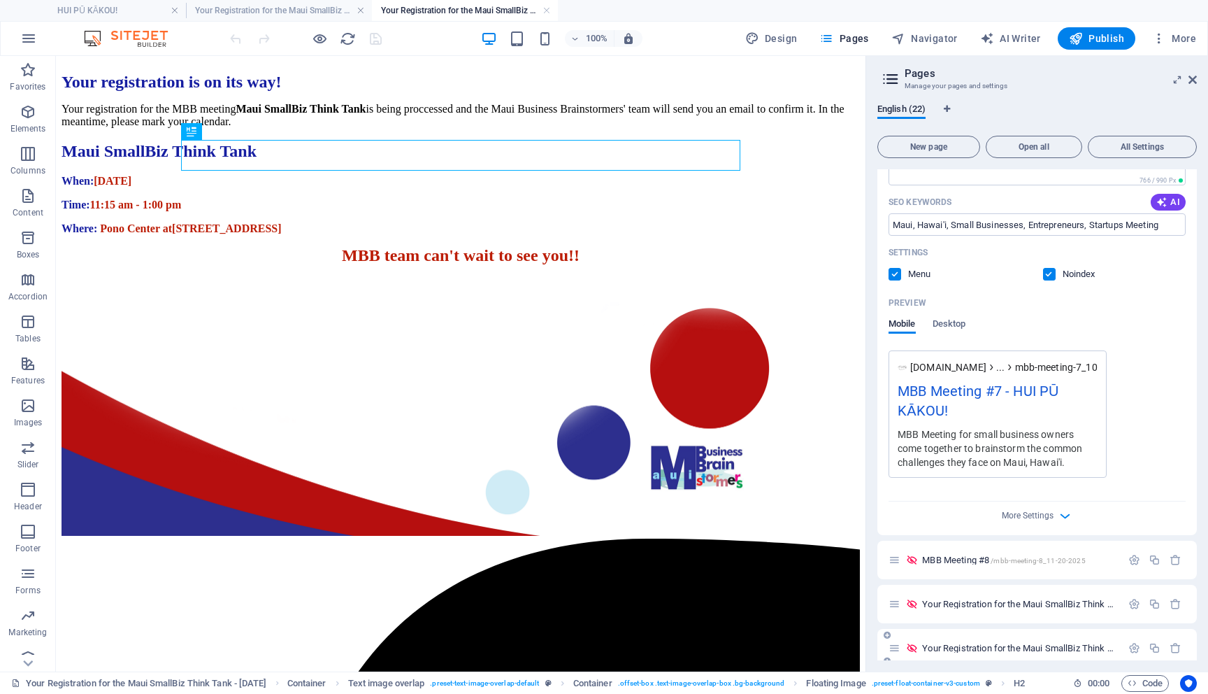
click at [997, 642] on div "Your Registration for the Maui SmallBiz Think Tank - October 23 2025 /YourRegis…" at bounding box center [1005, 648] width 233 height 16
click at [489, 3] on h4 "Your Registration for the Maui SmallBiz Think Tank - [DATE]" at bounding box center [465, 10] width 186 height 15
click at [486, 8] on h4 "Your Registration for the Maui SmallBiz Think Tank - [DATE]" at bounding box center [465, 10] width 186 height 15
click at [310, 8] on h4 "Your Registration for the Maui SmallBiz Think Tank - [DATE]" at bounding box center [279, 10] width 186 height 15
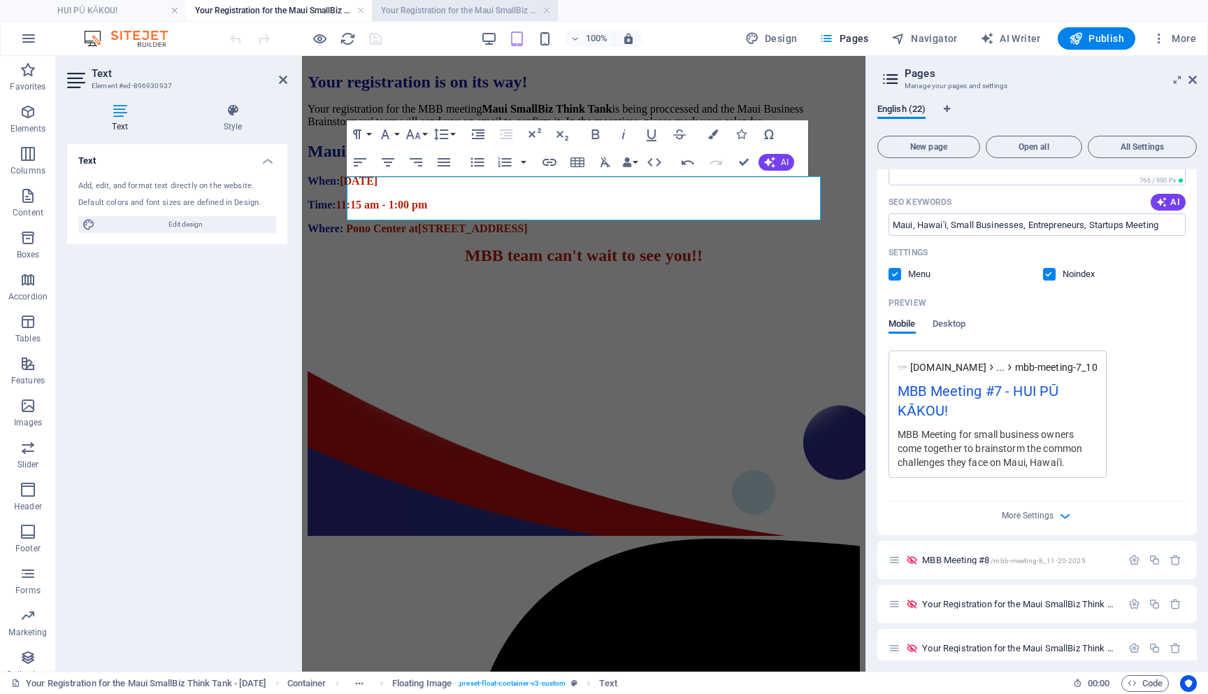
click at [416, 11] on h4 "Your Registration for the Maui SmallBiz Think Tank - [DATE]" at bounding box center [465, 10] width 186 height 15
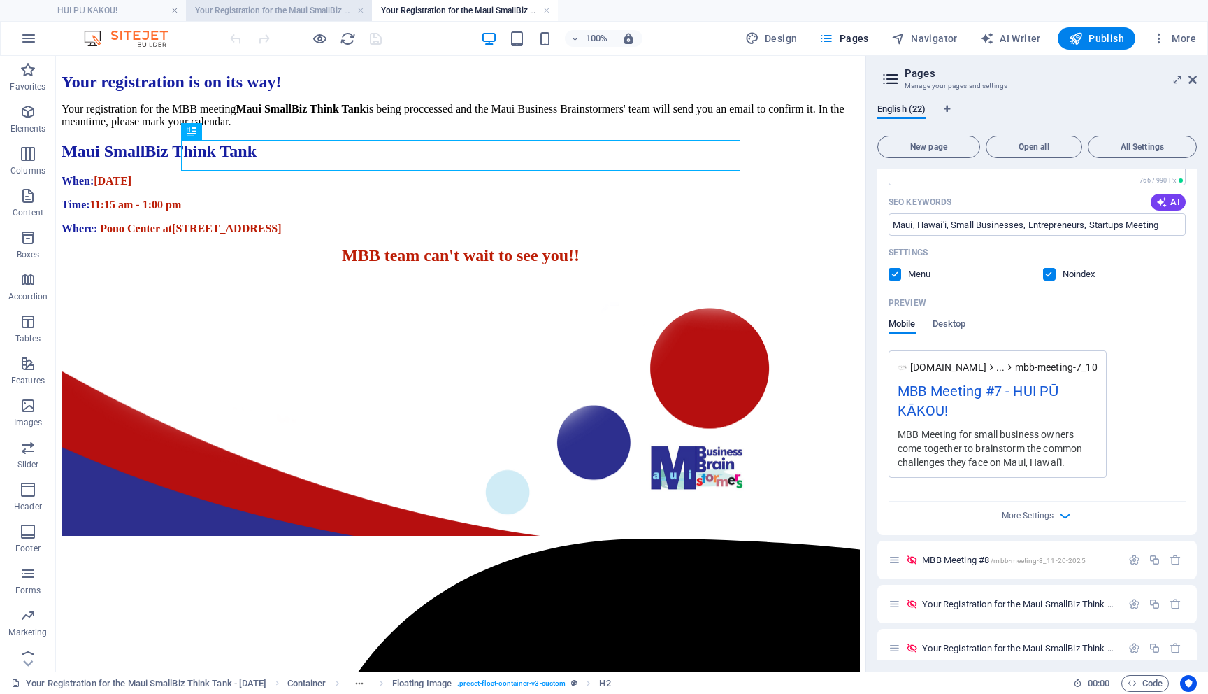
click at [228, 16] on h4 "Your Registration for the Maui SmallBiz Think Tank - [DATE]" at bounding box center [279, 10] width 186 height 15
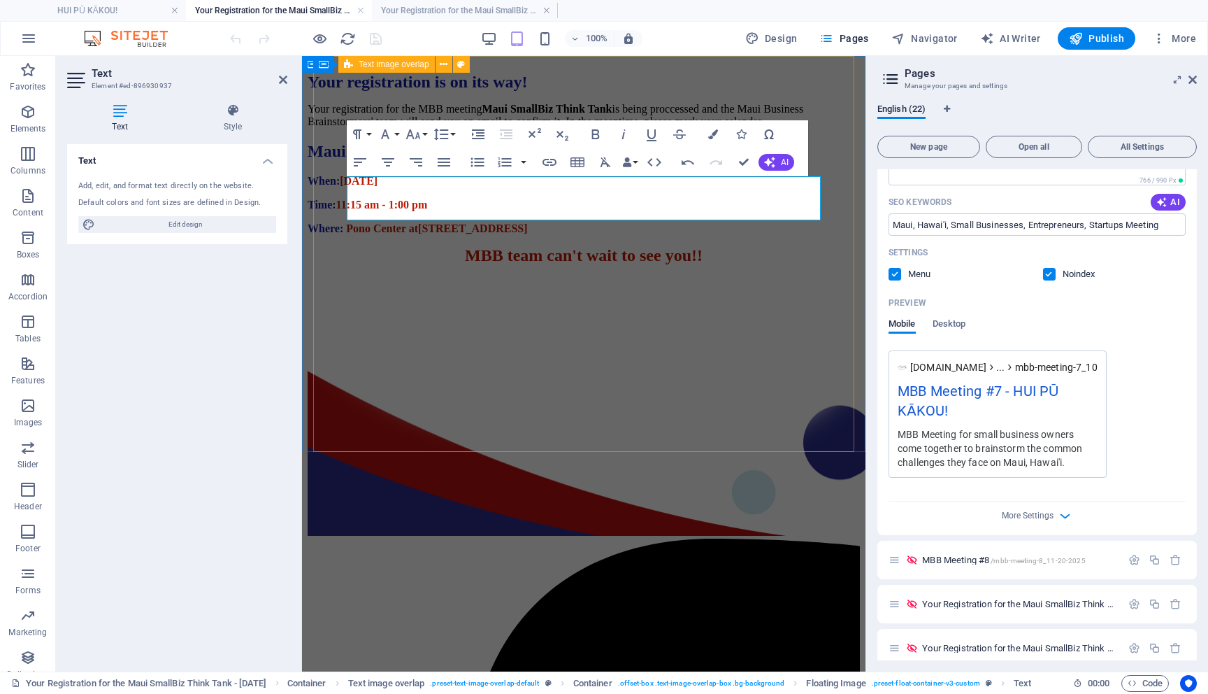
select select "%"
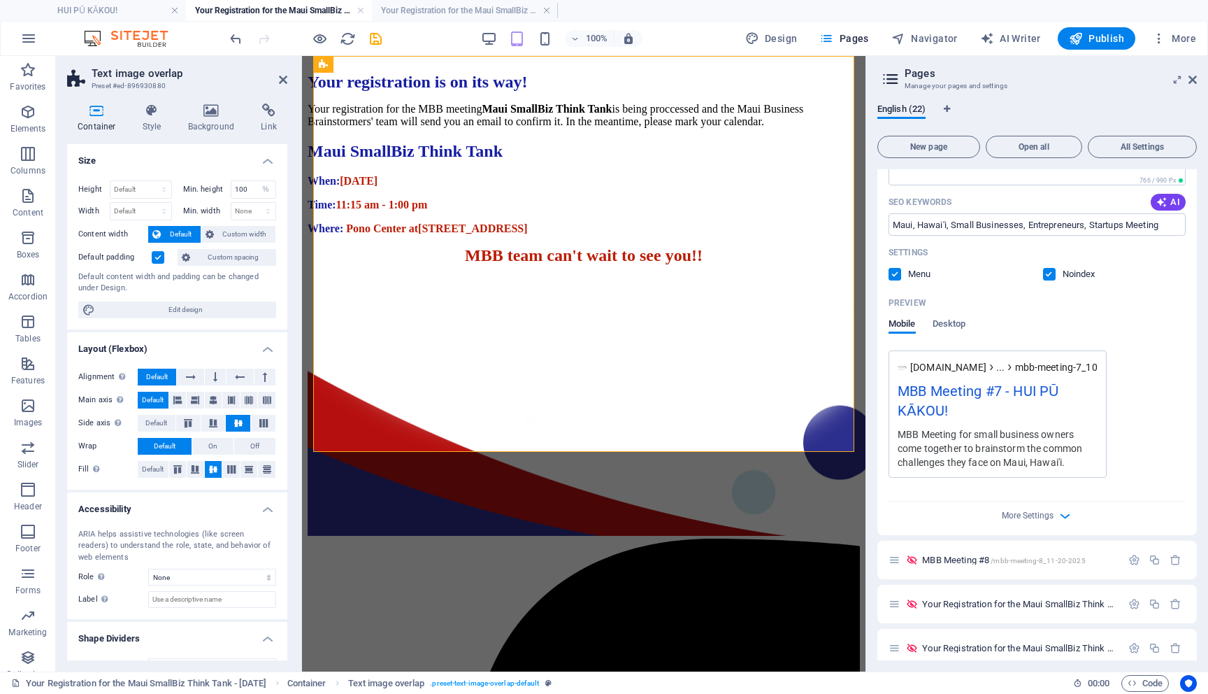
click at [371, 48] on div at bounding box center [305, 38] width 157 height 22
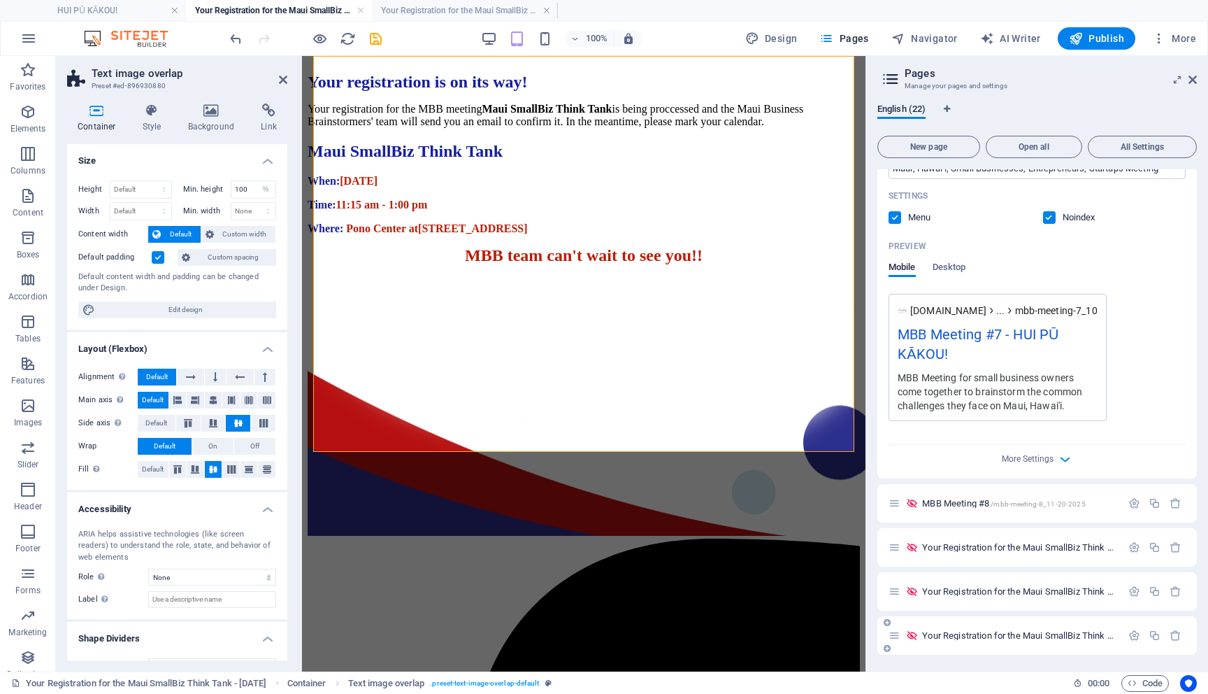
click at [1011, 632] on span "Your Registration for the Maui SmallBiz Think Tank - November 20 2025 /YourRegi…" at bounding box center [1113, 635] width 383 height 10
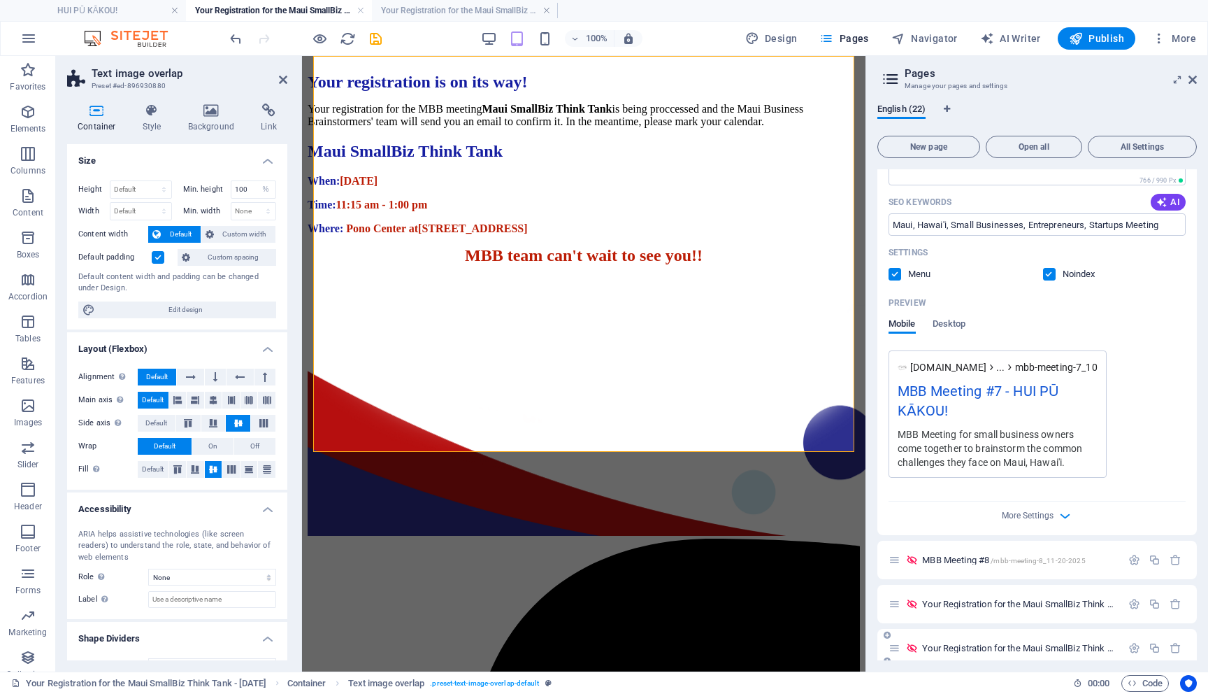
click at [1008, 632] on div "Your Registration for the Maui SmallBiz Think Tank - October 23 2025 /YourRegis…" at bounding box center [1038, 648] width 320 height 38
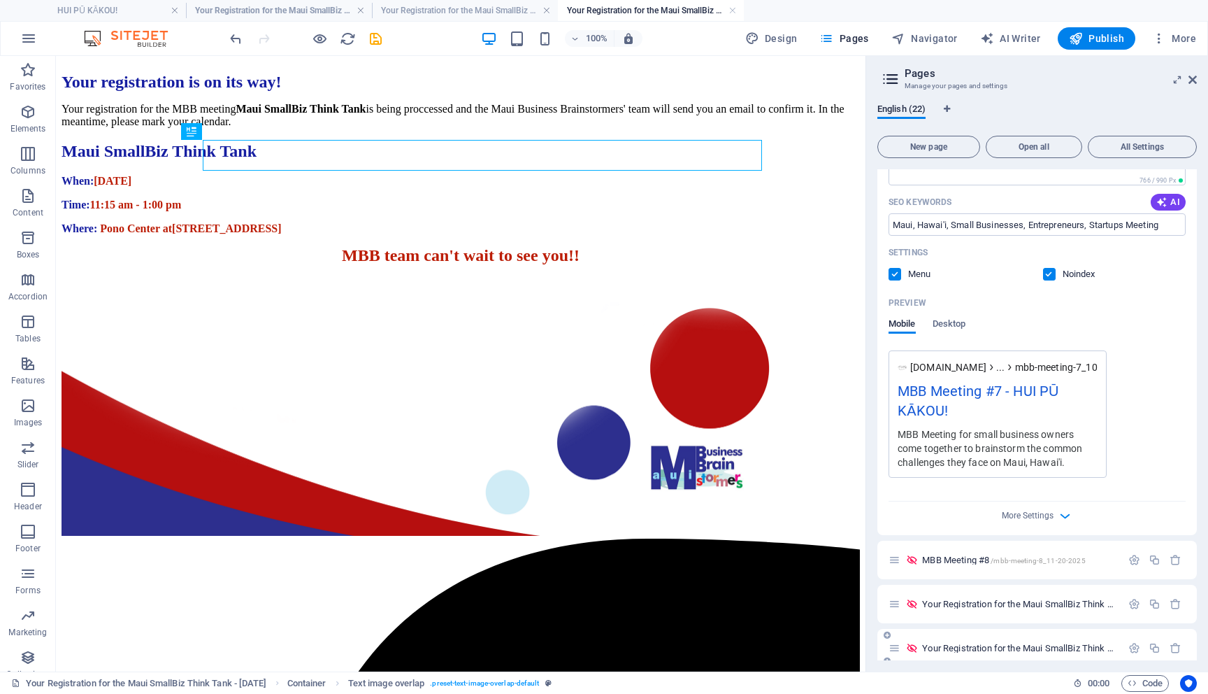
scroll to position [0, 0]
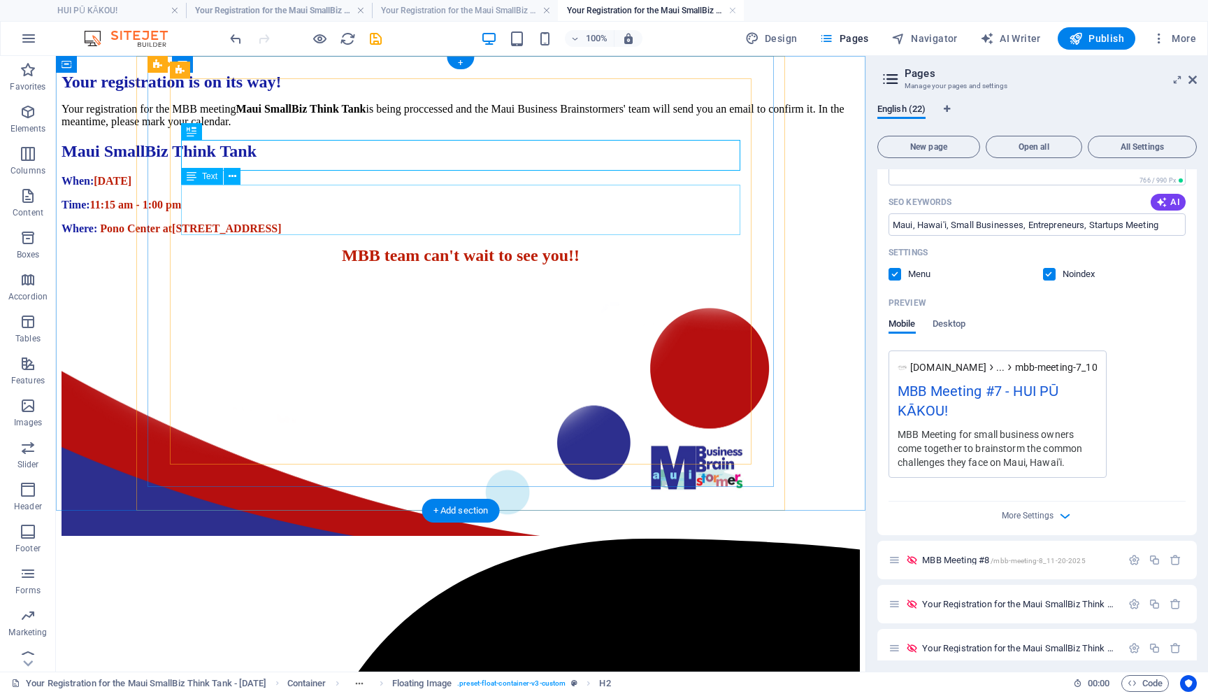
click at [273, 192] on div "When: Thursday, September 25, 2025 Time: 11:15 am - 1:00 pm Where: Pono Center …" at bounding box center [461, 205] width 798 height 60
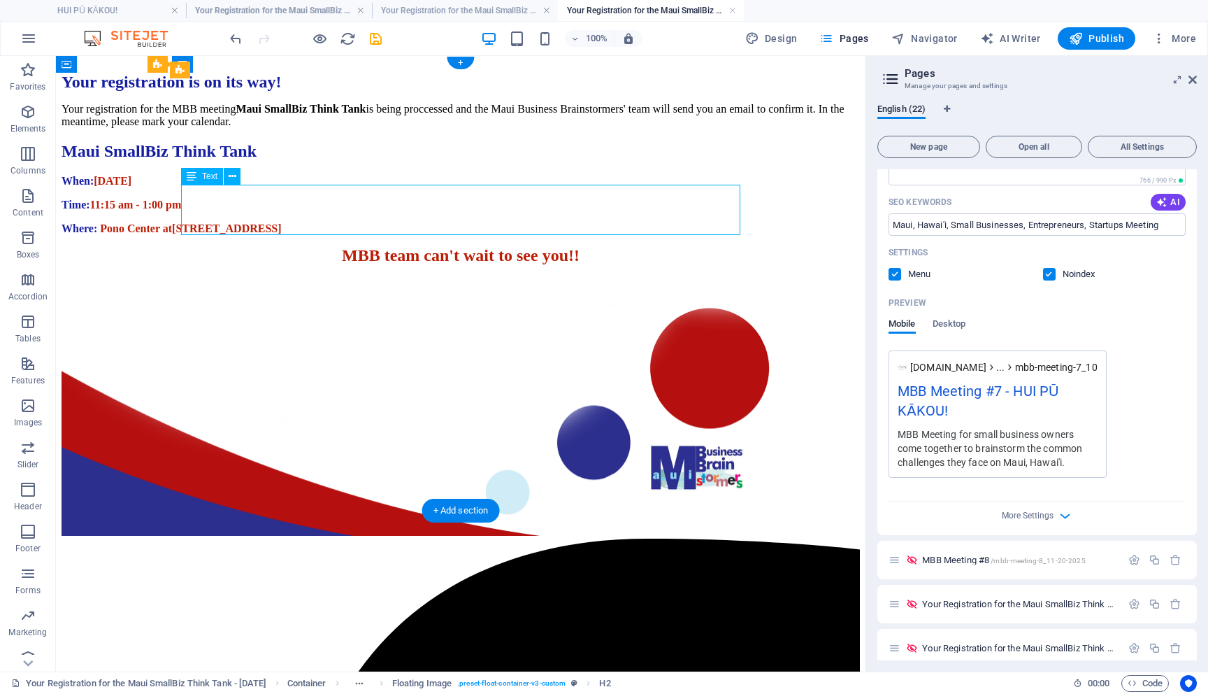
click at [273, 192] on div "When: Thursday, September 25, 2025 Time: 11:15 am - 1:00 pm Where: Pono Center …" at bounding box center [461, 205] width 798 height 60
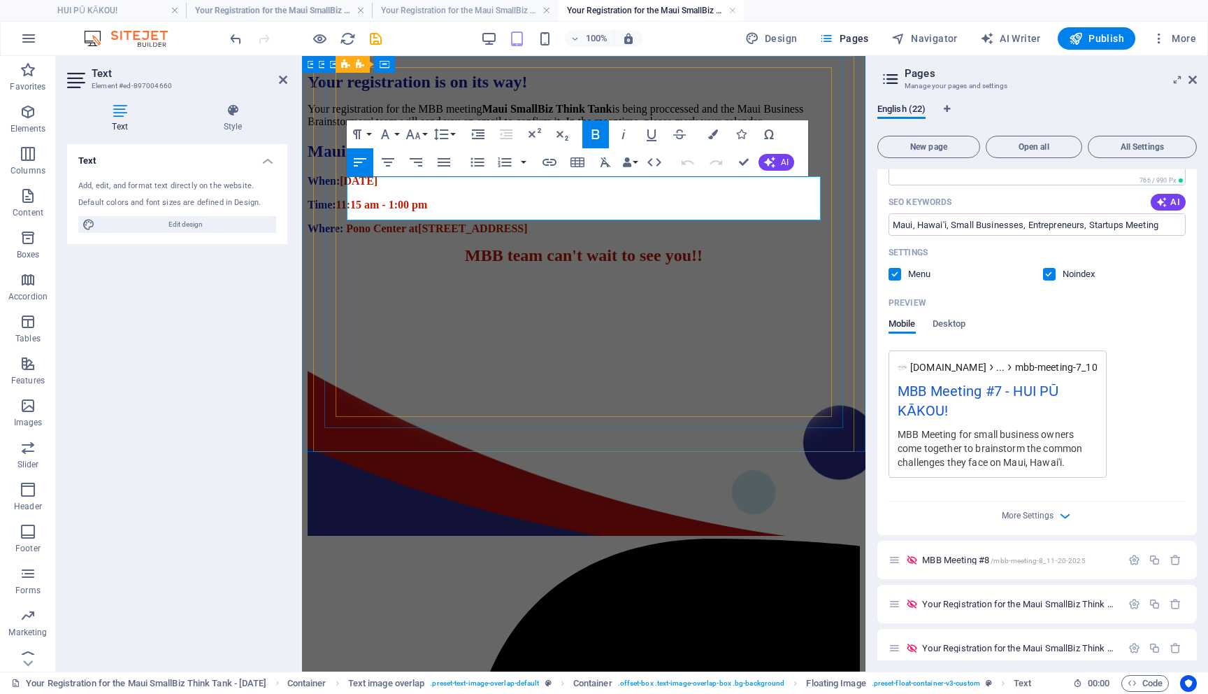
click at [378, 185] on span "[DATE]" at bounding box center [359, 181] width 38 height 12
click at [243, 379] on div "Text Add, edit, and format text directly on the website. Default colors and fon…" at bounding box center [177, 402] width 220 height 516
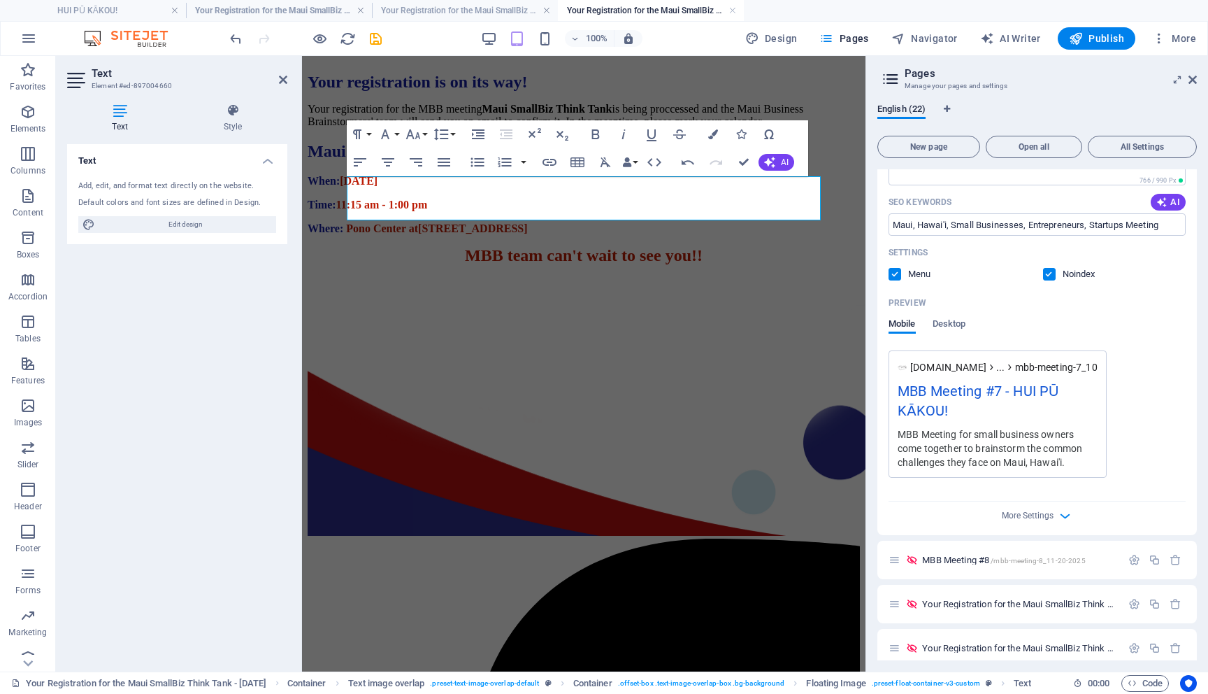
click at [373, 42] on icon "save" at bounding box center [376, 39] width 16 height 16
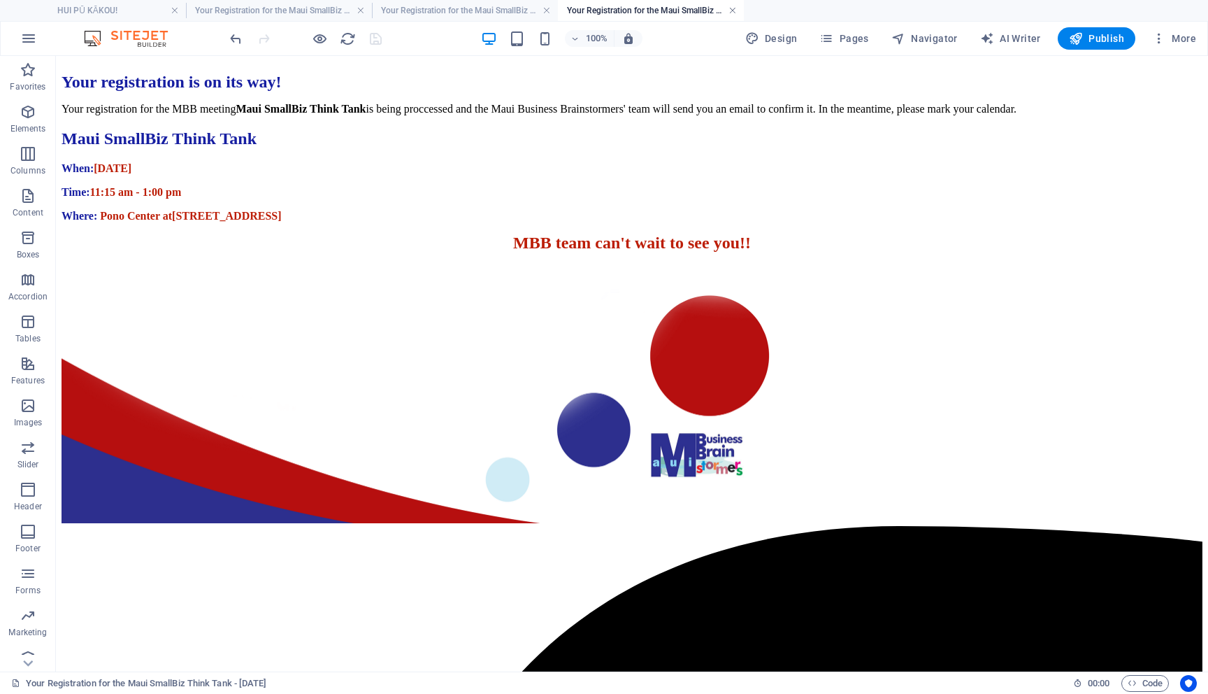
click at [735, 11] on link at bounding box center [733, 10] width 8 height 13
click at [547, 15] on link at bounding box center [547, 10] width 8 height 13
click at [362, 12] on link at bounding box center [361, 10] width 8 height 13
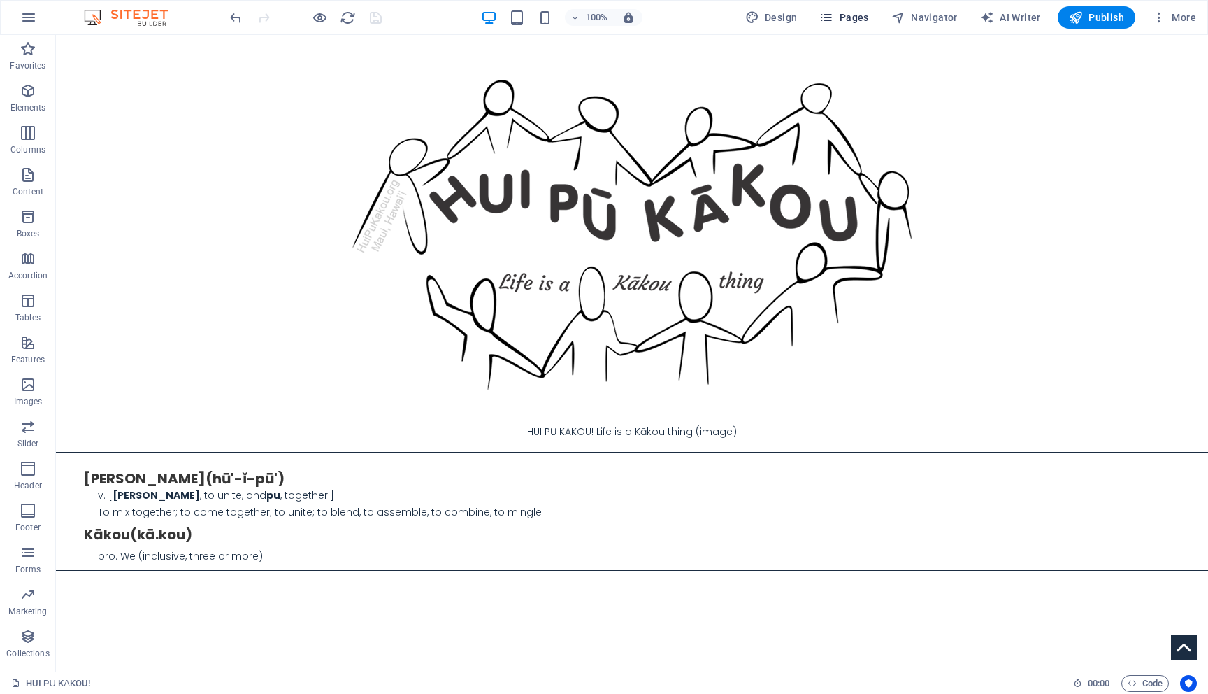
click at [858, 17] on span "Pages" at bounding box center [843, 17] width 49 height 14
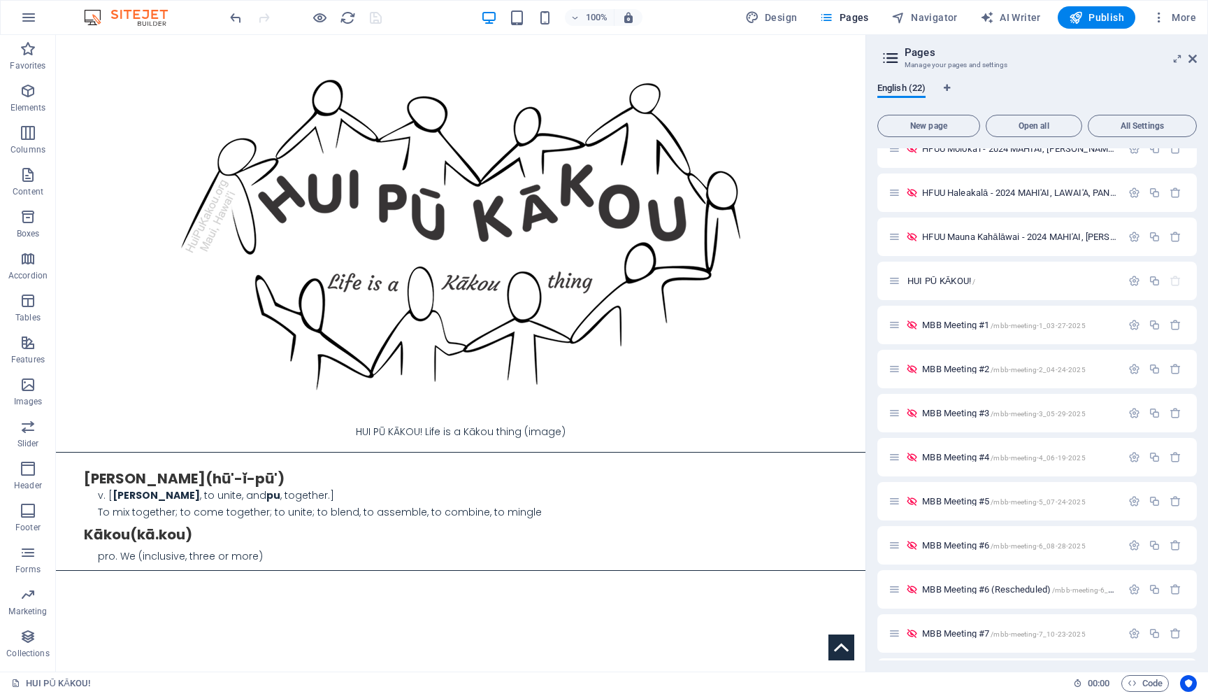
scroll to position [457, 0]
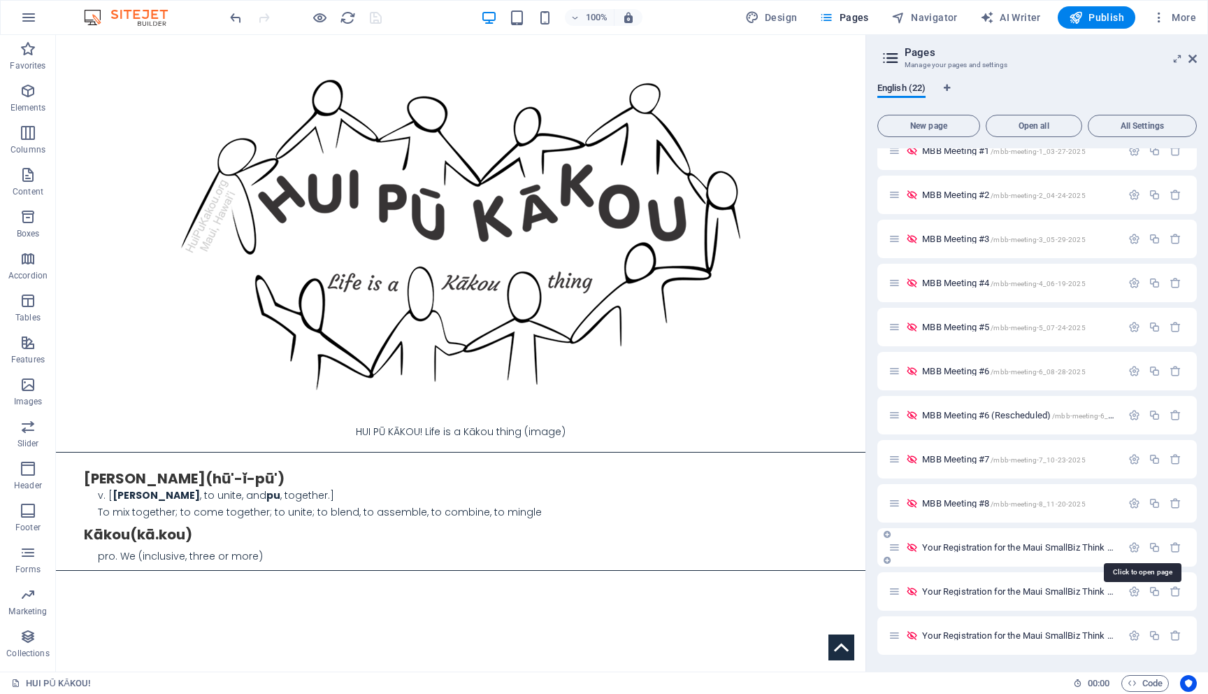
click at [1047, 546] on span "Your Registration for the Maui SmallBiz Think Tank - [DATE] /YourRegistration_M…" at bounding box center [1113, 547] width 383 height 10
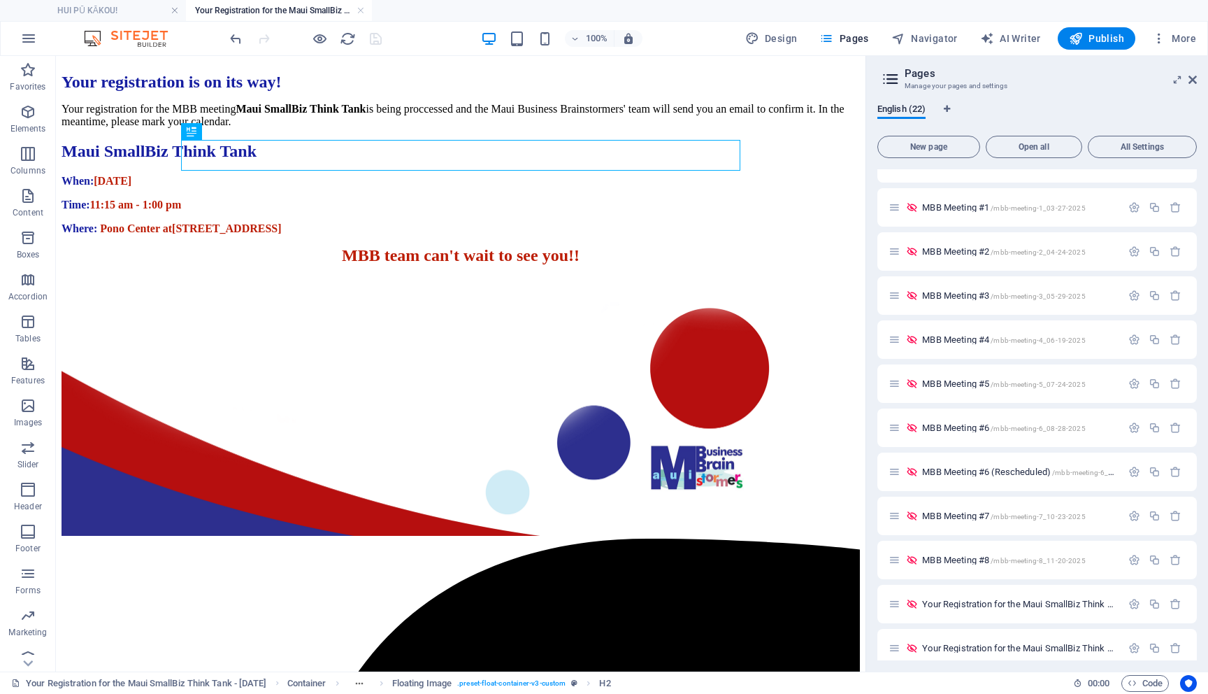
scroll to position [0, 0]
click at [361, 14] on link at bounding box center [361, 10] width 8 height 13
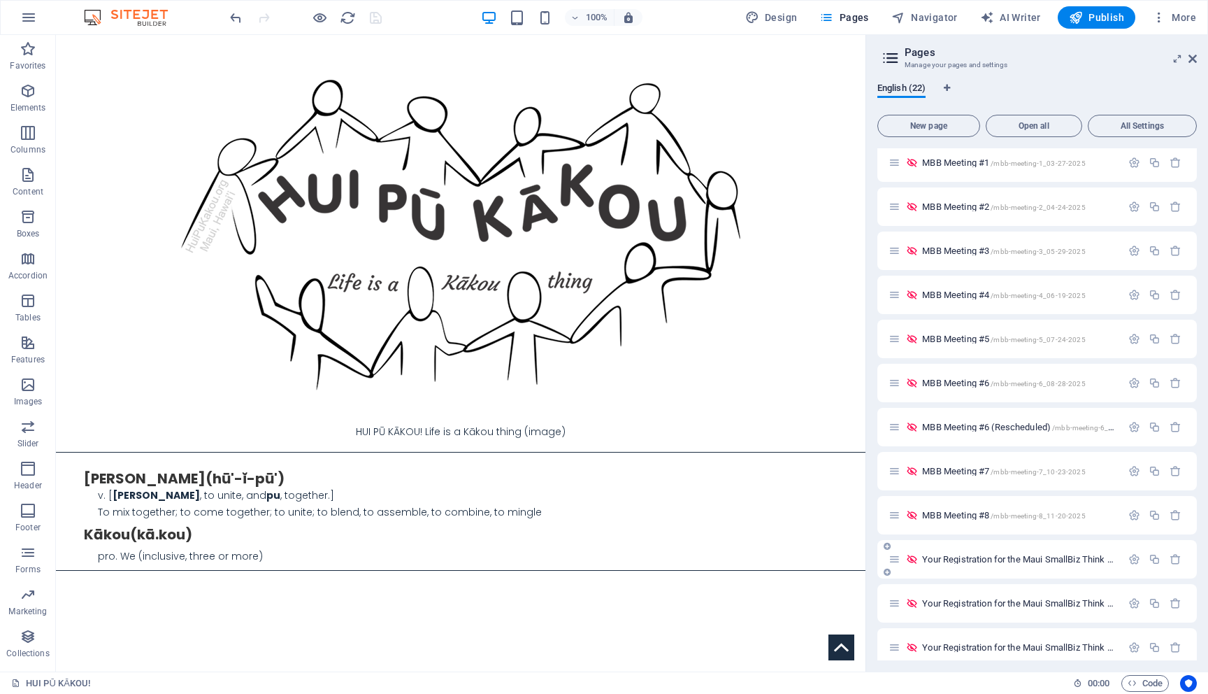
scroll to position [457, 0]
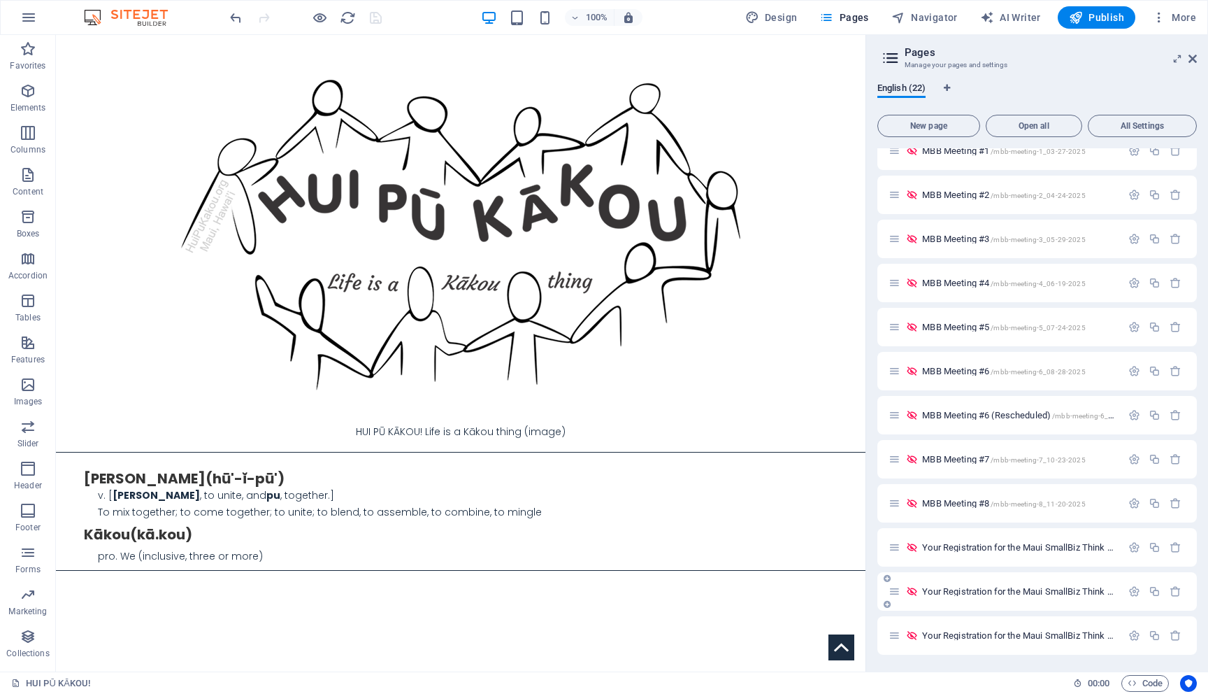
click at [1096, 591] on span "Your Registration for the Maui SmallBiz Think Tank - October 23 2025 /YourRegis…" at bounding box center [1113, 591] width 383 height 10
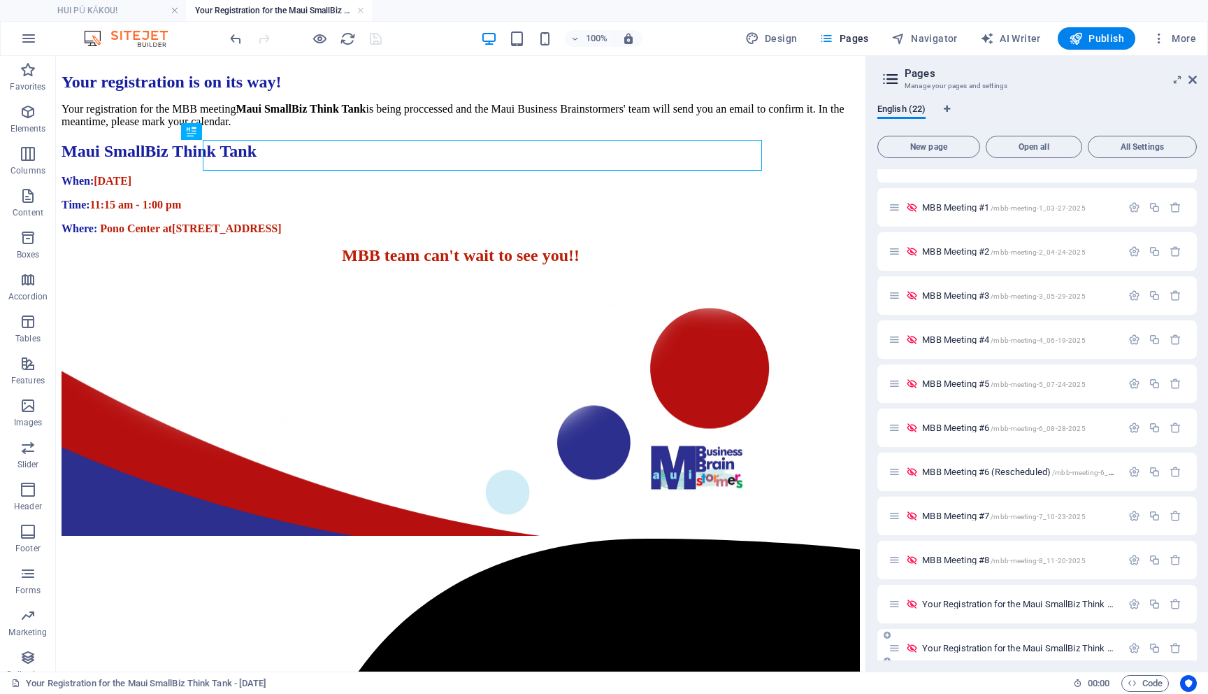
scroll to position [0, 0]
click at [359, 6] on link at bounding box center [361, 10] width 8 height 13
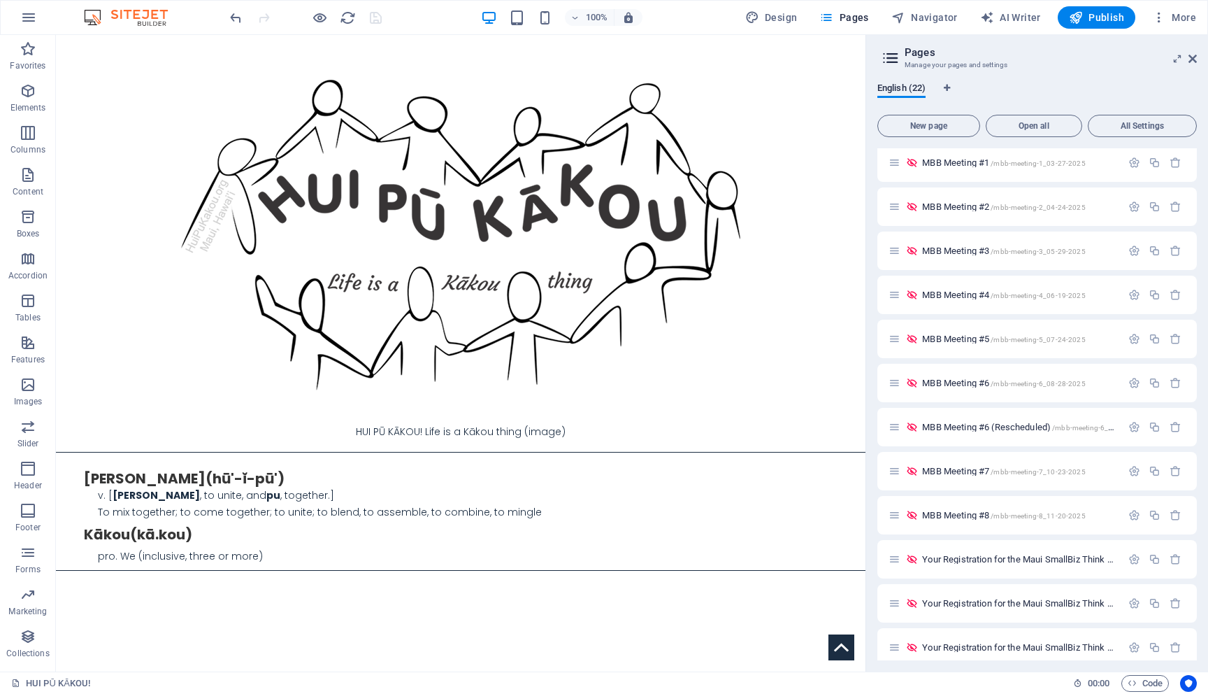
scroll to position [457, 0]
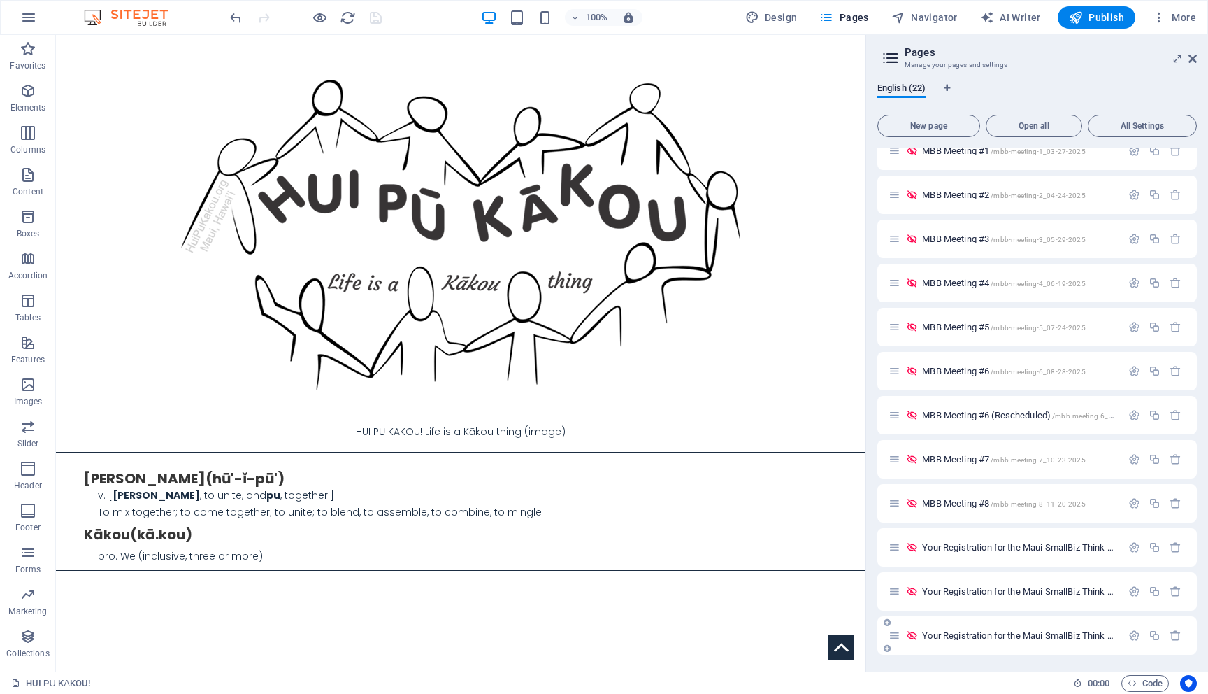
click at [1068, 633] on span "Your Registration for the Maui SmallBiz Think Tank - November 20 2025 /YourRegi…" at bounding box center [1113, 635] width 383 height 10
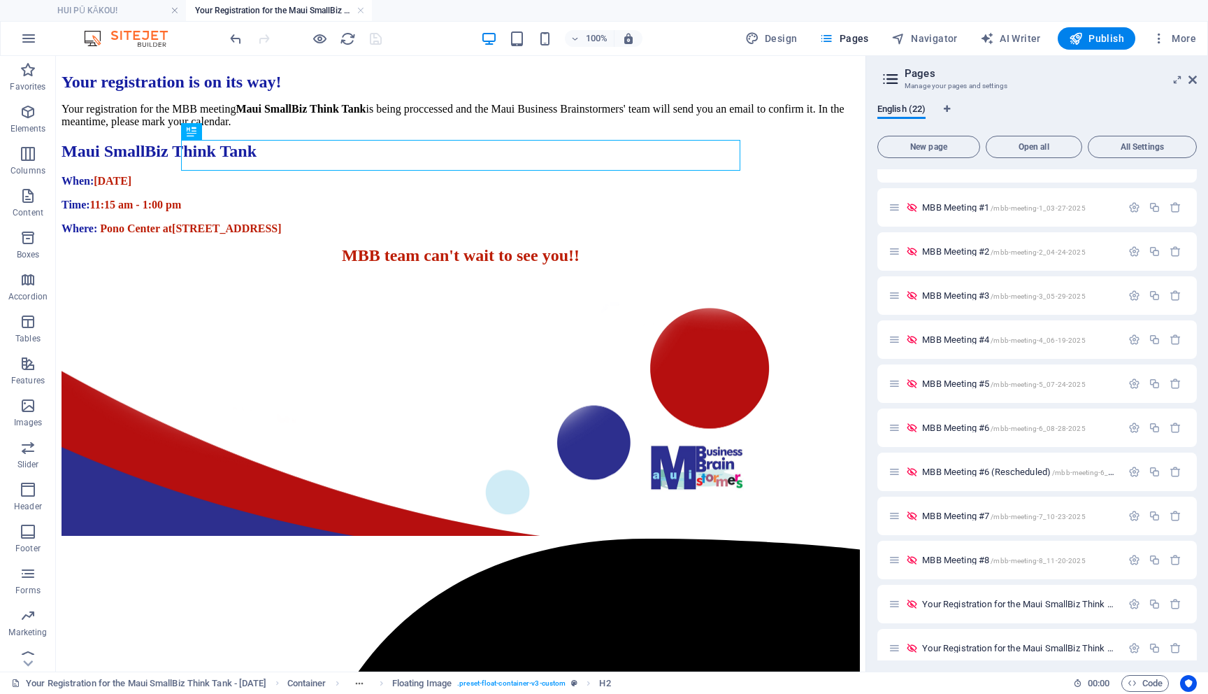
scroll to position [0, 0]
click at [1065, 633] on div "Your Registration for the Maui SmallBiz Think Tank - October 23 2025 /YourRegis…" at bounding box center [1038, 648] width 320 height 38
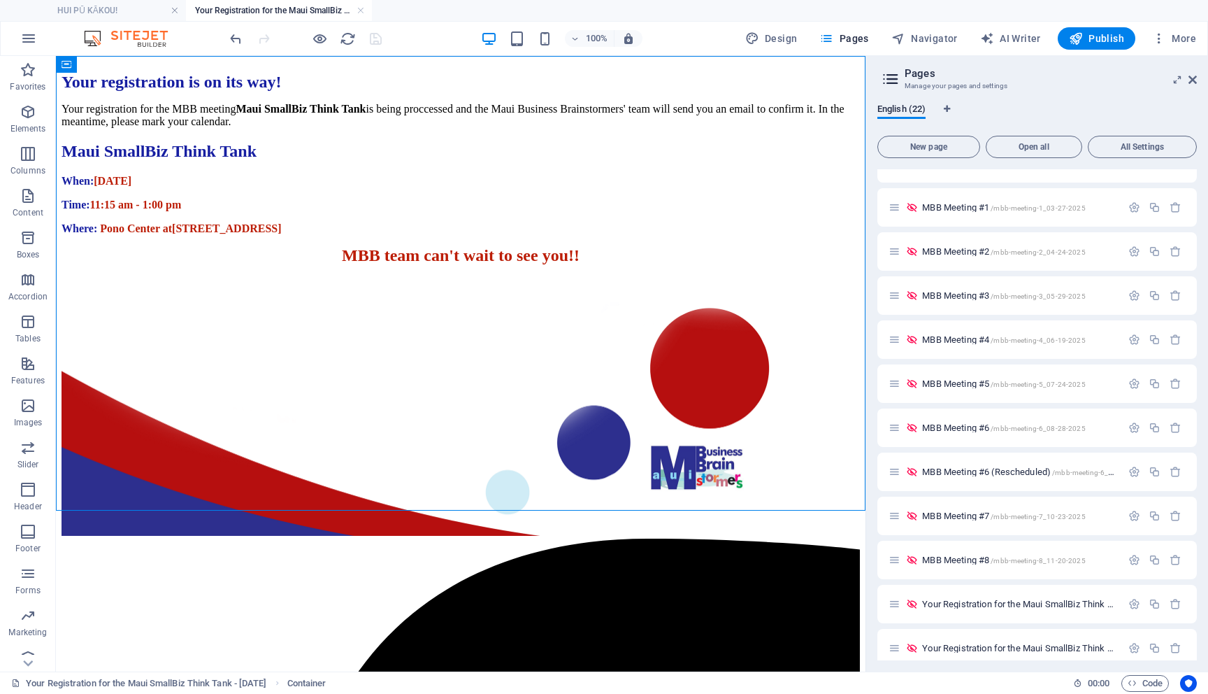
click at [368, 10] on h4 "Your Registration for the Maui SmallBiz Think Tank - [DATE]" at bounding box center [279, 10] width 186 height 15
click at [363, 9] on link at bounding box center [361, 10] width 8 height 13
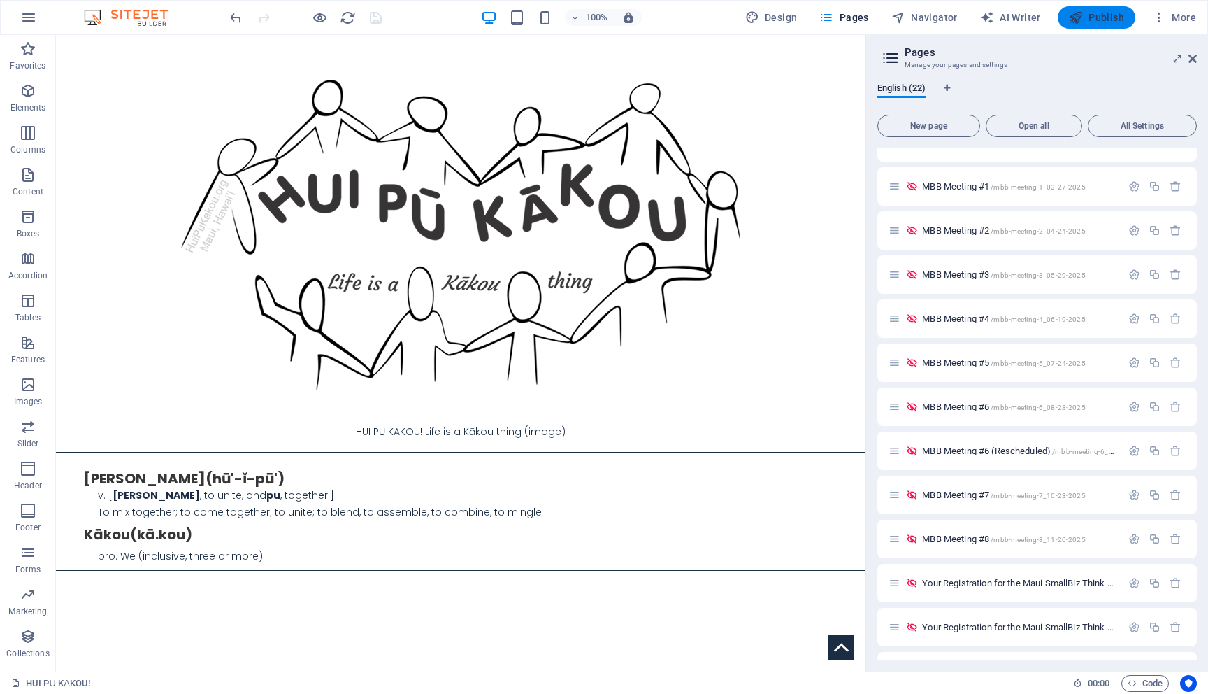
click at [1125, 15] on button "Publish" at bounding box center [1097, 17] width 78 height 22
